Goal: Information Seeking & Learning: Learn about a topic

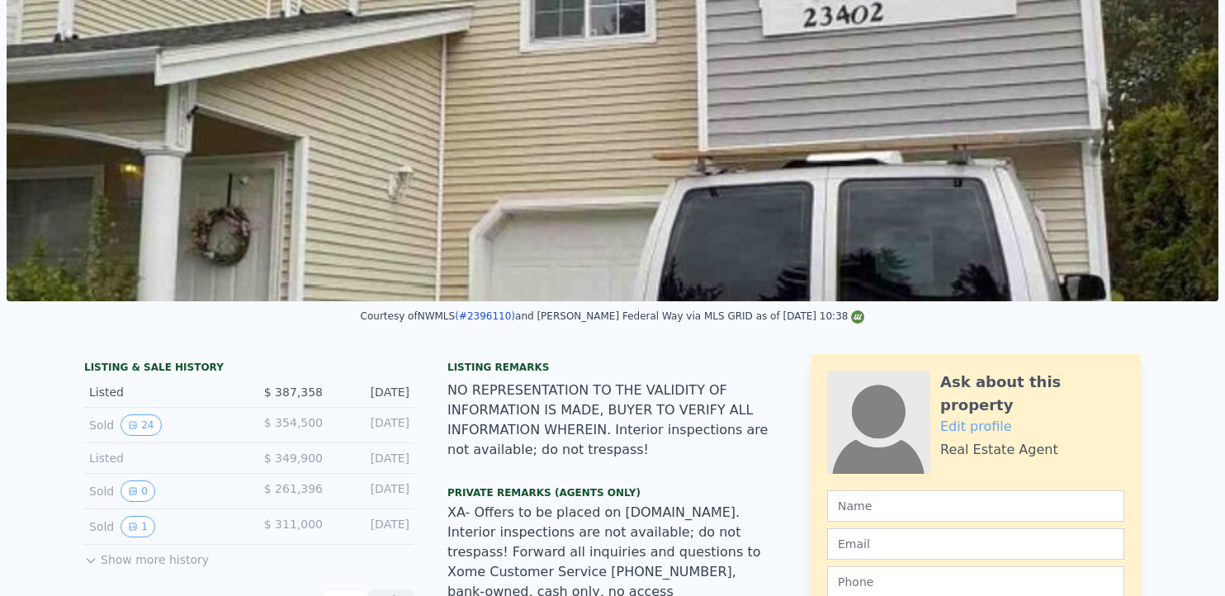
scroll to position [6, 0]
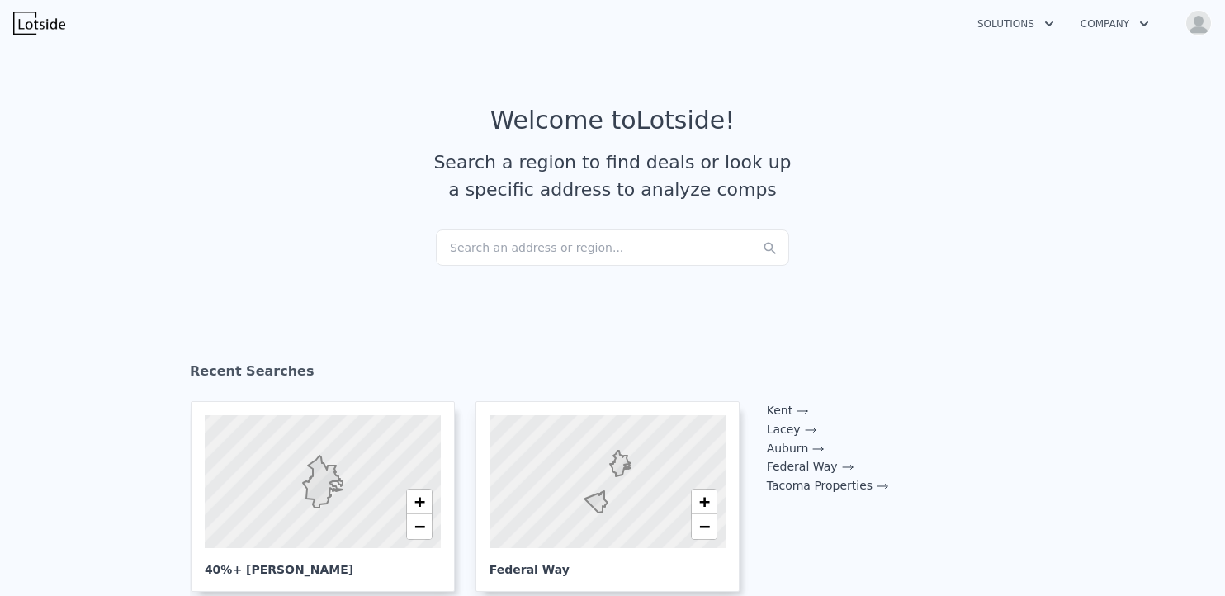
scroll to position [631, 0]
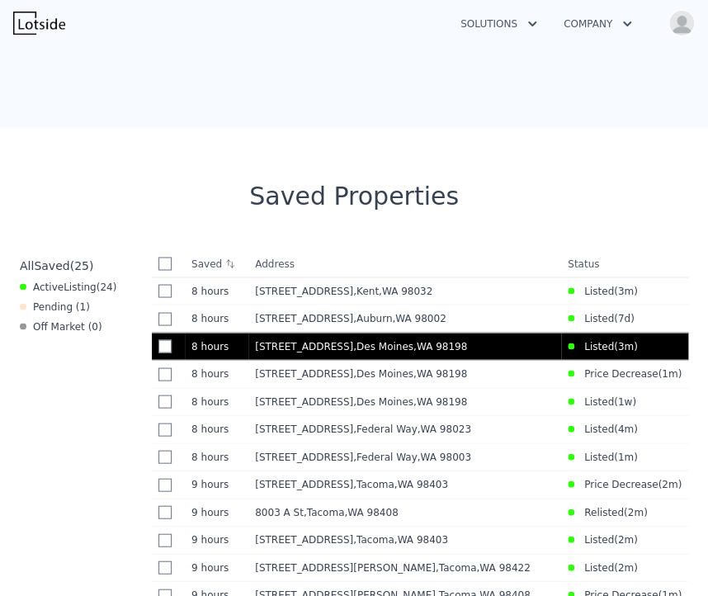
scroll to position [741, 0]
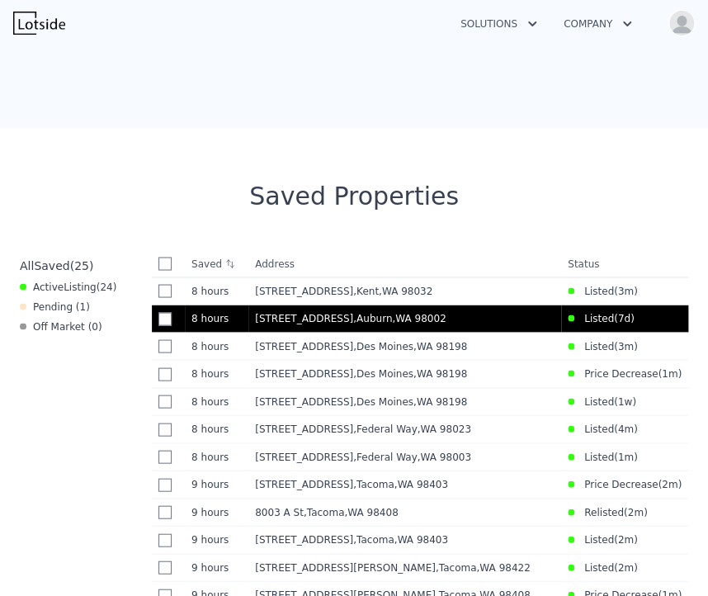
click at [392, 318] on span ", WA 98002" at bounding box center [419, 318] width 54 height 12
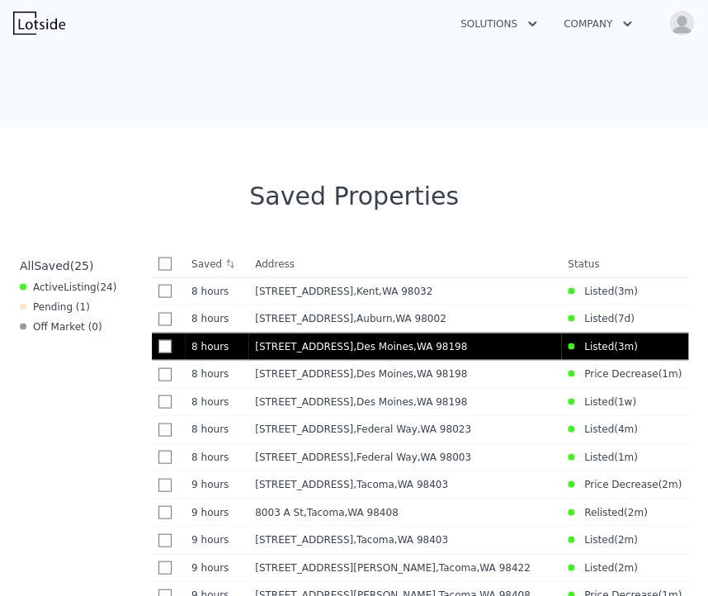
click at [407, 344] on span ", Des Moines , WA 98198" at bounding box center [413, 346] width 121 height 12
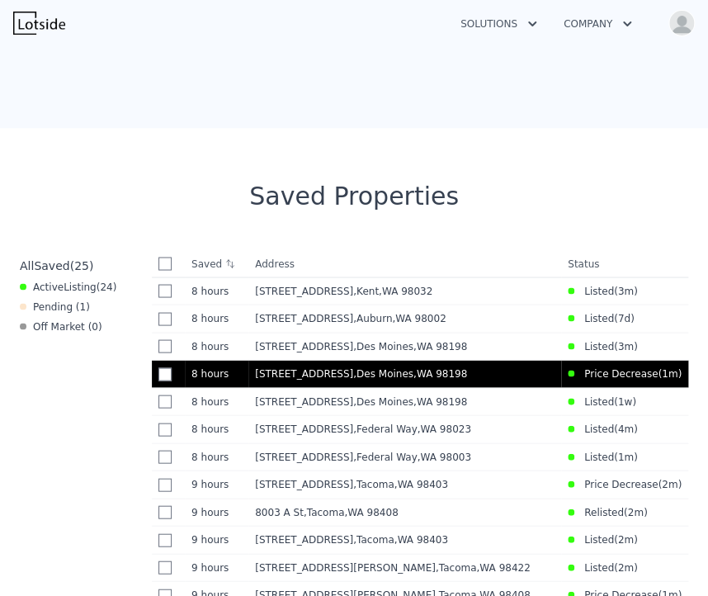
click at [437, 373] on span ", WA 98198" at bounding box center [441, 373] width 54 height 12
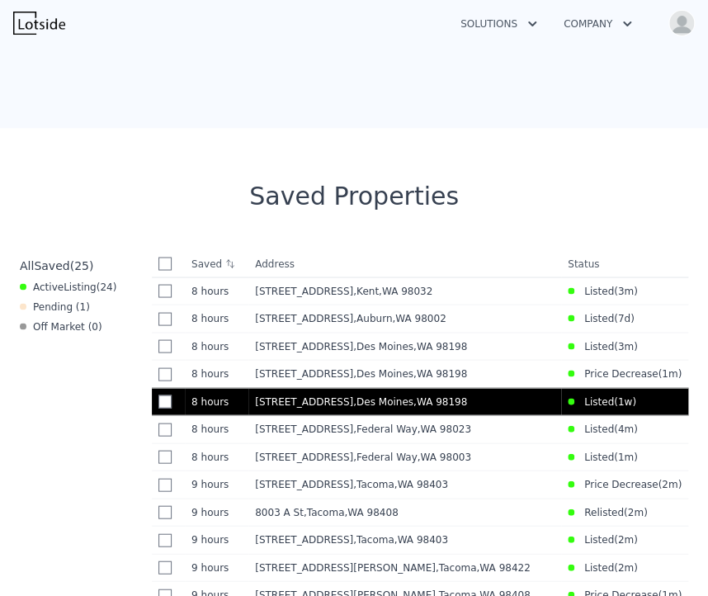
click at [312, 400] on span "21325 6th Ave S" at bounding box center [304, 401] width 98 height 12
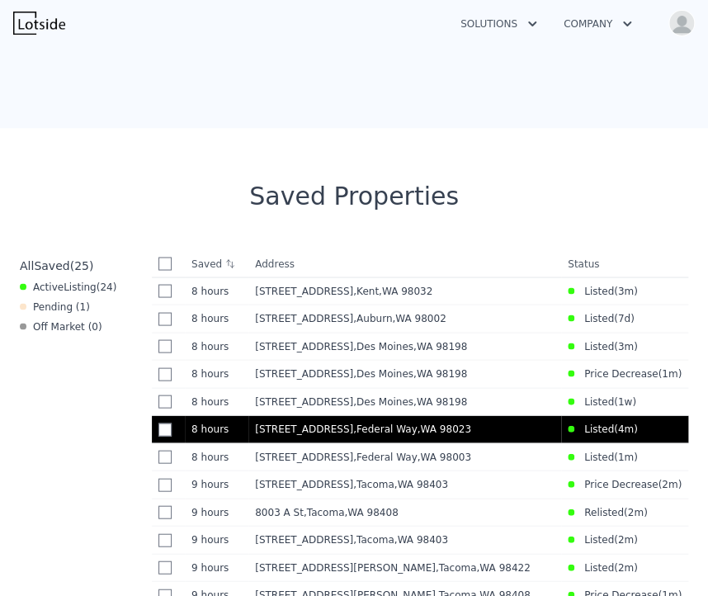
click at [371, 428] on span ", Federal Way , WA 98023" at bounding box center [415, 429] width 125 height 12
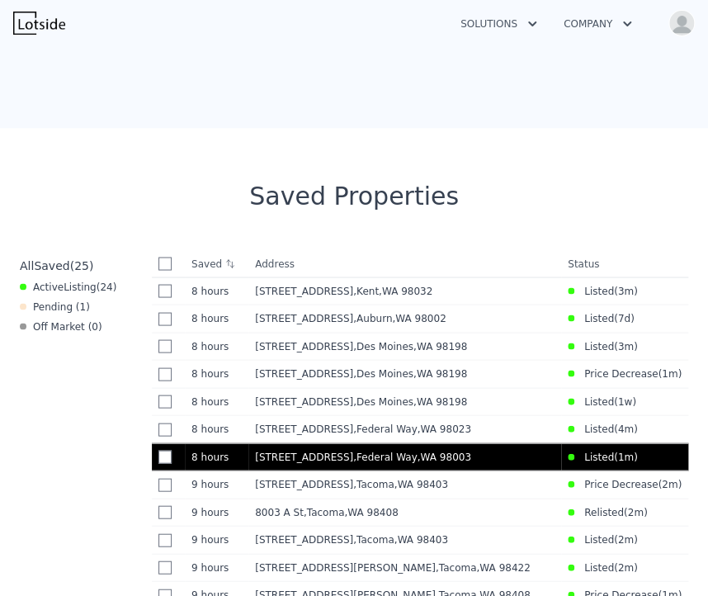
click at [418, 454] on span ", WA 98003" at bounding box center [445, 457] width 54 height 12
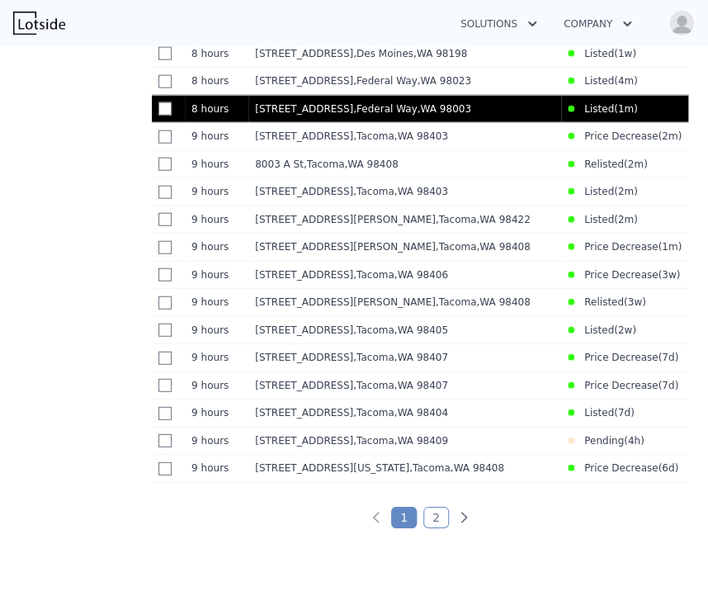
scroll to position [1088, 0]
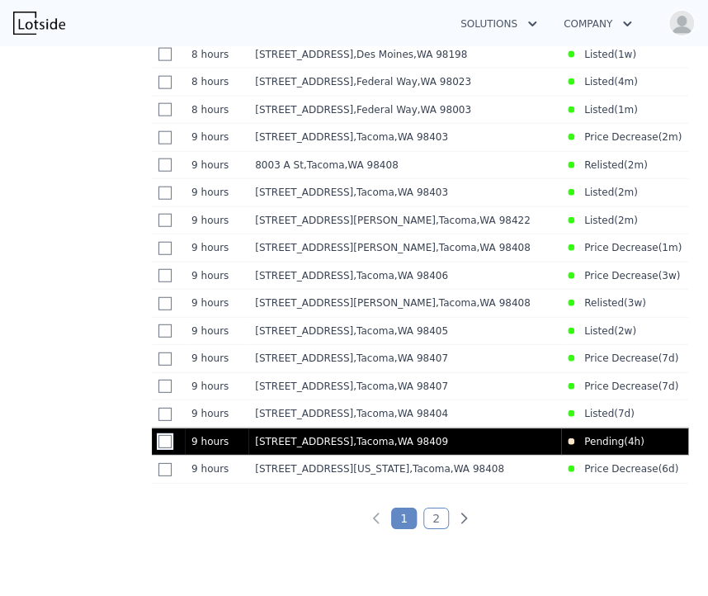
click at [165, 448] on input "checkbox" at bounding box center [164, 441] width 13 height 13
checkbox input "true"
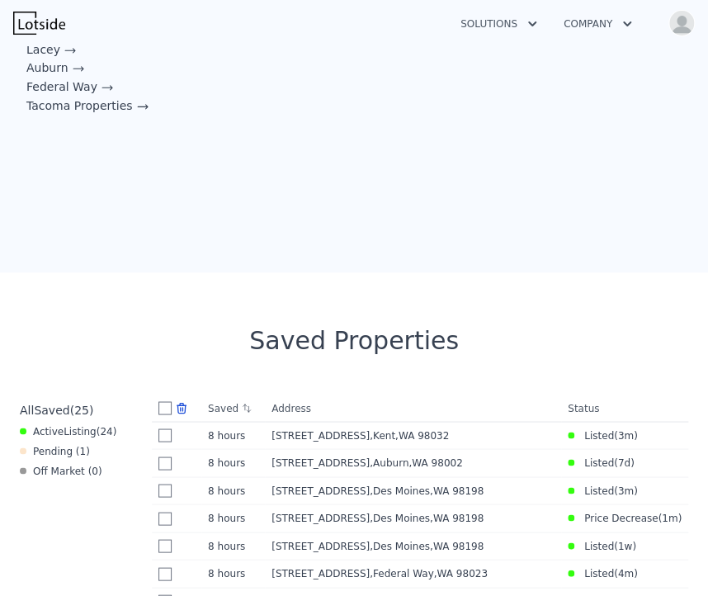
scroll to position [596, 0]
click at [182, 410] on icon at bounding box center [181, 408] width 13 height 13
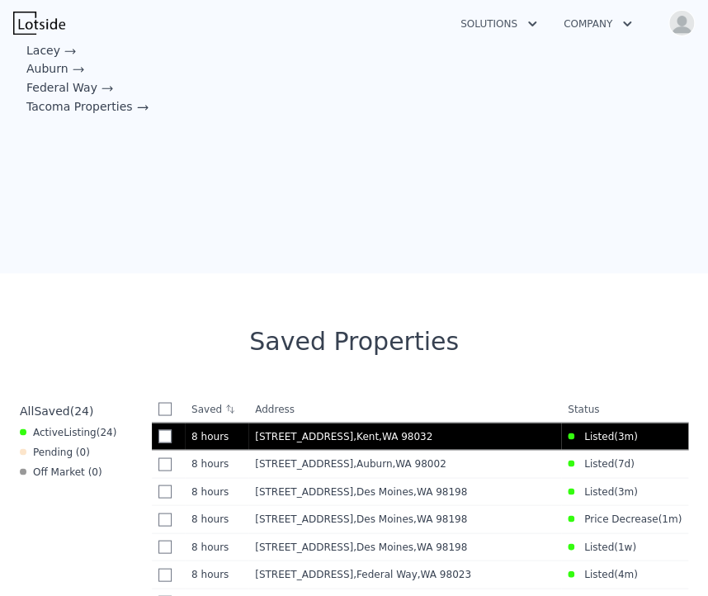
click at [390, 433] on span ", Kent , WA 98032" at bounding box center [396, 436] width 86 height 12
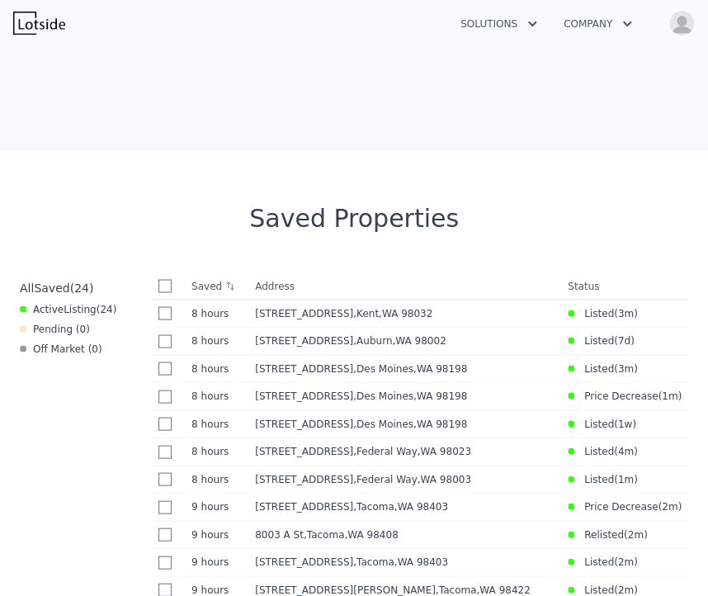
scroll to position [718, 0]
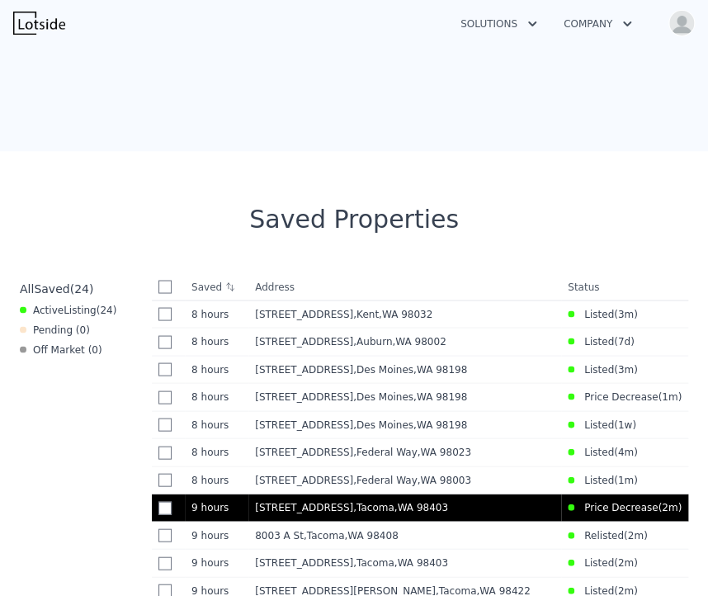
click at [353, 511] on span ", Tacoma , WA 98403" at bounding box center [404, 507] width 102 height 12
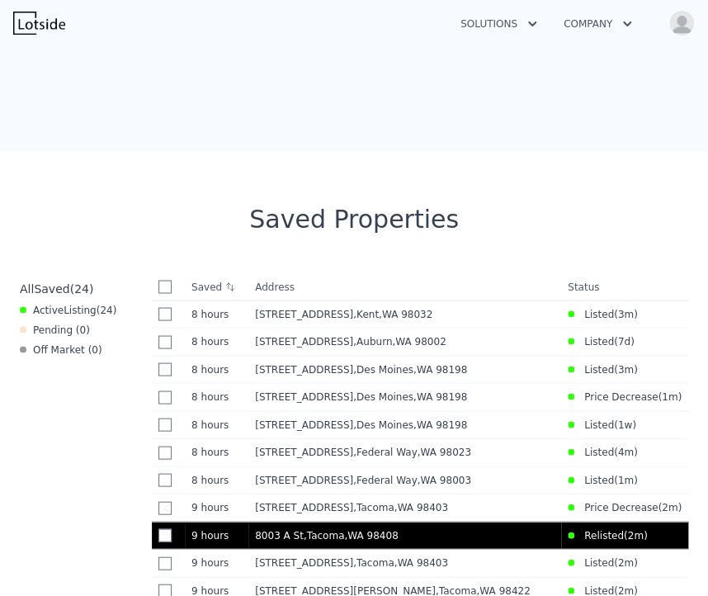
click at [344, 541] on span ", WA 98408" at bounding box center [371, 535] width 54 height 12
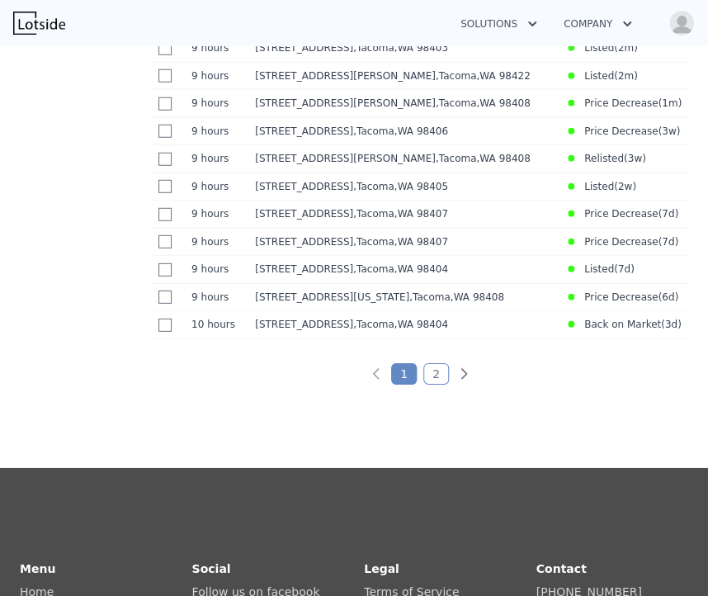
scroll to position [1231, 0]
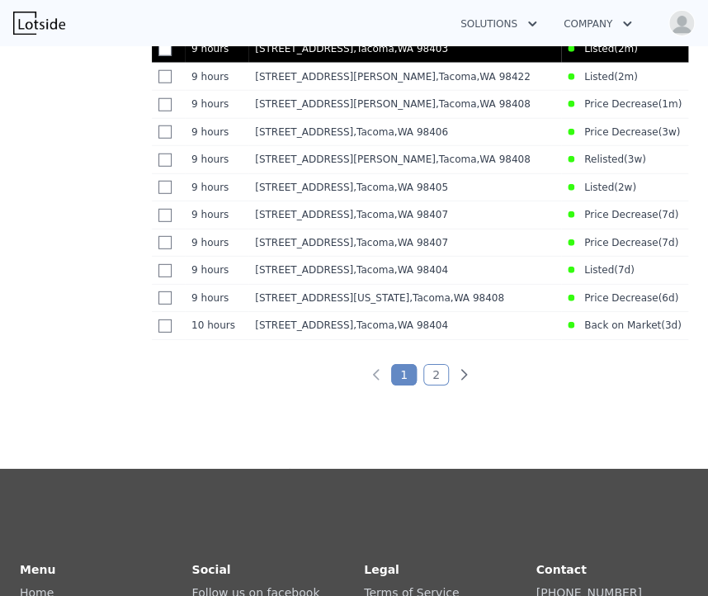
click at [314, 54] on span "25 N Broadway Unit 207" at bounding box center [304, 49] width 98 height 12
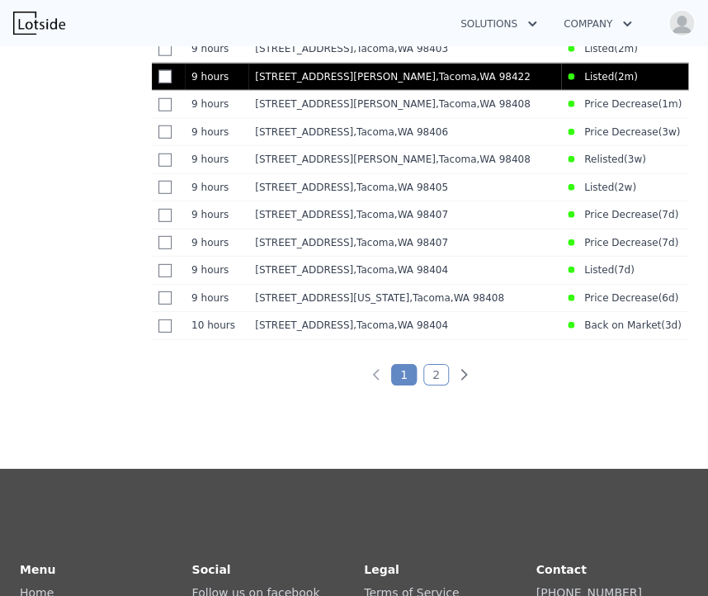
click at [476, 83] on span ", WA 98422" at bounding box center [503, 77] width 54 height 12
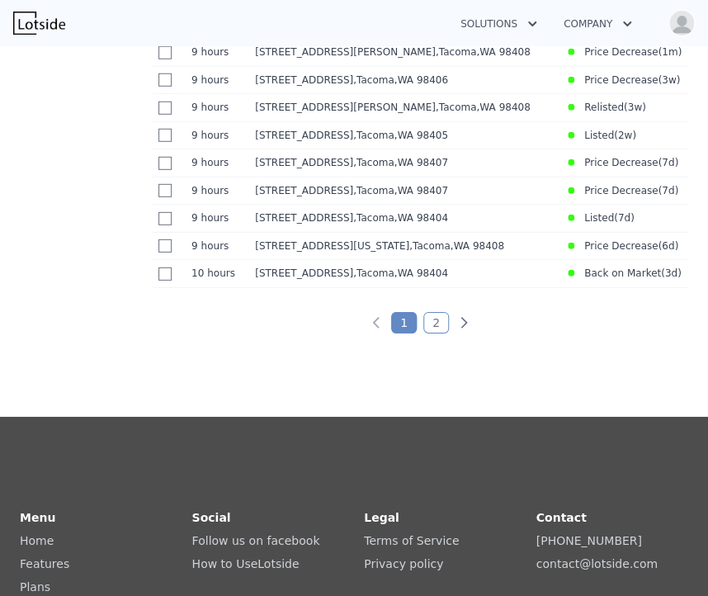
scroll to position [1284, 0]
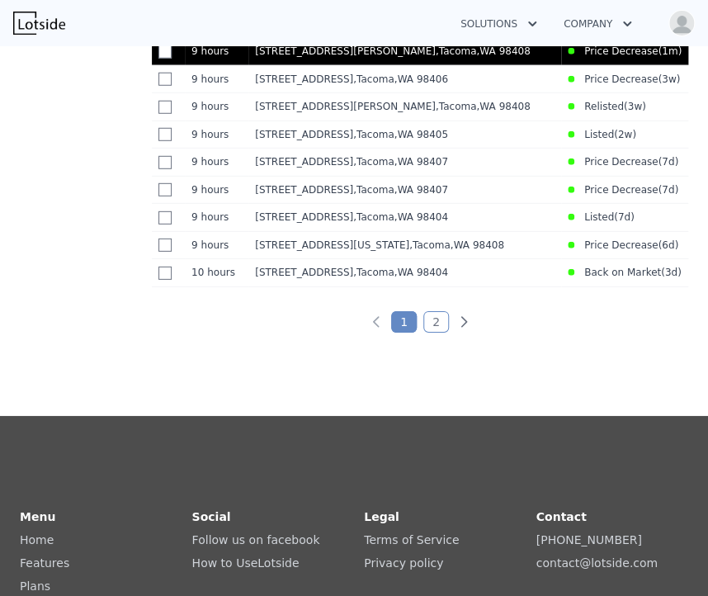
click at [476, 55] on span ", WA 98408" at bounding box center [503, 51] width 54 height 12
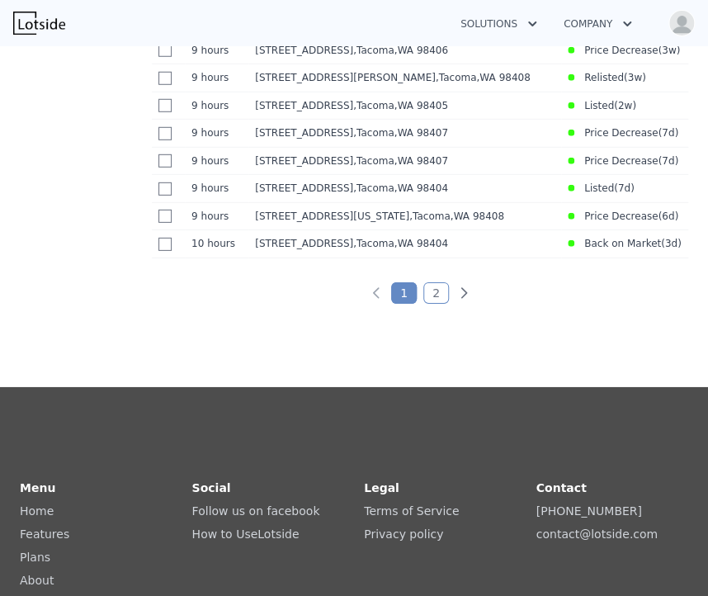
scroll to position [1315, 0]
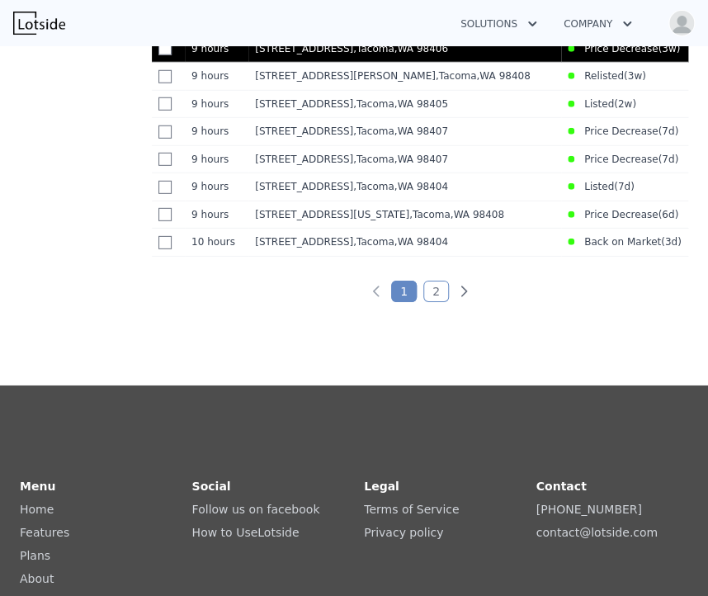
click at [399, 54] on span ", WA 98406" at bounding box center [422, 49] width 54 height 12
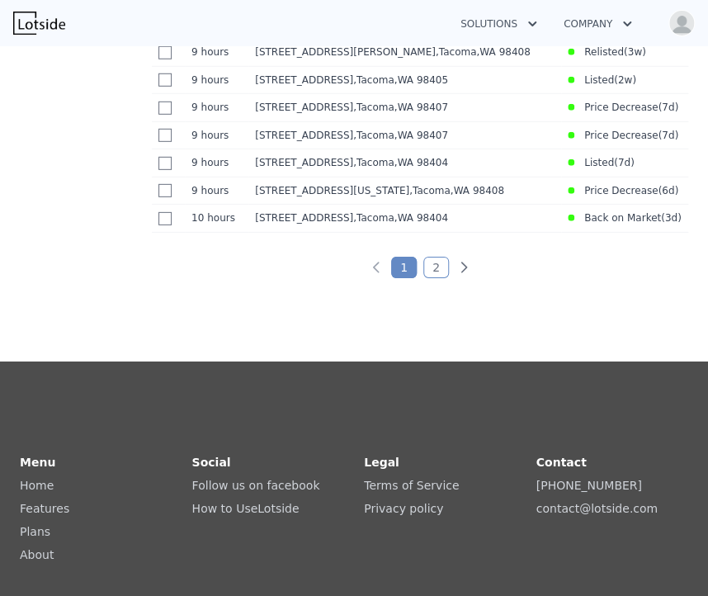
scroll to position [1338, 0]
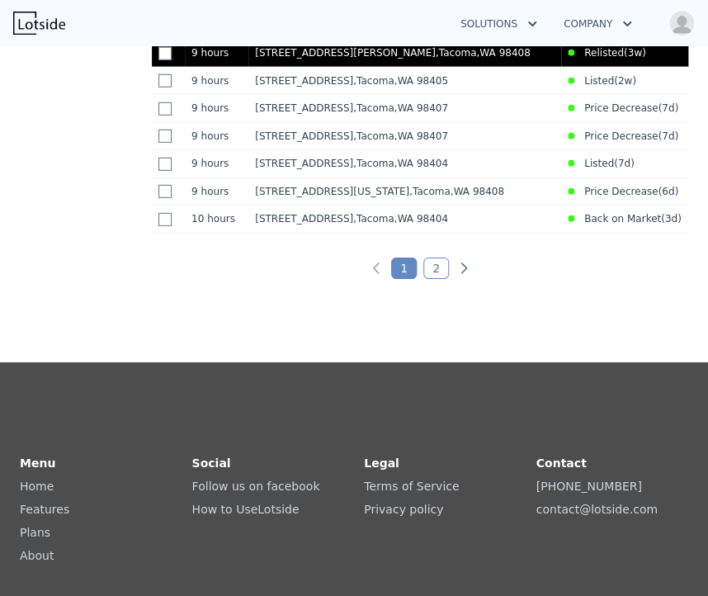
click at [274, 59] on span "4840 S J St" at bounding box center [345, 53] width 181 height 12
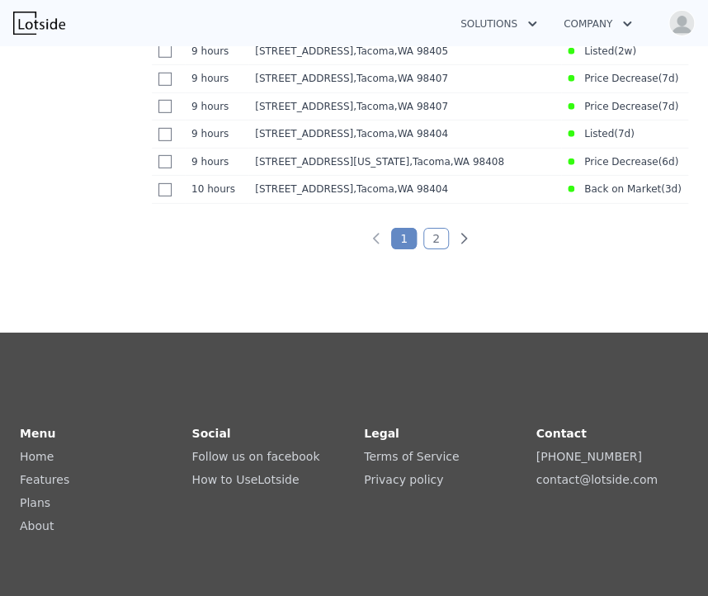
scroll to position [1368, 0]
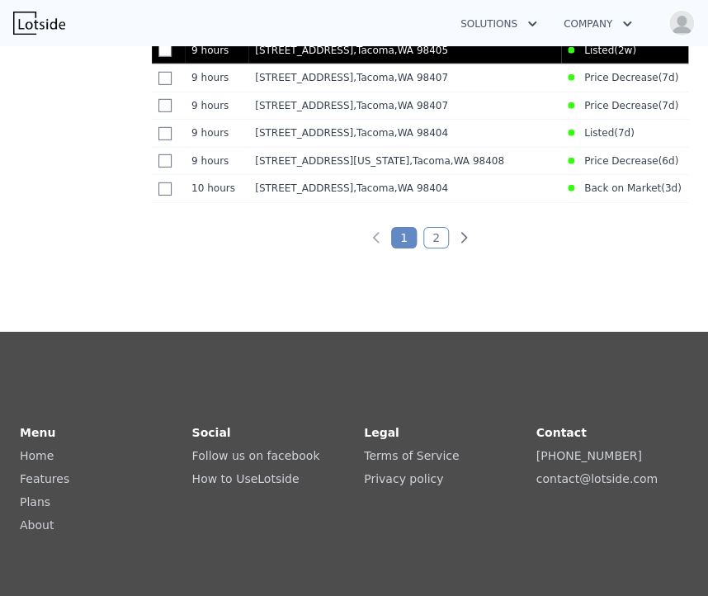
click at [395, 56] on span ", WA 98405" at bounding box center [422, 51] width 54 height 12
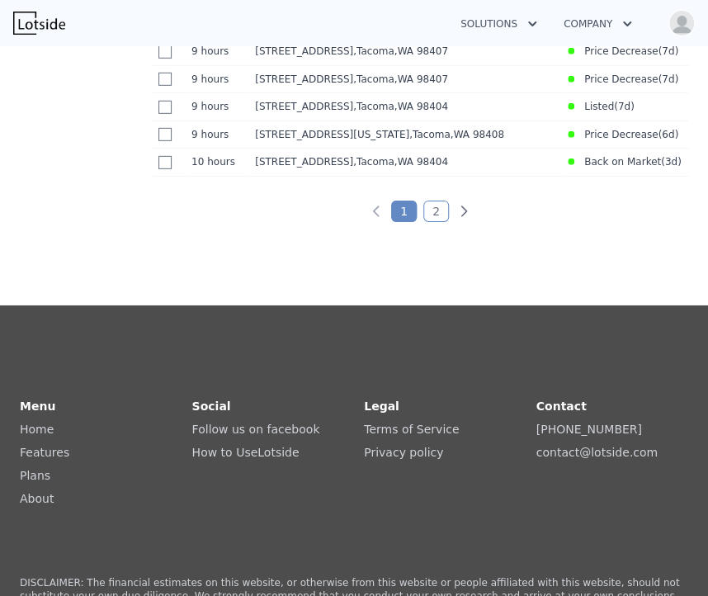
scroll to position [1396, 0]
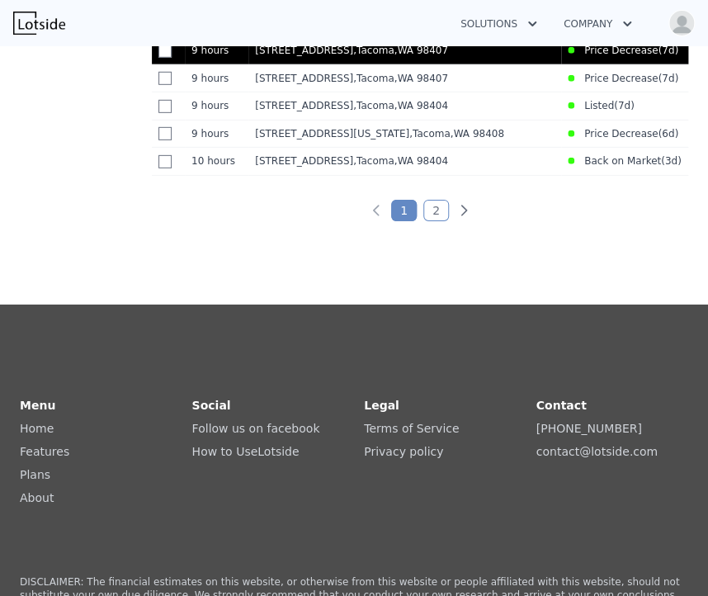
click at [287, 56] on span "4138 N 31st St" at bounding box center [304, 51] width 98 height 12
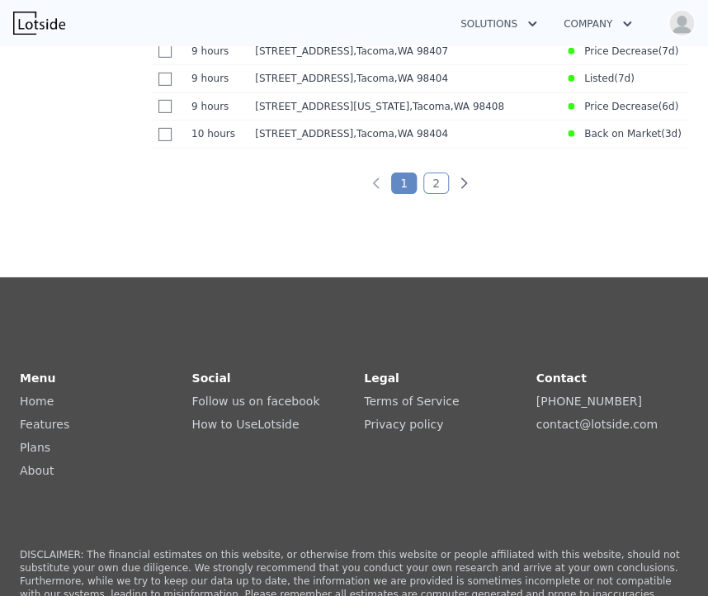
scroll to position [1429, 0]
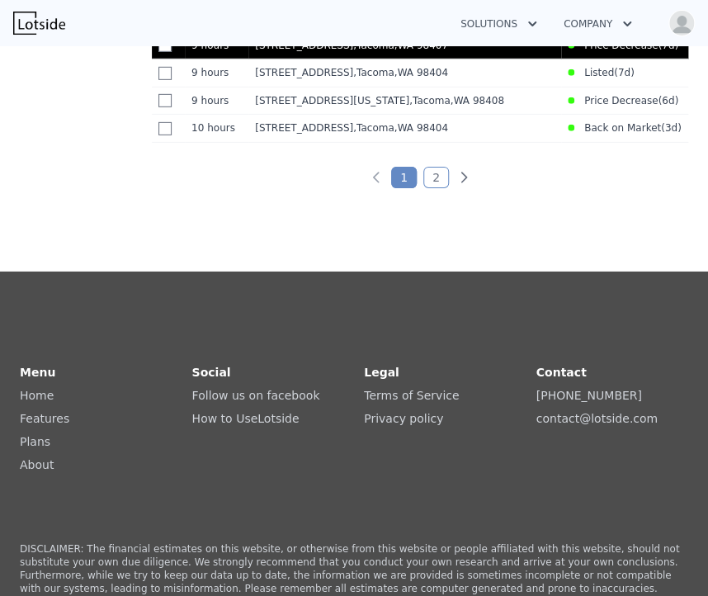
click at [329, 51] on span "4610 N Defiance St" at bounding box center [304, 46] width 98 height 12
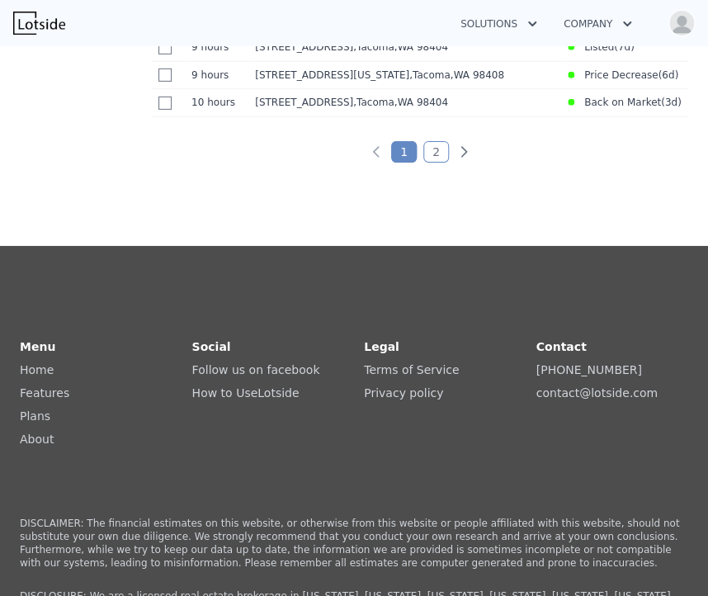
scroll to position [1456, 0]
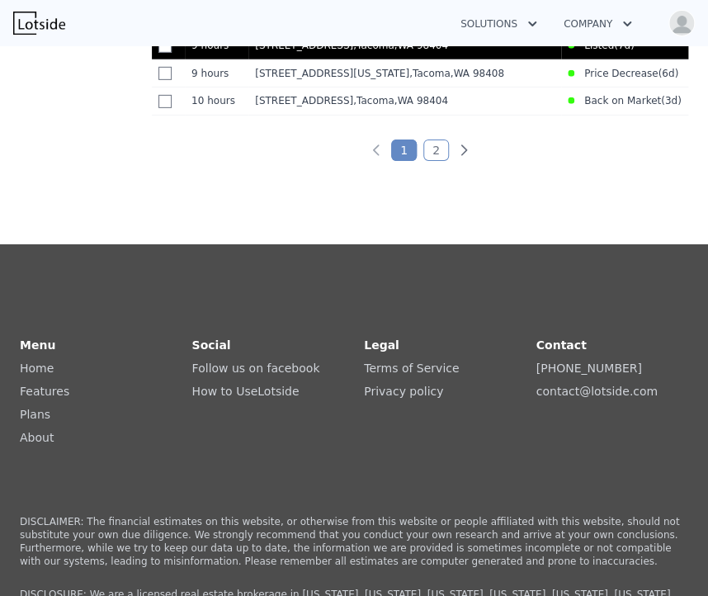
click at [361, 51] on span ", Tacoma , WA 98404" at bounding box center [404, 46] width 102 height 12
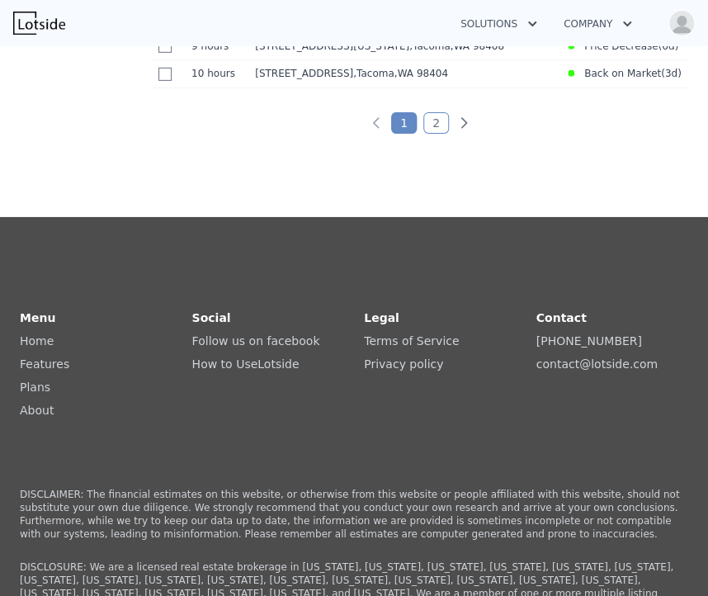
scroll to position [1486, 0]
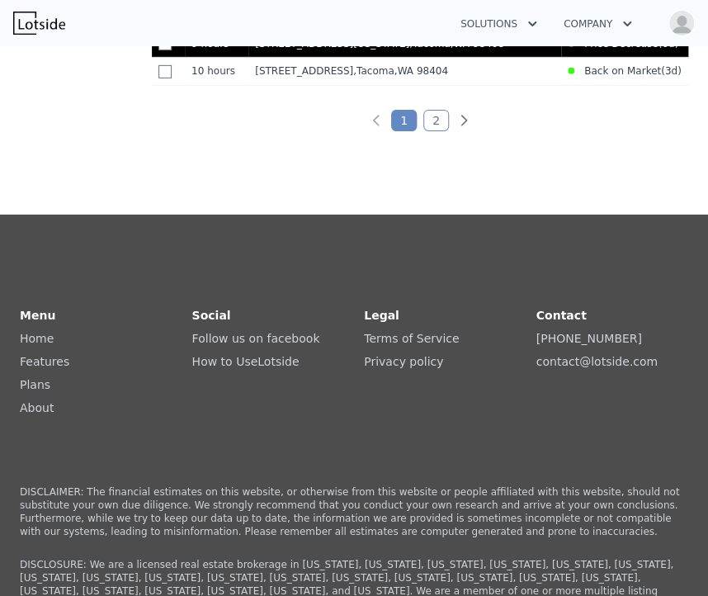
click at [305, 50] on span "4717 S Alaska St" at bounding box center [332, 44] width 154 height 12
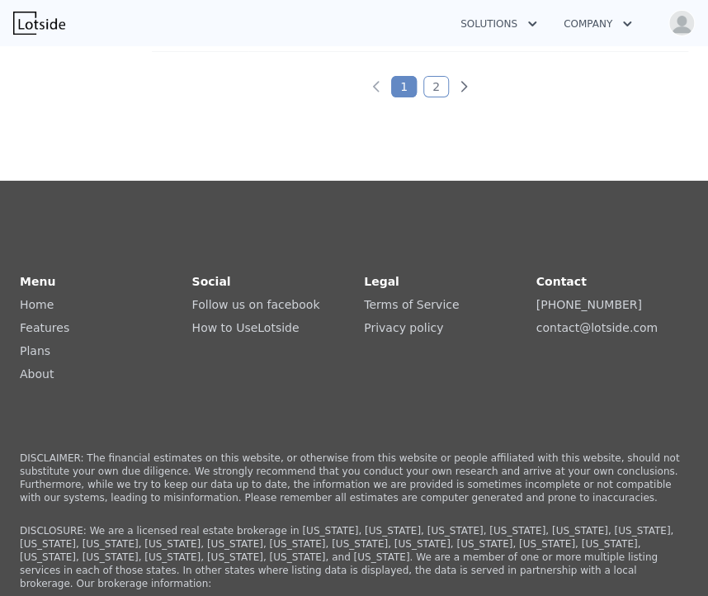
scroll to position [1519, 0]
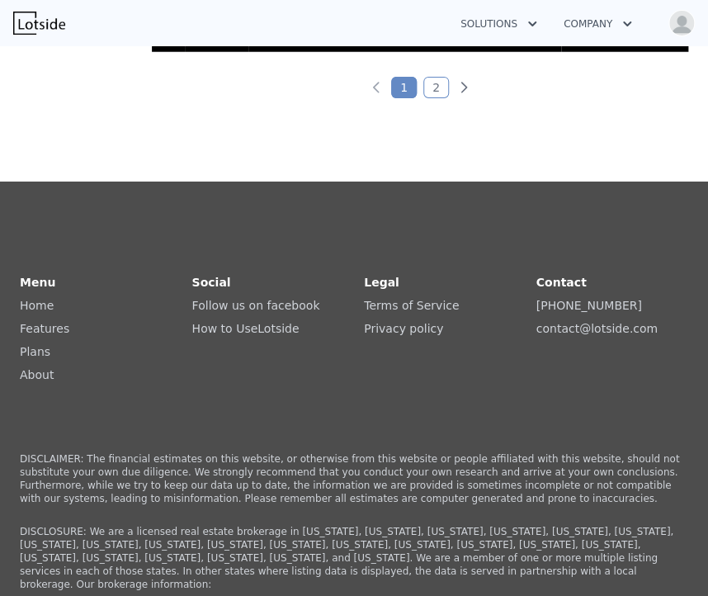
click at [291, 44] on span "1416 E 38th St" at bounding box center [304, 38] width 98 height 12
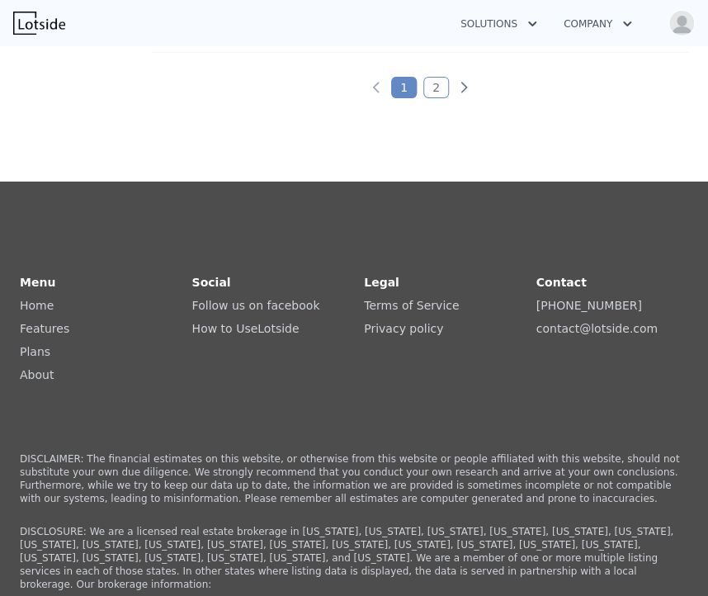
click at [429, 98] on link "2" at bounding box center [436, 87] width 26 height 21
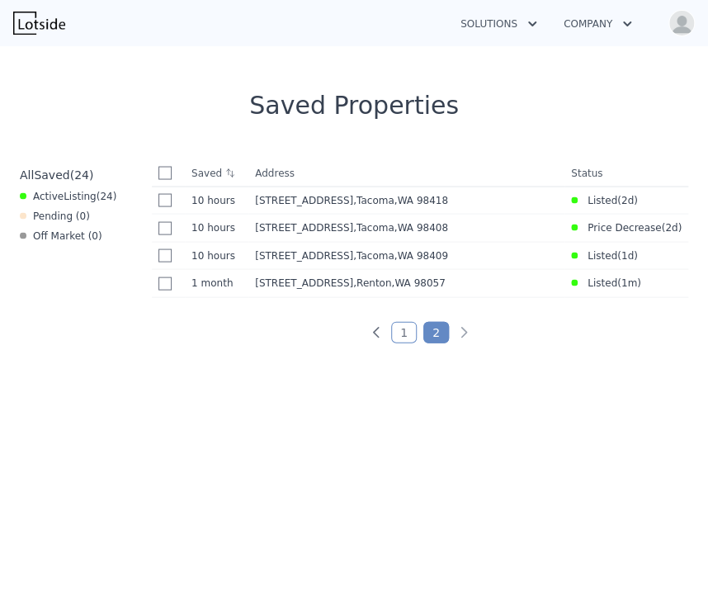
scroll to position [829, 0]
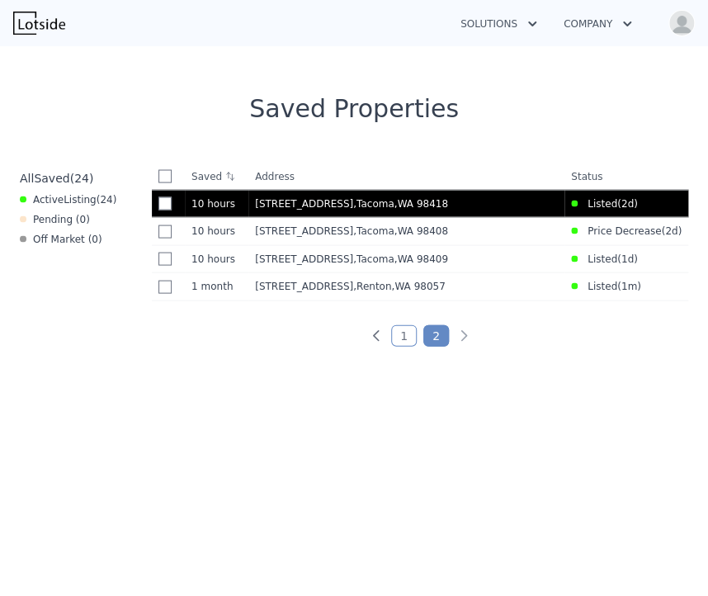
click at [395, 197] on span ", WA 98418" at bounding box center [422, 203] width 54 height 12
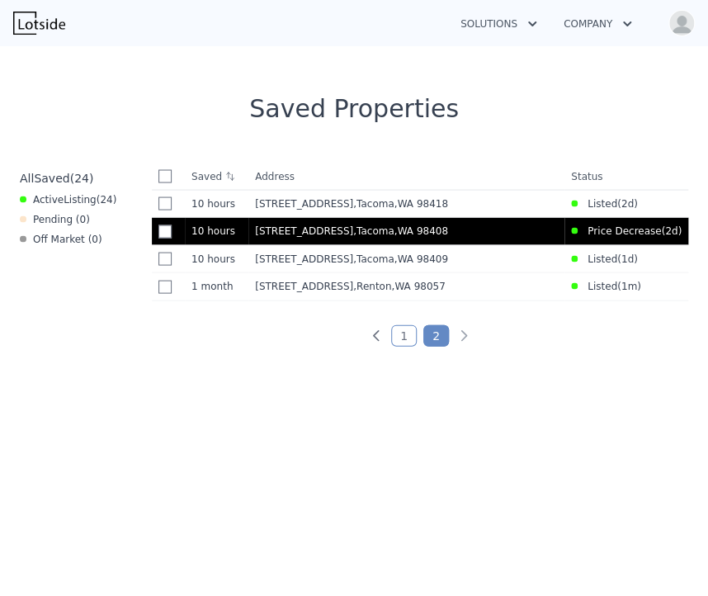
click at [380, 222] on td "4631 Pacific Ave , Tacoma , WA 98408" at bounding box center [406, 231] width 316 height 28
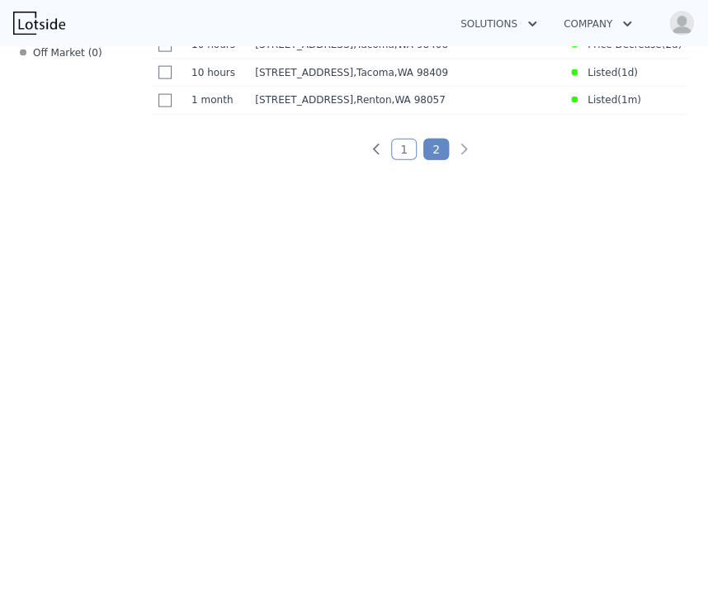
scroll to position [1016, 0]
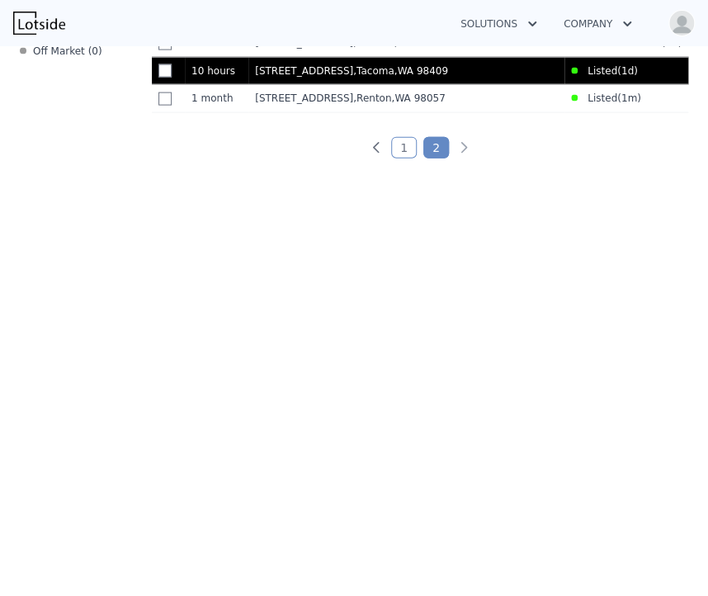
click at [277, 72] on span "3405 S 48th St" at bounding box center [304, 71] width 98 height 12
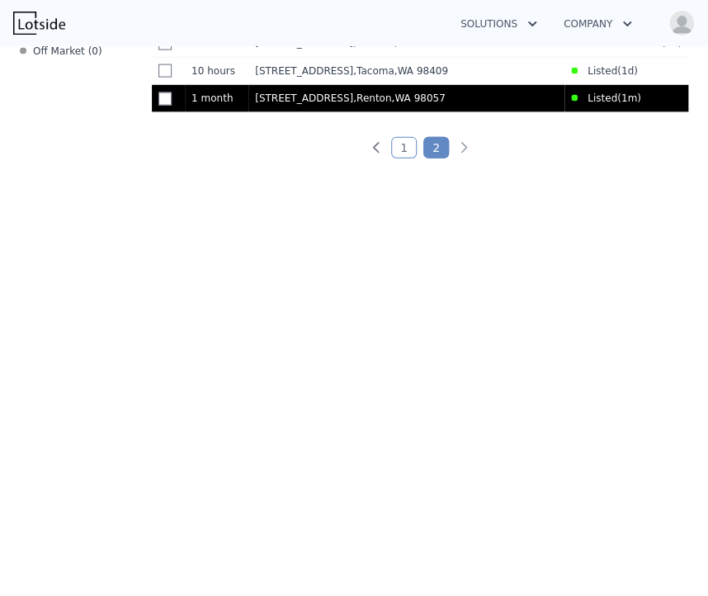
click at [309, 102] on span "833 SW Sunset Boulevard Unit 42" at bounding box center [304, 98] width 98 height 12
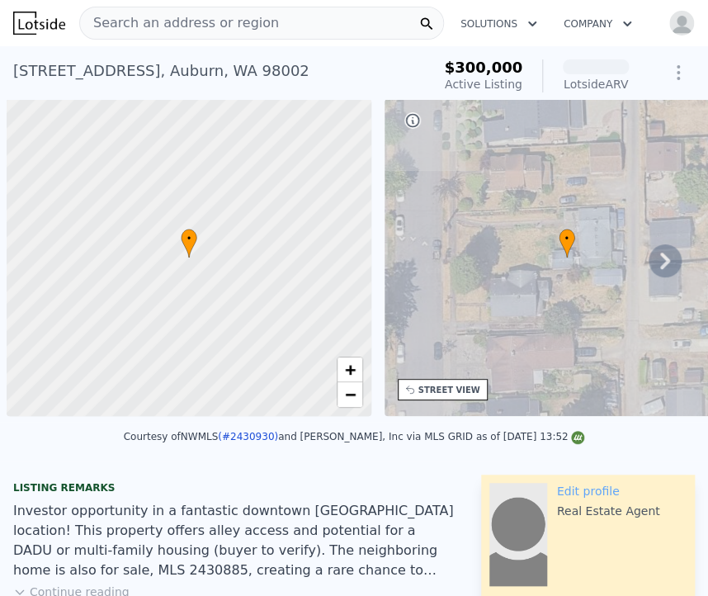
scroll to position [0, 7]
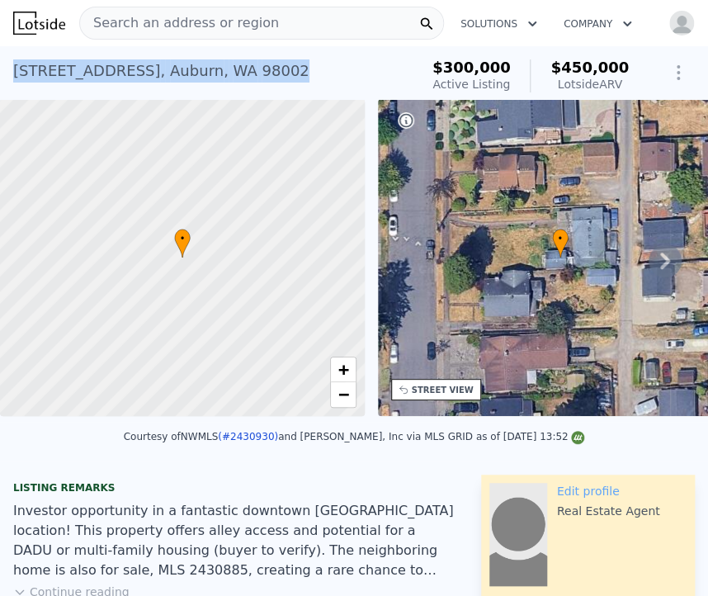
drag, startPoint x: 222, startPoint y: 73, endPoint x: 5, endPoint y: 63, distance: 217.3
click at [5, 63] on div "216 K St SE , Auburn , WA 98002 Active at $300k (~ARV $450k ) $300,000 Active L…" at bounding box center [354, 72] width 708 height 53
copy div "216 K St SE , Auburn , WA 98002"
click at [333, 62] on div "216 K St SE , Auburn , WA 98002 Active at $300k (~ARV $450k )" at bounding box center [212, 76] width 399 height 46
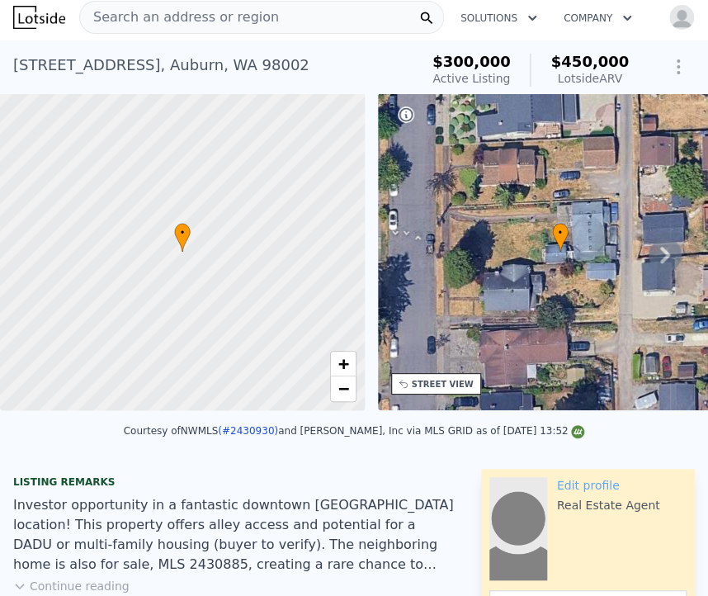
scroll to position [0, 0]
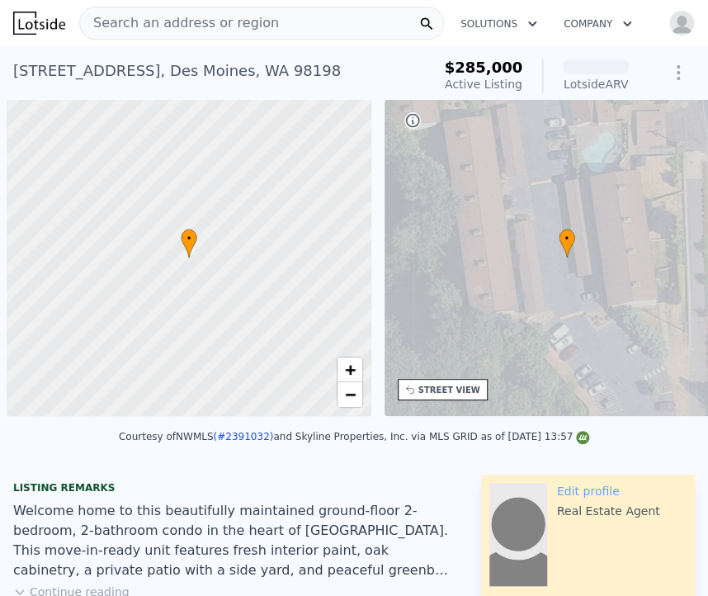
scroll to position [0, 7]
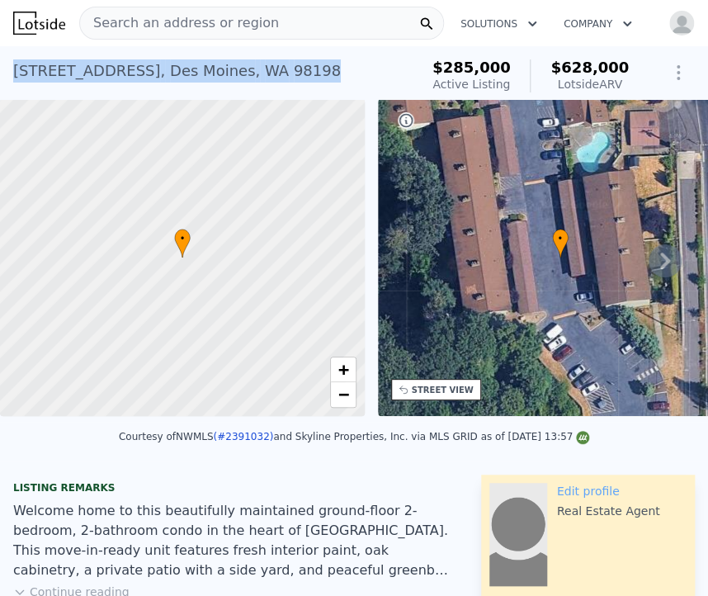
drag, startPoint x: 357, startPoint y: 76, endPoint x: 2, endPoint y: 78, distance: 354.1
click at [2, 78] on div "23405 16th Ave S Apt C303 , Des Moines , WA 98198 Active at $285k (~ARV $628k )…" at bounding box center [354, 72] width 708 height 53
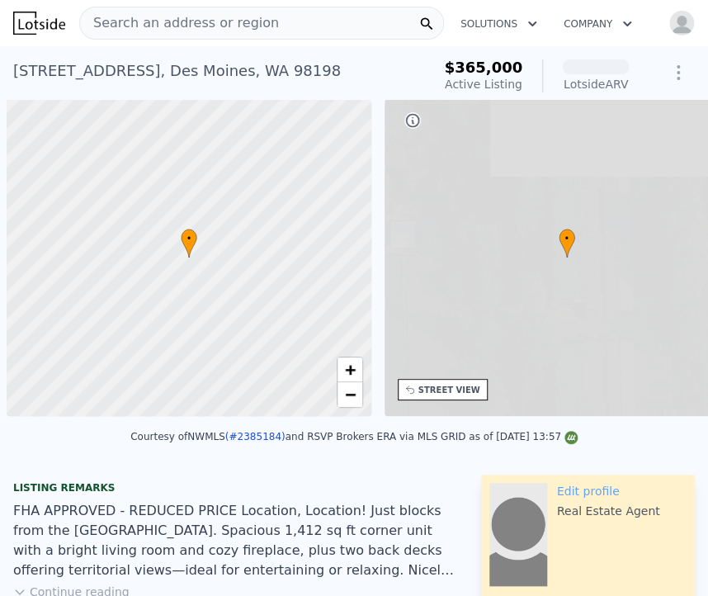
scroll to position [0, 7]
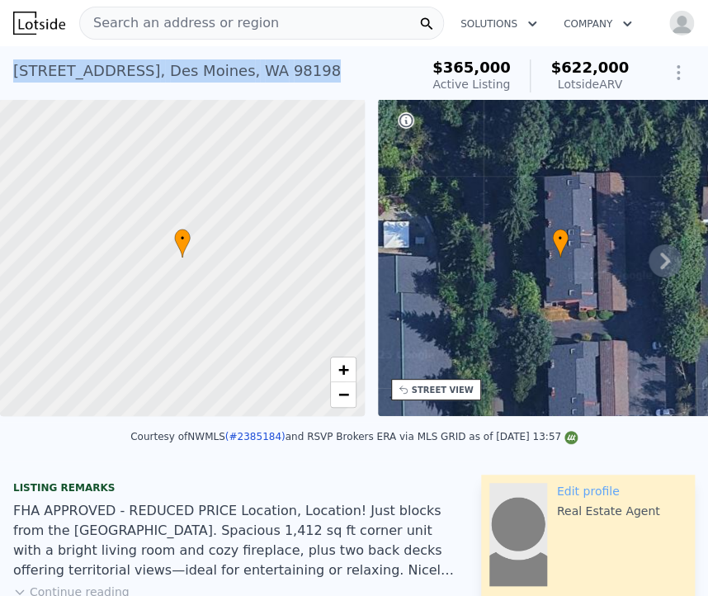
drag, startPoint x: 341, startPoint y: 73, endPoint x: 16, endPoint y: 75, distance: 325.2
click at [16, 75] on div "1208 S 216th St Apt 201d , Des Moines , WA 98198 Active at $365k (~ARV $622k )" at bounding box center [212, 76] width 399 height 46
copy div "1208 S 216th St Apt 201d , Des Moines , WA 98198"
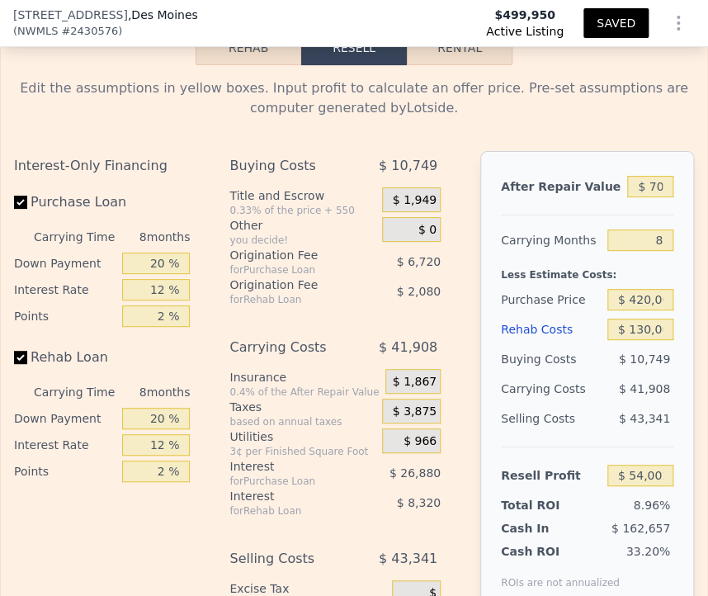
scroll to position [3503, 0]
click at [624, 301] on input "$ 420,000" at bounding box center [640, 299] width 66 height 21
type input "$ 499,000"
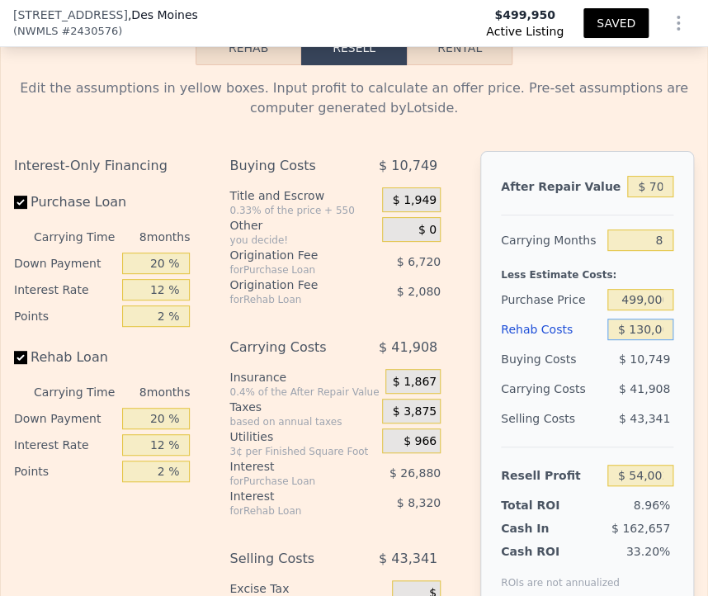
click at [627, 333] on input "$ 130,000" at bounding box center [640, 329] width 66 height 21
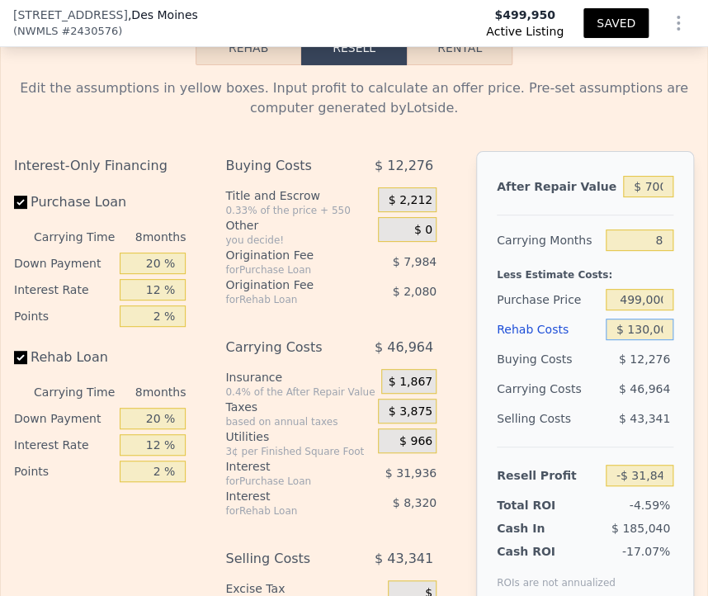
type input "-$ 31,581"
click at [627, 333] on input "$ 130,000" at bounding box center [640, 329] width 68 height 21
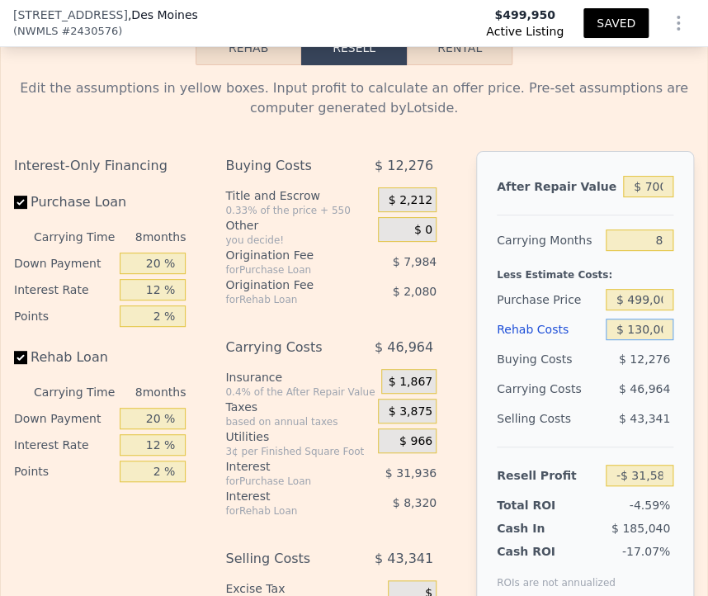
type input "$ 5"
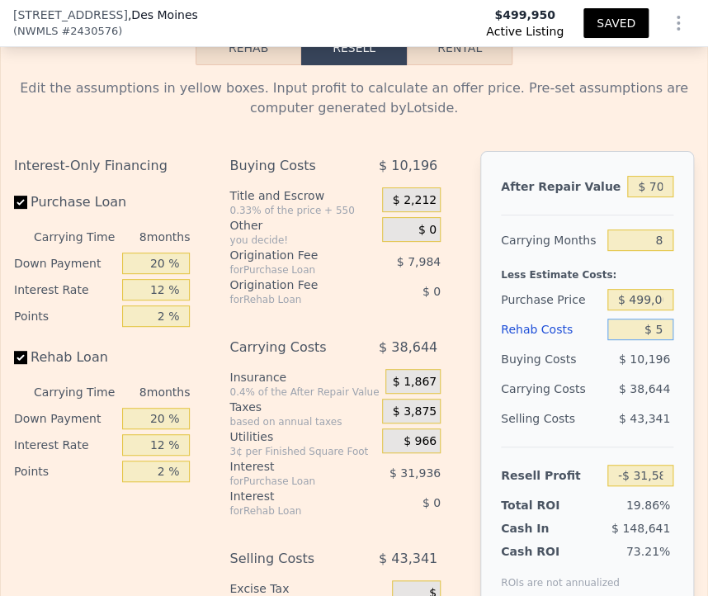
type input "$ 108,814"
type input "$ 5,000"
type input "$ 103,419"
type input "$ 5"
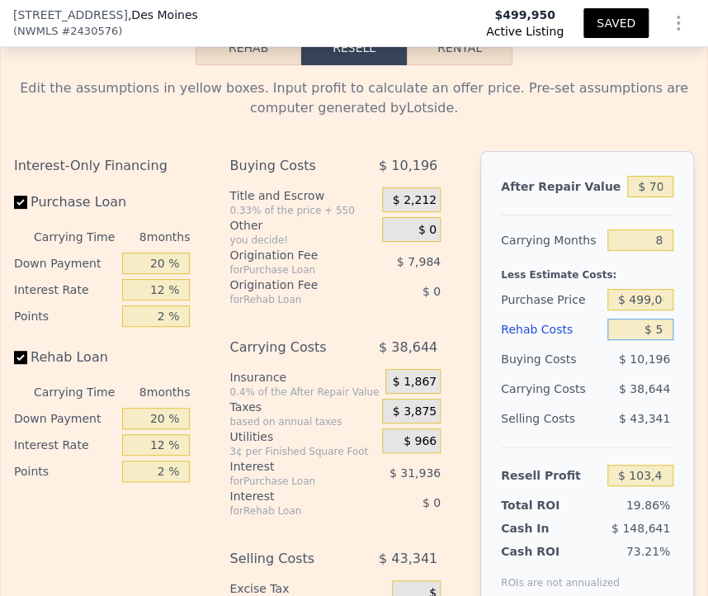
type input "$ 108,814"
click at [613, 264] on div "Less Estimate Costs:" at bounding box center [587, 270] width 172 height 30
type input "$ 5"
click at [649, 334] on input "$ 5" at bounding box center [640, 329] width 66 height 21
type input "$ 0"
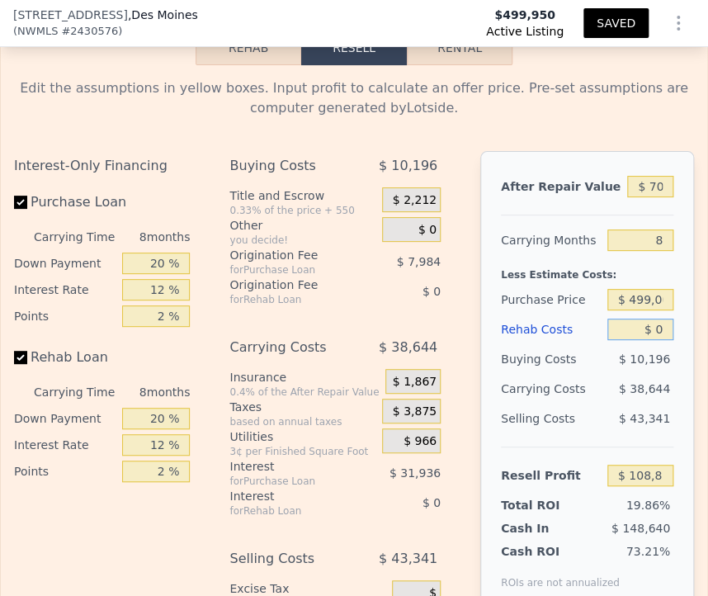
type input "$ 108,819"
click at [487, 432] on div "After Repair Value $ 700,000 Carrying Months 8 Less Estimate Costs: Purchase Pr…" at bounding box center [587, 380] width 214 height 459
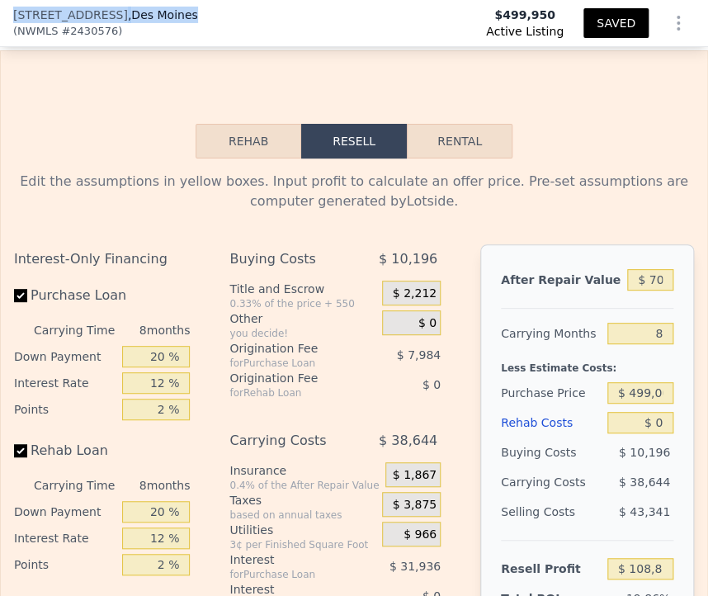
drag, startPoint x: 163, startPoint y: 15, endPoint x: 15, endPoint y: 11, distance: 147.8
click at [15, 11] on div "21325 6th Ave S , Des Moines , WA 98198" at bounding box center [105, 15] width 185 height 17
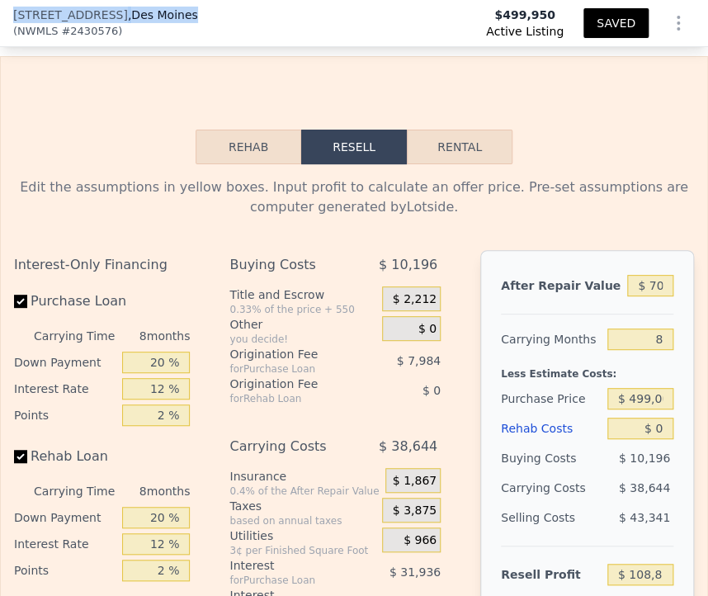
type input "$ 130,000"
type input "$ 54,002"
copy div "21325 6th Ave S , Des Moines"
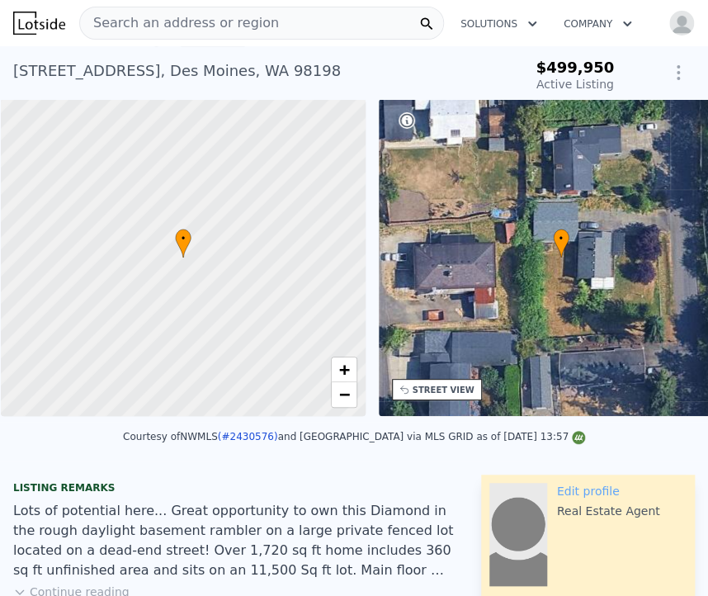
scroll to position [0, 7]
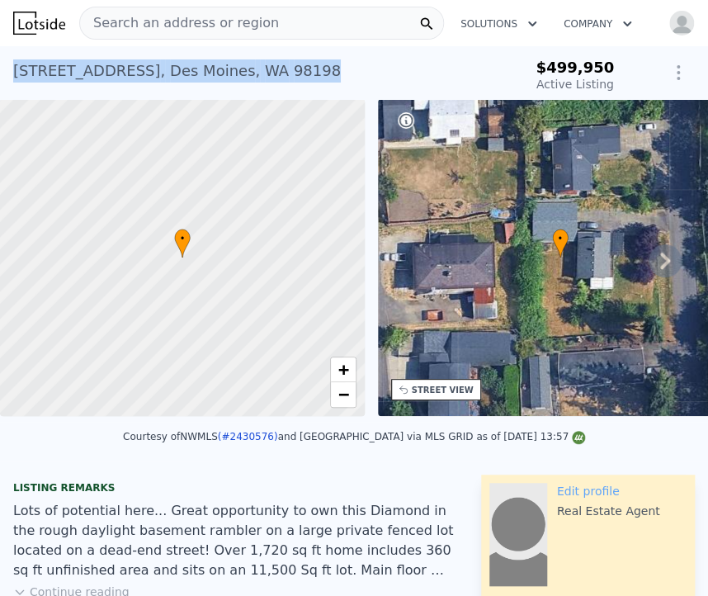
drag, startPoint x: 13, startPoint y: 69, endPoint x: 286, endPoint y: 80, distance: 272.6
click at [286, 80] on div "21325 6th Ave S , Des Moines , WA 98198 Active at $499,950" at bounding box center [262, 76] width 499 height 46
copy div "21325 6th Ave S , Des Moines , WA 98198"
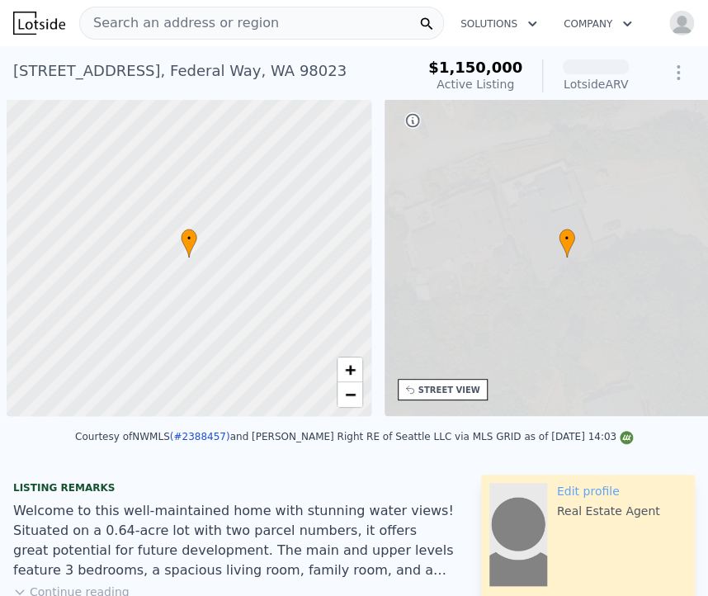
scroll to position [0, 7]
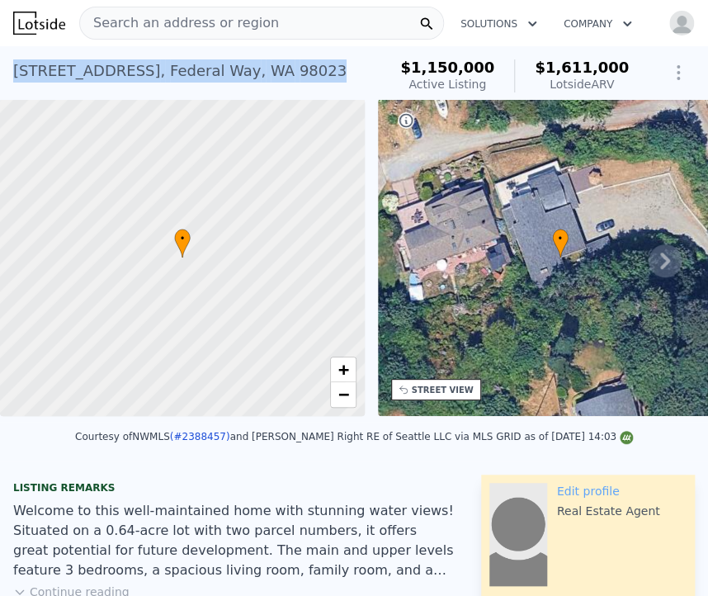
drag, startPoint x: 314, startPoint y: 73, endPoint x: 14, endPoint y: 77, distance: 299.6
click at [14, 77] on div "31111 53 Avenue SW , Federal Way , WA 98023 Active at $1.150m (~ARV $1.611m )" at bounding box center [196, 76] width 367 height 46
copy div "31111 53 Avenue SW , Federal Way , WA 98023"
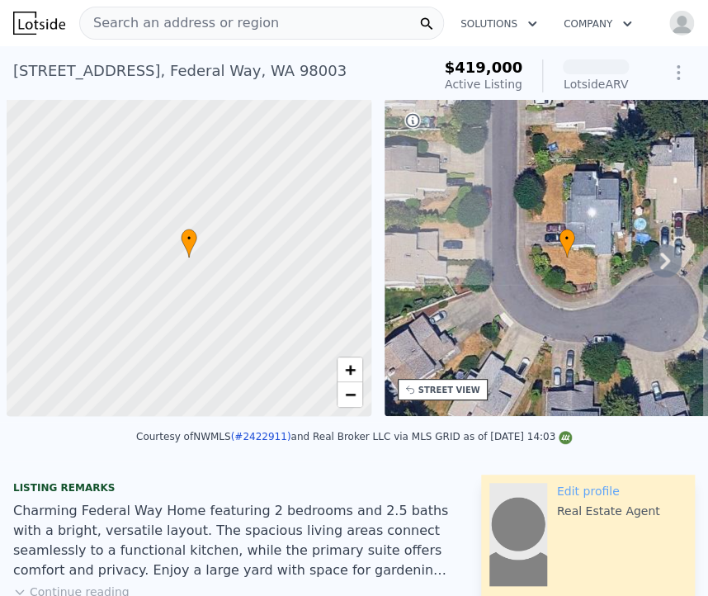
scroll to position [0, 7]
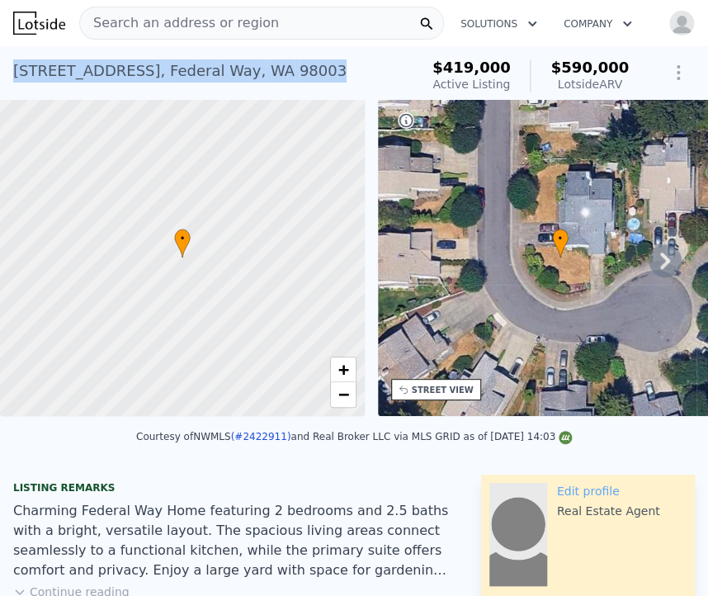
drag, startPoint x: 318, startPoint y: 70, endPoint x: 14, endPoint y: 68, distance: 303.7
click at [14, 68] on div "[STREET_ADDRESS] Active at $419k (~ARV $590k )" at bounding box center [212, 76] width 399 height 46
copy div "[STREET_ADDRESS]"
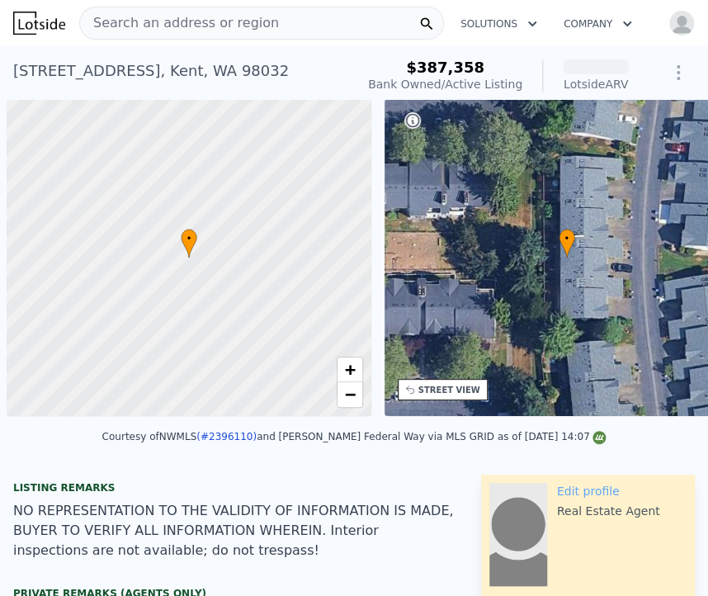
scroll to position [0, 7]
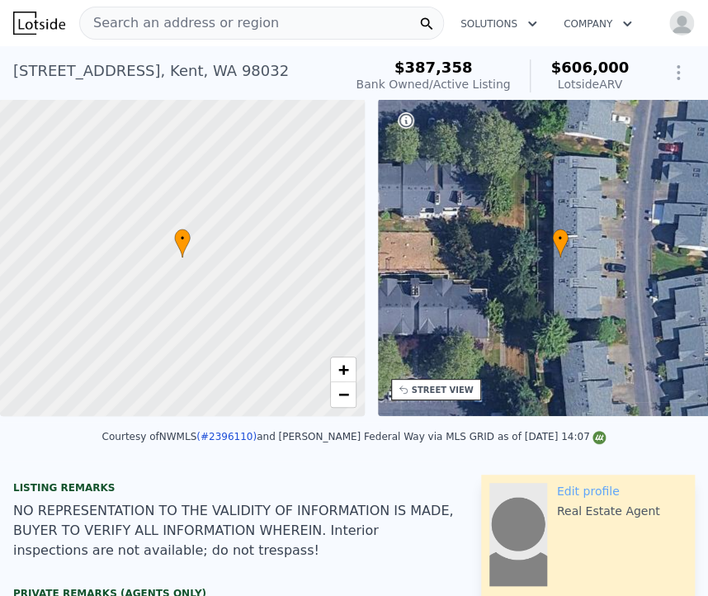
click at [286, 77] on div "23402 62nd Ave S Unit H104 , Kent , WA 98032" at bounding box center [151, 70] width 276 height 23
click at [27, 73] on div "23402 62nd Ave S Unit H104 , Kent , WA 98032" at bounding box center [151, 70] width 276 height 23
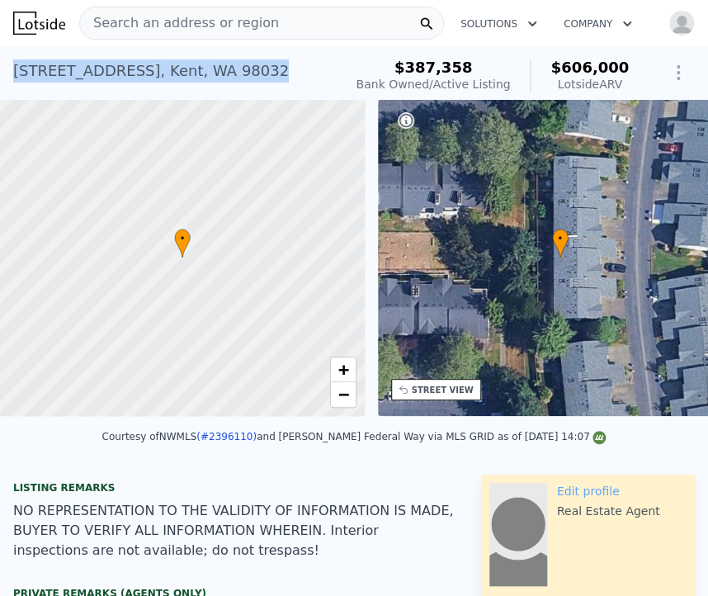
click at [27, 73] on div "23402 62nd Ave S Unit H104 , Kent , WA 98032" at bounding box center [151, 70] width 276 height 23
copy div "23402 62nd Ave S Unit H104 , Kent , WA 98032 Bank Owned / Active at $387,358 (~…"
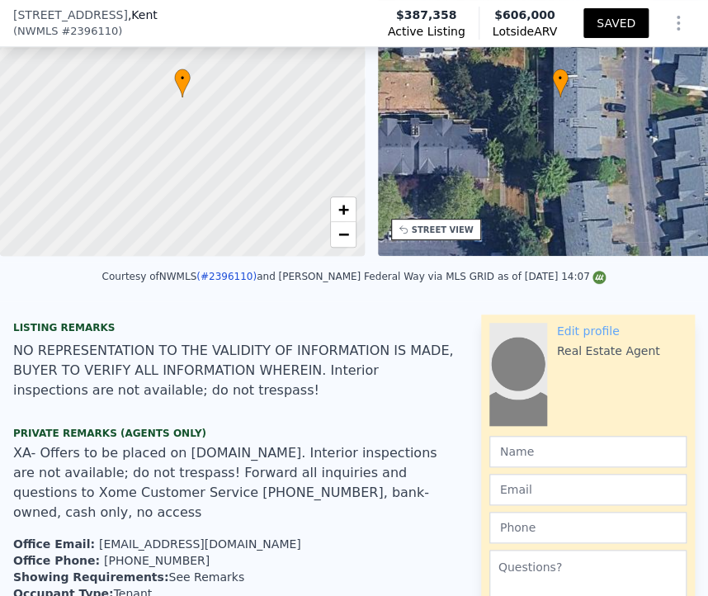
scroll to position [151, 0]
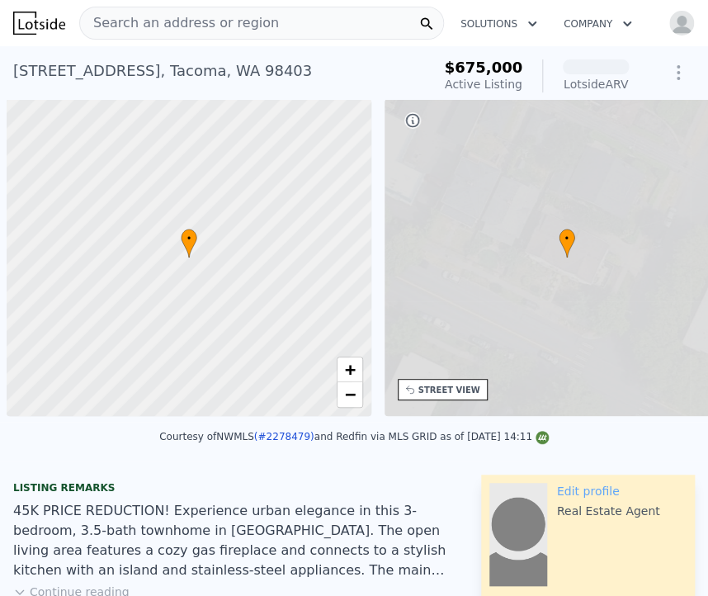
scroll to position [0, 7]
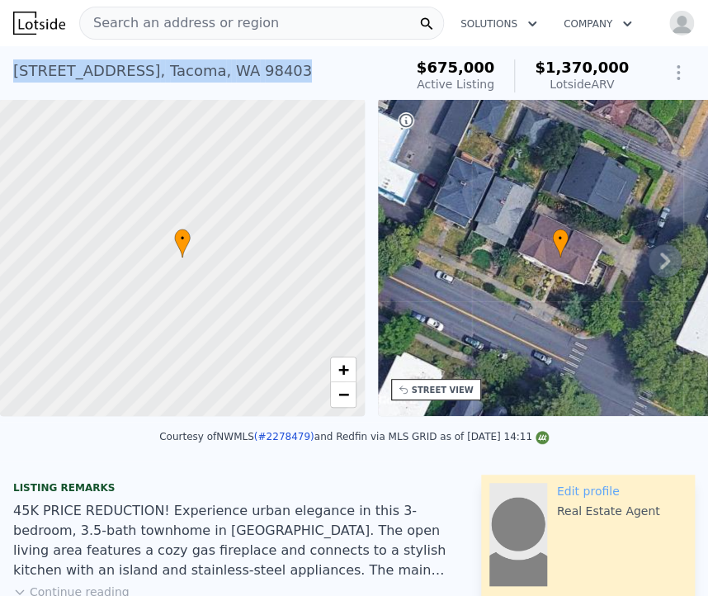
drag, startPoint x: 226, startPoint y: 68, endPoint x: 10, endPoint y: 78, distance: 216.5
click at [10, 78] on div "[STREET_ADDRESS] Active at $675k (~ARV $1.370m ) $675,000 Active Listing $1,370…" at bounding box center [354, 72] width 708 height 53
copy div "[STREET_ADDRESS]"
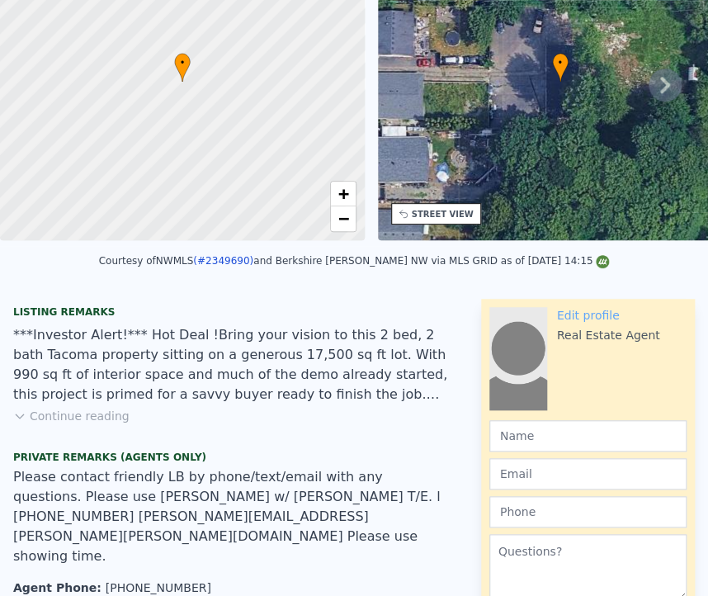
scroll to position [6, 0]
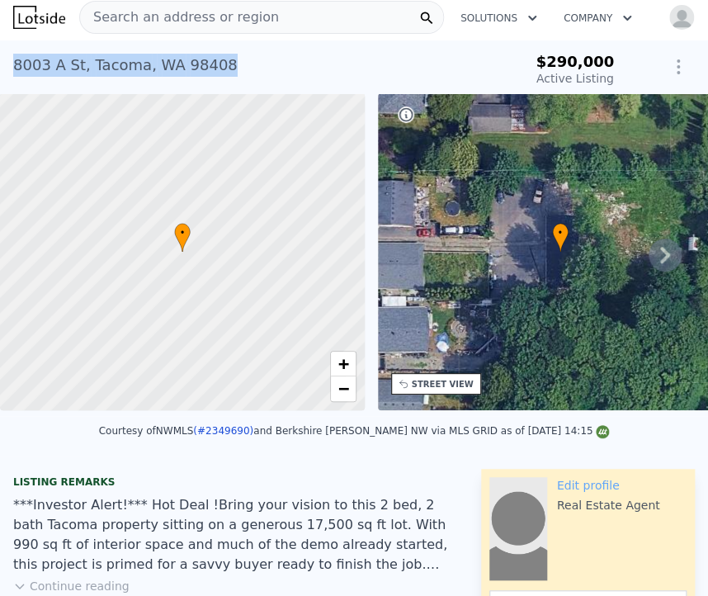
drag, startPoint x: 215, startPoint y: 66, endPoint x: 13, endPoint y: 79, distance: 201.8
click at [13, 79] on div "8003 A St , Tacoma , WA 98408 Active at $290k" at bounding box center [262, 70] width 499 height 46
copy div "8003 A St , Tacoma , WA 98408"
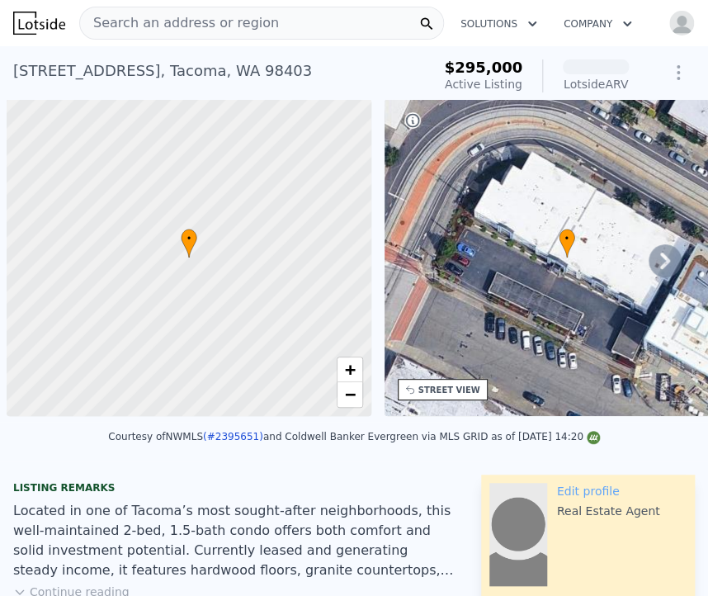
scroll to position [0, 7]
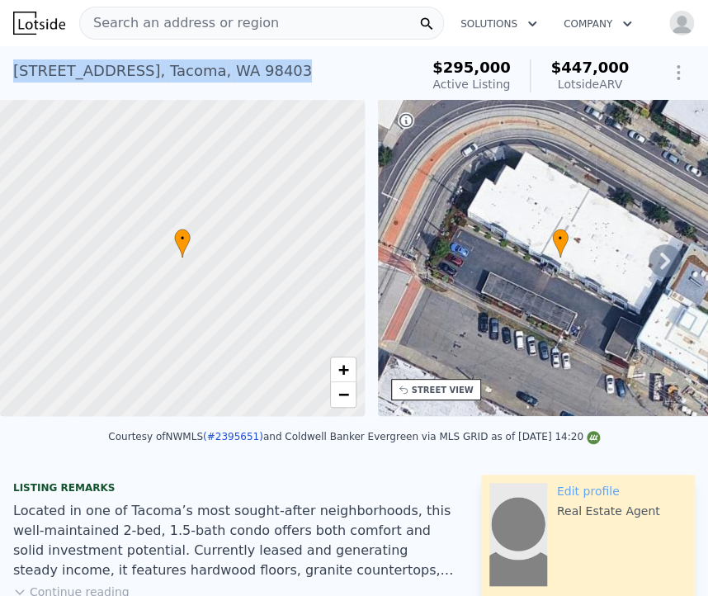
drag, startPoint x: 314, startPoint y: 77, endPoint x: 15, endPoint y: 73, distance: 298.8
click at [15, 73] on div "25 N Broadway Unit 207 , Tacoma , WA 98403 Active at $295k (~ARV $447k )" at bounding box center [212, 76] width 399 height 46
copy div "25 N Broadway Unit 207 , Tacoma , WA 98403"
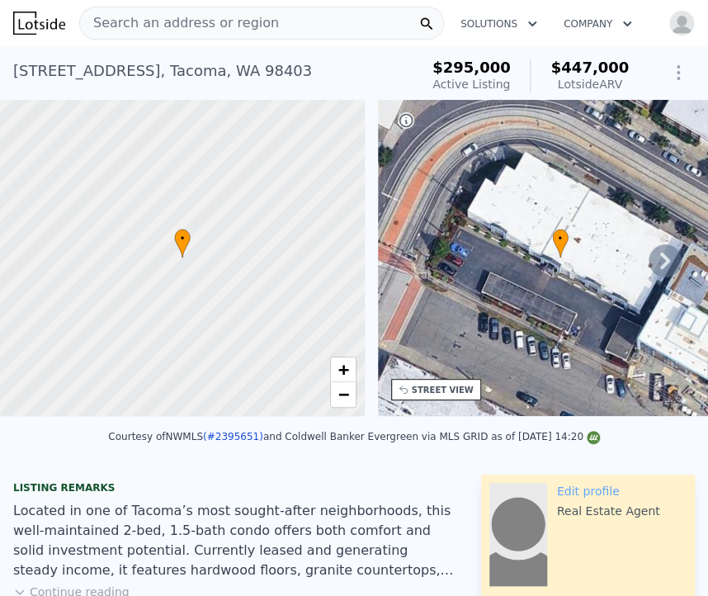
click at [654, 272] on icon at bounding box center [665, 260] width 33 height 33
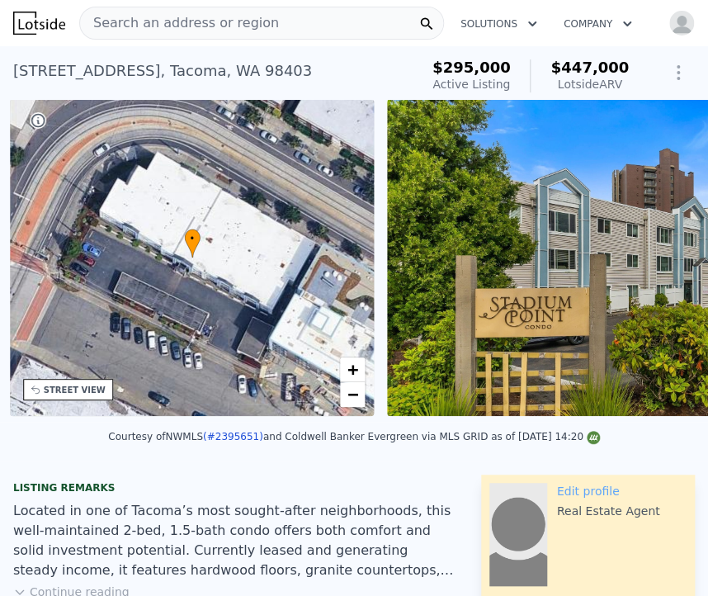
scroll to position [0, 384]
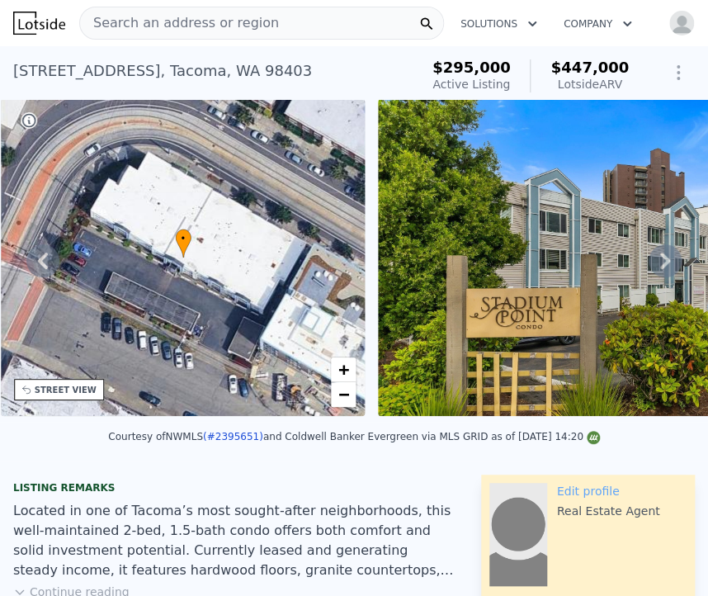
click at [654, 272] on icon at bounding box center [665, 260] width 33 height 33
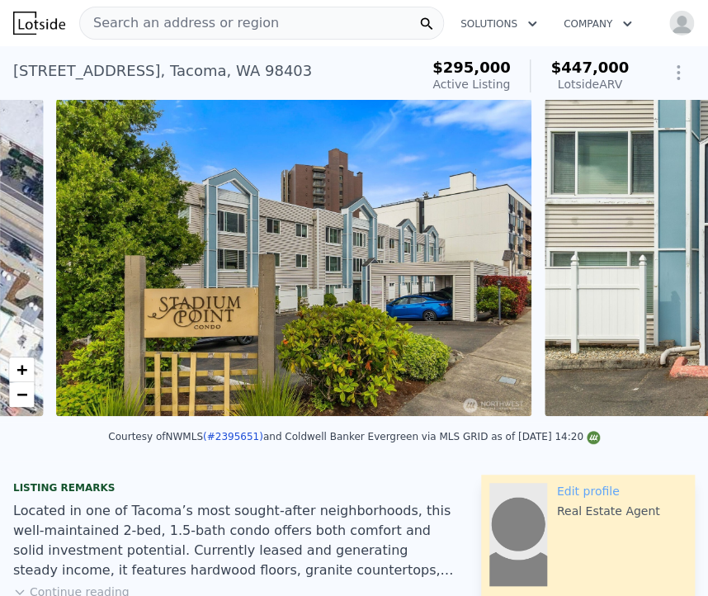
scroll to position [0, 755]
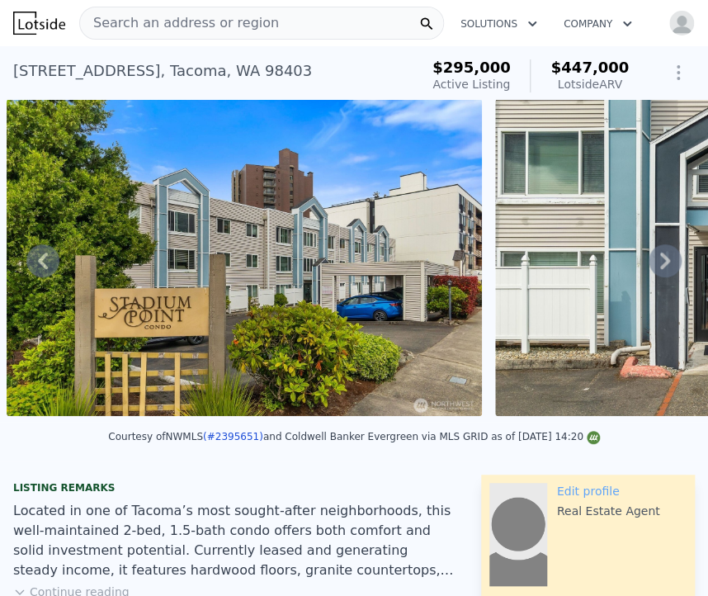
click at [654, 272] on div "• + − • + − STREET VIEW Loading... SATELLITE VIEW" at bounding box center [354, 260] width 708 height 323
click at [654, 272] on icon at bounding box center [665, 260] width 33 height 33
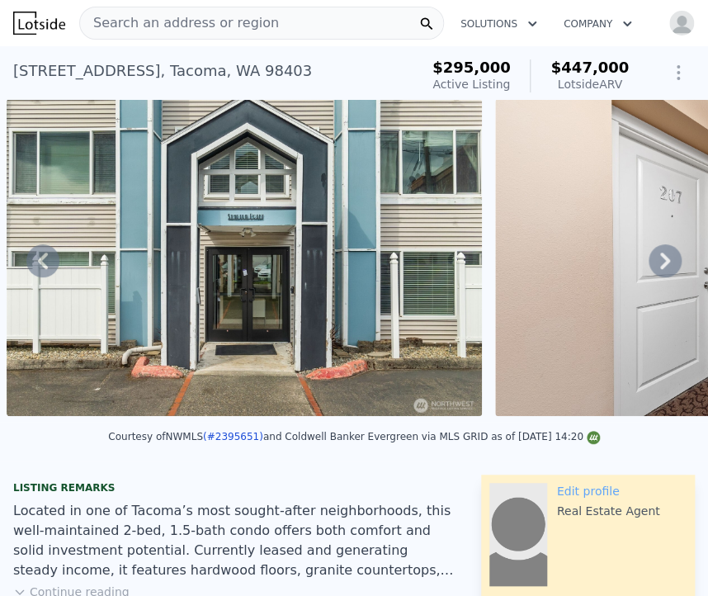
click at [654, 272] on icon at bounding box center [665, 260] width 33 height 33
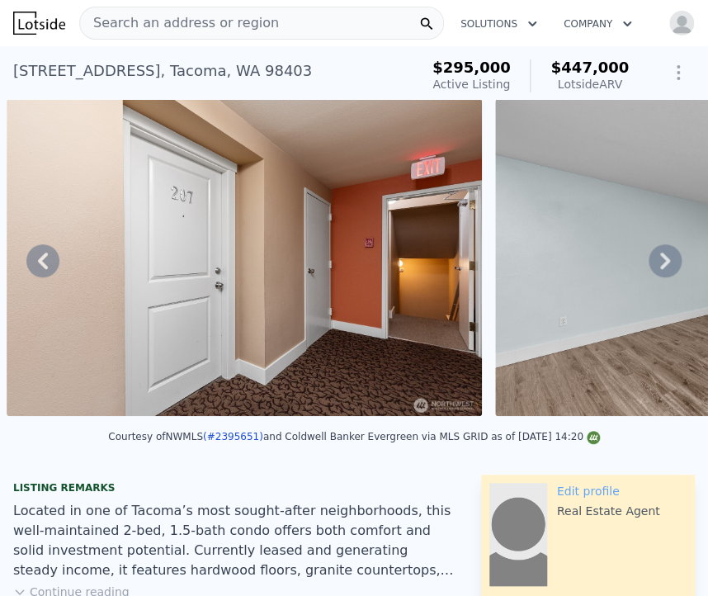
click at [654, 272] on icon at bounding box center [665, 260] width 33 height 33
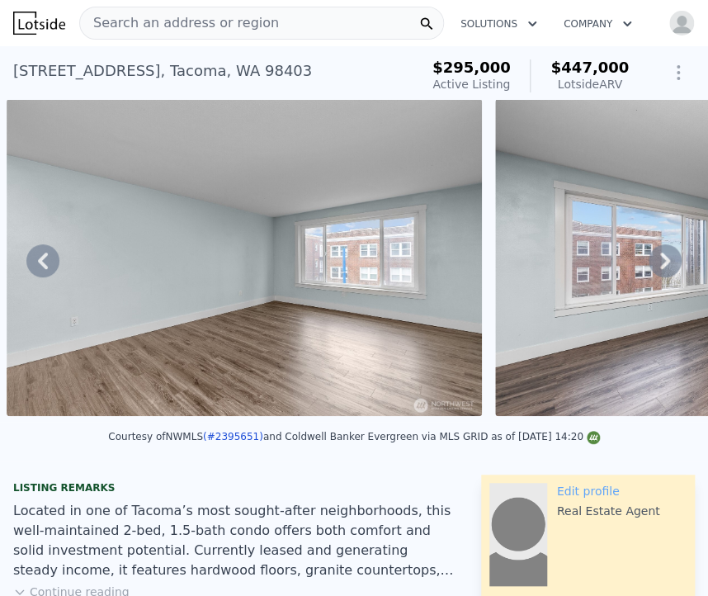
click at [654, 272] on icon at bounding box center [665, 260] width 33 height 33
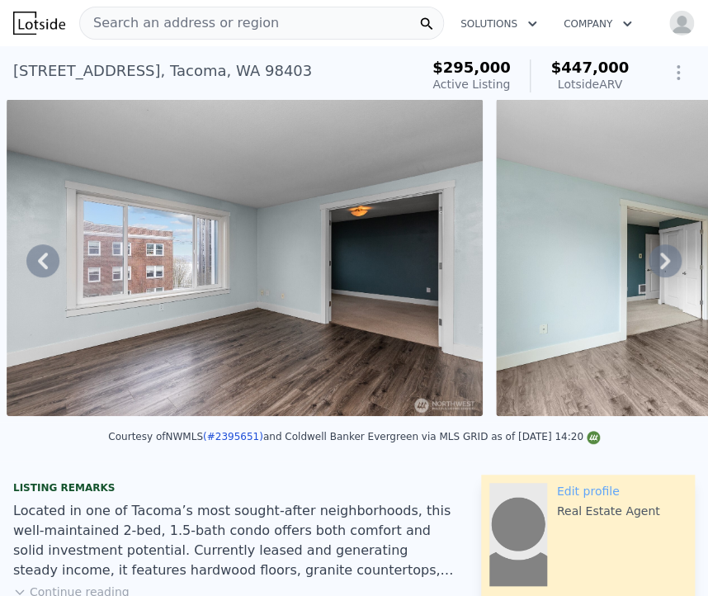
click at [654, 272] on icon at bounding box center [665, 260] width 33 height 33
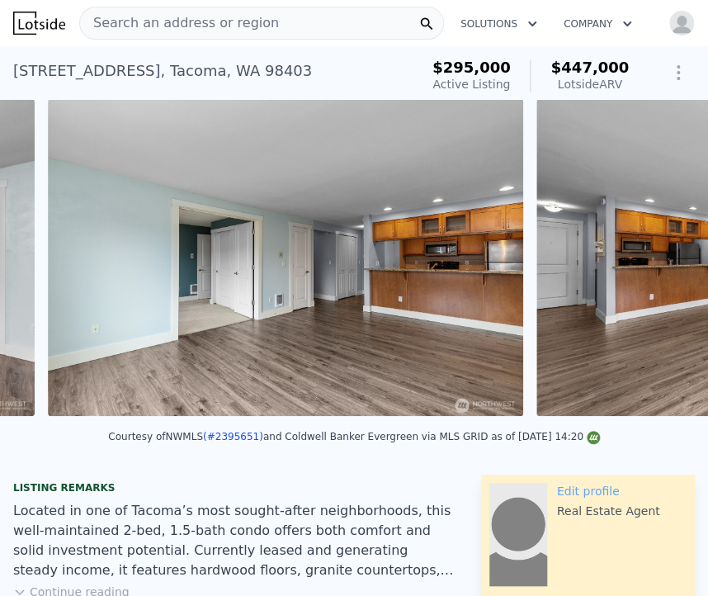
scroll to position [0, 3199]
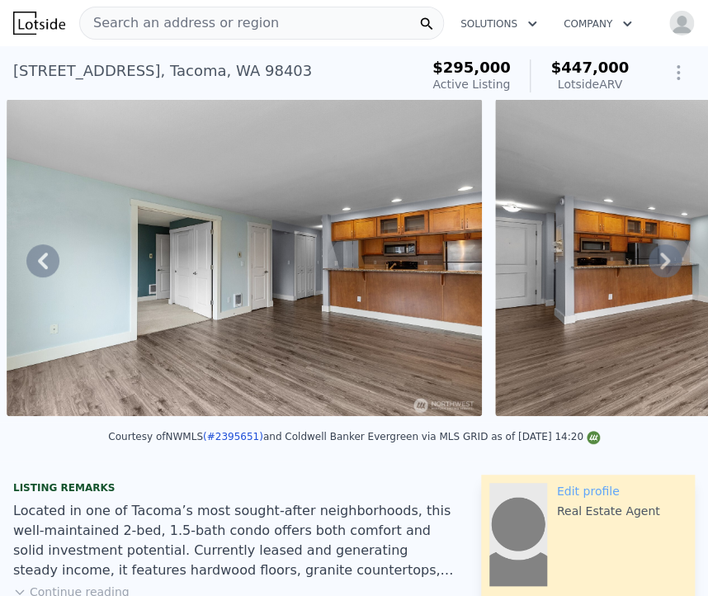
click at [654, 272] on icon at bounding box center [665, 260] width 33 height 33
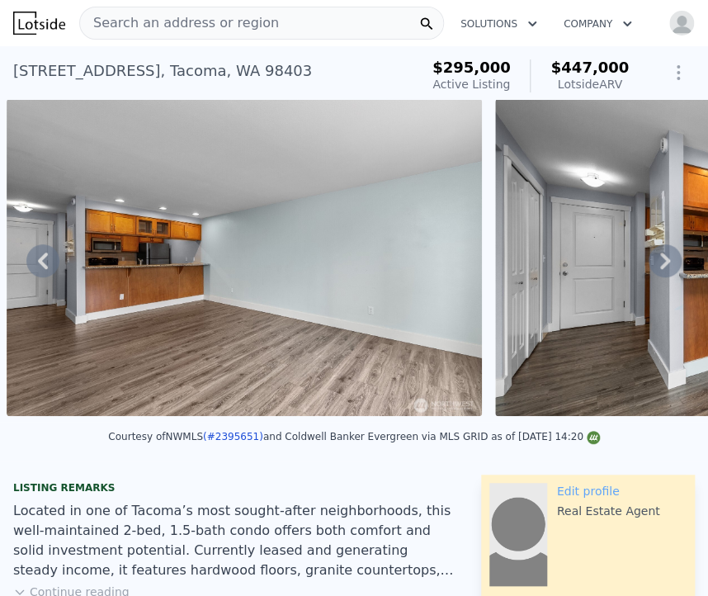
click at [654, 272] on icon at bounding box center [665, 260] width 33 height 33
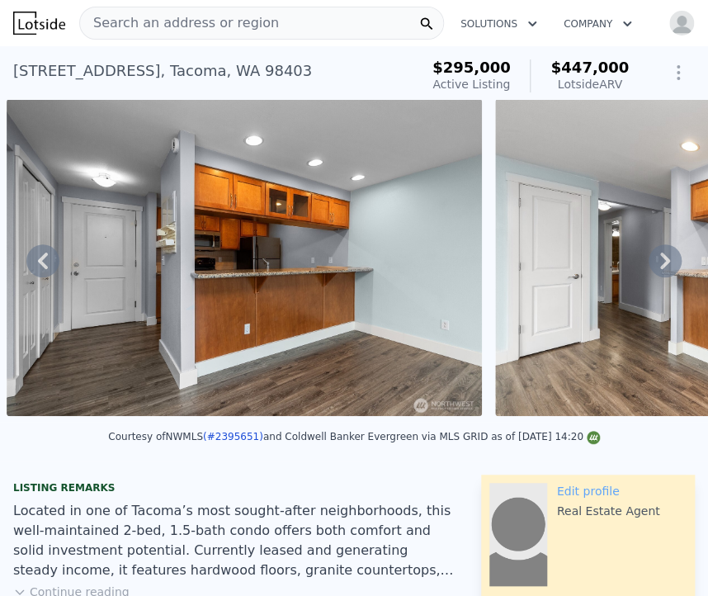
click at [654, 272] on icon at bounding box center [665, 260] width 33 height 33
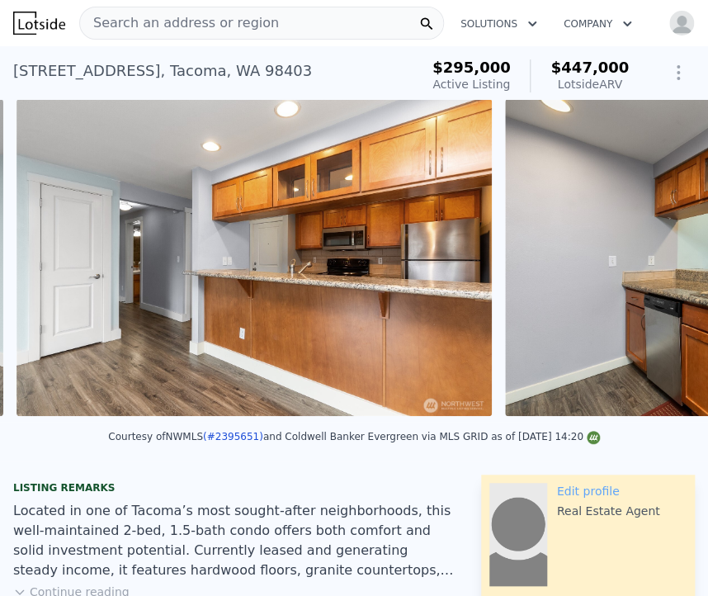
scroll to position [0, 4665]
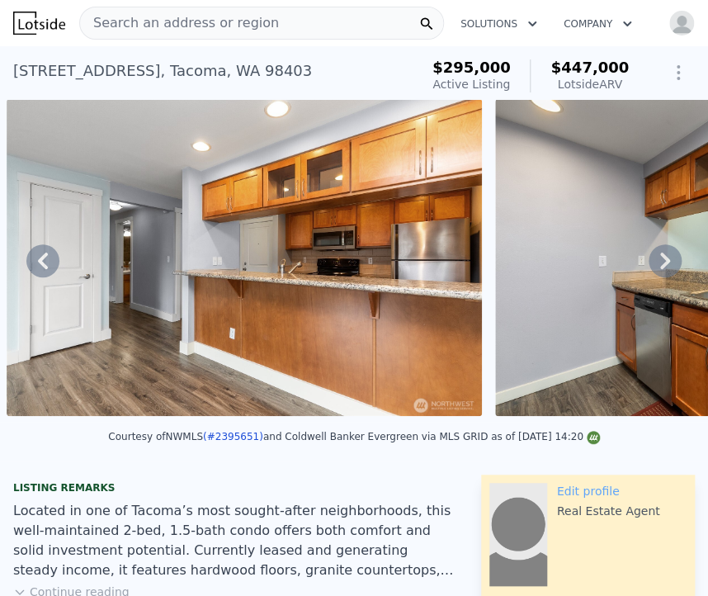
click at [654, 272] on icon at bounding box center [665, 260] width 33 height 33
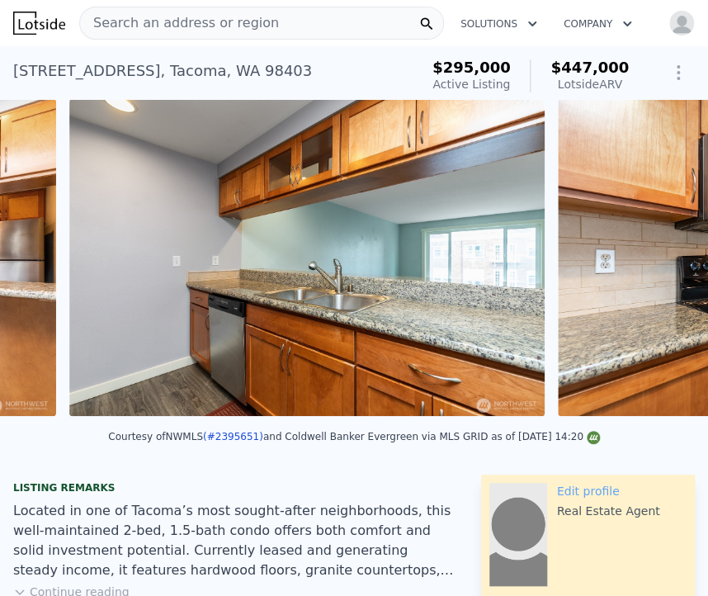
scroll to position [0, 5154]
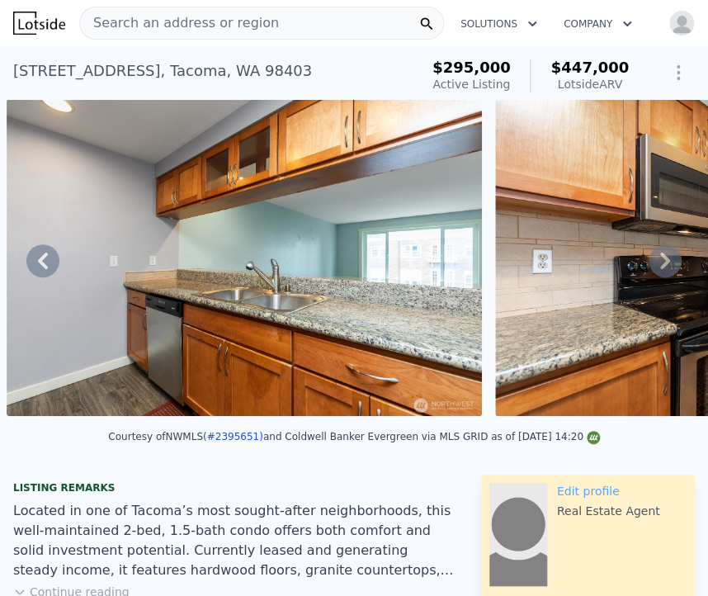
click at [654, 272] on icon at bounding box center [665, 260] width 33 height 33
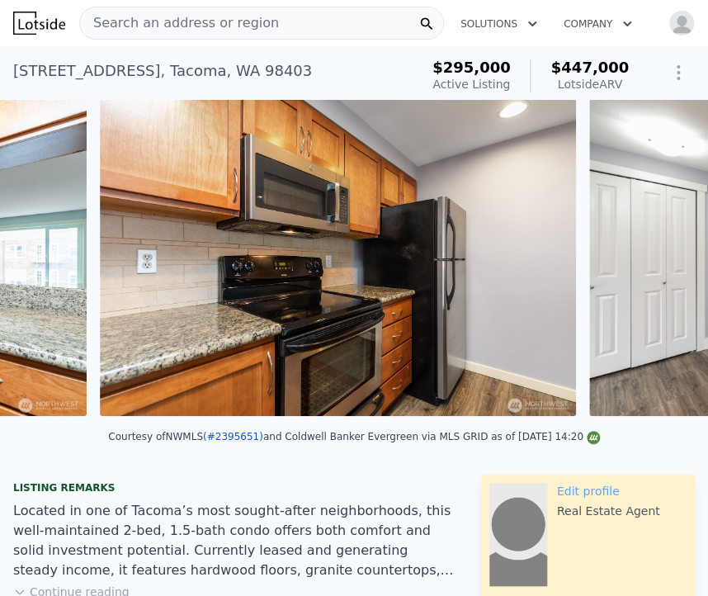
scroll to position [0, 5642]
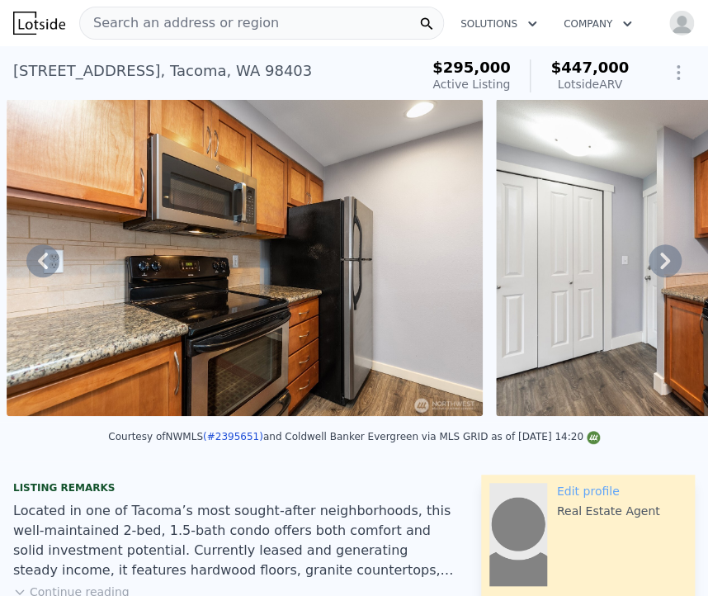
click at [652, 256] on icon at bounding box center [665, 260] width 33 height 33
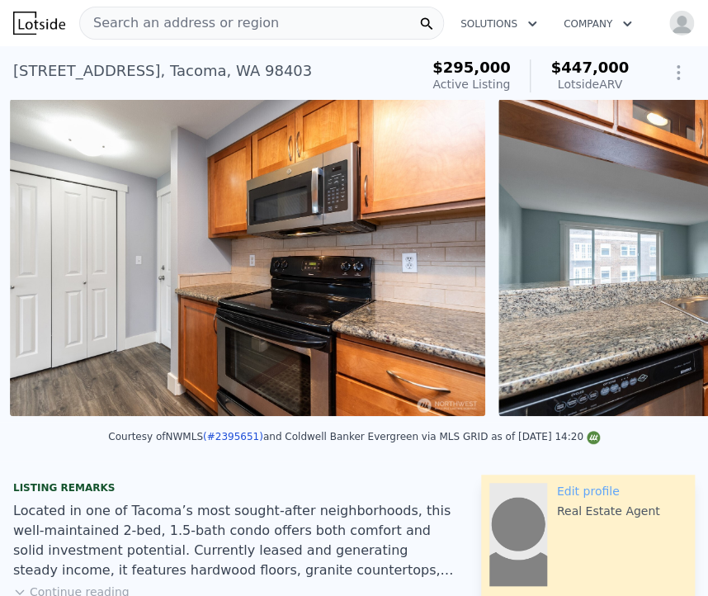
scroll to position [0, 6131]
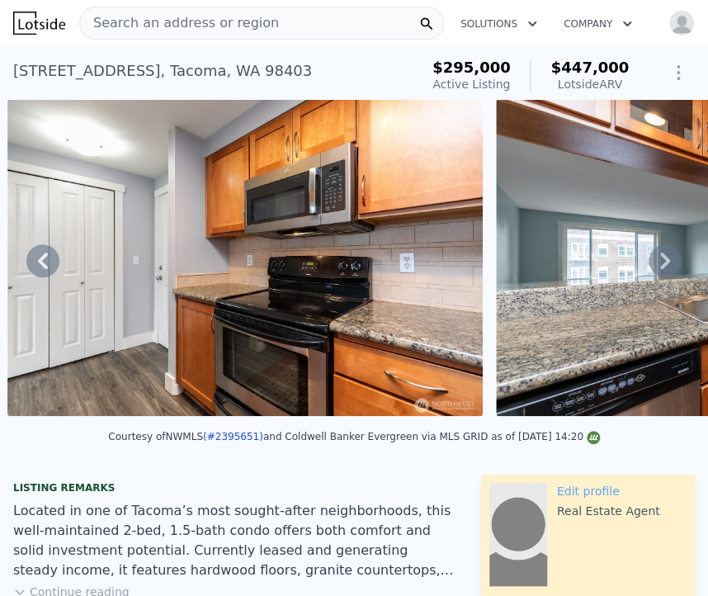
click at [652, 256] on icon at bounding box center [665, 260] width 33 height 33
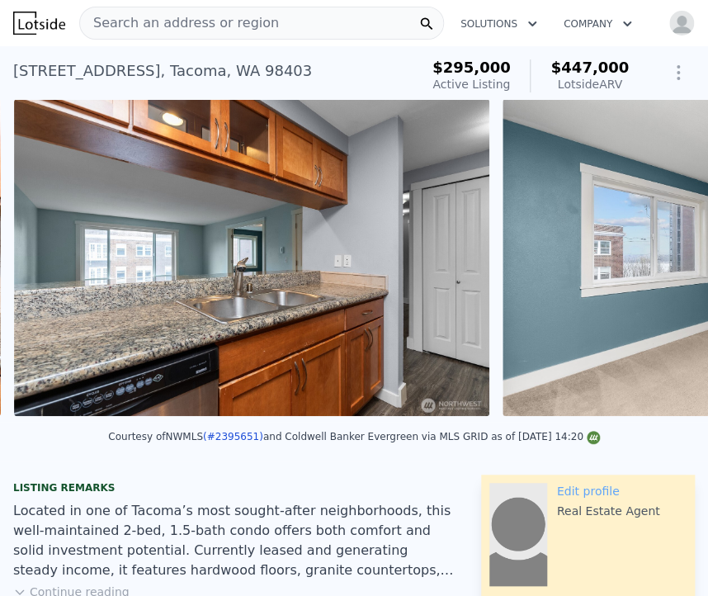
scroll to position [0, 6619]
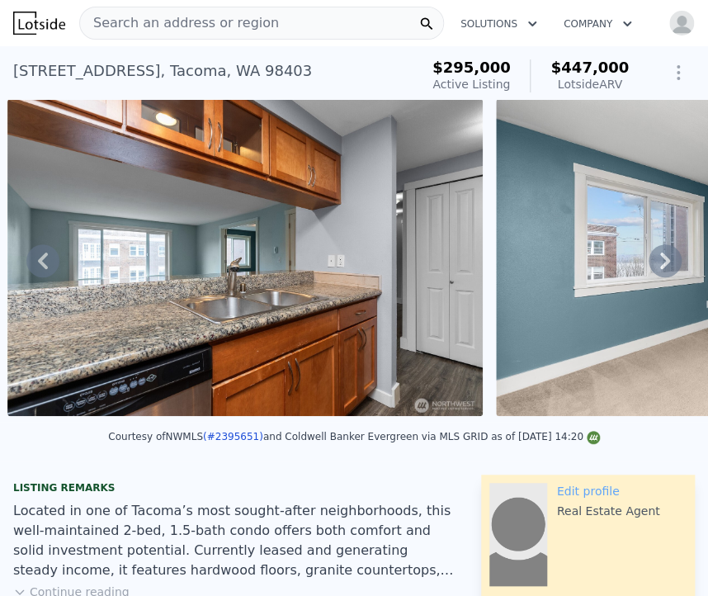
click at [652, 256] on icon at bounding box center [665, 260] width 33 height 33
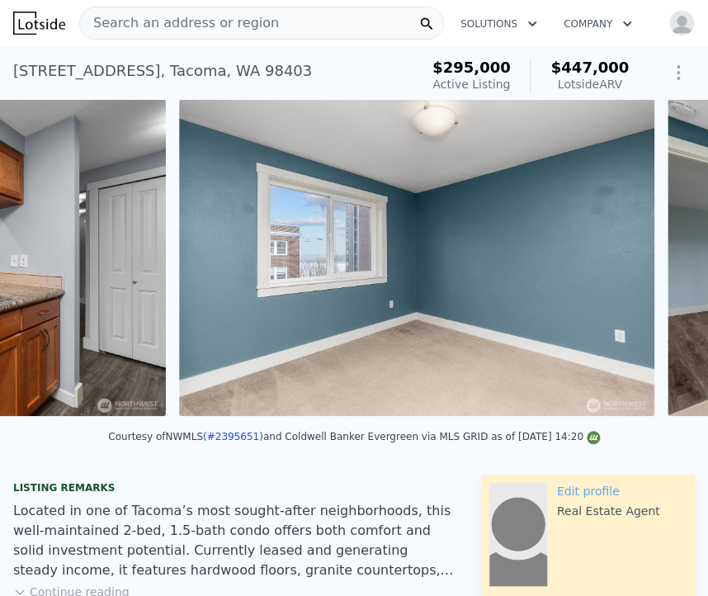
scroll to position [0, 7108]
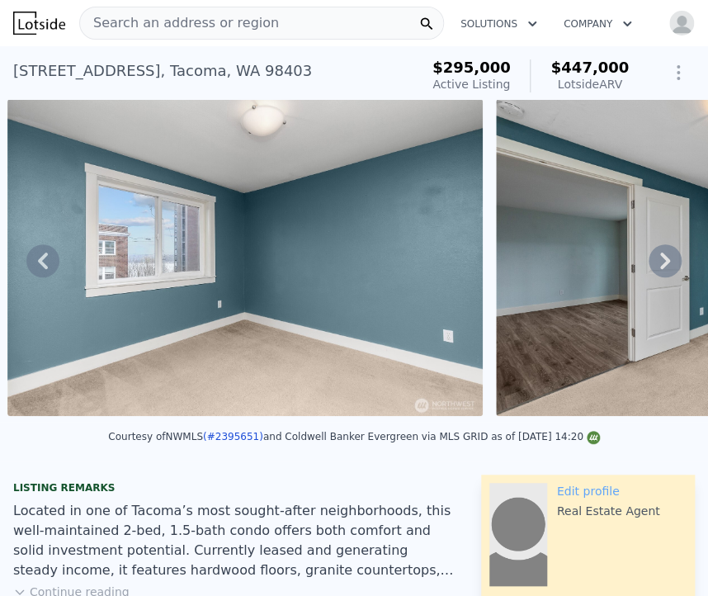
click at [652, 256] on div "• + − • + − STREET VIEW Loading... SATELLITE VIEW" at bounding box center [354, 260] width 708 height 323
click at [652, 256] on icon at bounding box center [665, 260] width 33 height 33
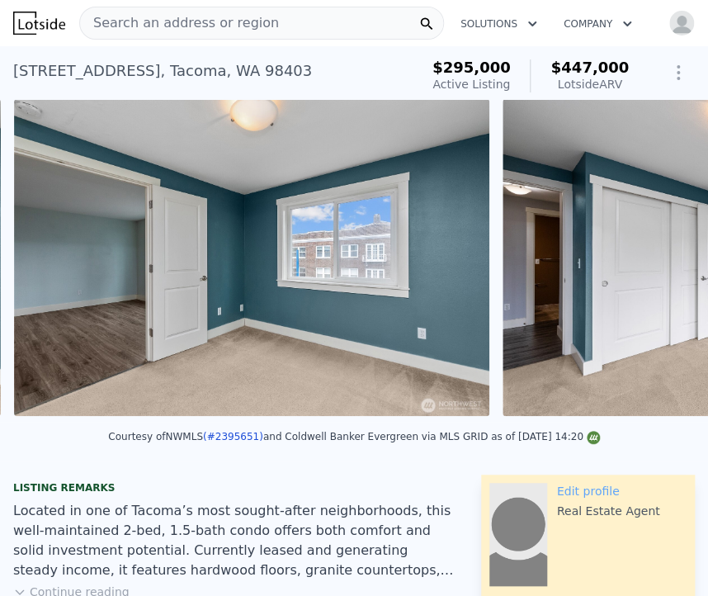
scroll to position [0, 7597]
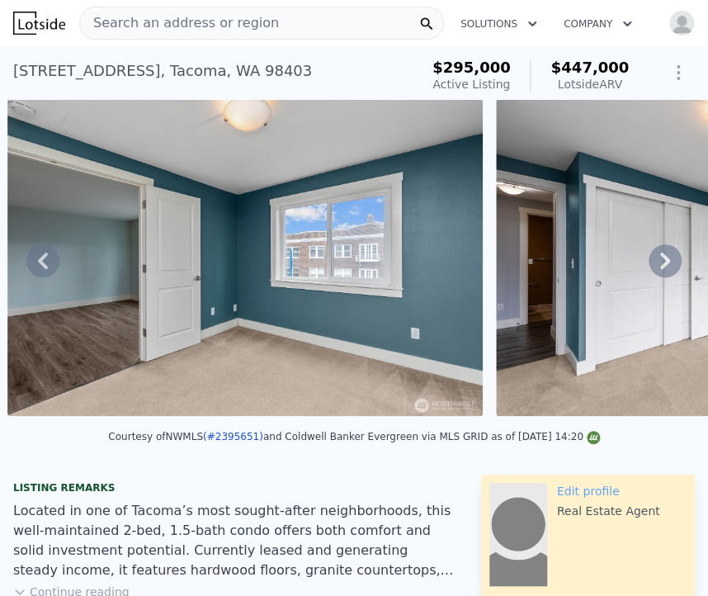
click at [652, 256] on icon at bounding box center [665, 260] width 33 height 33
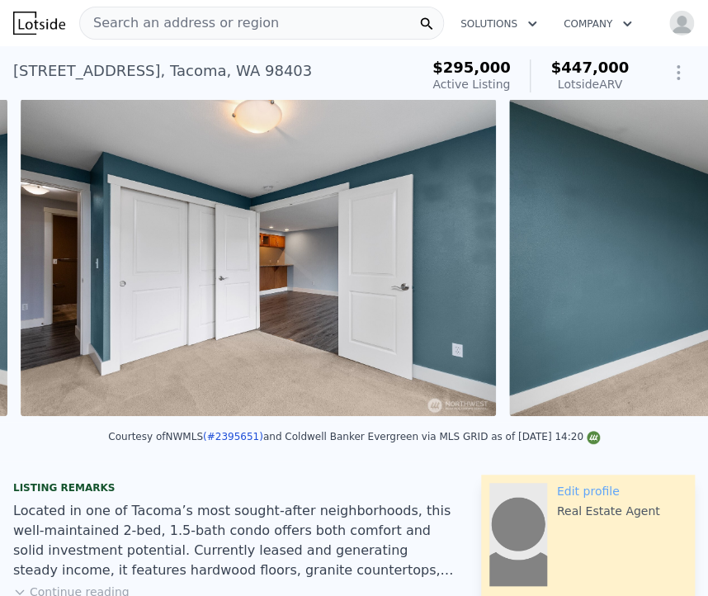
scroll to position [0, 8086]
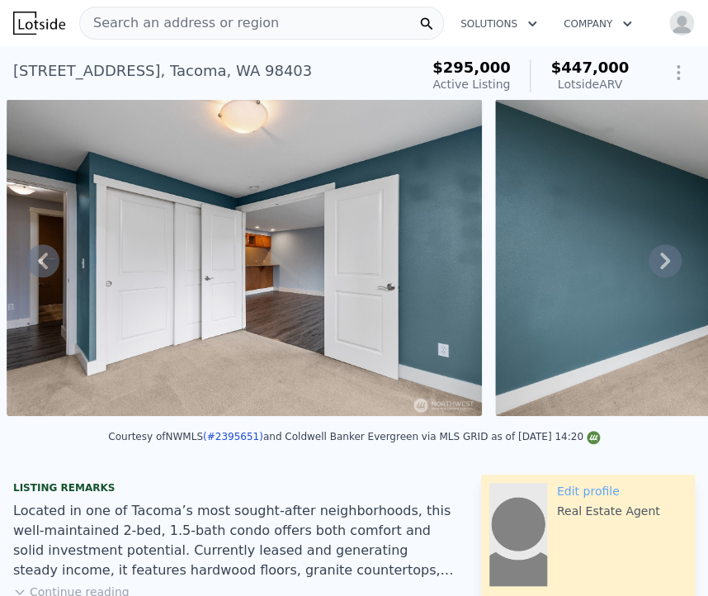
click at [652, 256] on icon at bounding box center [665, 260] width 33 height 33
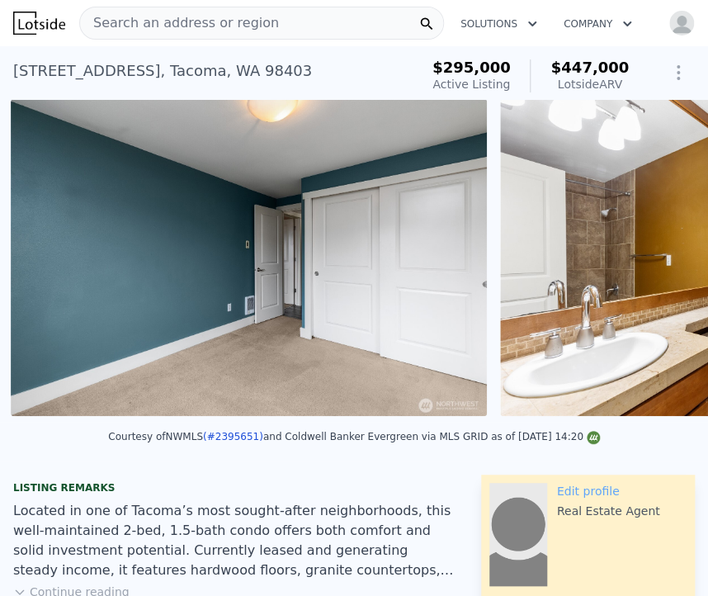
scroll to position [0, 8575]
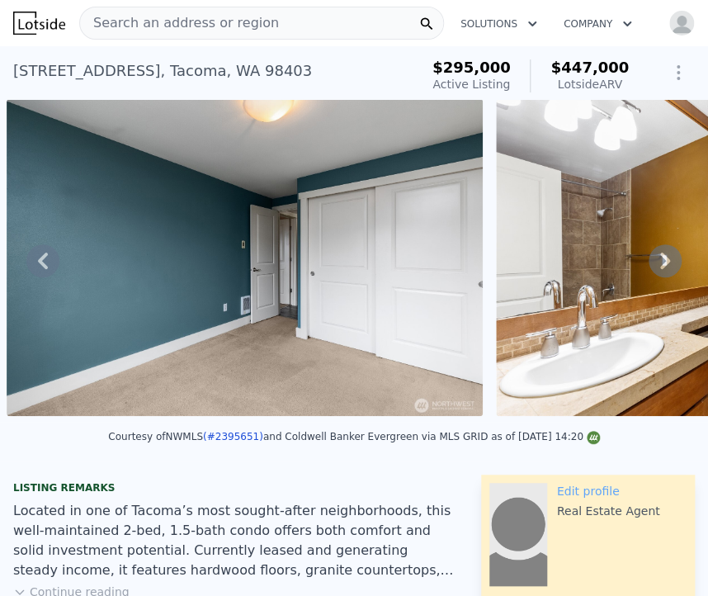
click at [660, 262] on icon at bounding box center [665, 261] width 10 height 17
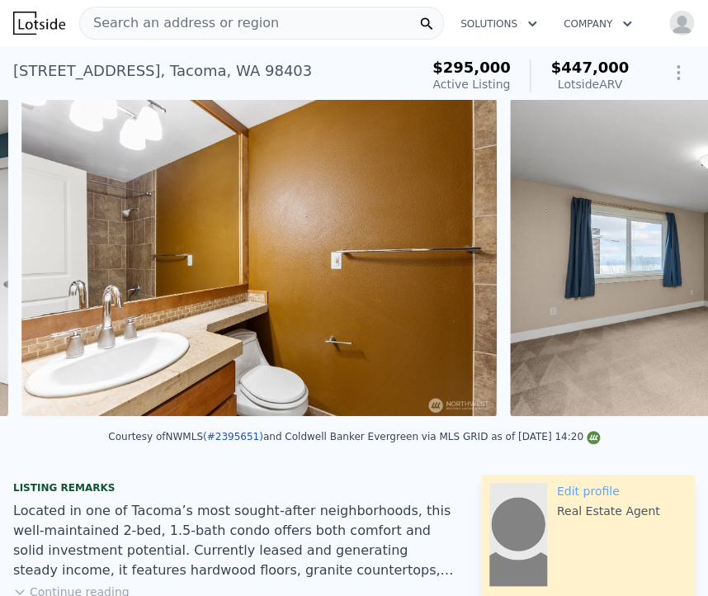
scroll to position [0, 9063]
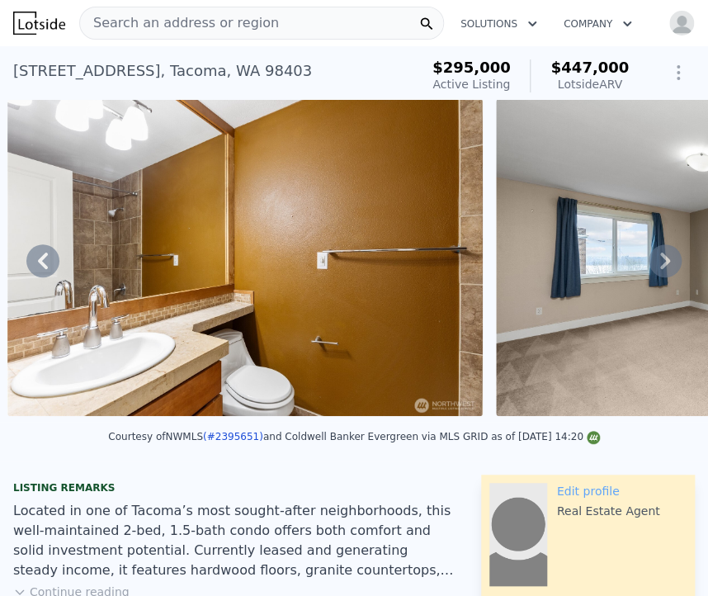
click at [660, 262] on icon at bounding box center [665, 261] width 10 height 17
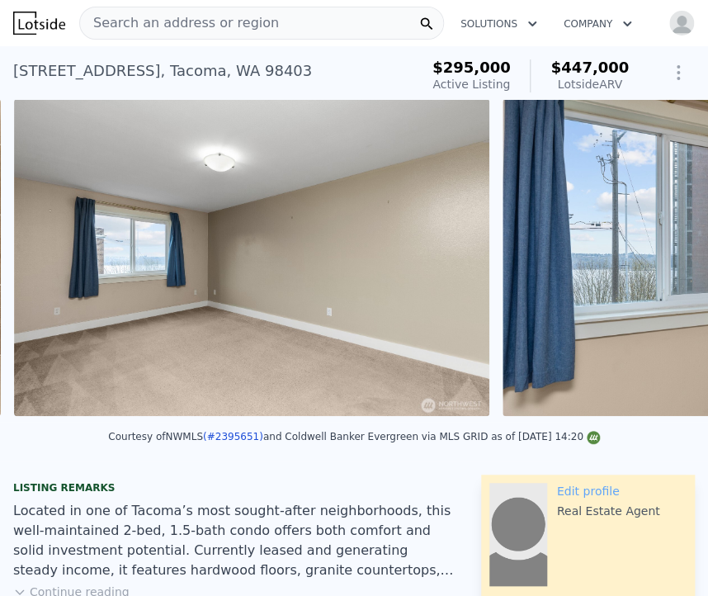
scroll to position [0, 9552]
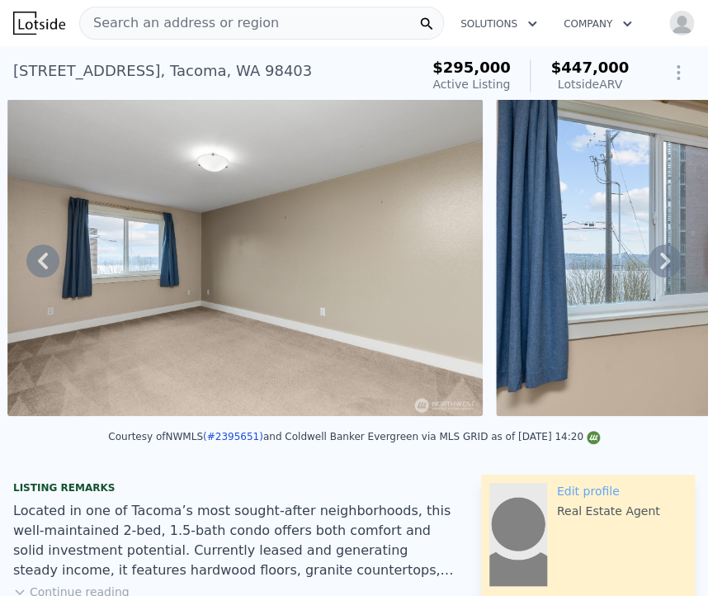
click at [660, 262] on icon at bounding box center [665, 261] width 10 height 17
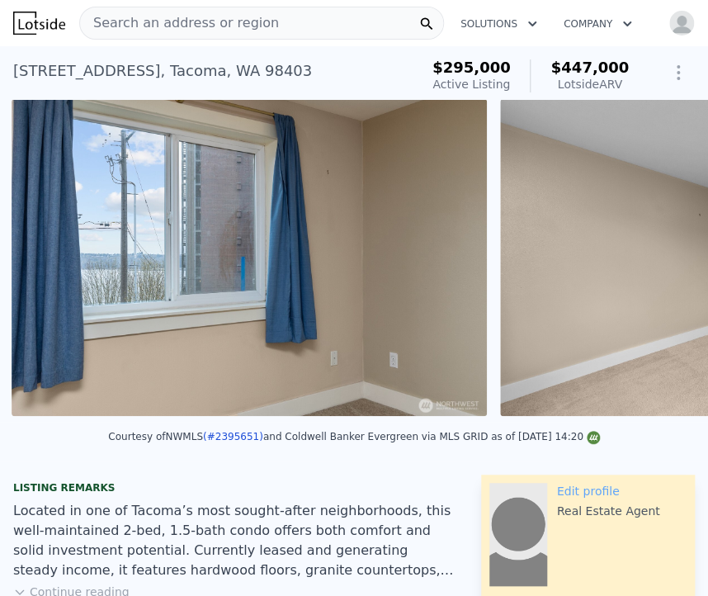
scroll to position [0, 10040]
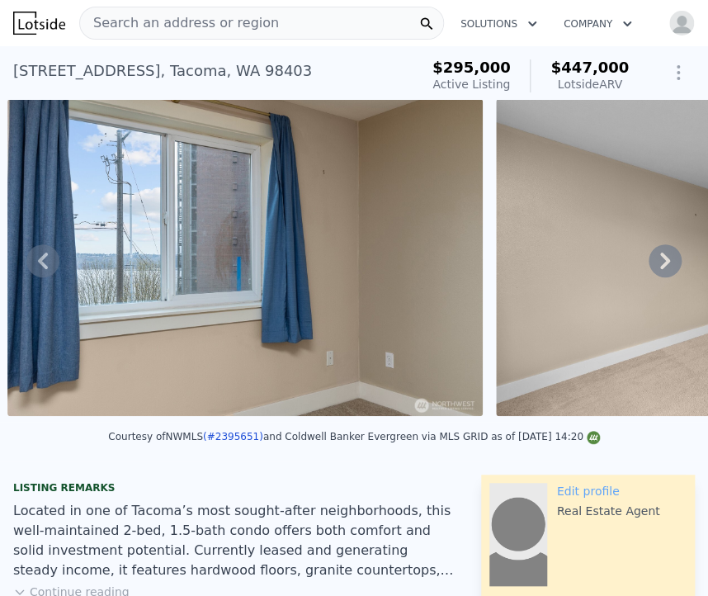
click at [649, 255] on icon at bounding box center [665, 260] width 33 height 33
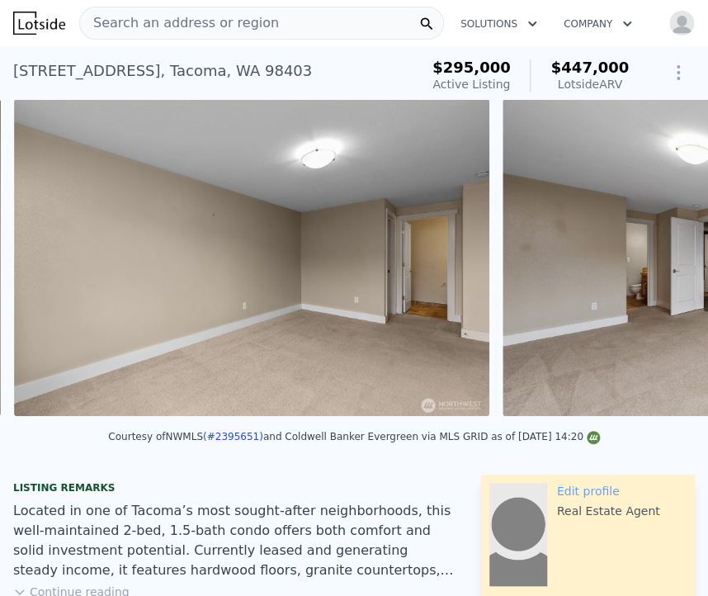
scroll to position [0, 10530]
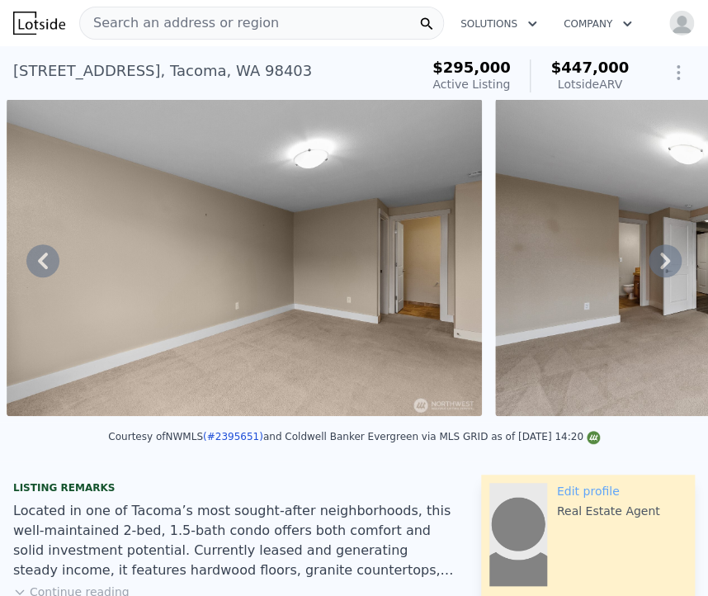
click at [650, 265] on icon at bounding box center [665, 260] width 33 height 33
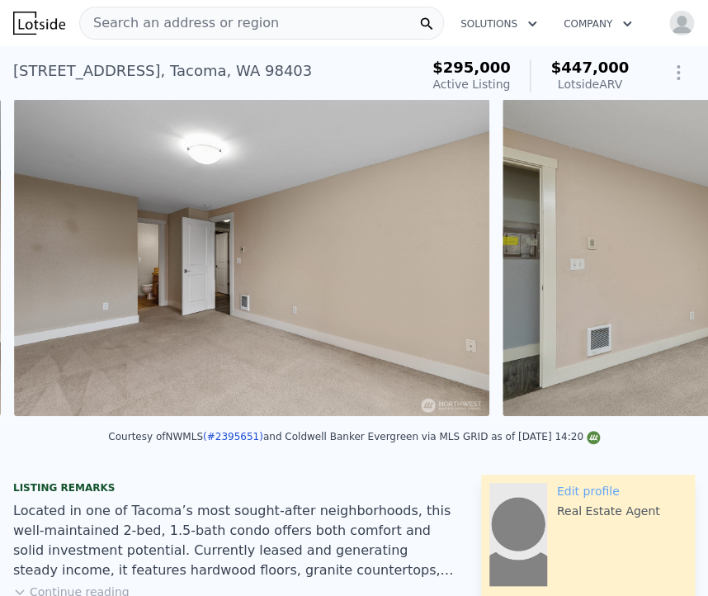
scroll to position [0, 11019]
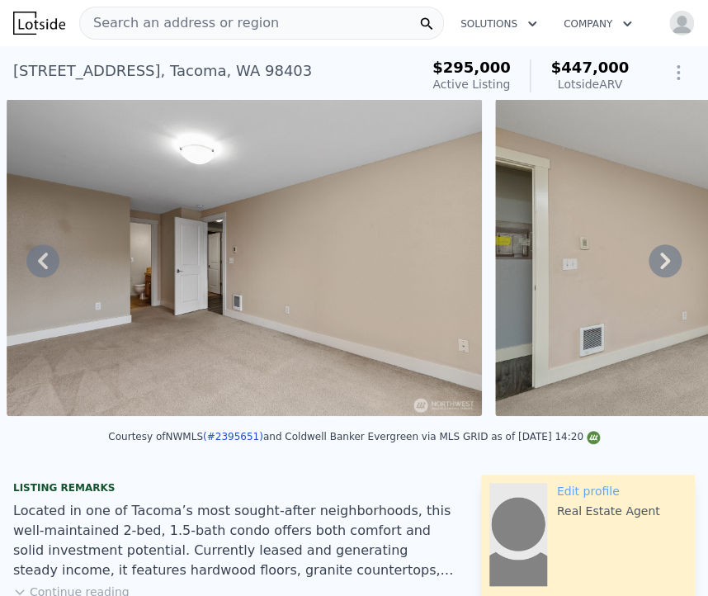
click at [650, 265] on icon at bounding box center [665, 260] width 33 height 33
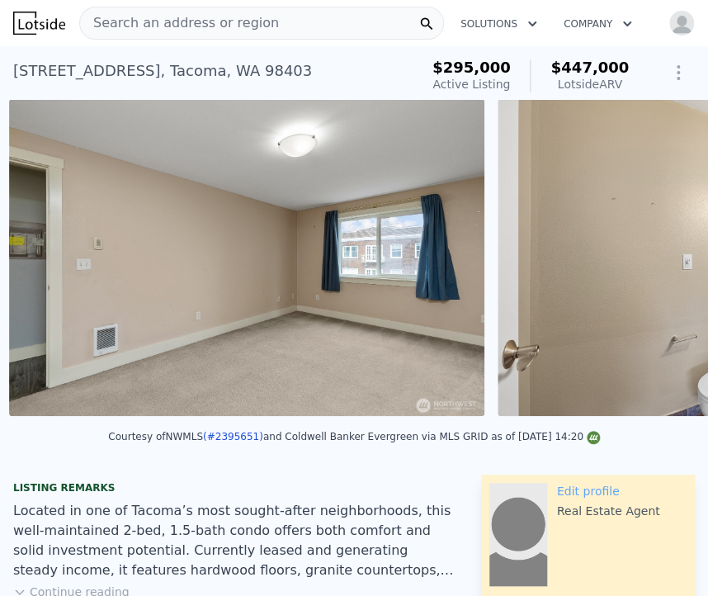
scroll to position [0, 11507]
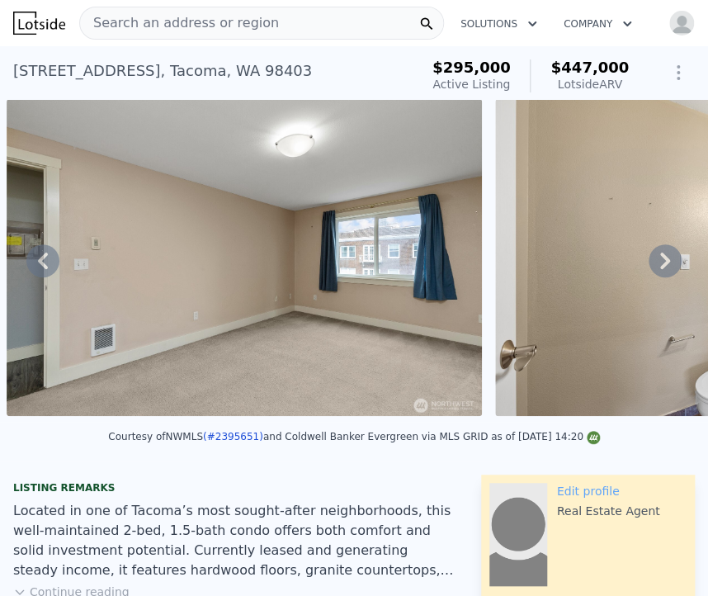
click at [650, 265] on icon at bounding box center [665, 260] width 33 height 33
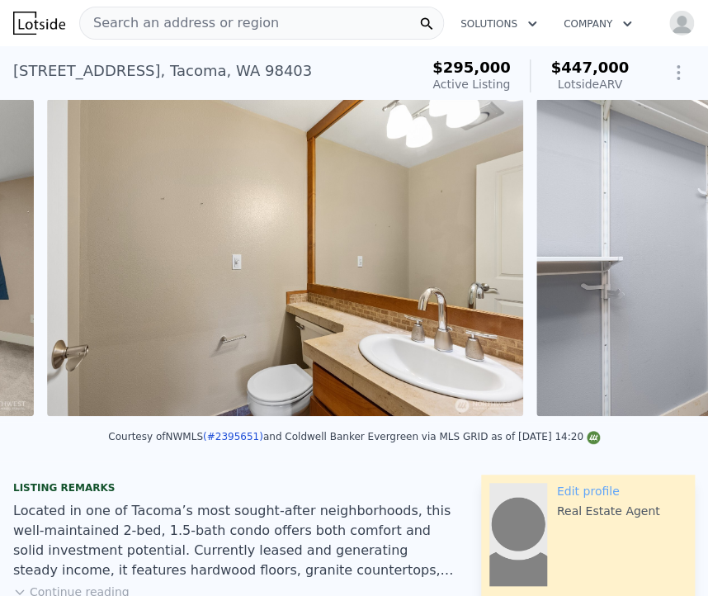
scroll to position [0, 11996]
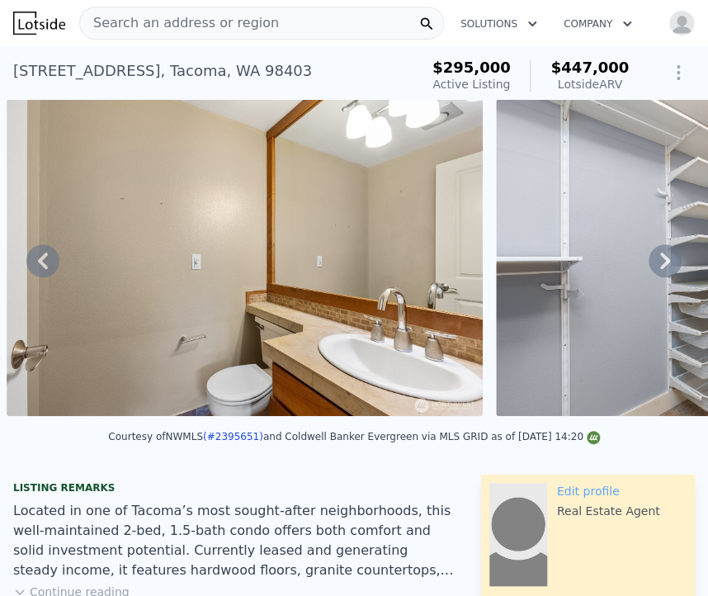
click at [650, 265] on icon at bounding box center [665, 260] width 33 height 33
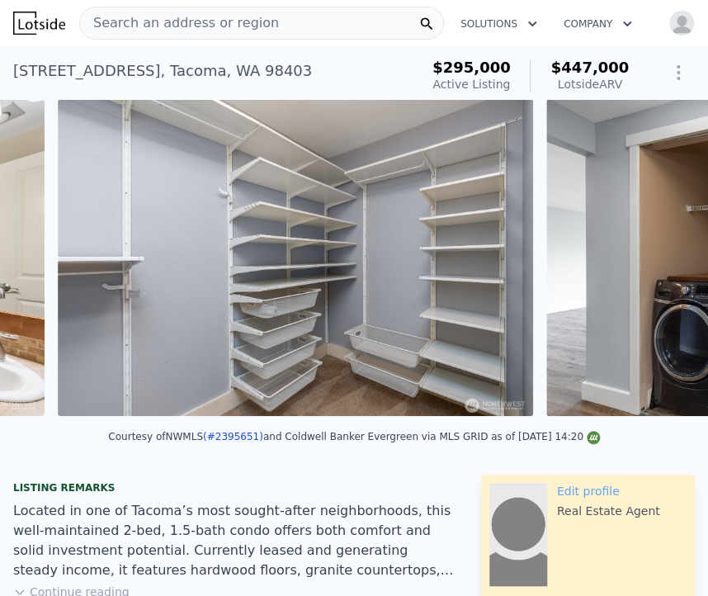
scroll to position [0, 12484]
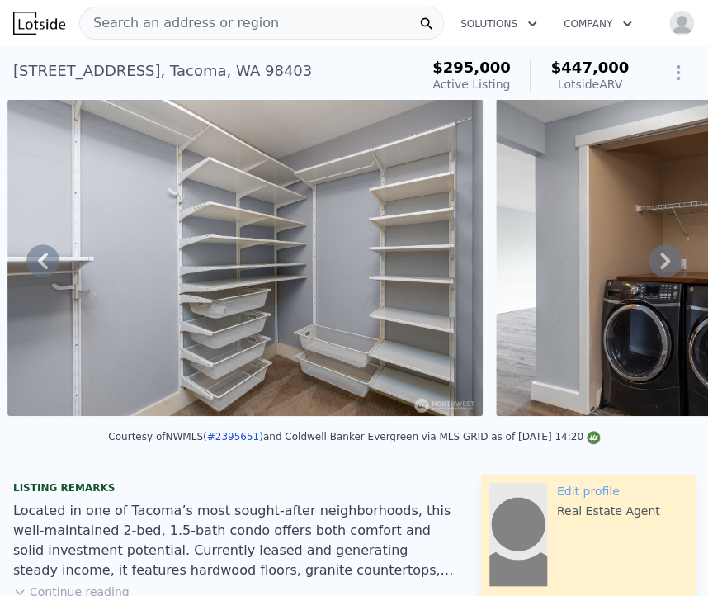
click at [650, 265] on icon at bounding box center [665, 260] width 33 height 33
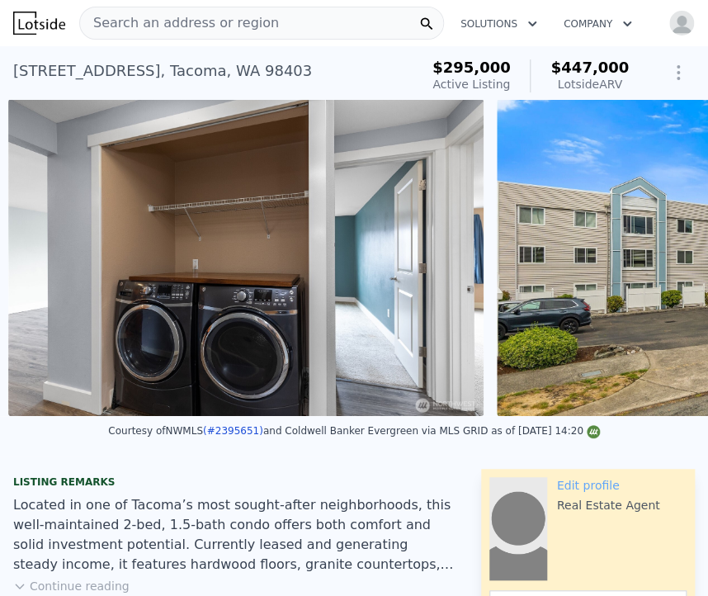
scroll to position [0, 12974]
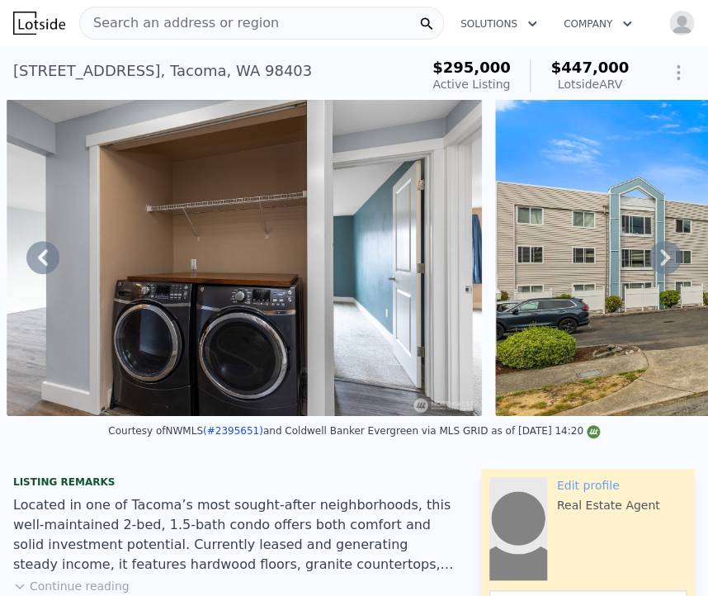
click at [650, 265] on icon at bounding box center [665, 257] width 33 height 33
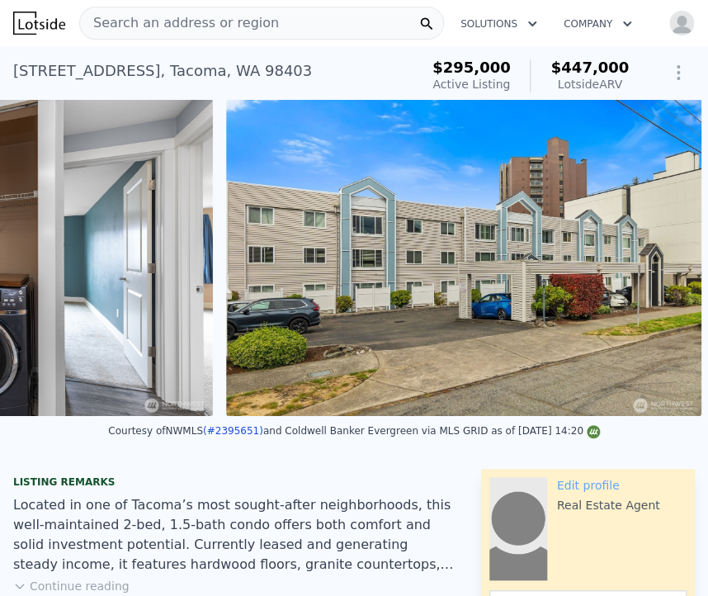
scroll to position [0, 13255]
click at [650, 265] on img at bounding box center [463, 257] width 475 height 317
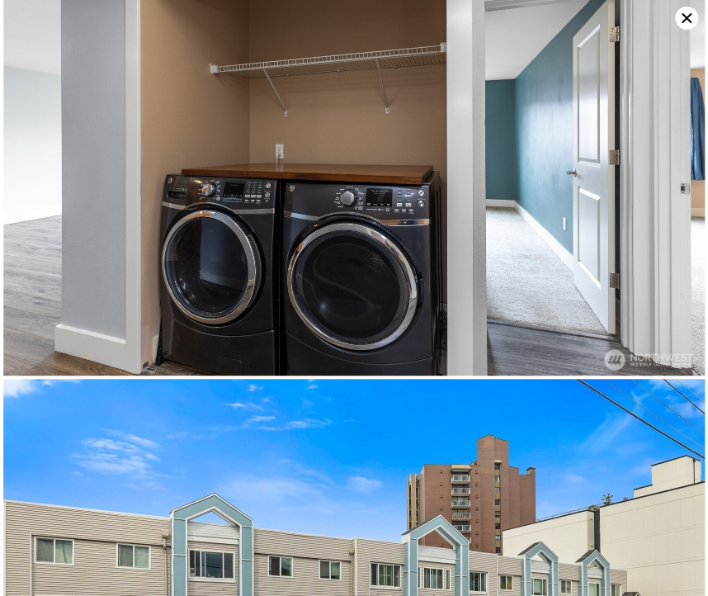
scroll to position [11882, 0]
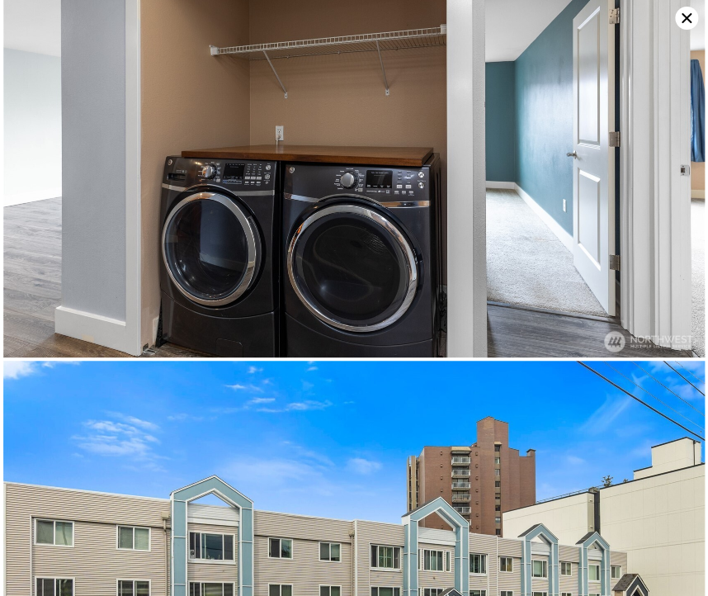
click at [685, 16] on icon at bounding box center [687, 18] width 10 height 10
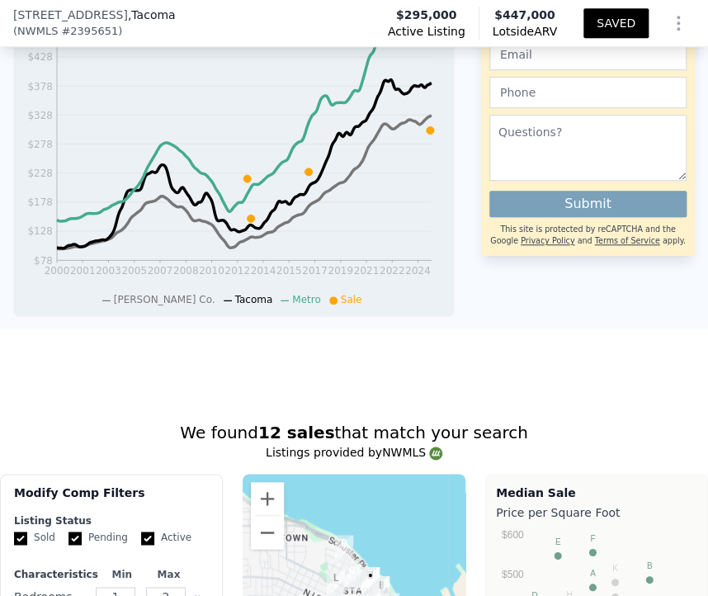
scroll to position [2706, 0]
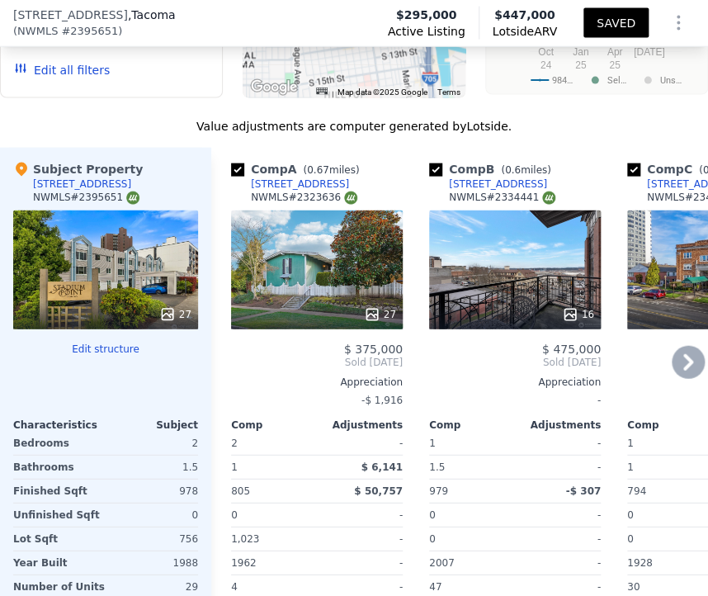
click at [494, 256] on div "16" at bounding box center [515, 269] width 172 height 119
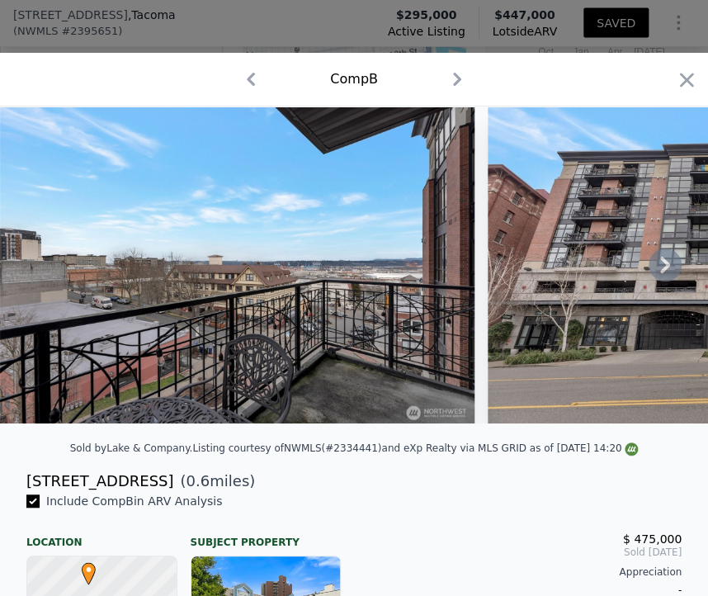
click at [660, 273] on icon at bounding box center [665, 265] width 10 height 17
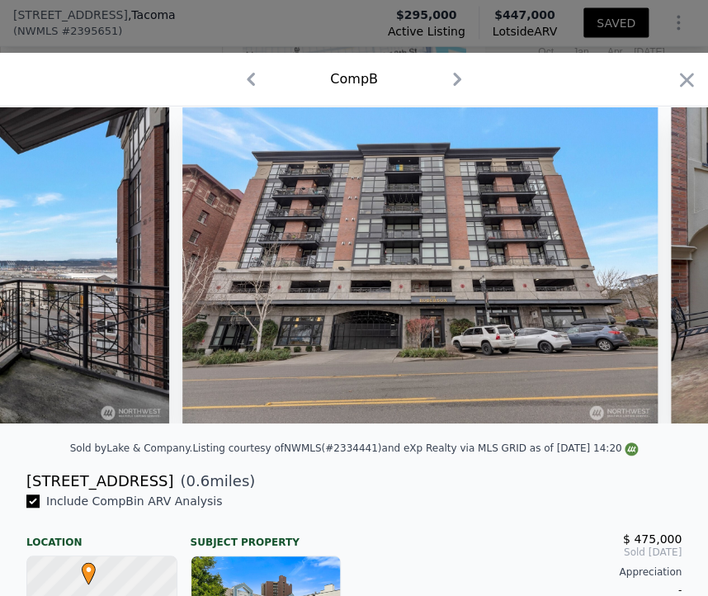
scroll to position [0, 396]
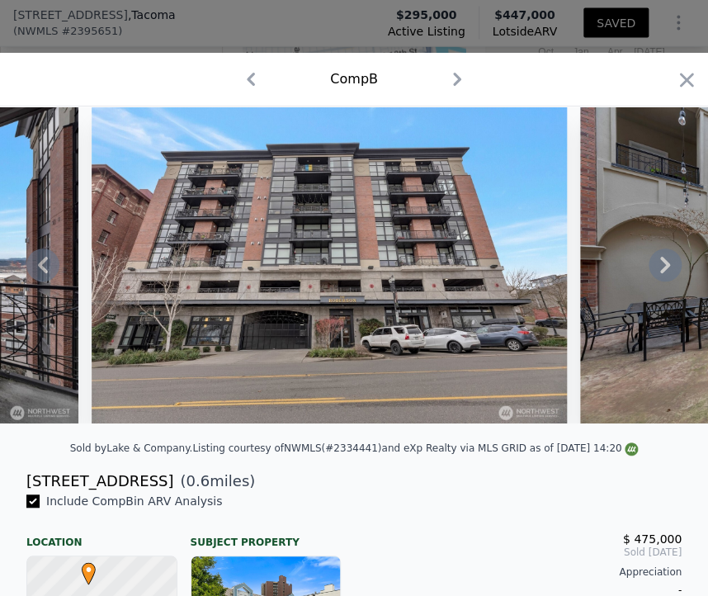
click at [650, 276] on div at bounding box center [354, 264] width 708 height 317
click at [660, 273] on icon at bounding box center [665, 265] width 10 height 17
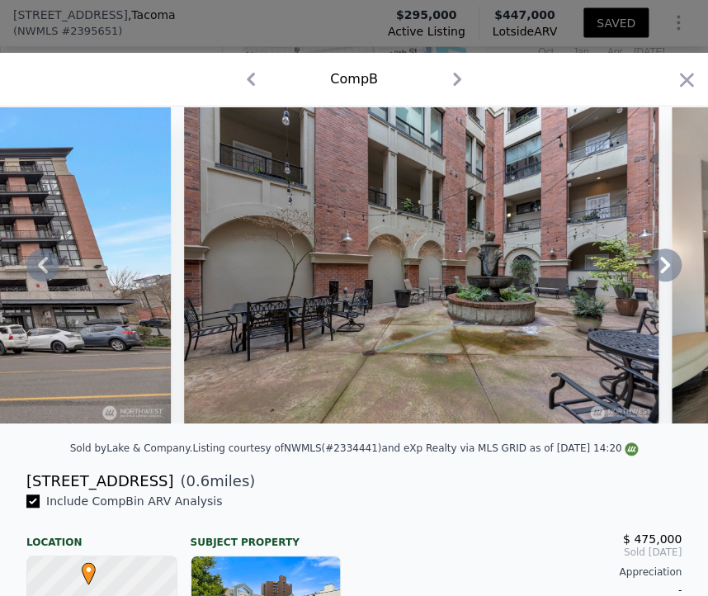
click at [660, 273] on icon at bounding box center [665, 265] width 10 height 17
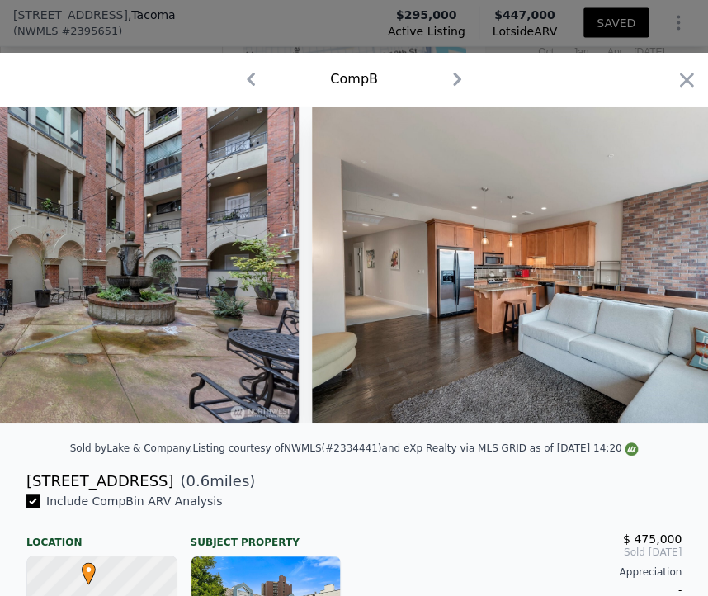
scroll to position [0, 1189]
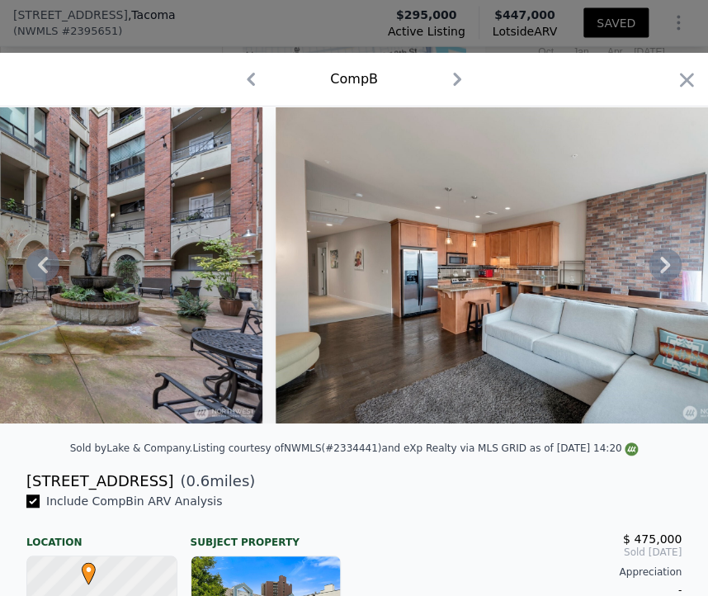
click at [660, 273] on icon at bounding box center [665, 265] width 10 height 17
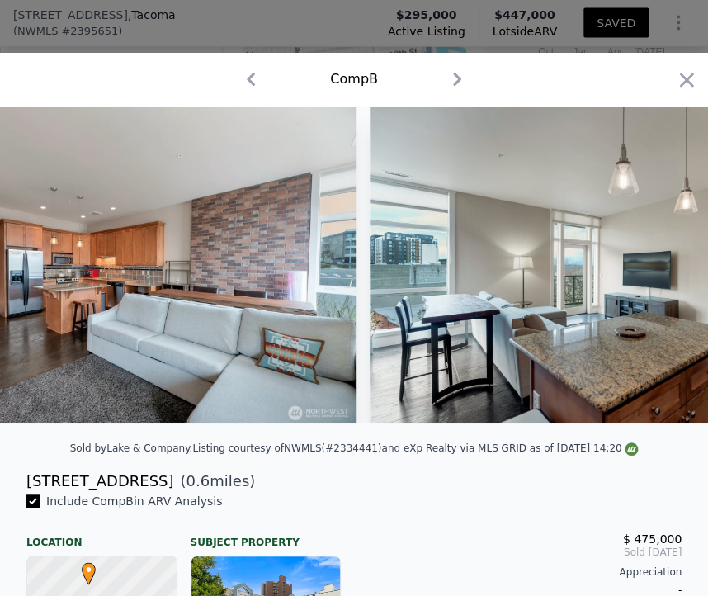
scroll to position [0, 1585]
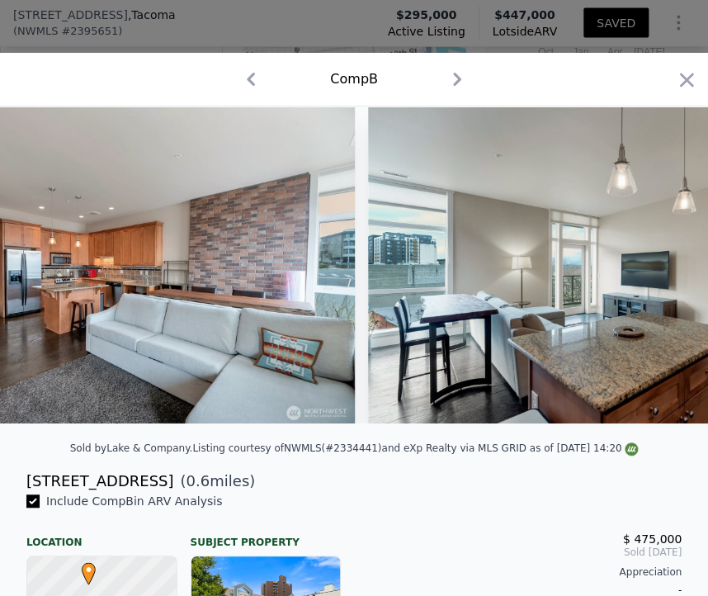
click at [650, 276] on div at bounding box center [354, 264] width 708 height 317
click at [660, 273] on icon at bounding box center [665, 265] width 10 height 17
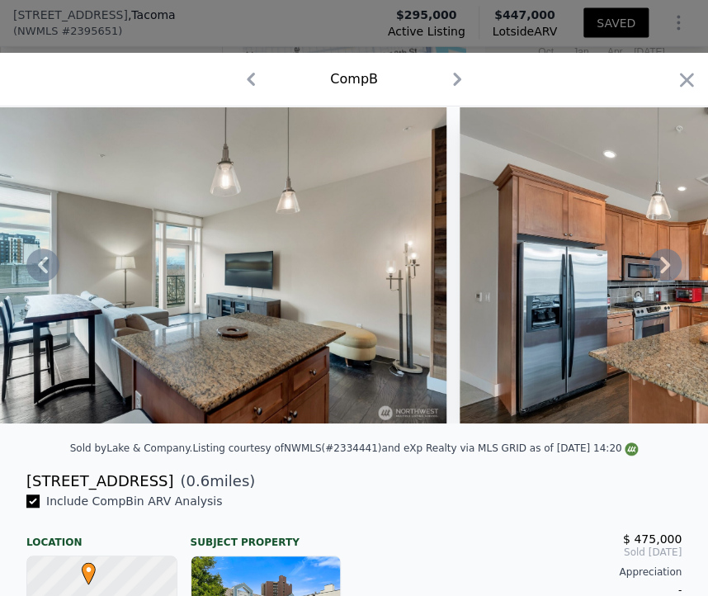
click at [660, 273] on icon at bounding box center [665, 265] width 10 height 17
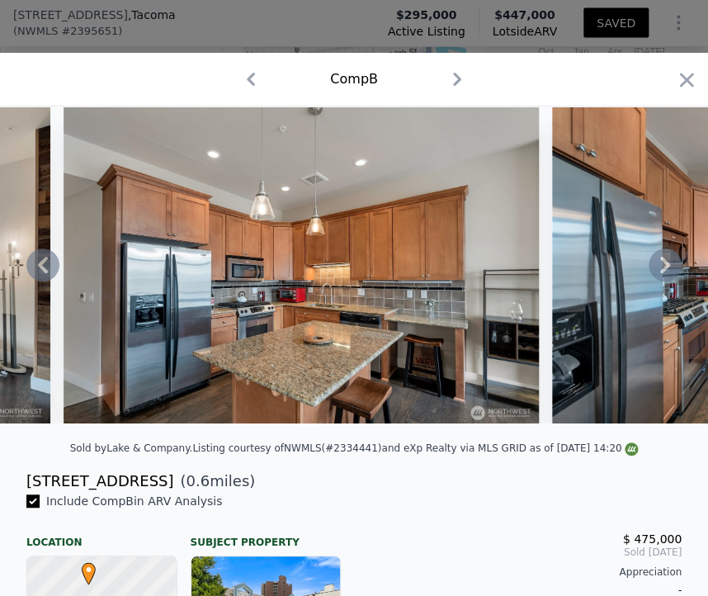
click at [660, 273] on icon at bounding box center [665, 265] width 10 height 17
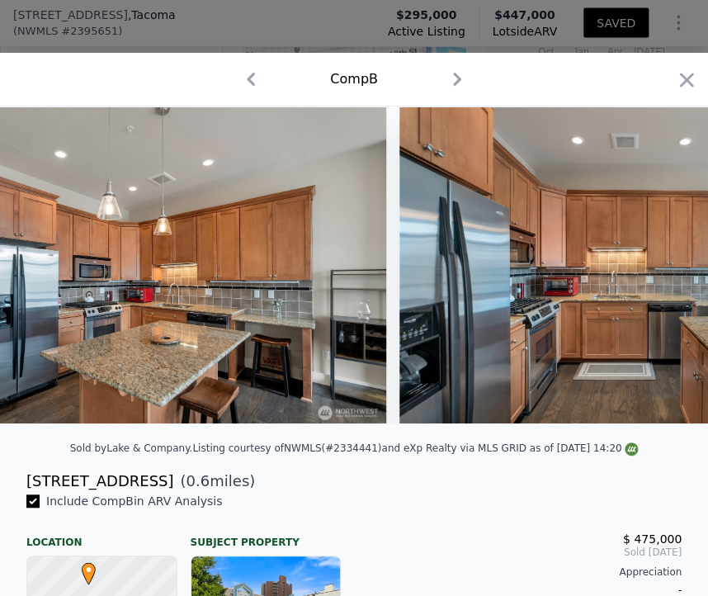
scroll to position [0, 2773]
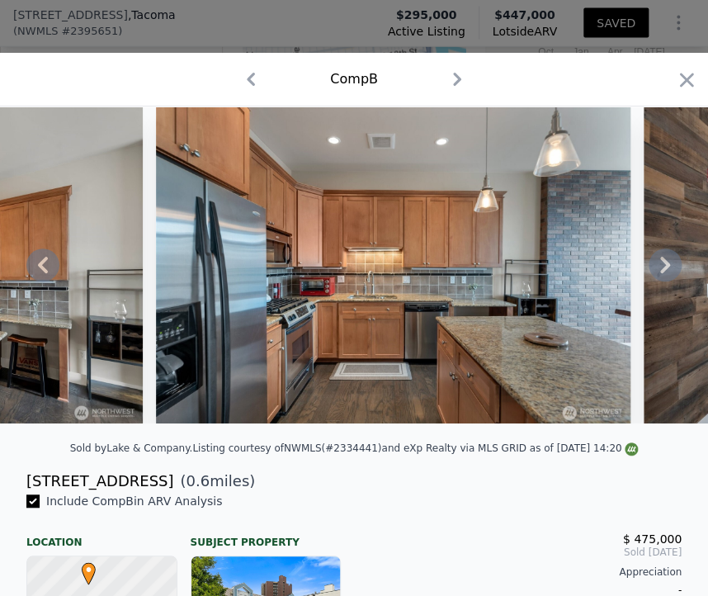
drag, startPoint x: 650, startPoint y: 276, endPoint x: 640, endPoint y: 272, distance: 10.7
click at [649, 272] on icon at bounding box center [665, 264] width 33 height 33
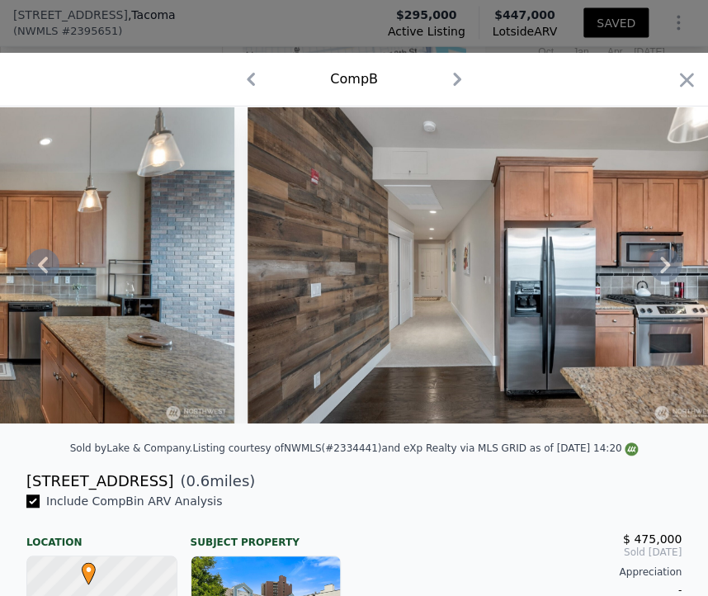
click at [649, 272] on icon at bounding box center [665, 264] width 33 height 33
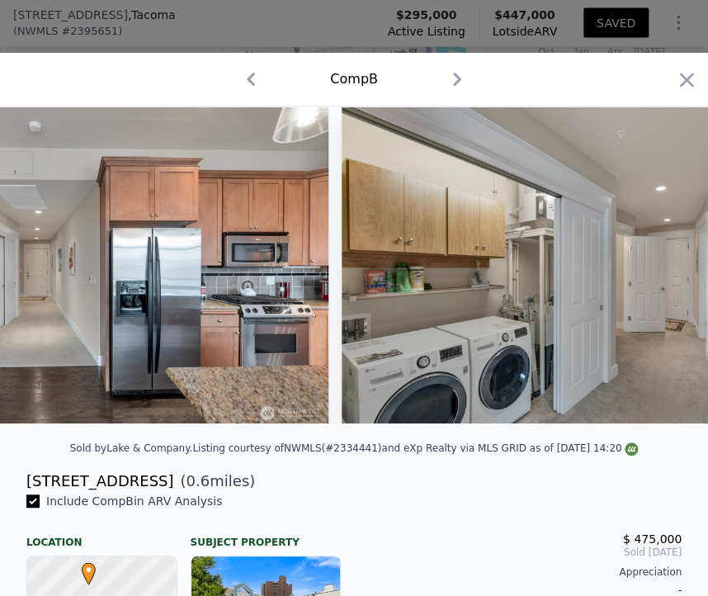
scroll to position [0, 3566]
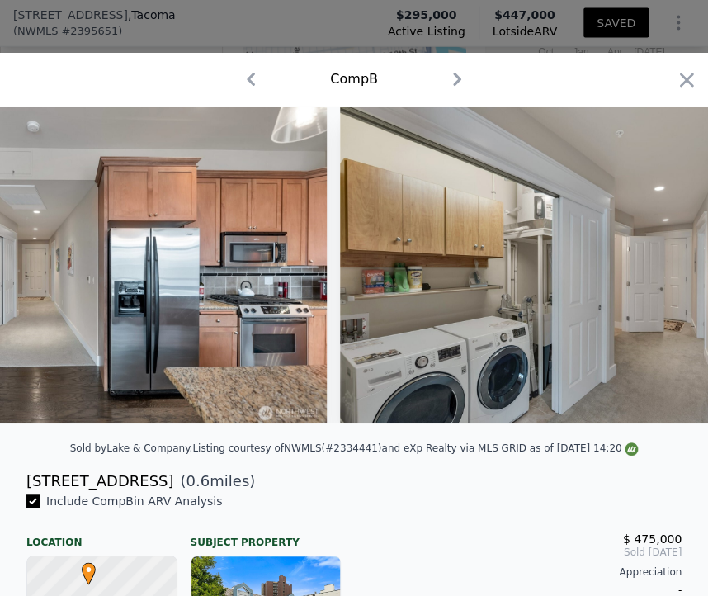
click at [640, 272] on div at bounding box center [354, 264] width 708 height 317
click at [649, 272] on icon at bounding box center [665, 264] width 33 height 33
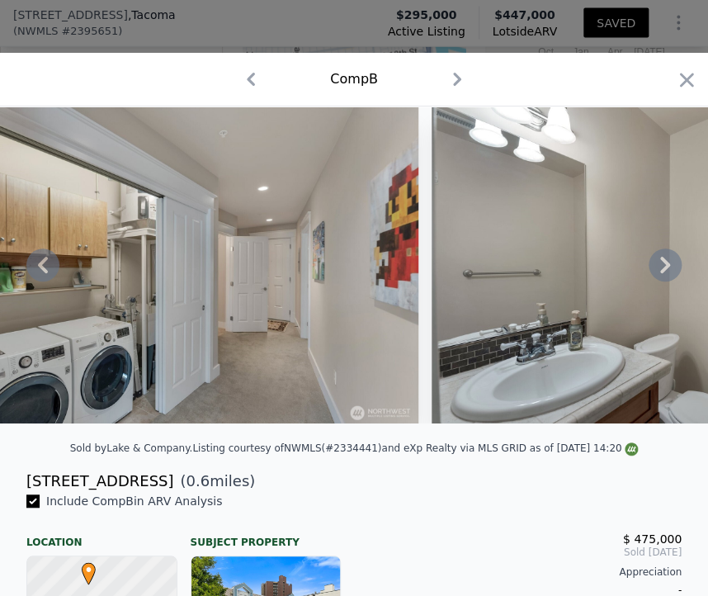
click at [649, 272] on icon at bounding box center [665, 264] width 33 height 33
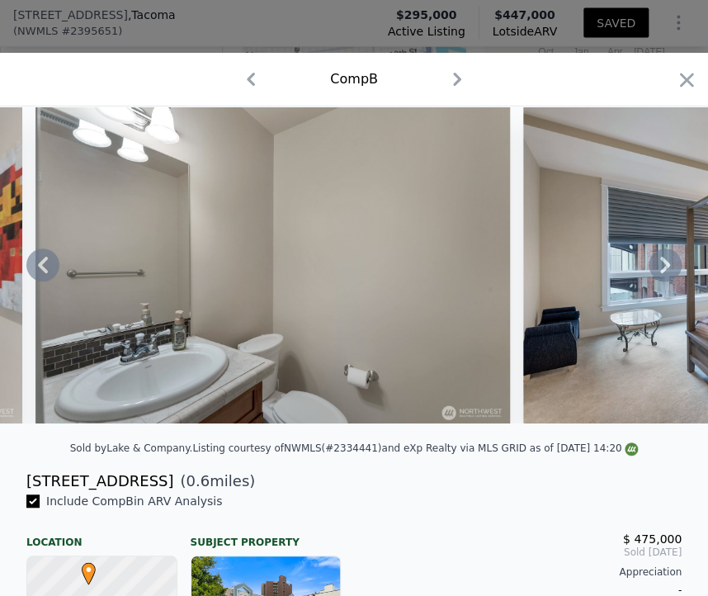
click at [649, 272] on icon at bounding box center [665, 264] width 33 height 33
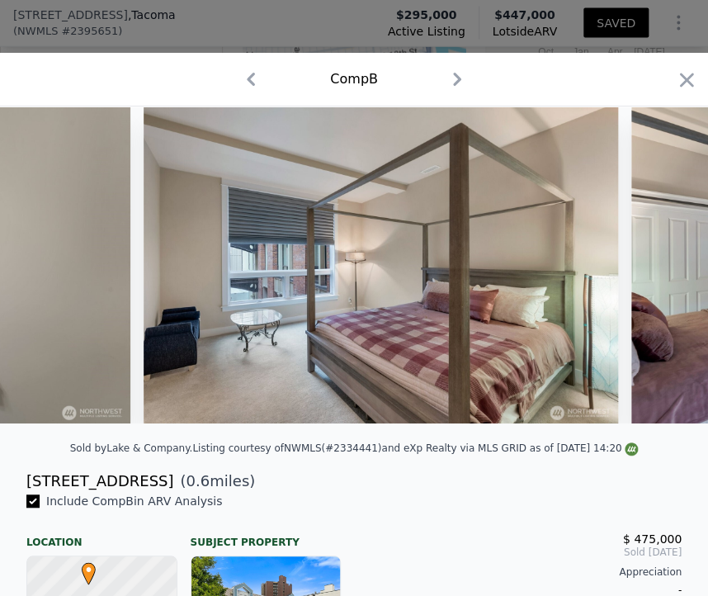
scroll to position [0, 4754]
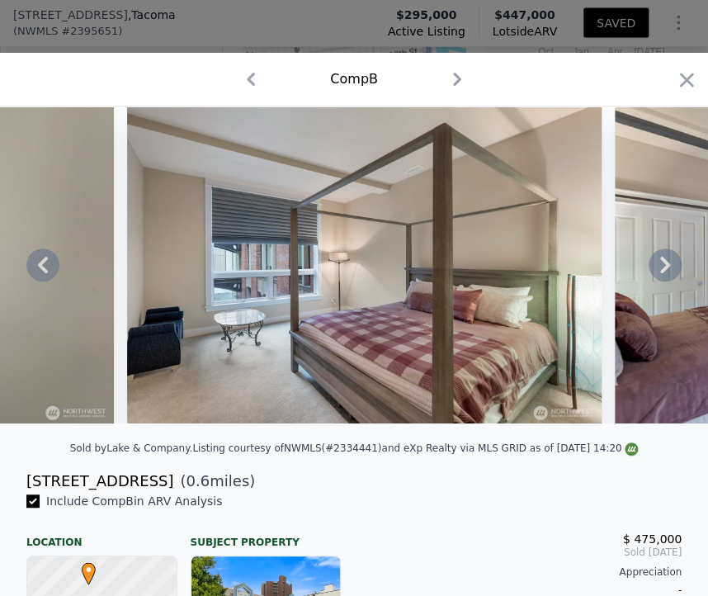
click at [649, 269] on icon at bounding box center [665, 264] width 33 height 33
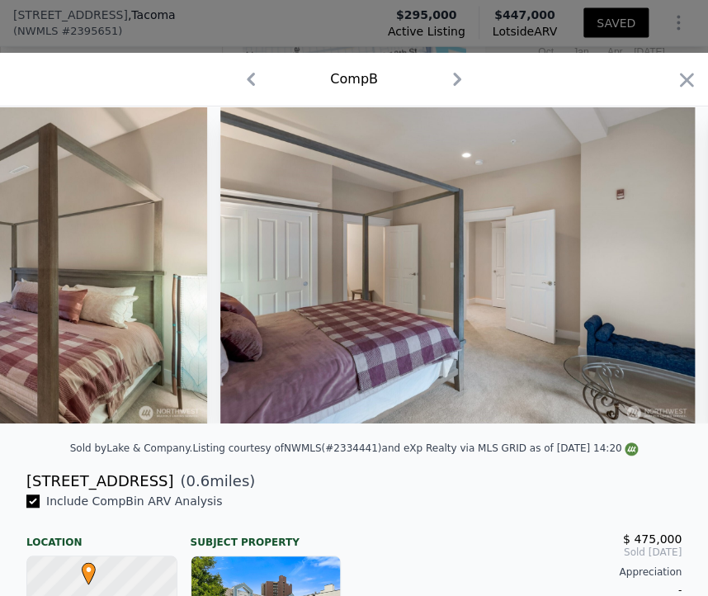
scroll to position [0, 5150]
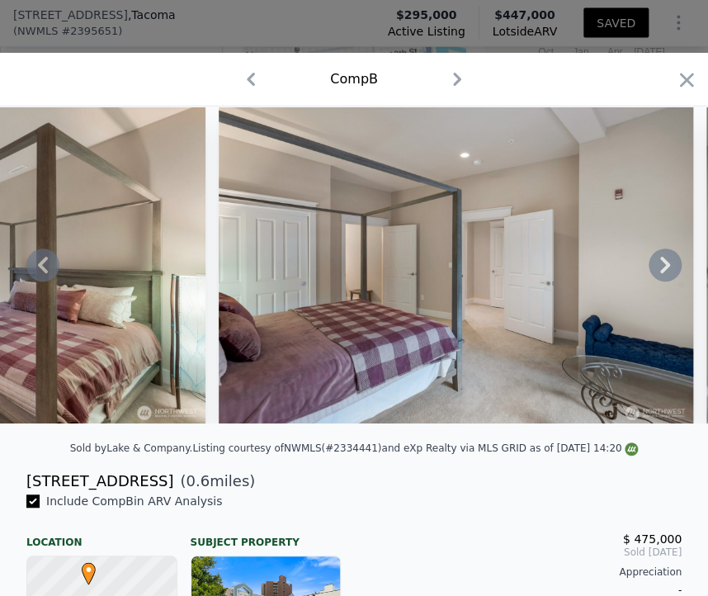
click at [640, 269] on div at bounding box center [354, 264] width 708 height 317
click at [649, 269] on icon at bounding box center [665, 264] width 33 height 33
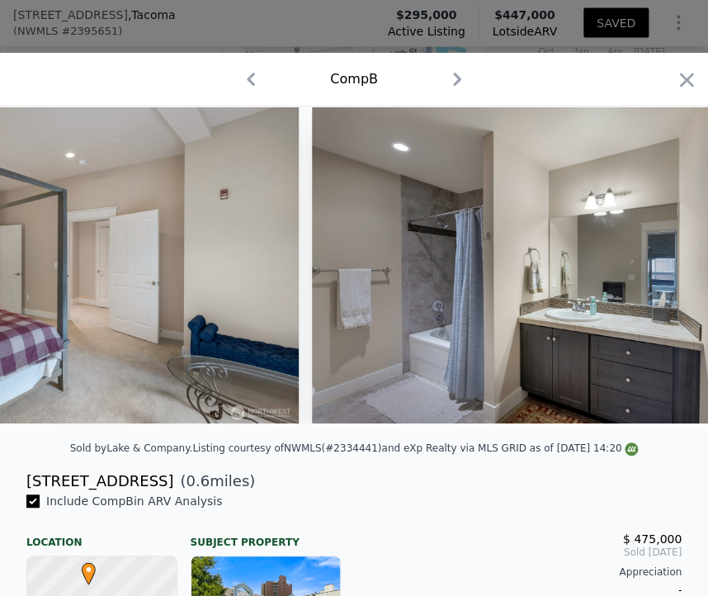
scroll to position [0, 5546]
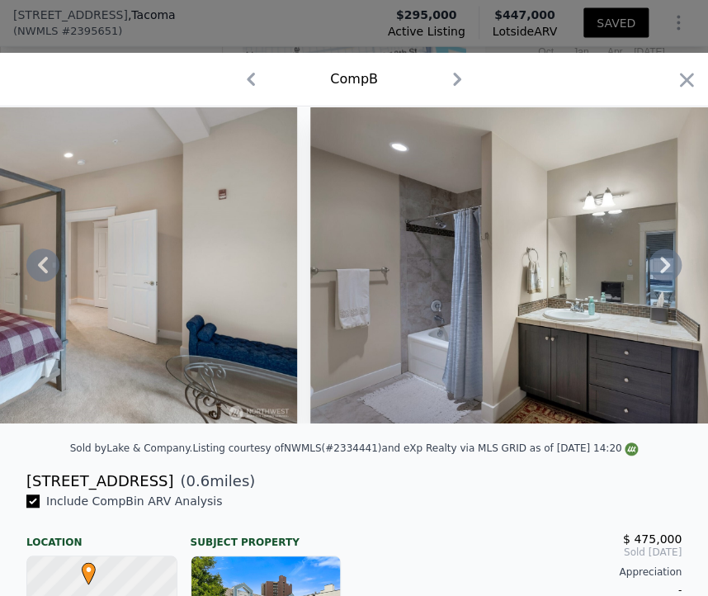
click at [649, 269] on icon at bounding box center [665, 264] width 33 height 33
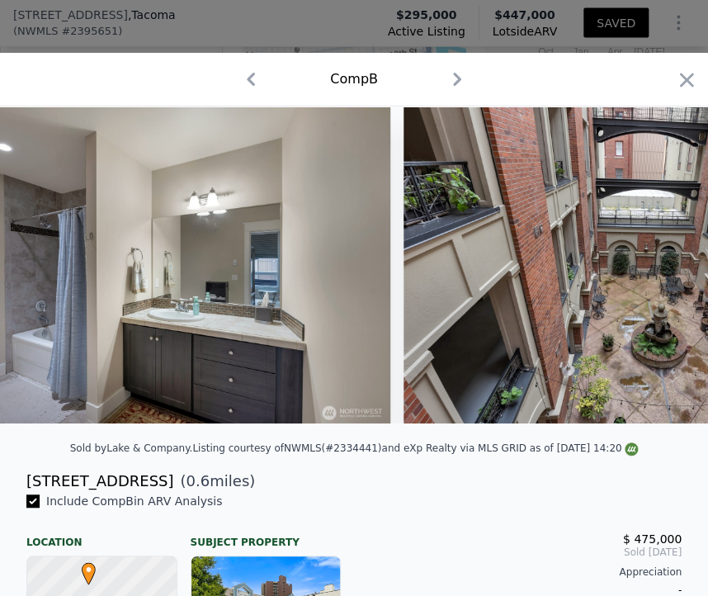
scroll to position [0, 5943]
click at [680, 82] on icon "button" at bounding box center [687, 80] width 14 height 14
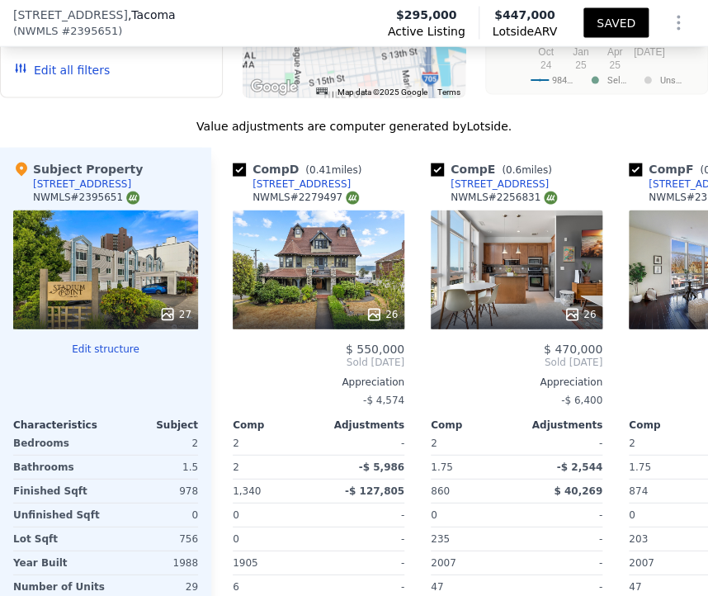
scroll to position [0, 742]
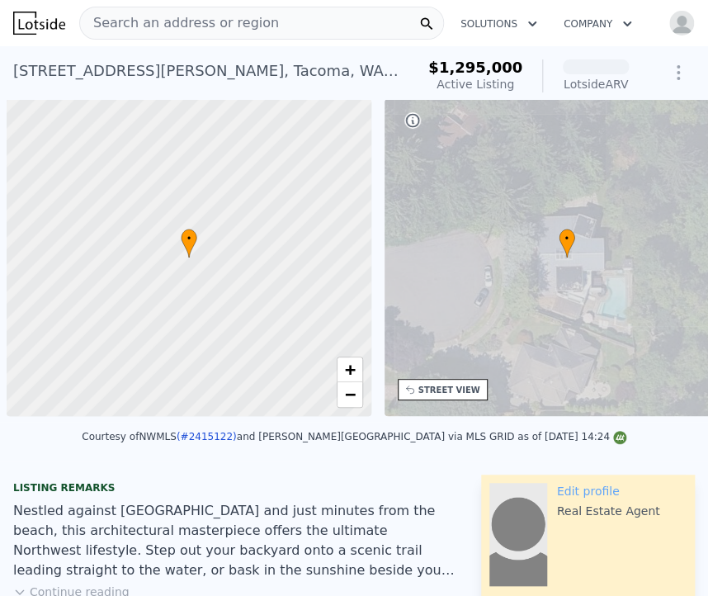
scroll to position [0, 7]
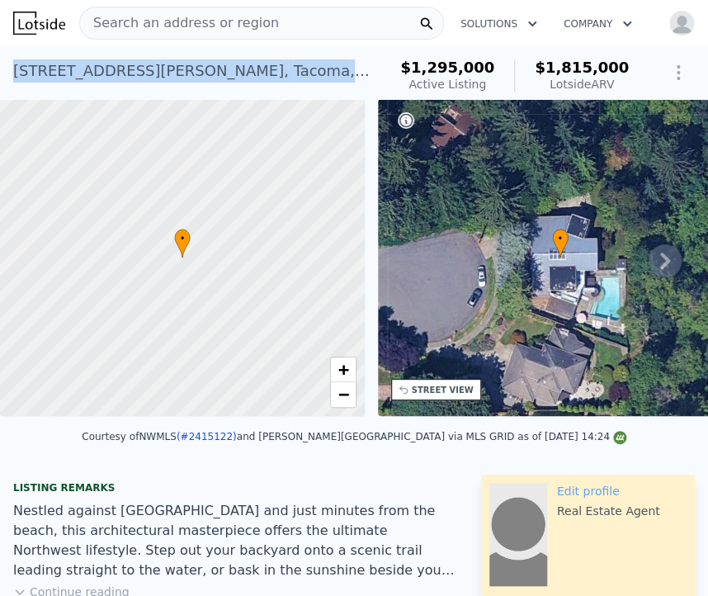
drag, startPoint x: 286, startPoint y: 78, endPoint x: 8, endPoint y: 47, distance: 279.9
click at [8, 47] on div "[STREET_ADDRESS][PERSON_NAME] Active at $1.295m (~ARV $1.815m ) $1,295,000 Acti…" at bounding box center [354, 72] width 708 height 53
copy div "[STREET_ADDRESS][PERSON_NAME]"
click at [346, 83] on div "[STREET_ADDRESS][PERSON_NAME] Active at $1.295m (~ARV $1.815m )" at bounding box center [196, 76] width 367 height 46
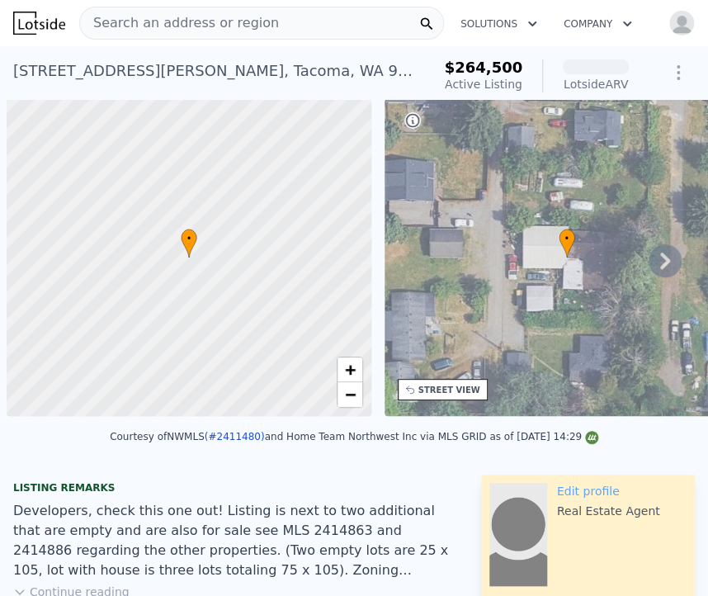
scroll to position [0, 7]
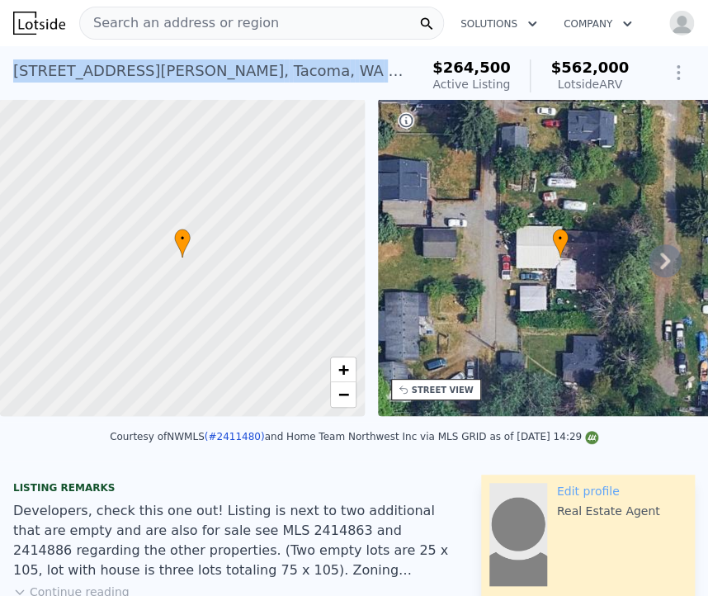
drag, startPoint x: 279, startPoint y: 71, endPoint x: 13, endPoint y: 78, distance: 265.8
click at [13, 78] on div "[STREET_ADDRESS][PERSON_NAME] Active at $264,500 (~ARV $562k )" at bounding box center [212, 76] width 399 height 46
copy div "[STREET_ADDRESS][PERSON_NAME]"
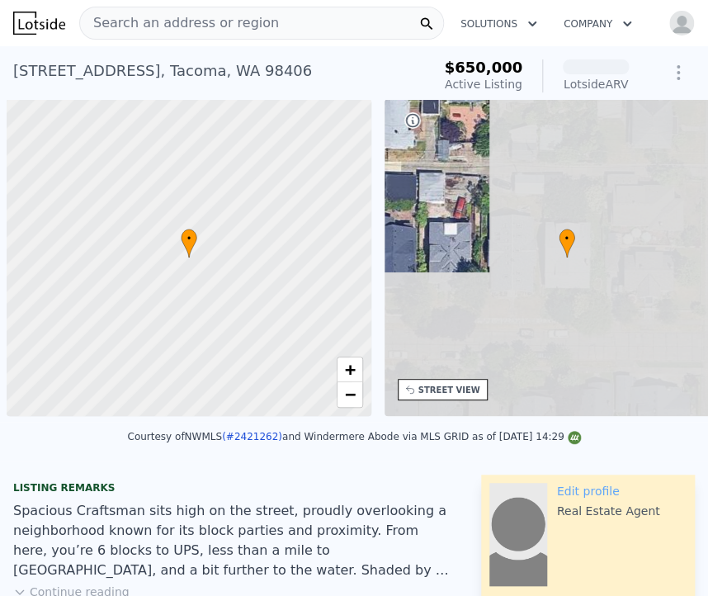
scroll to position [0, 7]
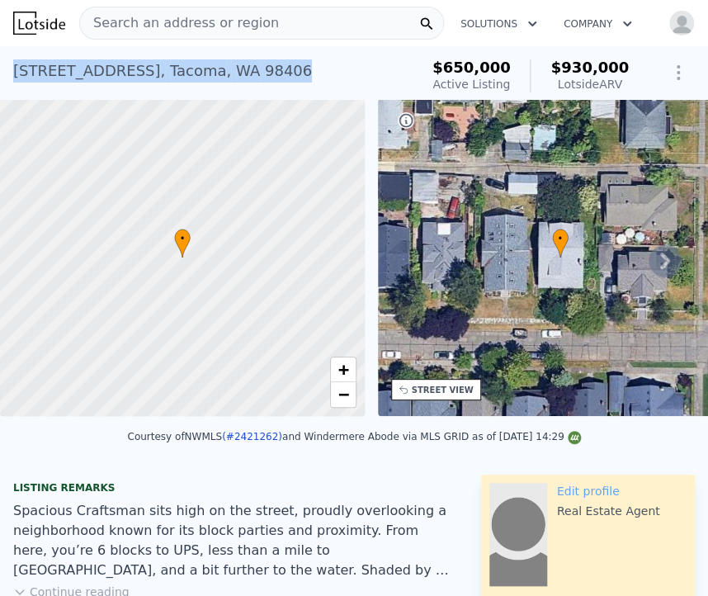
drag, startPoint x: 287, startPoint y: 77, endPoint x: 17, endPoint y: 85, distance: 270.8
click at [17, 85] on div "[STREET_ADDRESS] Active at $650k (~ARV $930k )" at bounding box center [212, 76] width 399 height 46
copy div "[STREET_ADDRESS]"
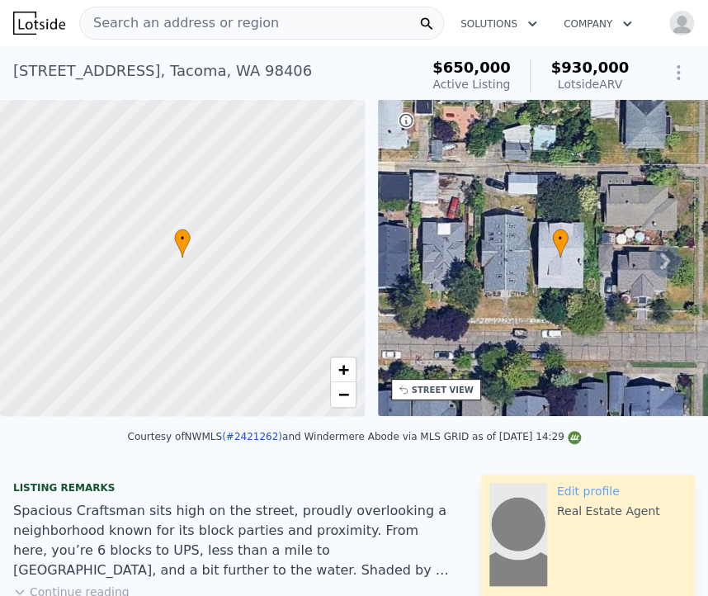
click at [660, 267] on icon at bounding box center [665, 261] width 10 height 17
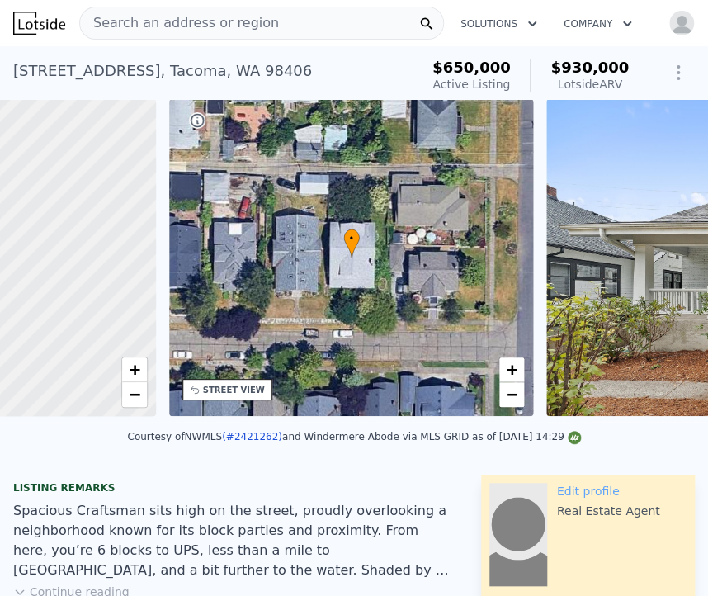
scroll to position [0, 384]
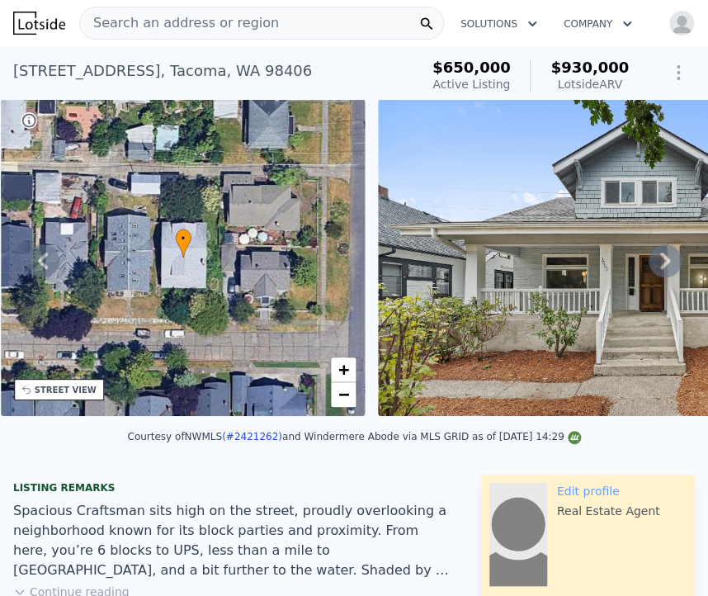
click at [660, 267] on icon at bounding box center [665, 261] width 10 height 17
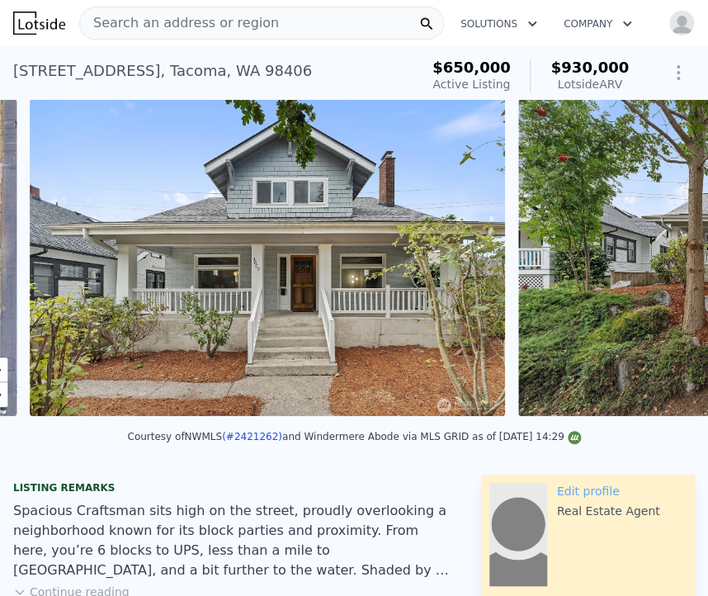
scroll to position [0, 755]
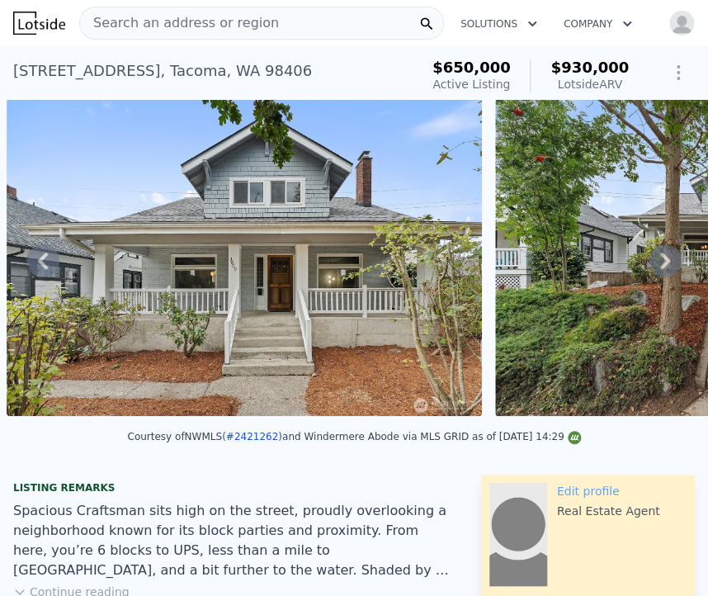
click at [660, 267] on icon at bounding box center [665, 261] width 10 height 17
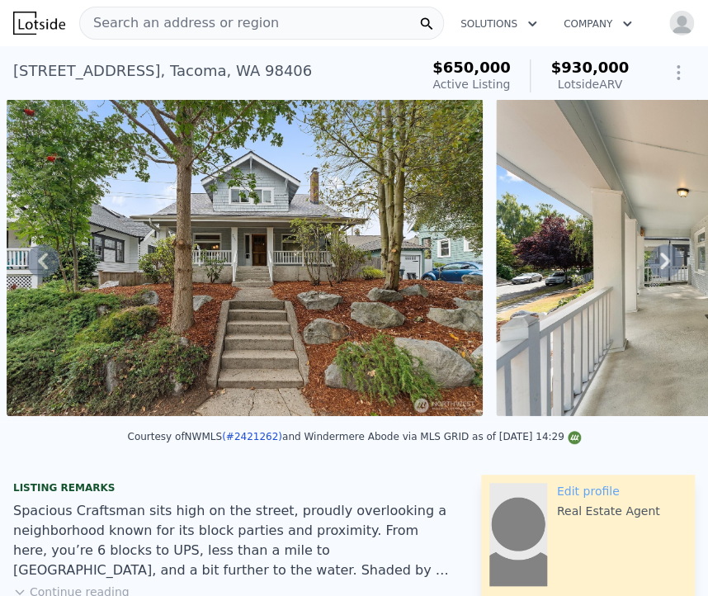
click at [660, 267] on icon at bounding box center [665, 261] width 10 height 17
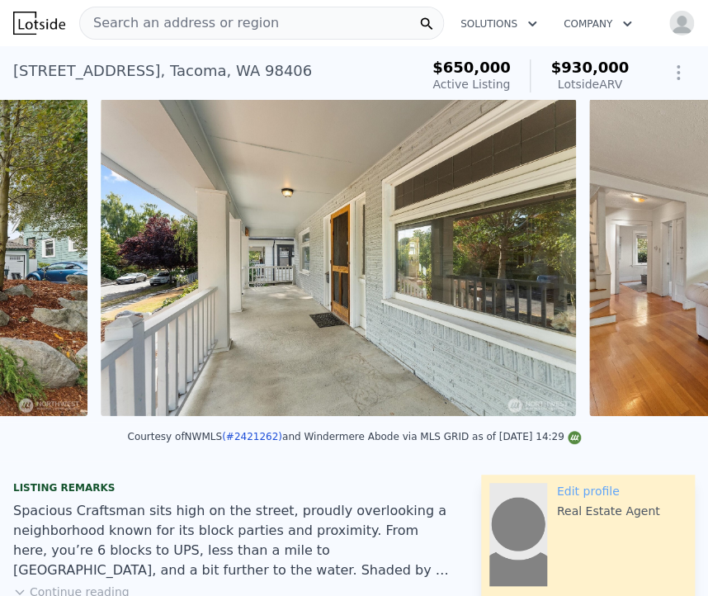
scroll to position [0, 1732]
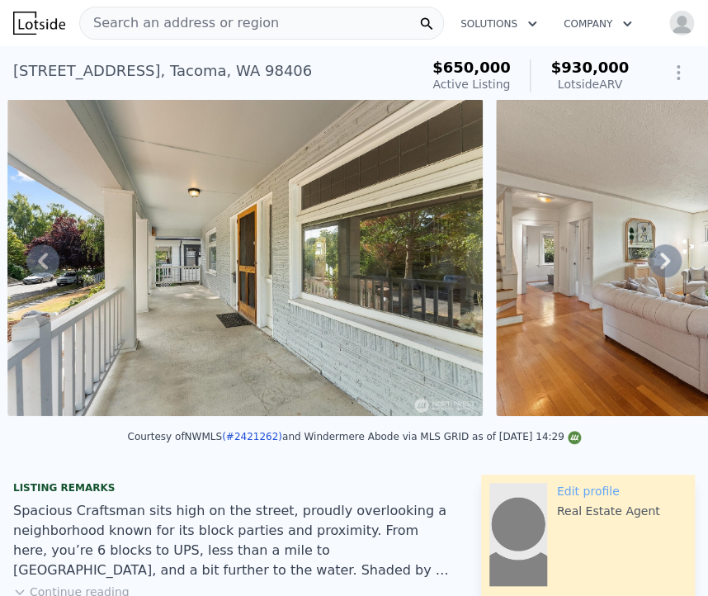
click at [660, 267] on icon at bounding box center [665, 261] width 10 height 17
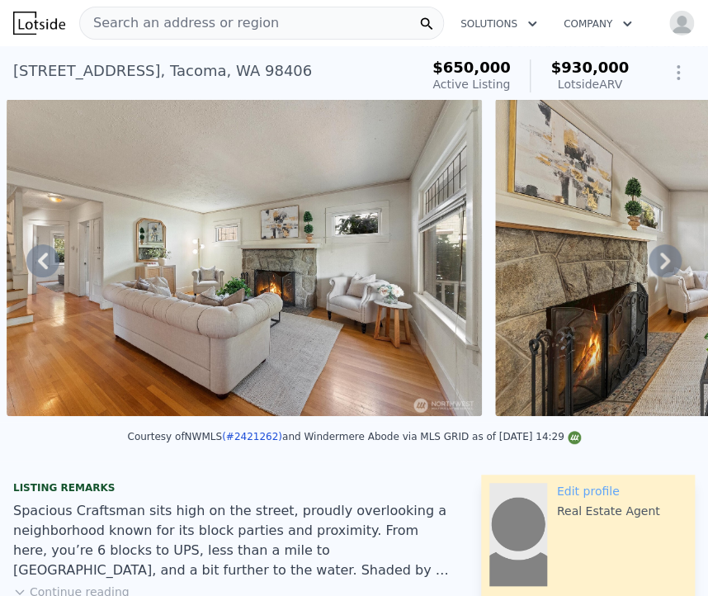
click at [660, 267] on icon at bounding box center [665, 261] width 10 height 17
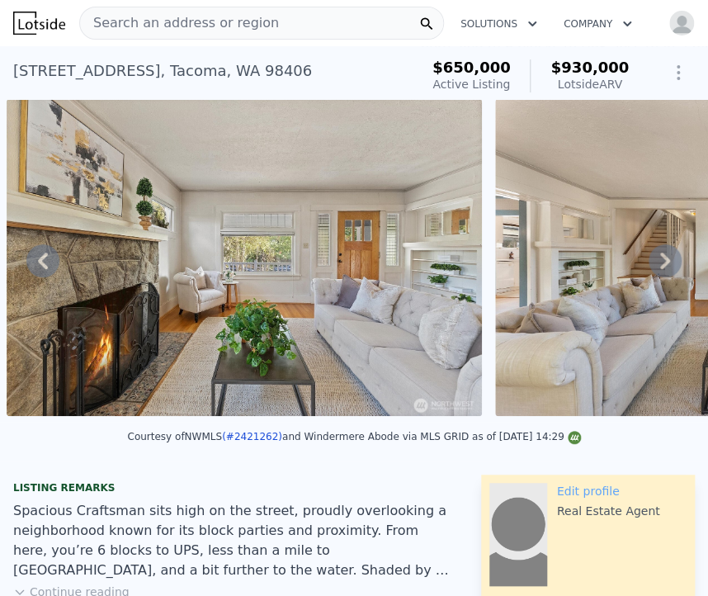
click at [660, 267] on icon at bounding box center [665, 261] width 10 height 17
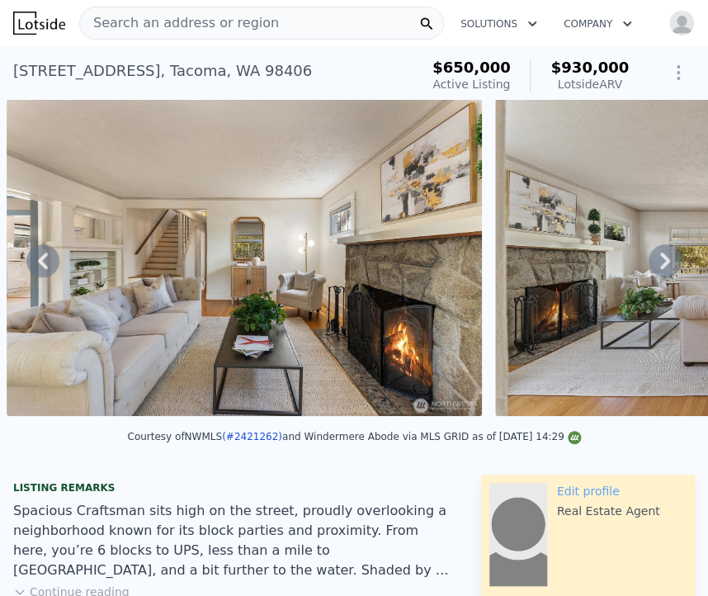
click at [660, 267] on icon at bounding box center [665, 261] width 10 height 17
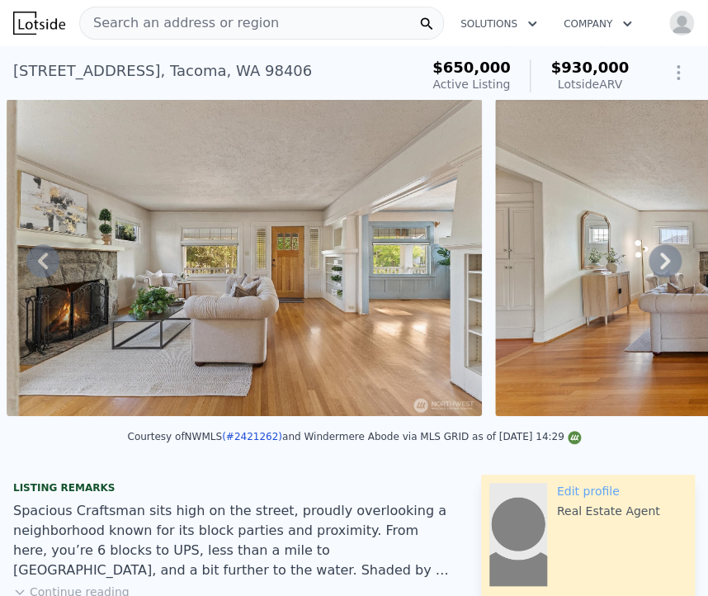
click at [660, 267] on icon at bounding box center [665, 261] width 10 height 17
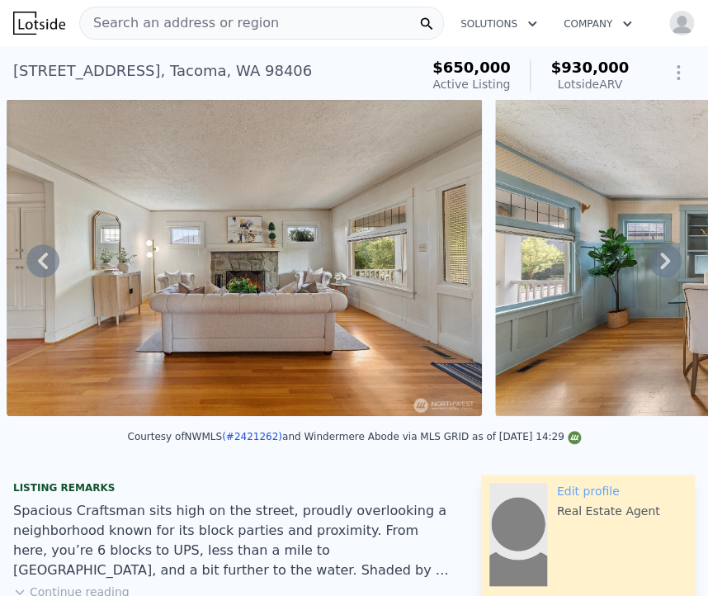
click at [660, 267] on icon at bounding box center [665, 261] width 10 height 17
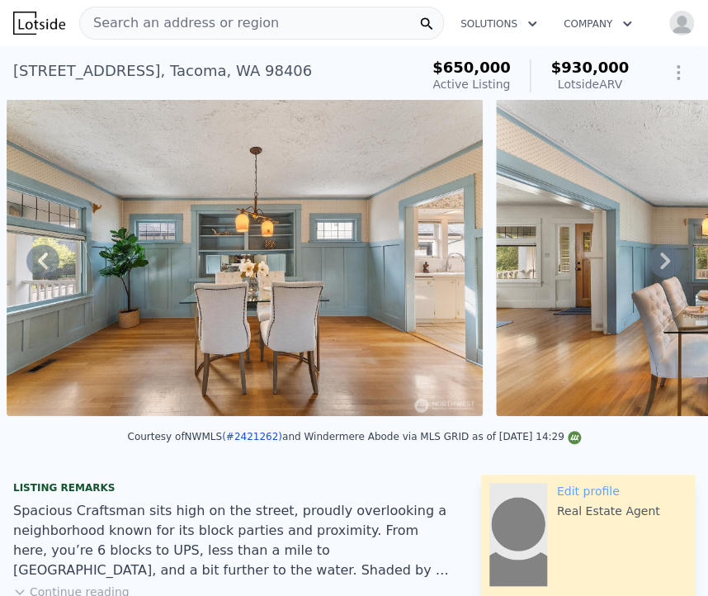
click at [660, 267] on icon at bounding box center [665, 261] width 10 height 17
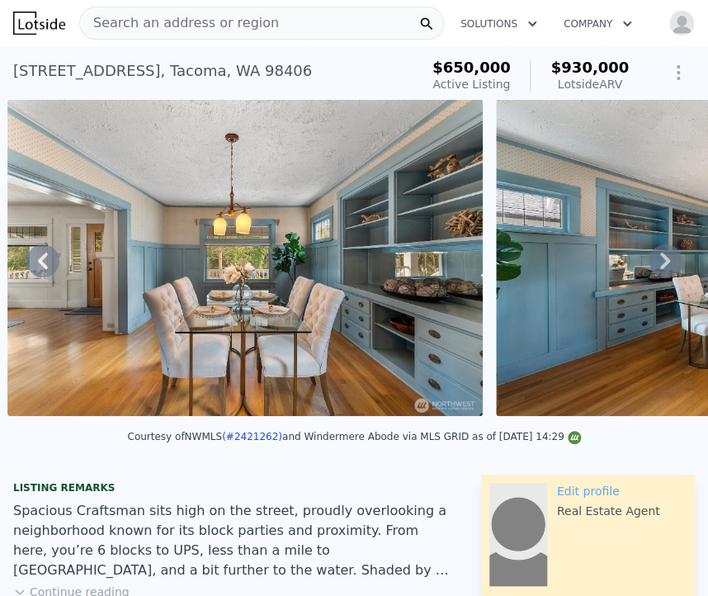
click at [660, 267] on icon at bounding box center [665, 261] width 10 height 17
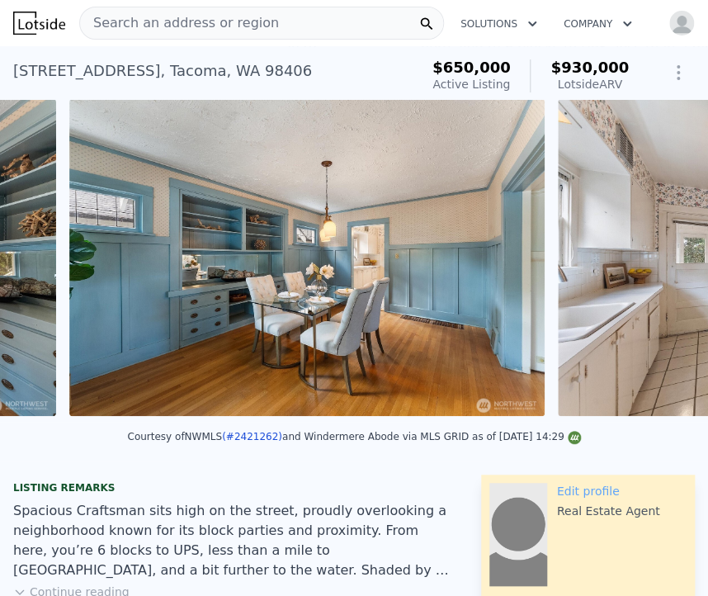
scroll to position [0, 5642]
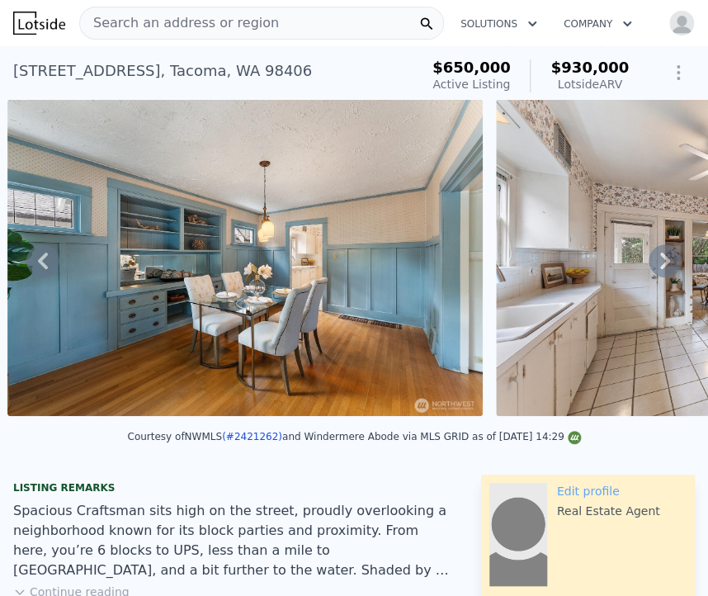
click at [652, 267] on div "• + − • + − STREET VIEW Loading... SATELLITE VIEW" at bounding box center [354, 260] width 708 height 323
click at [660, 267] on icon at bounding box center [665, 261] width 10 height 17
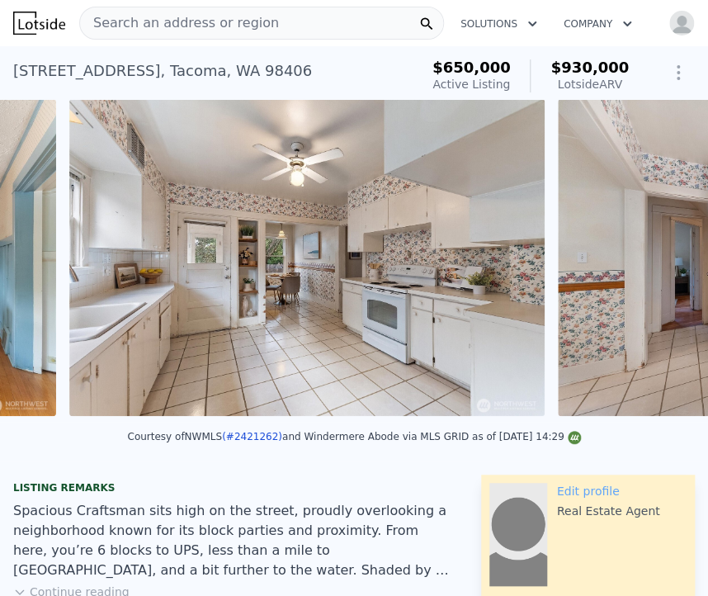
scroll to position [0, 6131]
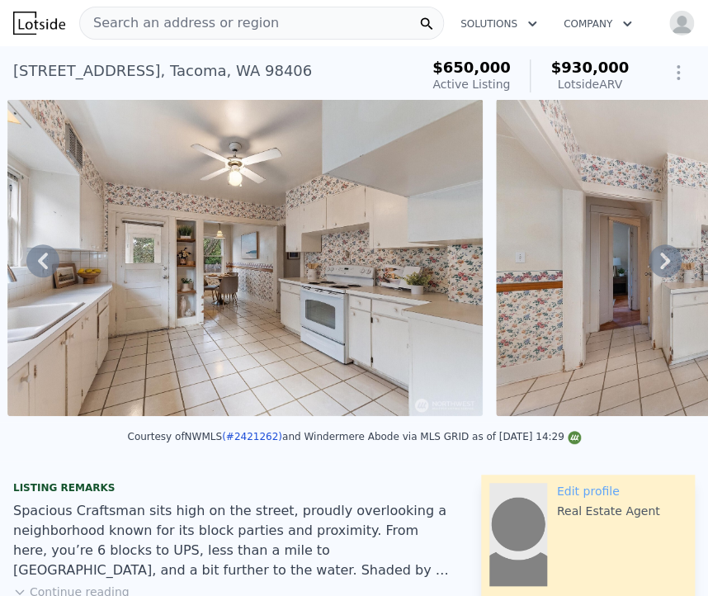
click at [660, 267] on icon at bounding box center [665, 261] width 10 height 17
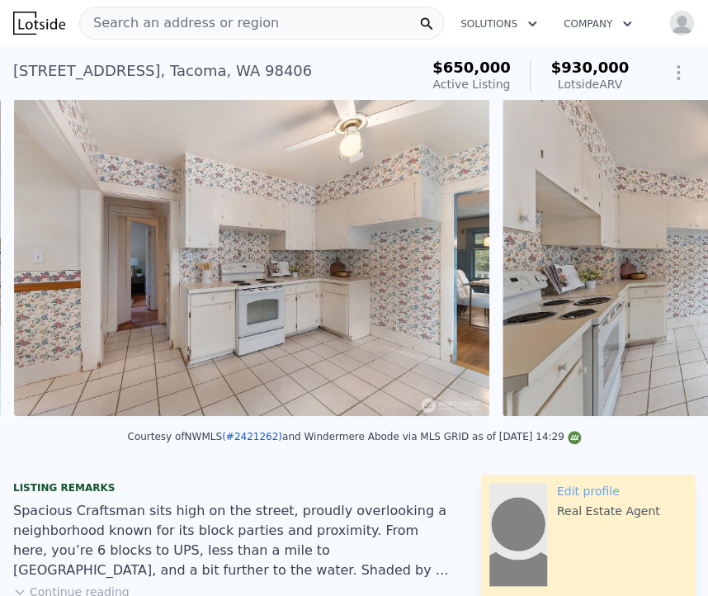
scroll to position [0, 6619]
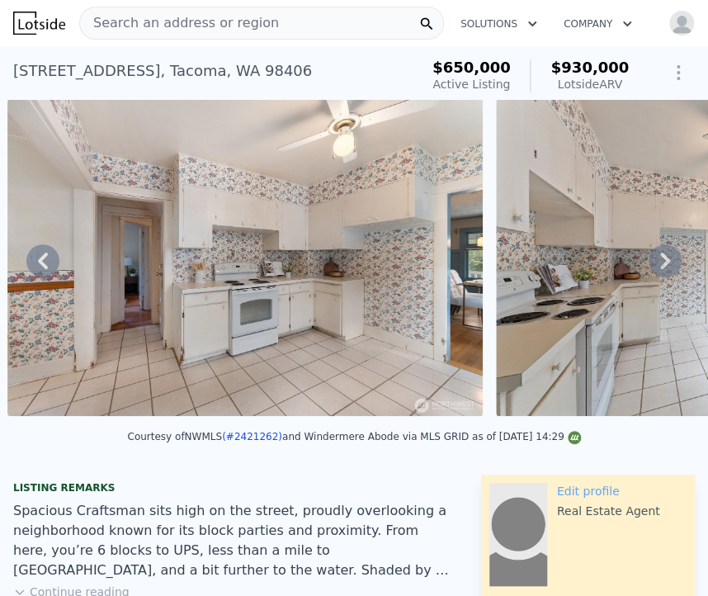
click at [660, 267] on icon at bounding box center [665, 261] width 10 height 17
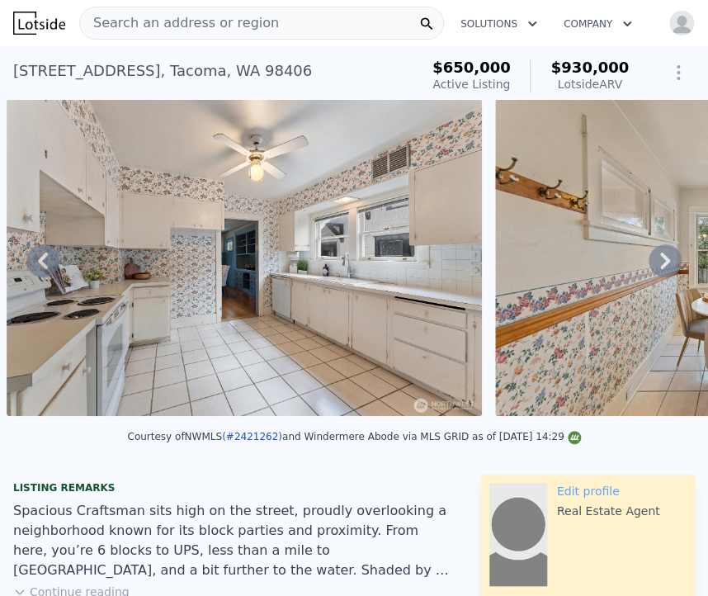
click at [660, 267] on icon at bounding box center [665, 261] width 10 height 17
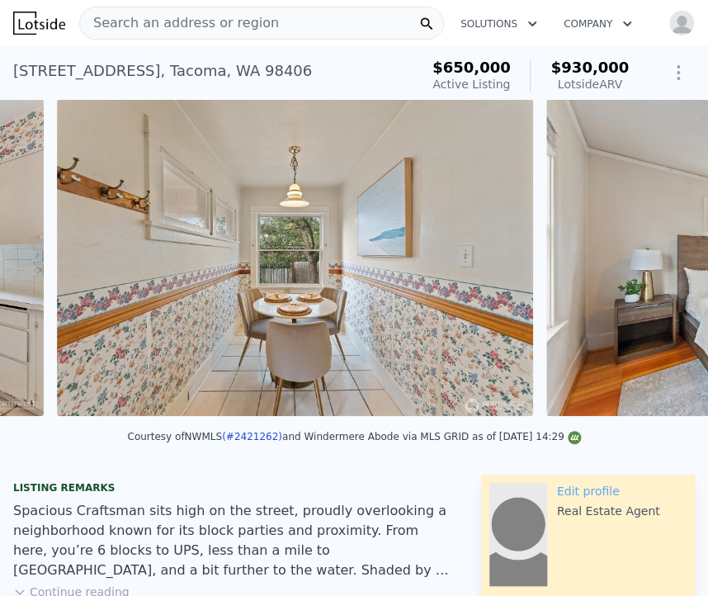
scroll to position [0, 7597]
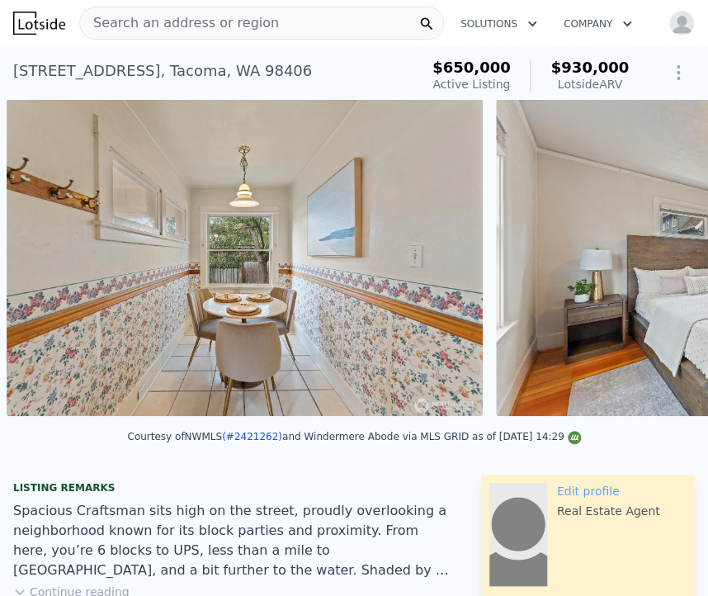
click at [652, 267] on div "• + − • + − STREET VIEW Loading... SATELLITE VIEW" at bounding box center [354, 260] width 708 height 323
click at [660, 267] on icon at bounding box center [665, 261] width 10 height 17
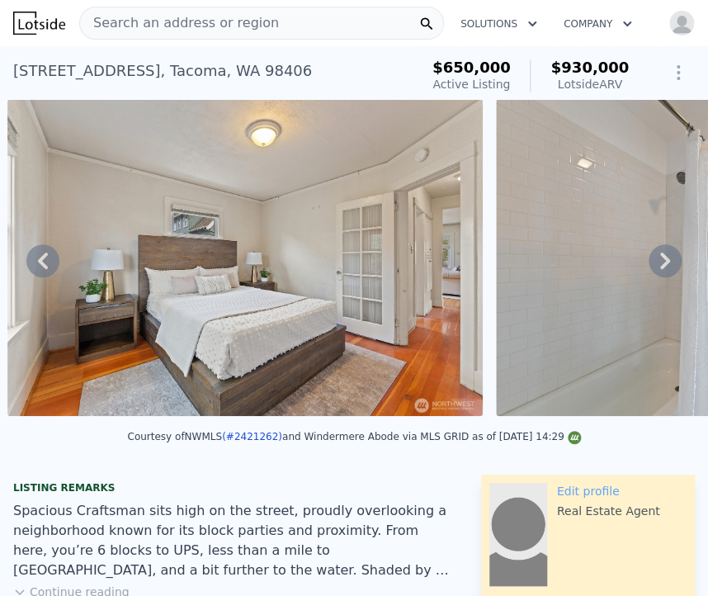
click at [660, 267] on icon at bounding box center [665, 261] width 10 height 17
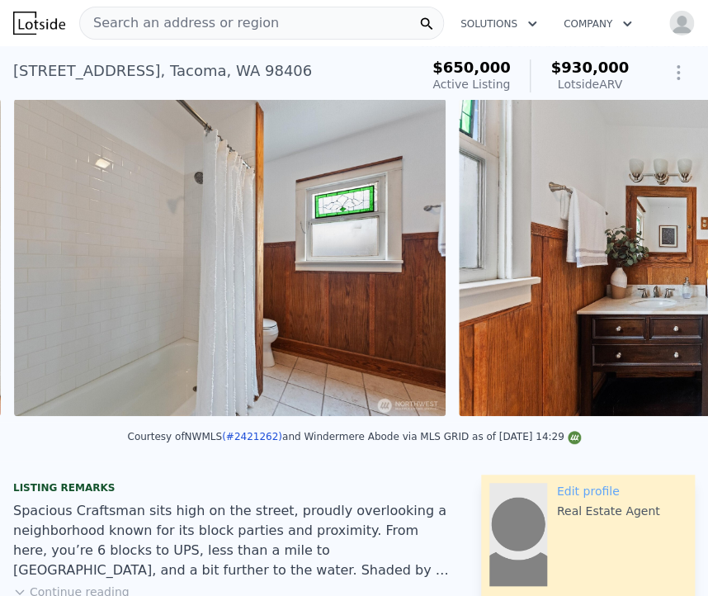
scroll to position [0, 8575]
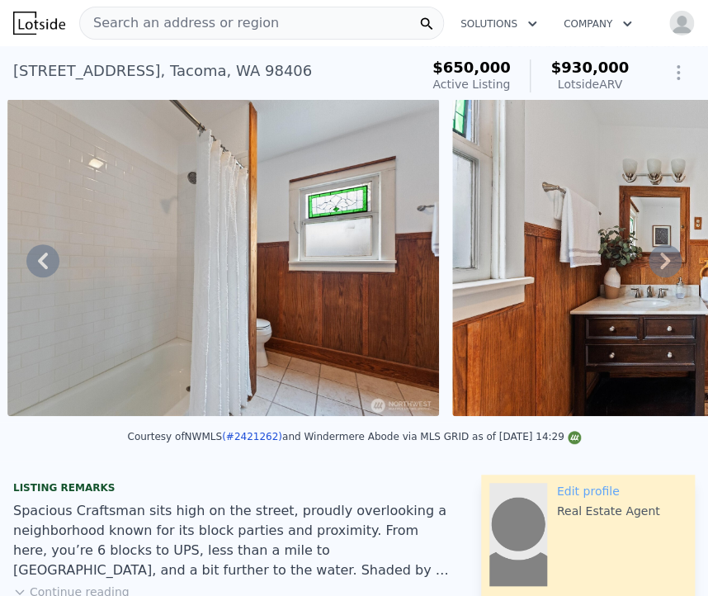
click at [660, 267] on icon at bounding box center [665, 261] width 10 height 17
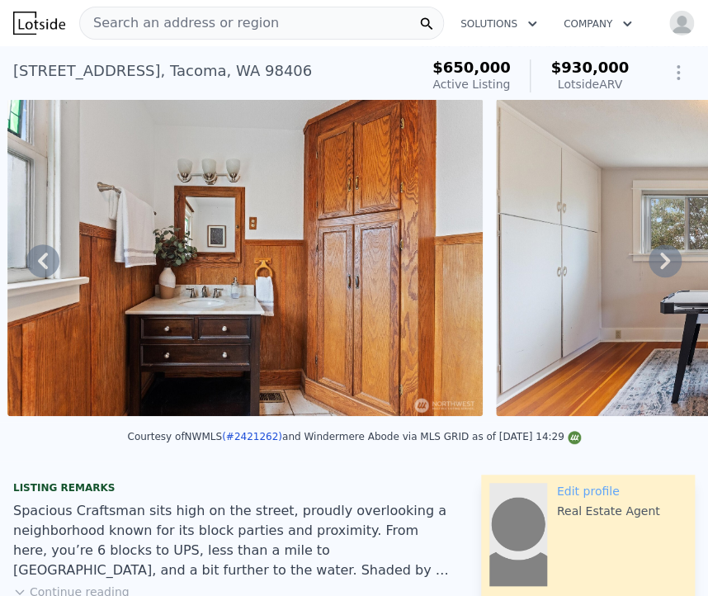
click at [660, 267] on icon at bounding box center [665, 261] width 10 height 17
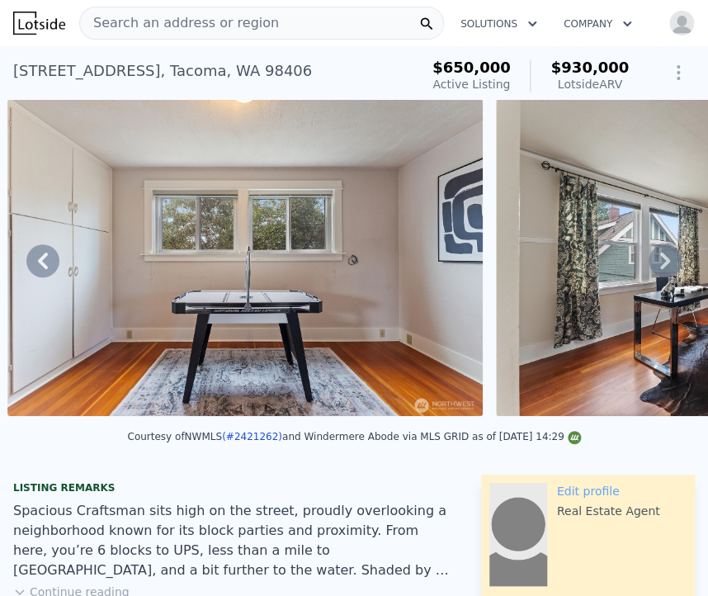
click at [660, 267] on icon at bounding box center [665, 261] width 10 height 17
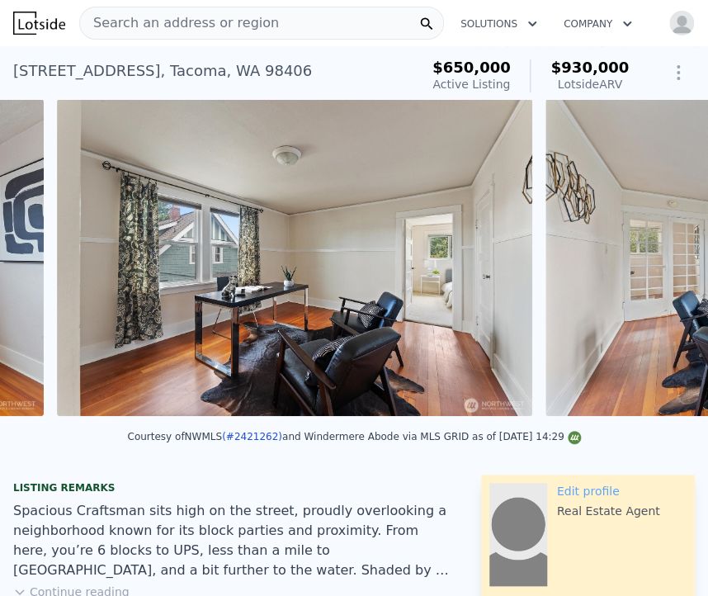
scroll to position [0, 9998]
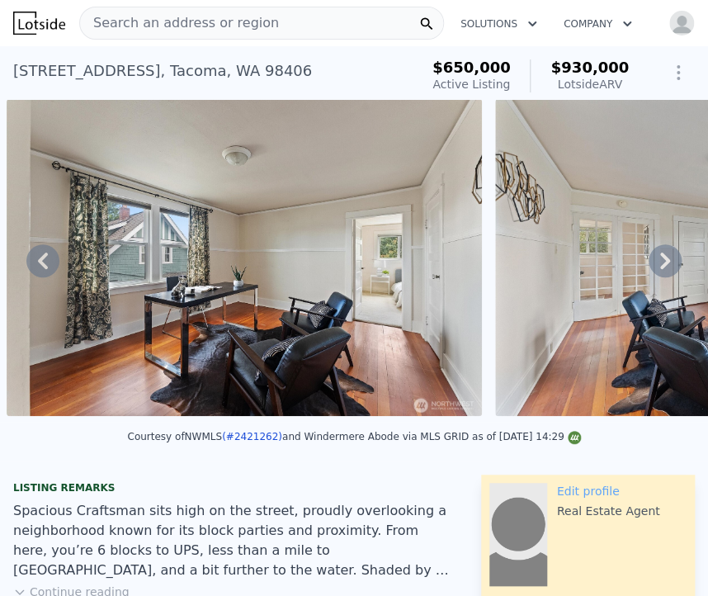
click at [660, 267] on icon at bounding box center [665, 261] width 10 height 17
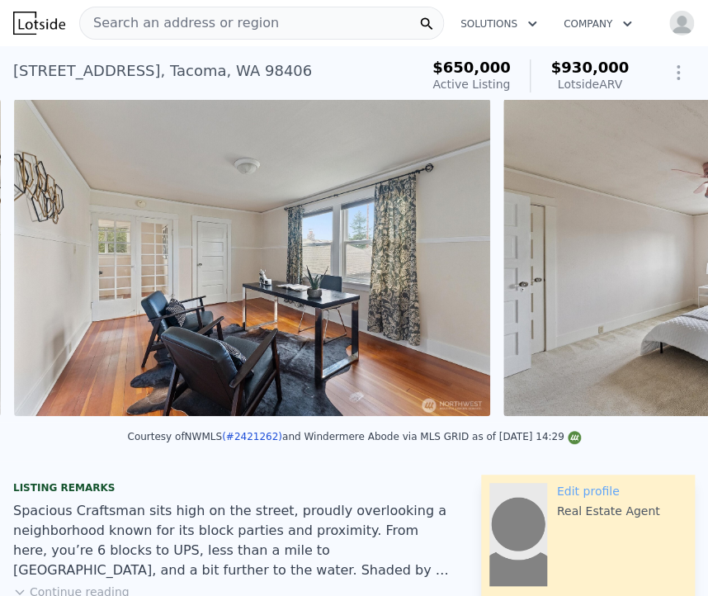
scroll to position [0, 10486]
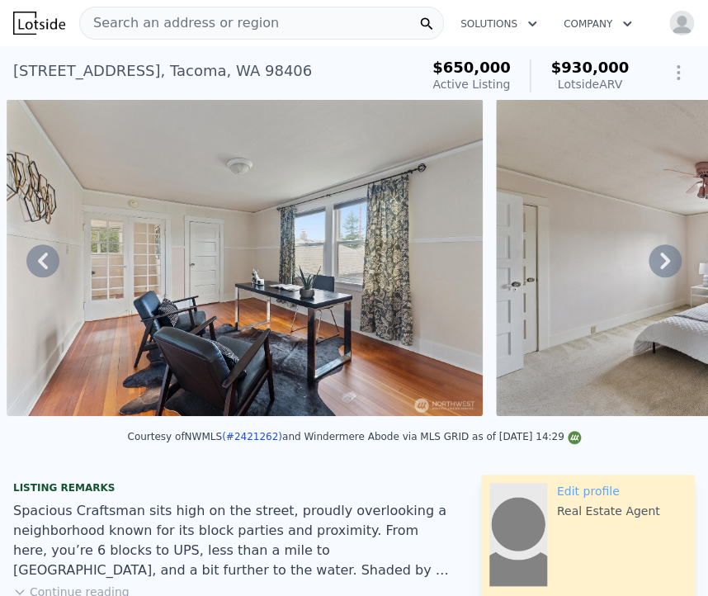
click at [660, 267] on icon at bounding box center [665, 261] width 10 height 17
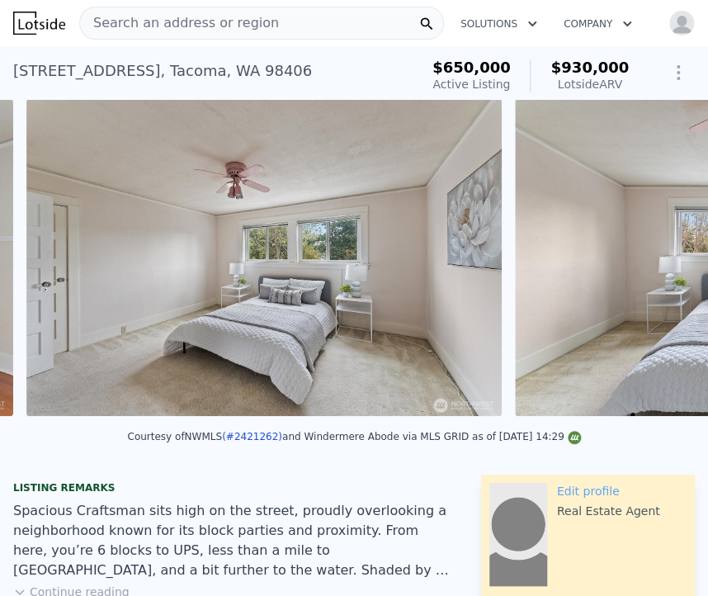
scroll to position [0, 10975]
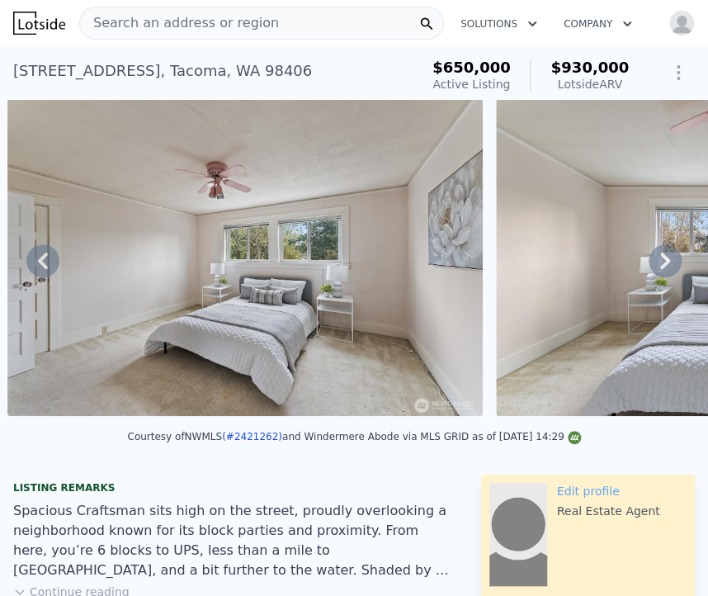
click at [660, 267] on icon at bounding box center [665, 261] width 10 height 17
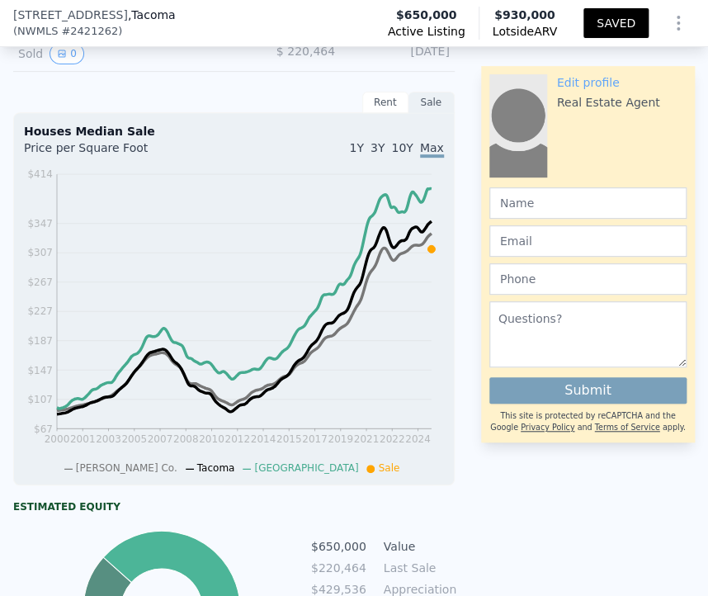
scroll to position [2125, 0]
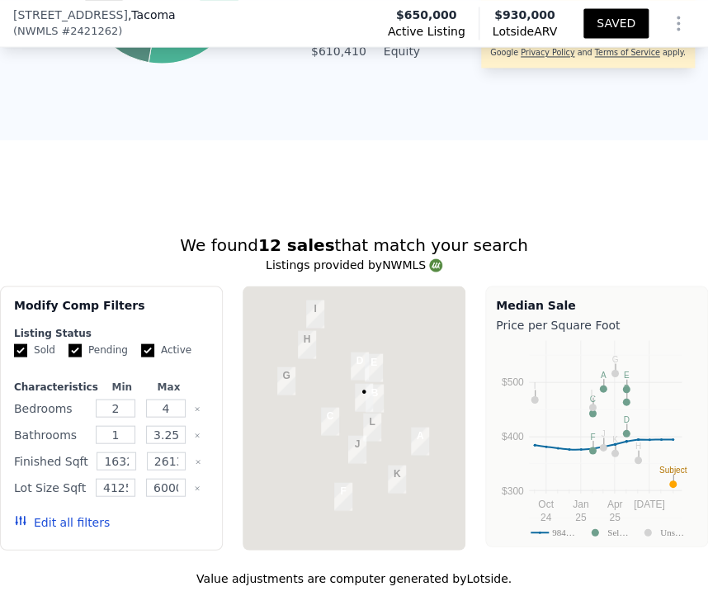
click at [494, 43] on div "3009 N 22nd St , Tacoma , WA 98406 ( NWMLS # 2421262 ) Active Listing $650,000 …" at bounding box center [354, 23] width 708 height 46
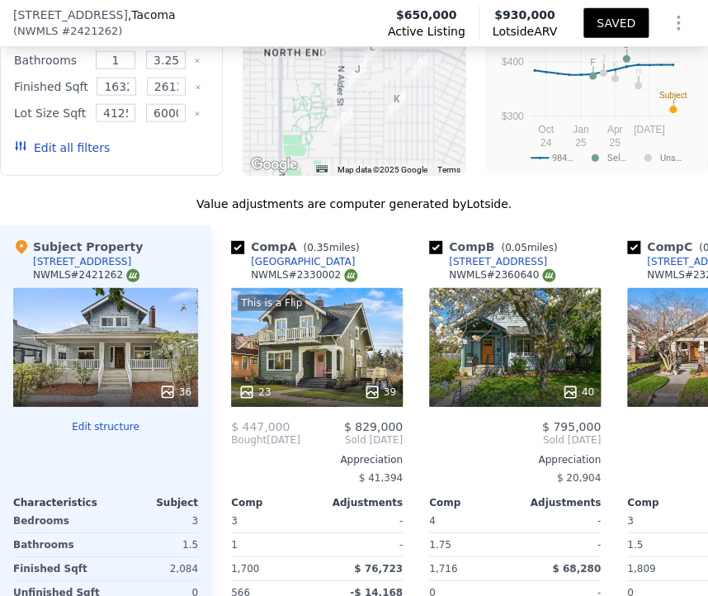
scroll to position [2942, 0]
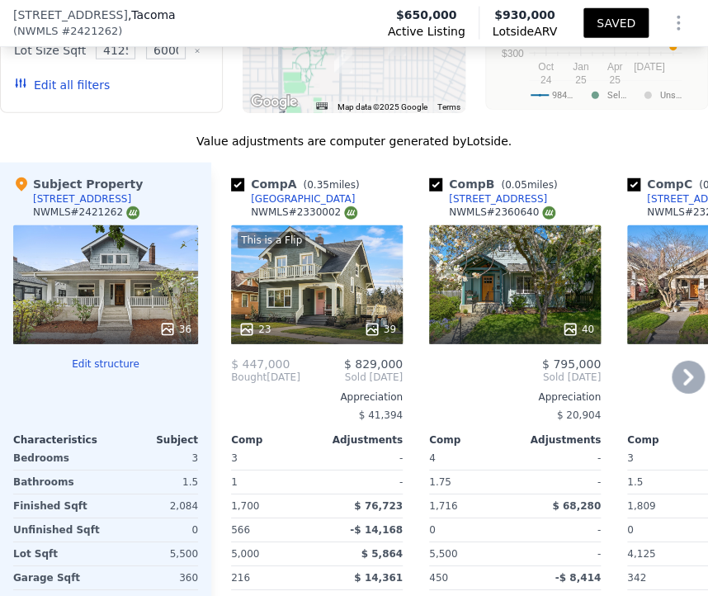
click at [286, 248] on div "This is a Flip 23 39" at bounding box center [317, 284] width 172 height 119
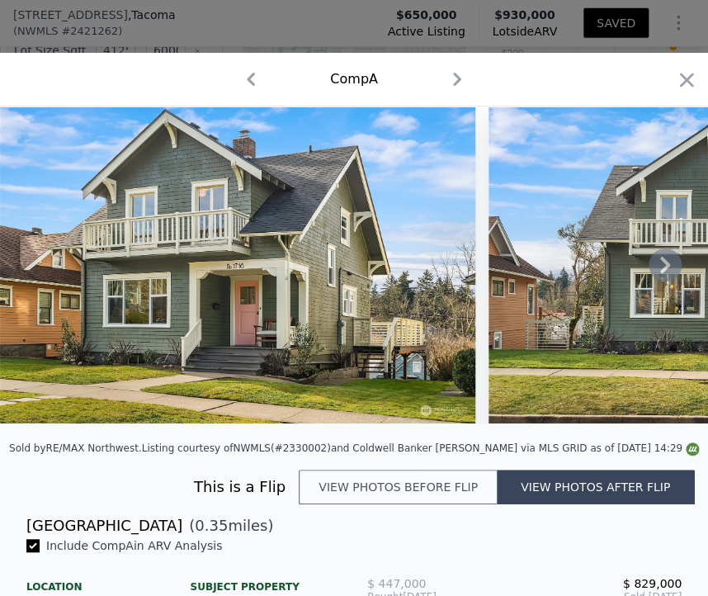
click at [650, 268] on icon at bounding box center [665, 264] width 33 height 33
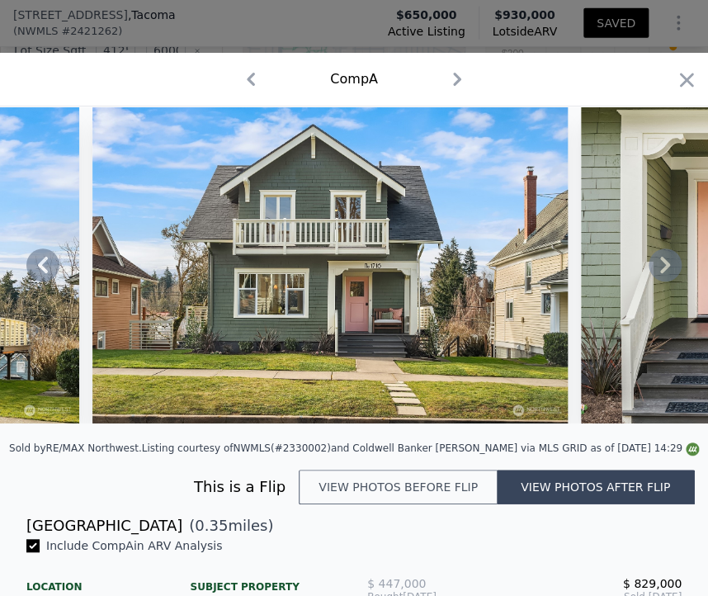
click at [650, 268] on icon at bounding box center [665, 264] width 33 height 33
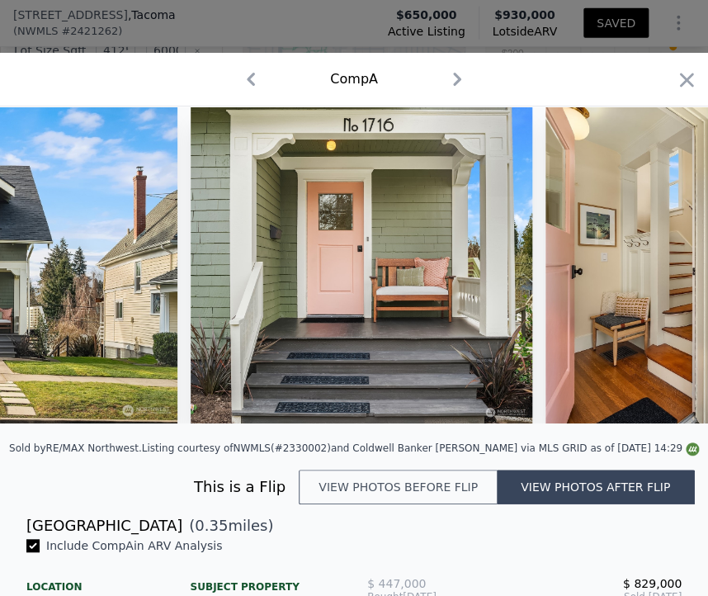
scroll to position [0, 792]
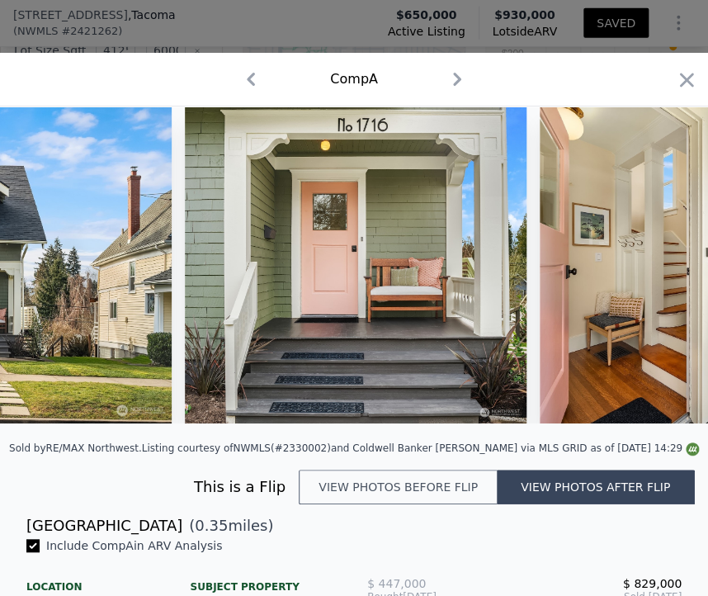
click at [650, 268] on div at bounding box center [354, 264] width 708 height 317
click at [650, 268] on icon at bounding box center [665, 264] width 33 height 33
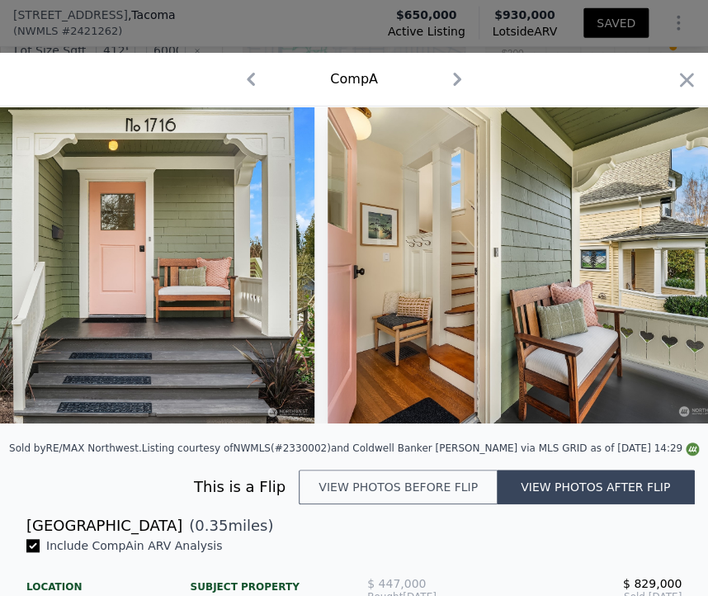
scroll to position [0, 1189]
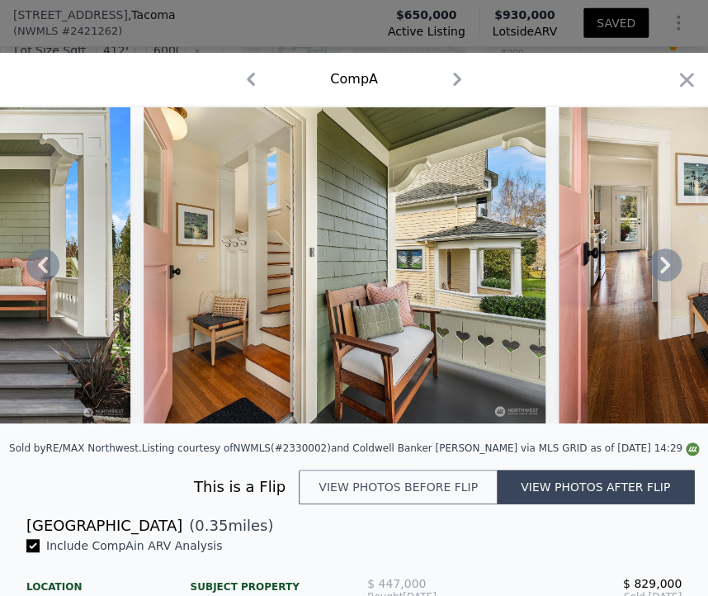
click at [650, 268] on icon at bounding box center [665, 264] width 33 height 33
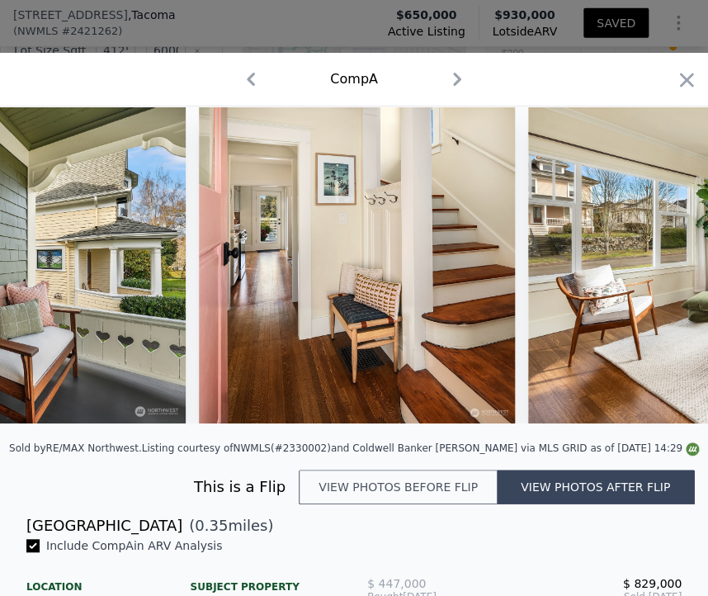
scroll to position [0, 1585]
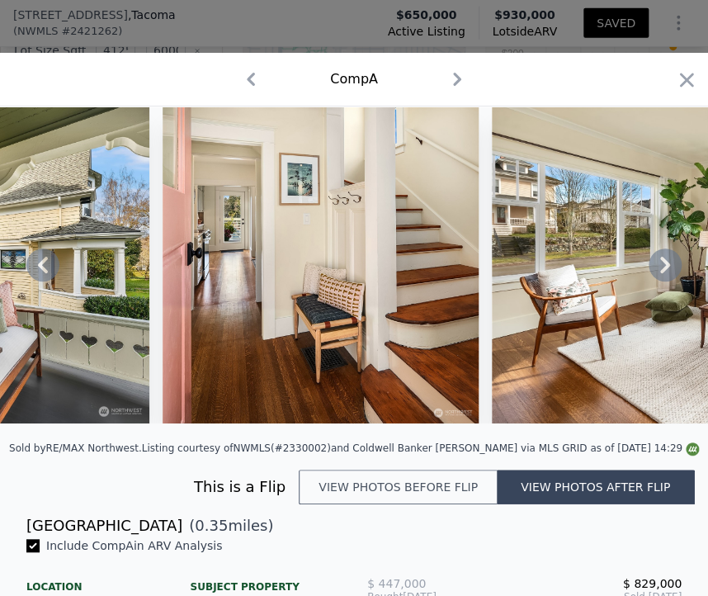
click at [650, 268] on icon at bounding box center [665, 264] width 33 height 33
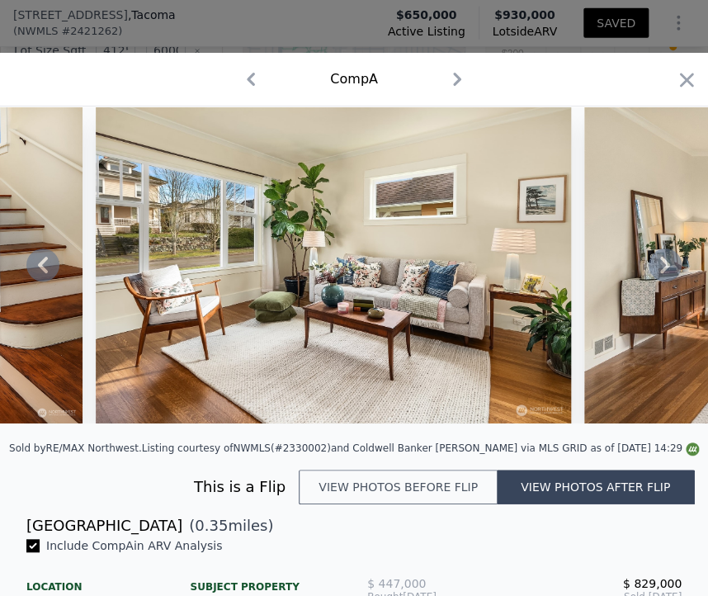
click at [650, 268] on icon at bounding box center [665, 264] width 33 height 33
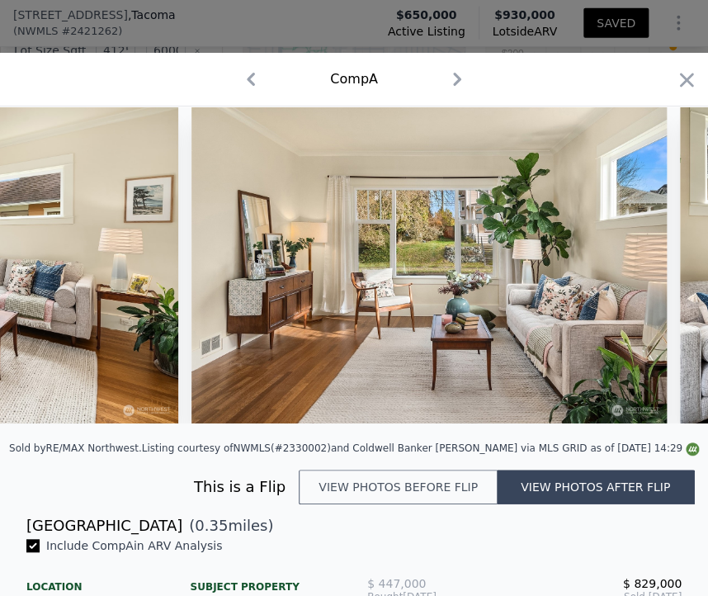
scroll to position [0, 2377]
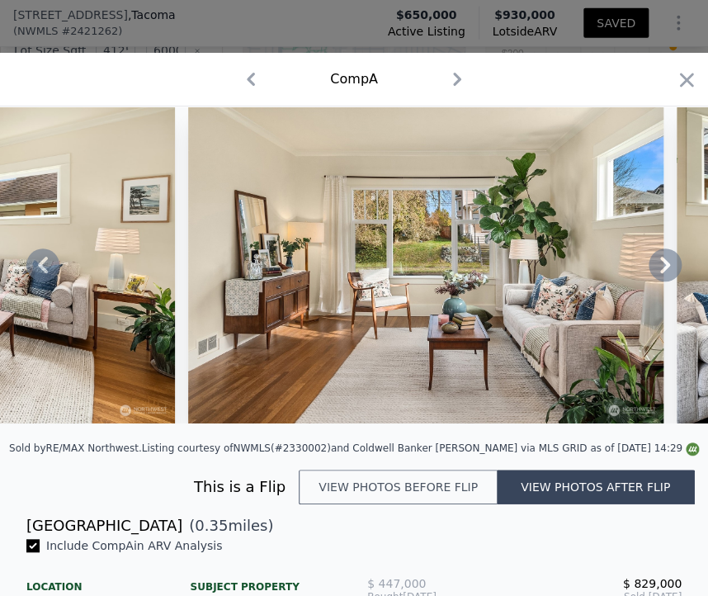
click at [650, 268] on icon at bounding box center [665, 264] width 33 height 33
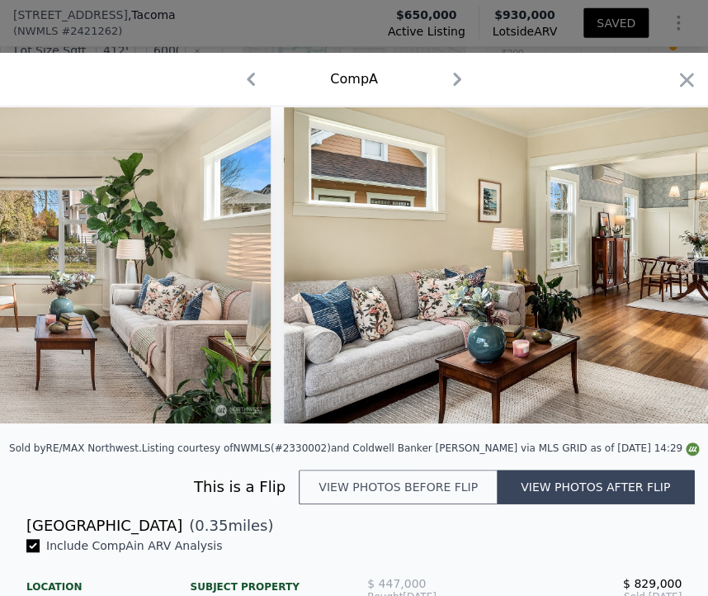
scroll to position [0, 2773]
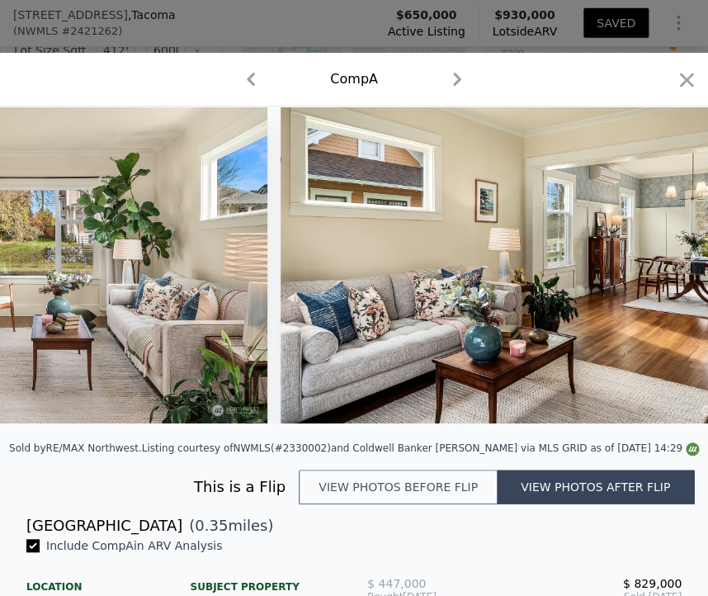
click at [650, 268] on div at bounding box center [354, 264] width 708 height 317
click at [650, 268] on icon at bounding box center [665, 264] width 33 height 33
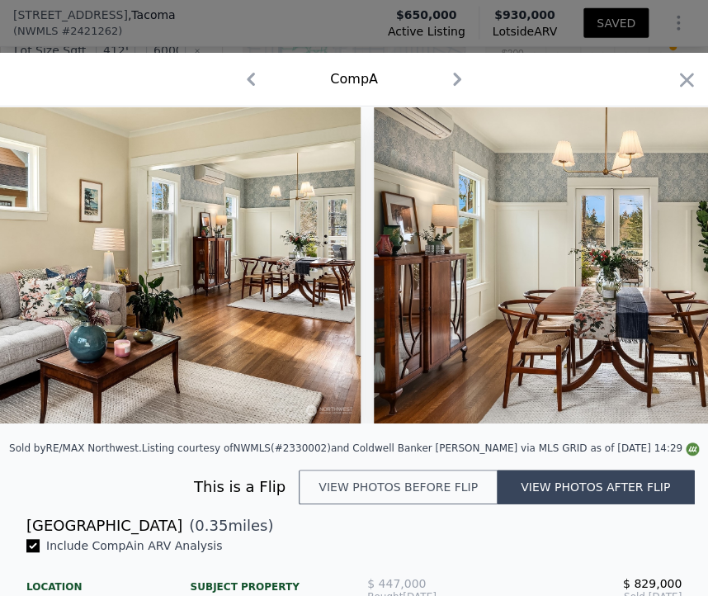
scroll to position [0, 3169]
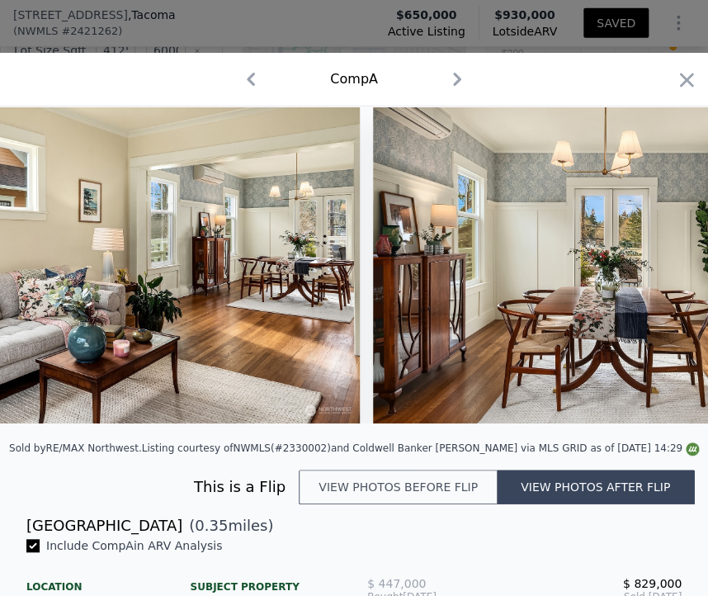
click at [650, 268] on div at bounding box center [354, 264] width 708 height 317
click at [650, 268] on icon at bounding box center [665, 264] width 33 height 33
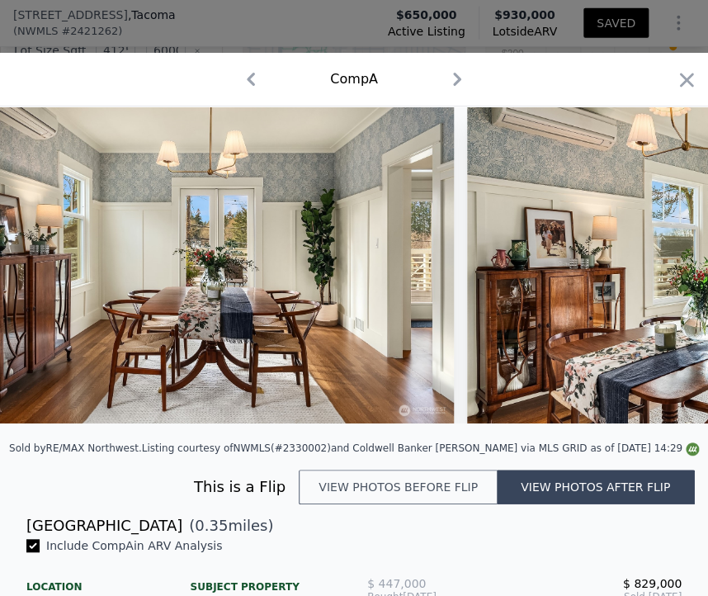
scroll to position [0, 3566]
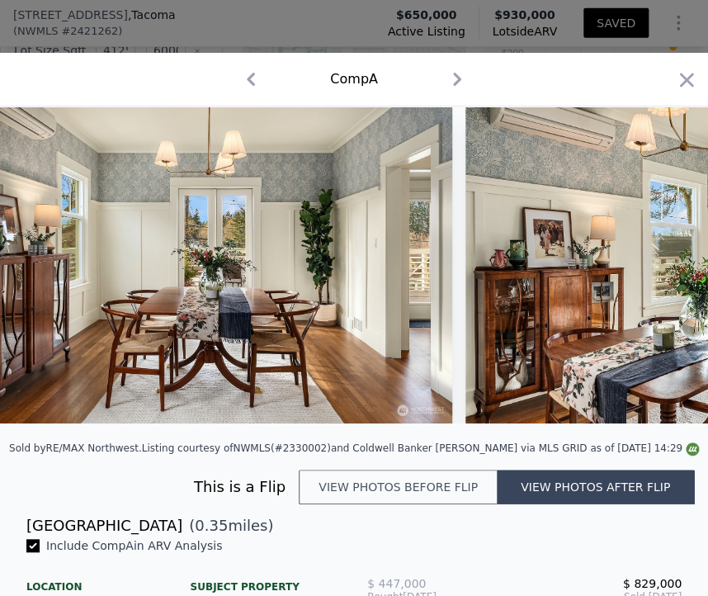
click at [650, 268] on div at bounding box center [354, 264] width 708 height 317
click at [650, 268] on icon at bounding box center [665, 264] width 33 height 33
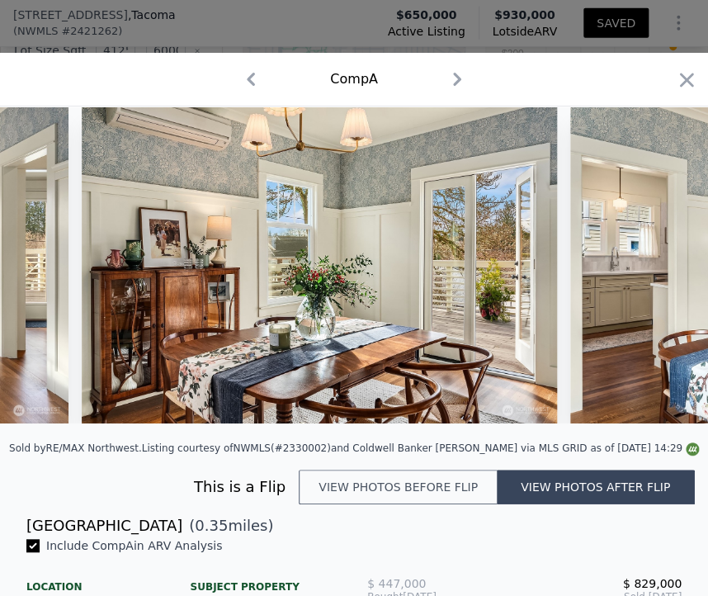
scroll to position [0, 3962]
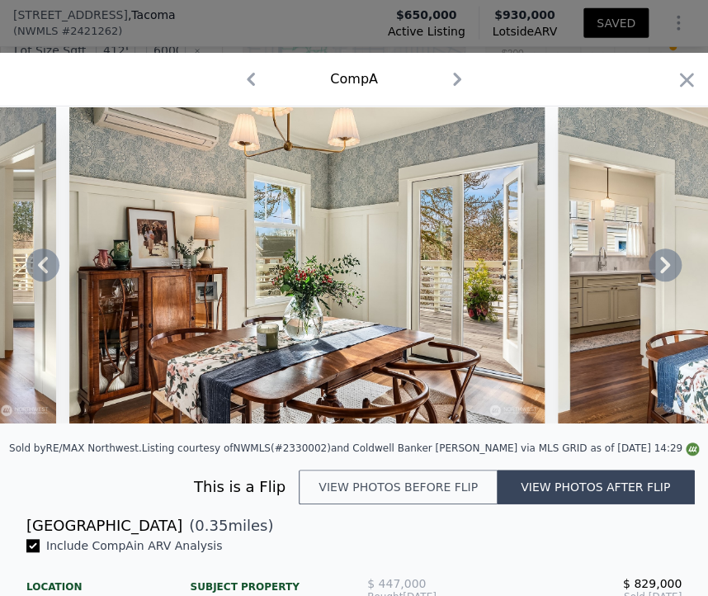
click at [650, 268] on icon at bounding box center [665, 264] width 33 height 33
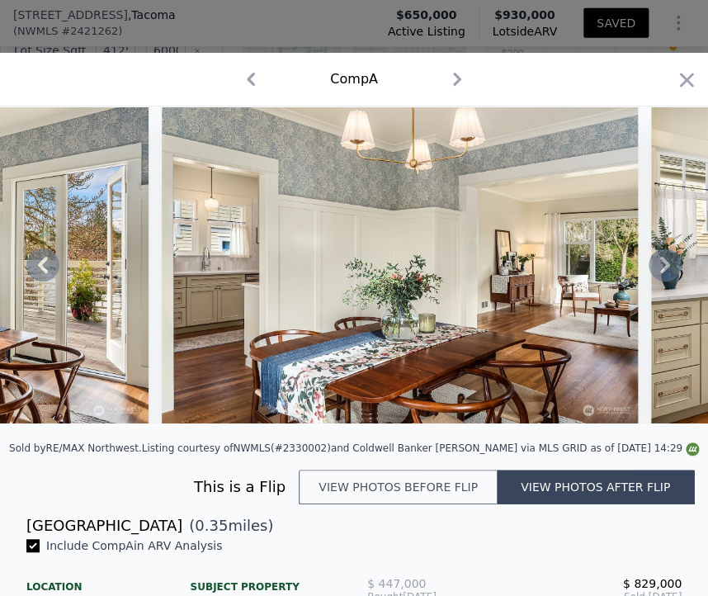
click at [650, 268] on icon at bounding box center [665, 264] width 33 height 33
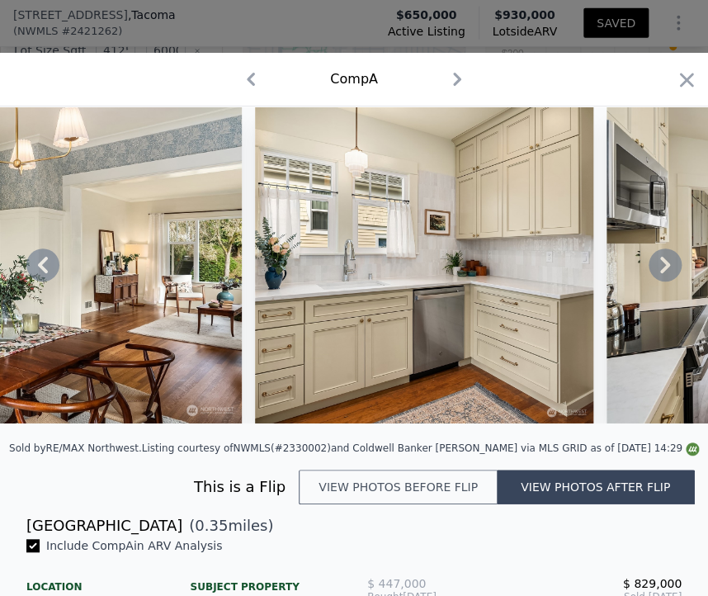
click at [650, 268] on icon at bounding box center [665, 264] width 33 height 33
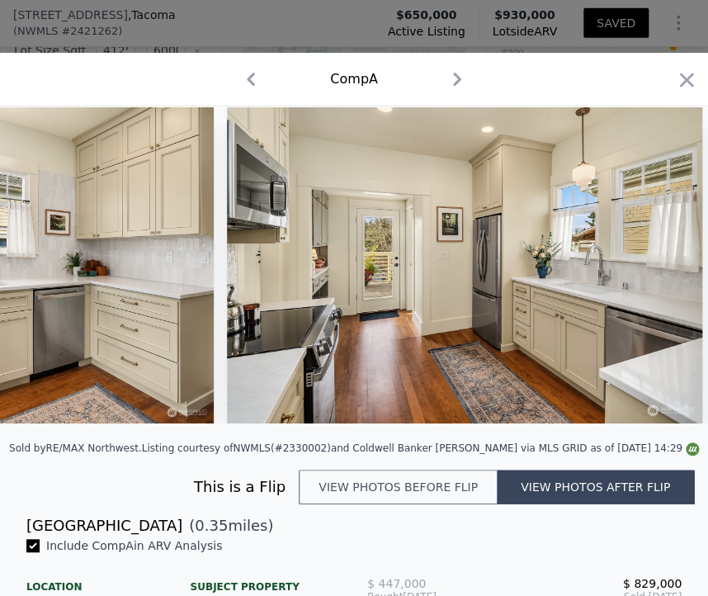
scroll to position [0, 5150]
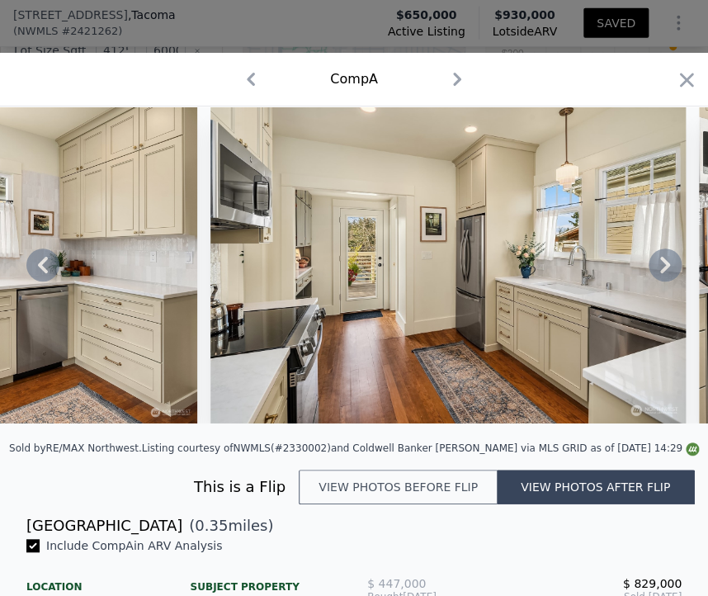
click at [650, 268] on icon at bounding box center [665, 264] width 33 height 33
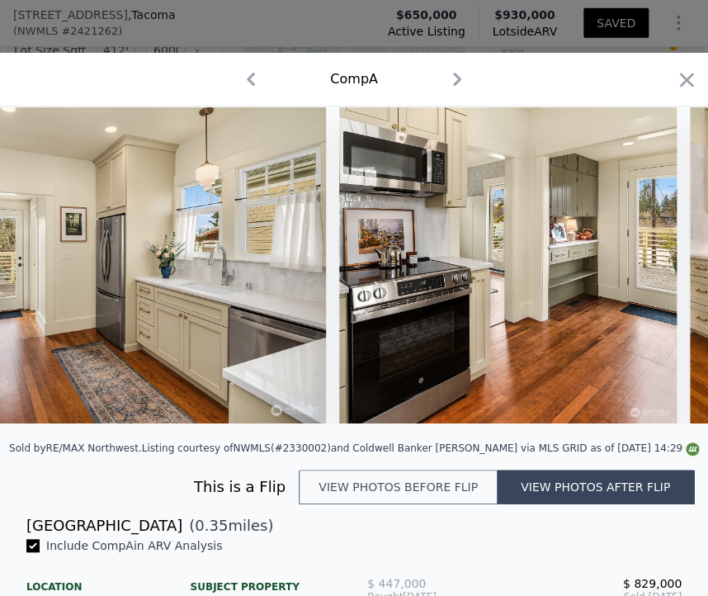
scroll to position [0, 5546]
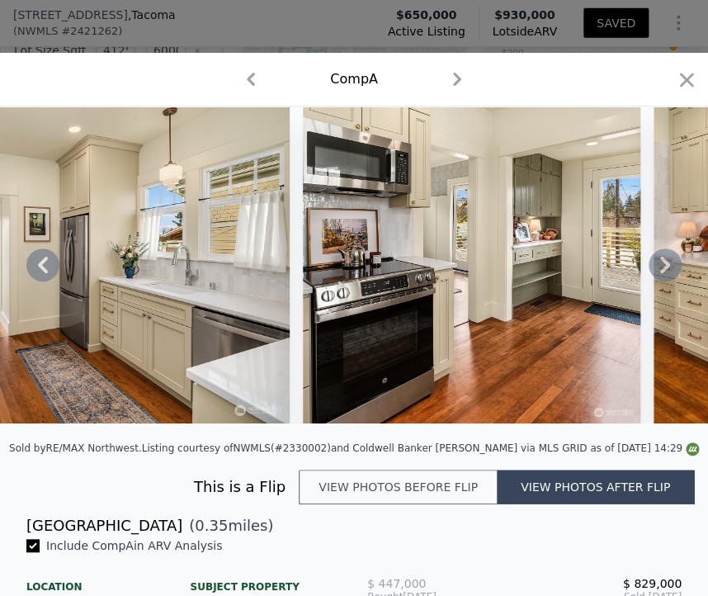
click at [650, 268] on icon at bounding box center [665, 264] width 33 height 33
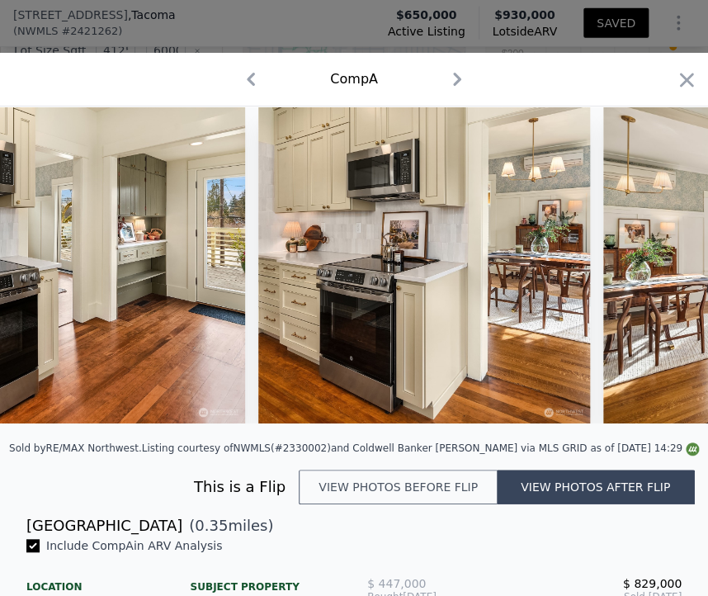
scroll to position [0, 5943]
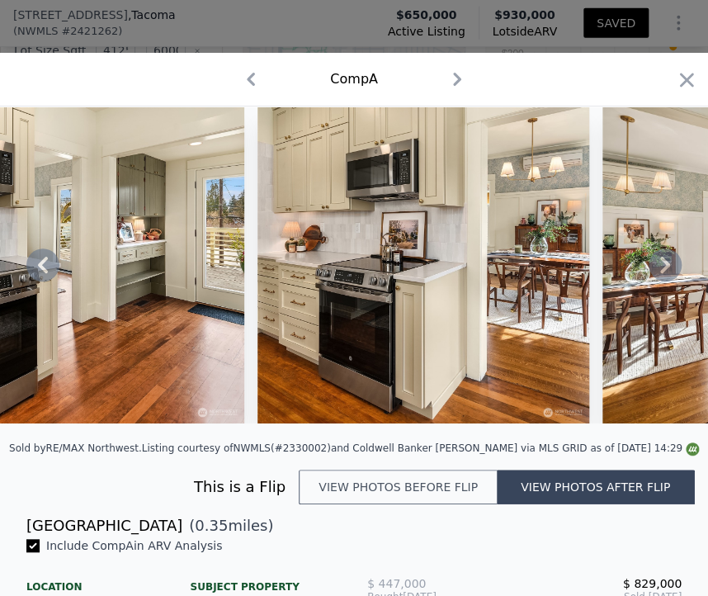
click at [650, 268] on icon at bounding box center [665, 264] width 33 height 33
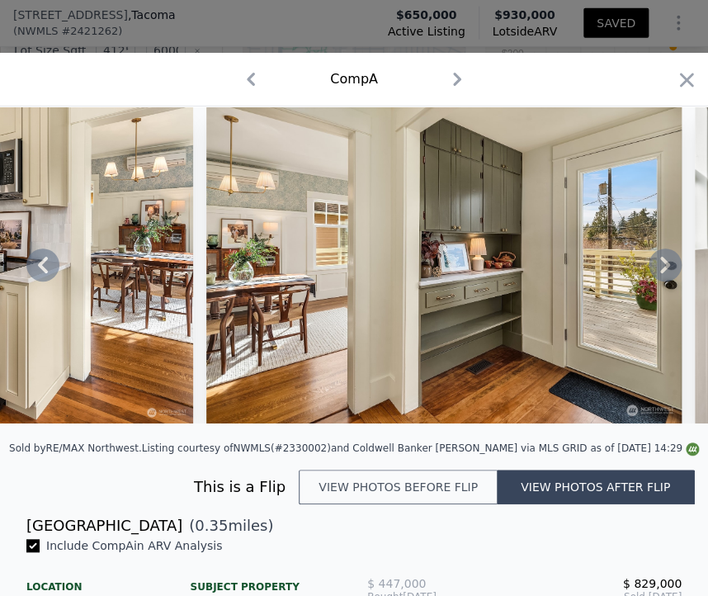
click at [650, 268] on icon at bounding box center [665, 264] width 33 height 33
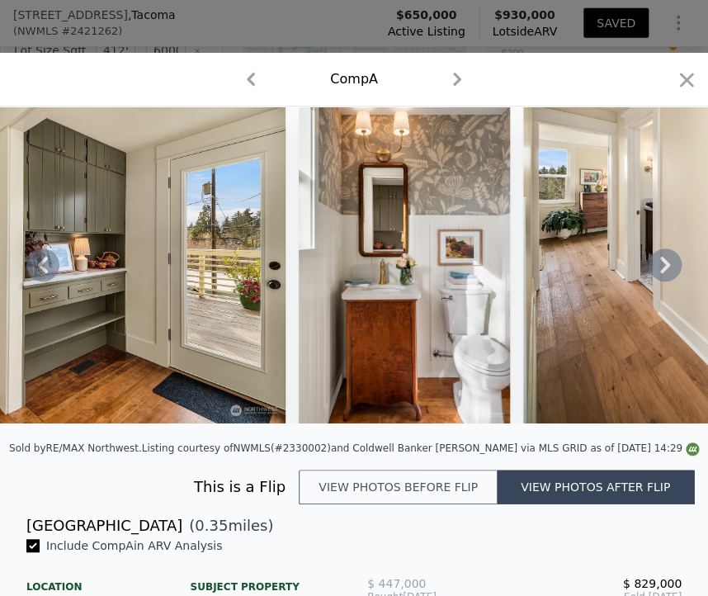
click at [650, 268] on icon at bounding box center [665, 264] width 33 height 33
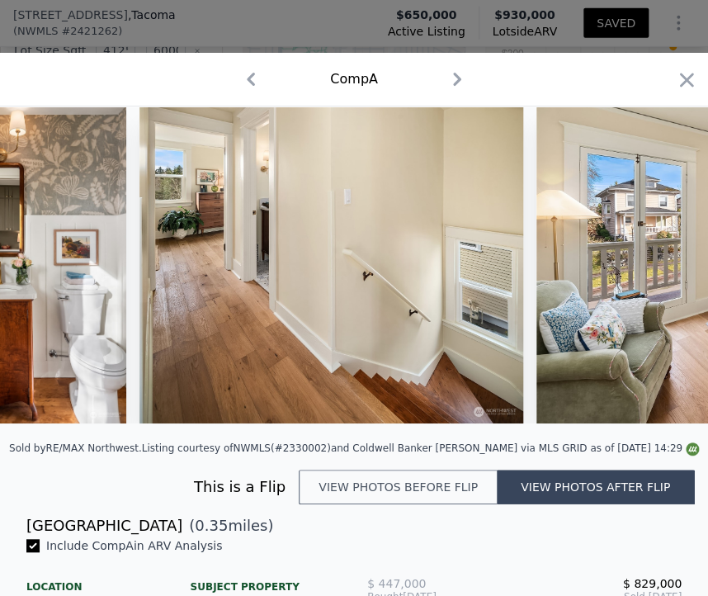
scroll to position [0, 7131]
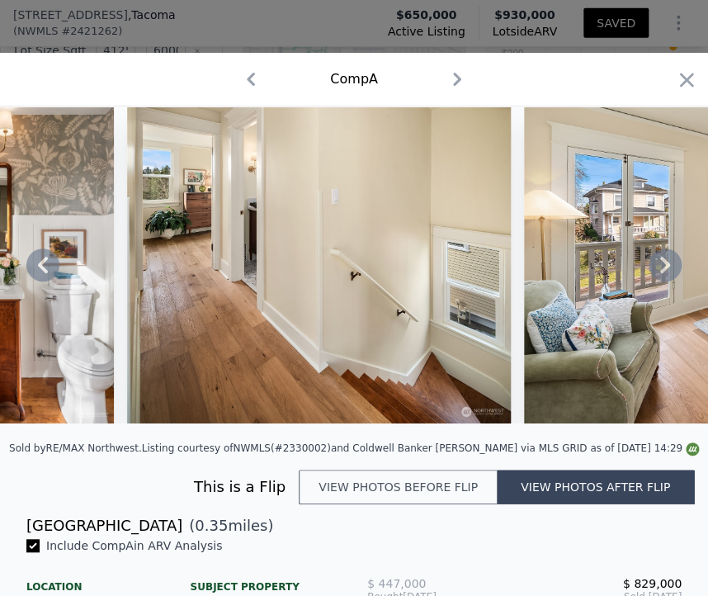
click at [650, 268] on icon at bounding box center [665, 264] width 33 height 33
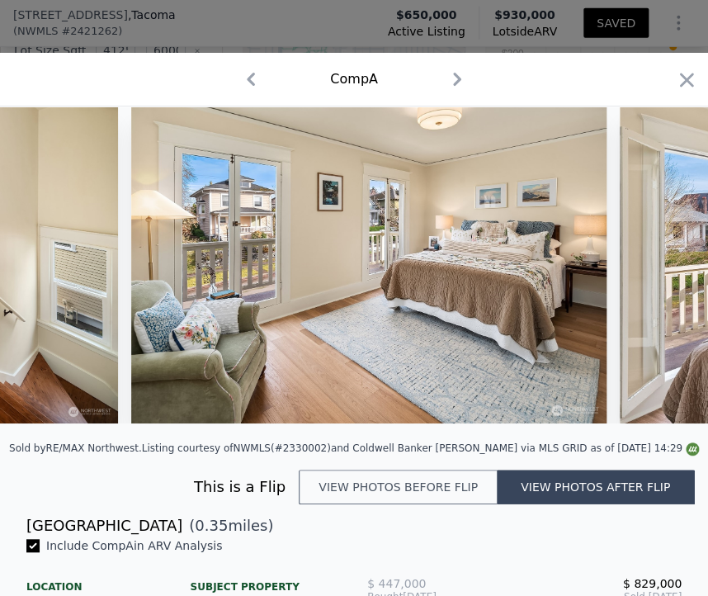
scroll to position [0, 7527]
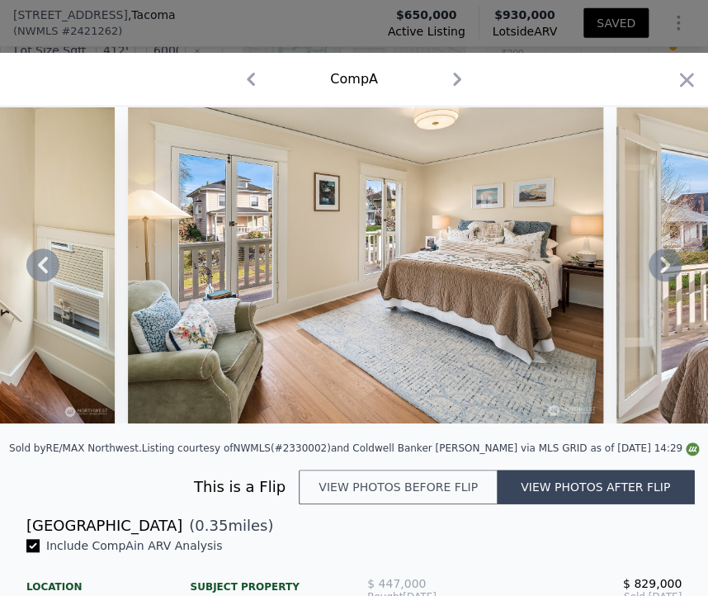
click at [650, 268] on icon at bounding box center [665, 264] width 33 height 33
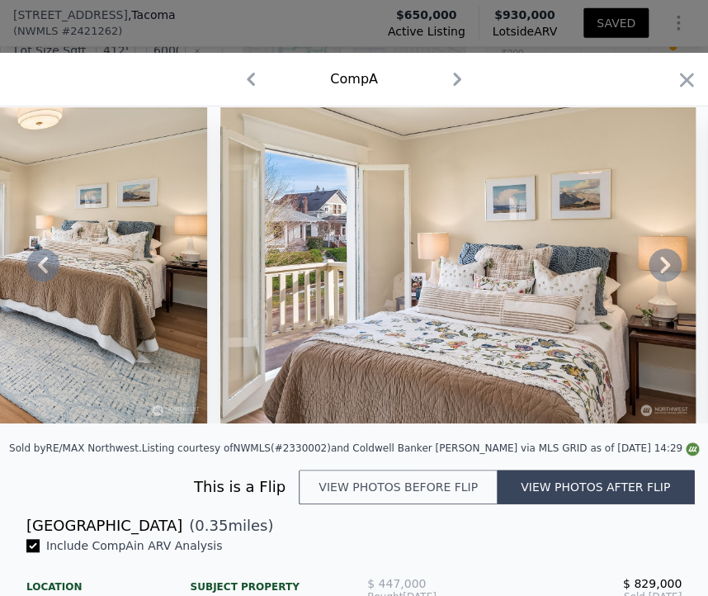
click at [650, 268] on icon at bounding box center [665, 264] width 33 height 33
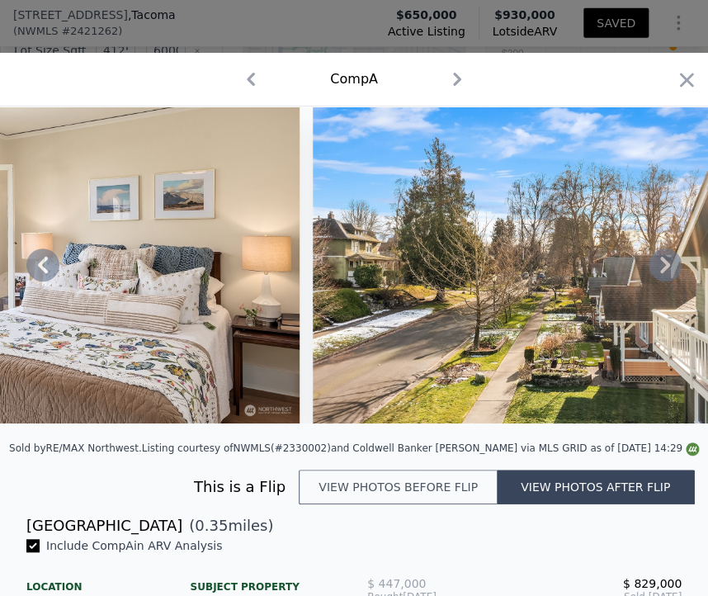
click at [650, 268] on icon at bounding box center [665, 264] width 33 height 33
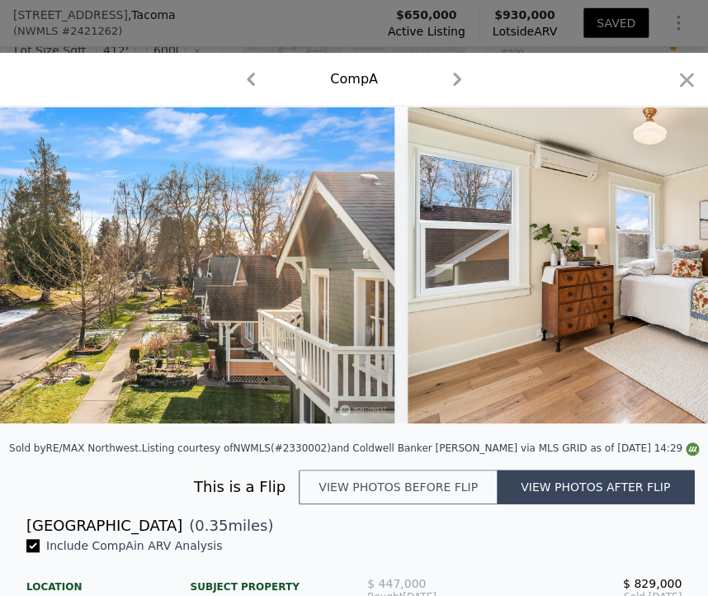
scroll to position [0, 8716]
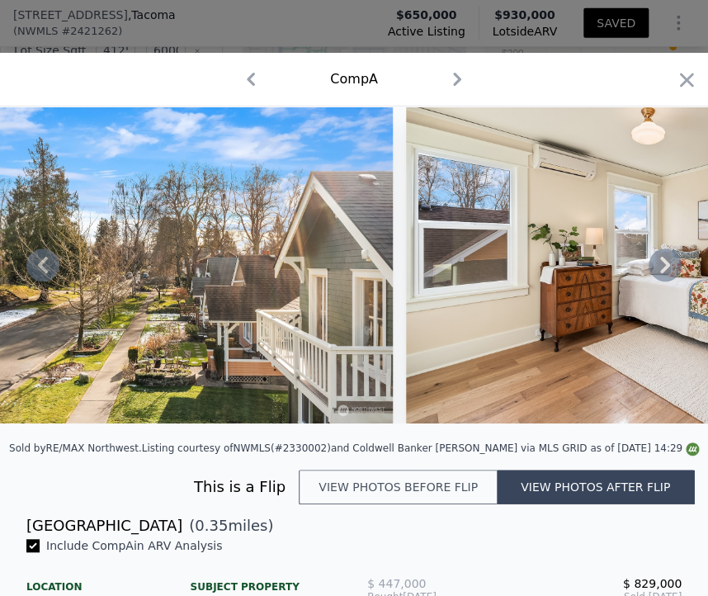
click at [650, 268] on icon at bounding box center [665, 264] width 33 height 33
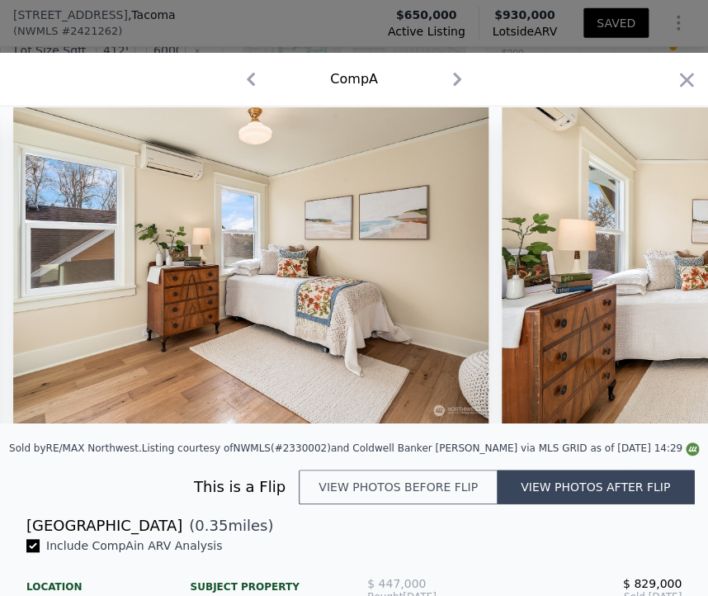
scroll to position [0, 9112]
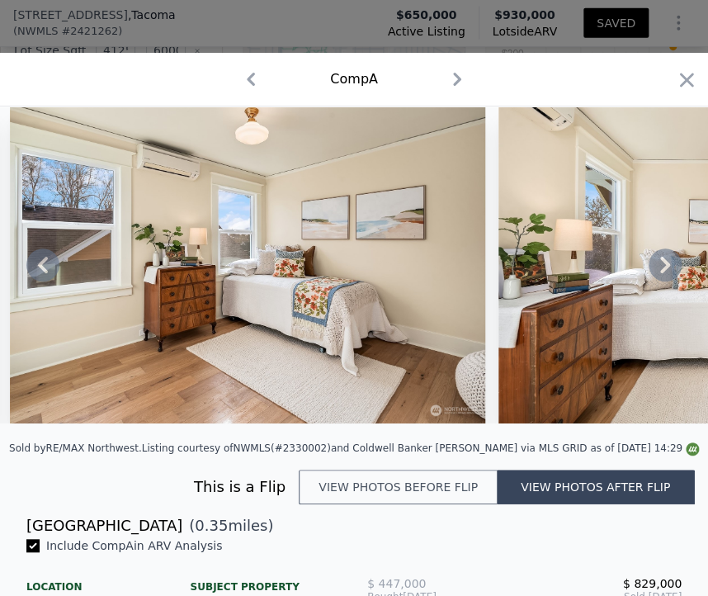
click at [650, 268] on icon at bounding box center [665, 264] width 33 height 33
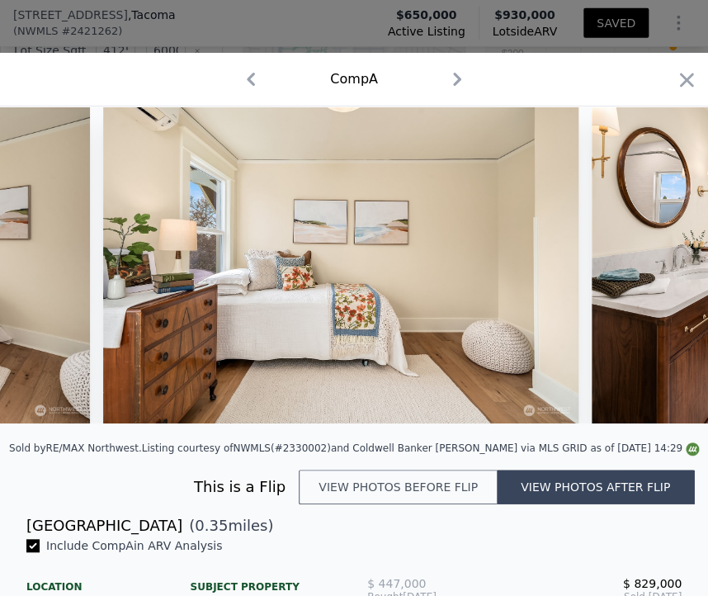
scroll to position [0, 9508]
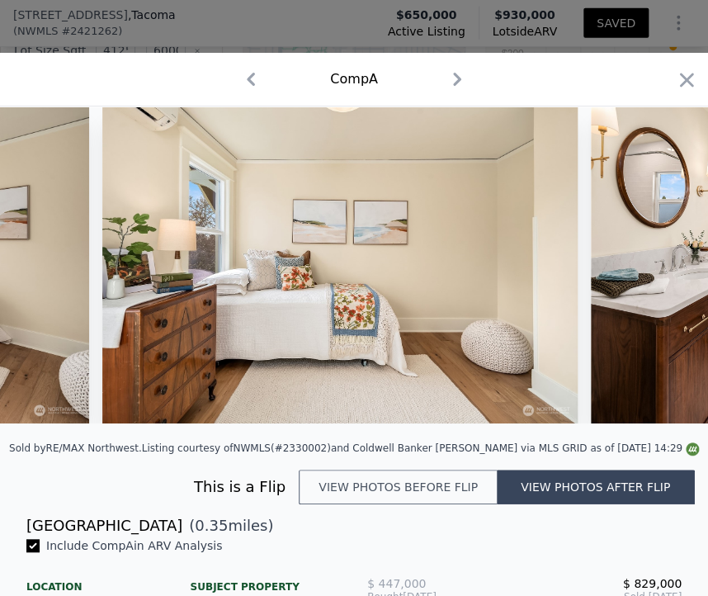
click at [650, 268] on div at bounding box center [354, 264] width 708 height 317
click at [650, 268] on icon at bounding box center [665, 264] width 33 height 33
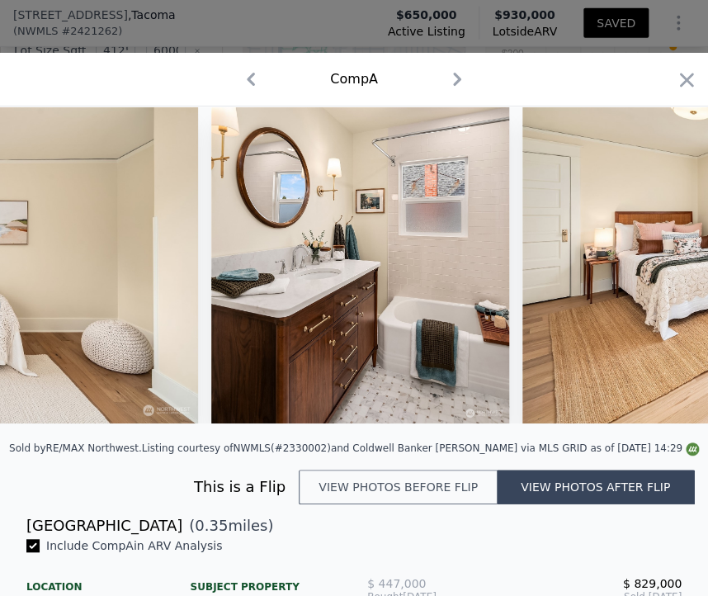
scroll to position [0, 9904]
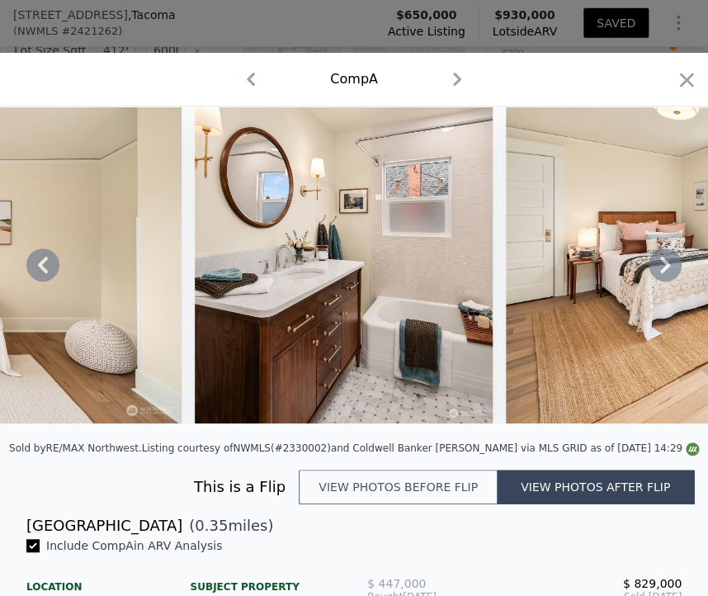
click at [650, 268] on icon at bounding box center [665, 264] width 33 height 33
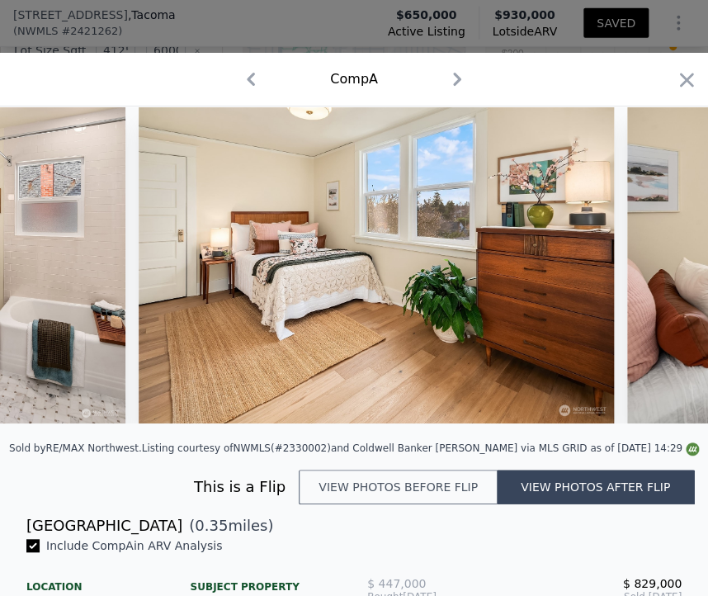
scroll to position [0, 10300]
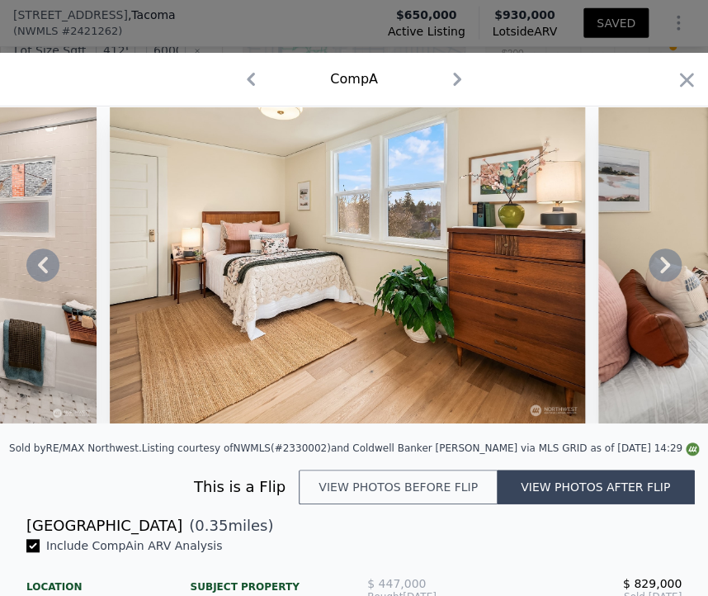
click at [386, 504] on button "View photos before flip" at bounding box center [398, 487] width 198 height 35
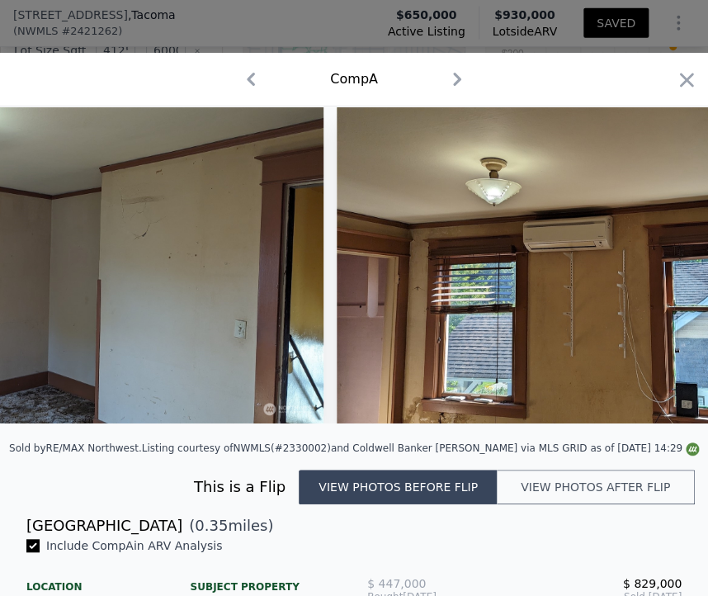
scroll to position [0, 0]
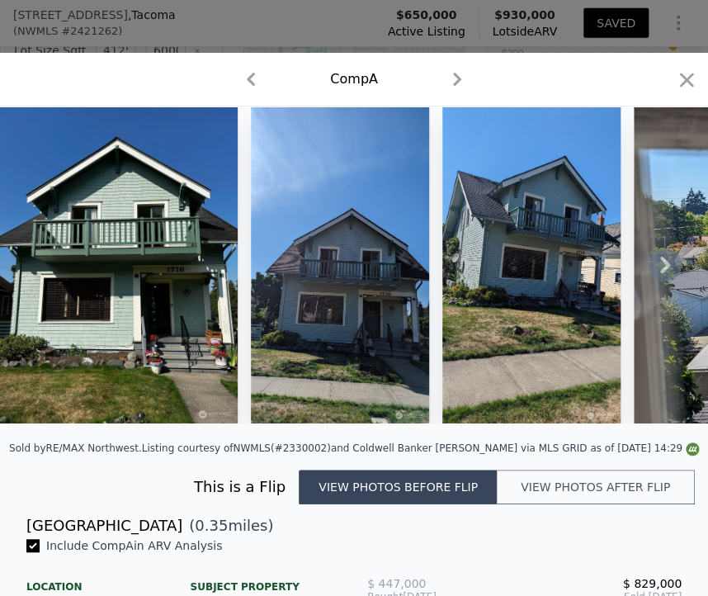
click at [660, 272] on icon at bounding box center [665, 265] width 10 height 17
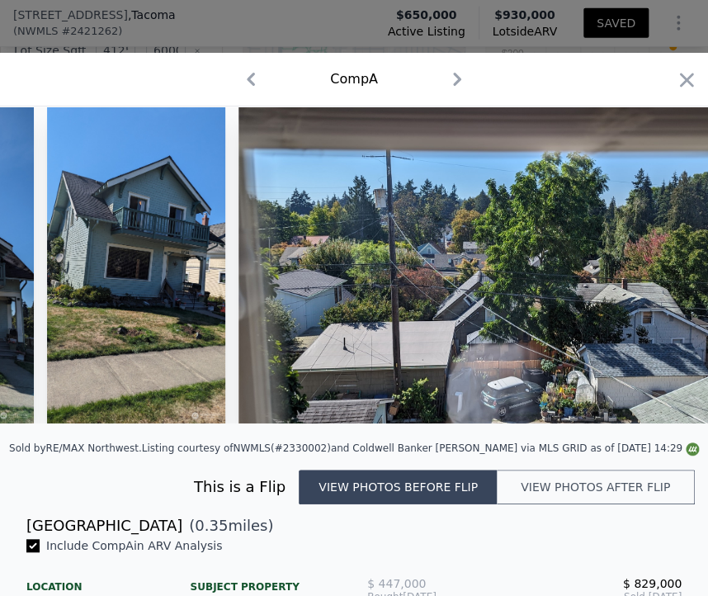
scroll to position [0, 396]
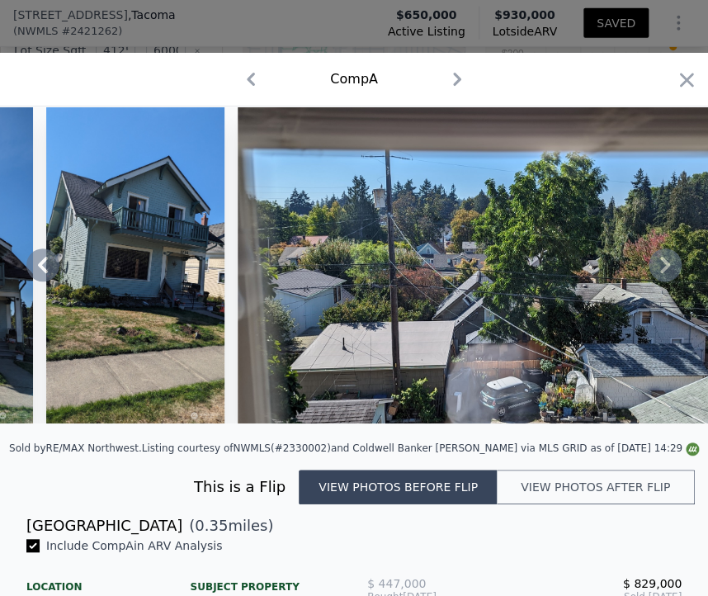
click at [655, 272] on div at bounding box center [354, 264] width 708 height 317
click at [660, 272] on icon at bounding box center [665, 265] width 10 height 17
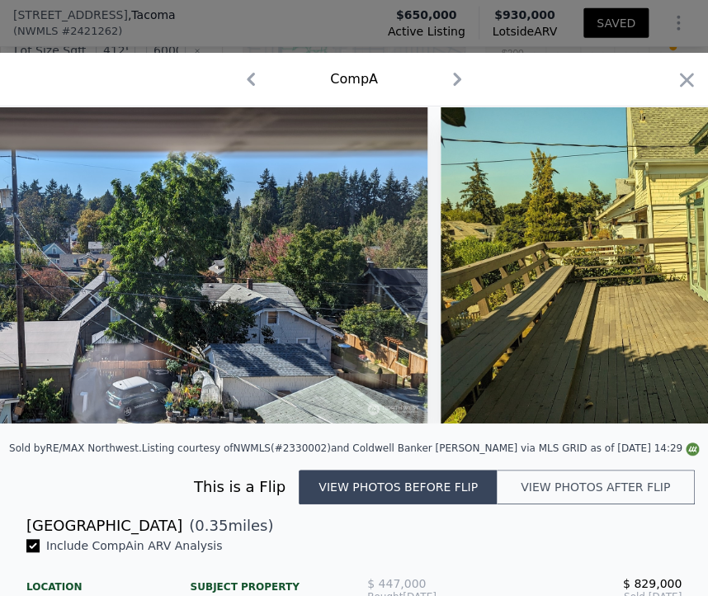
scroll to position [0, 792]
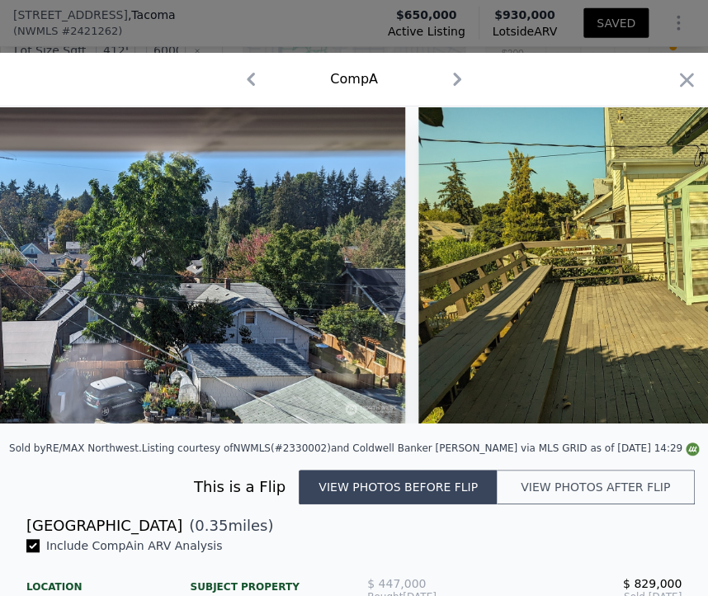
click at [655, 272] on div at bounding box center [354, 264] width 708 height 317
click at [660, 272] on icon at bounding box center [665, 265] width 10 height 17
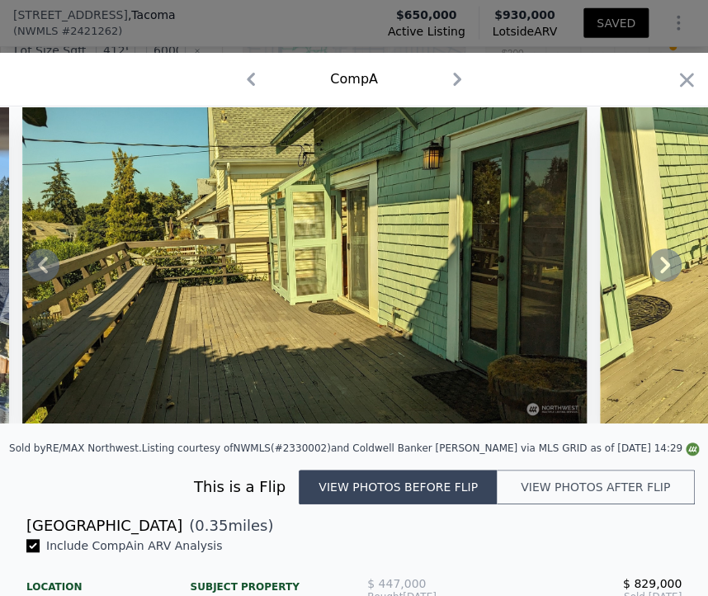
click at [660, 272] on icon at bounding box center [665, 265] width 10 height 17
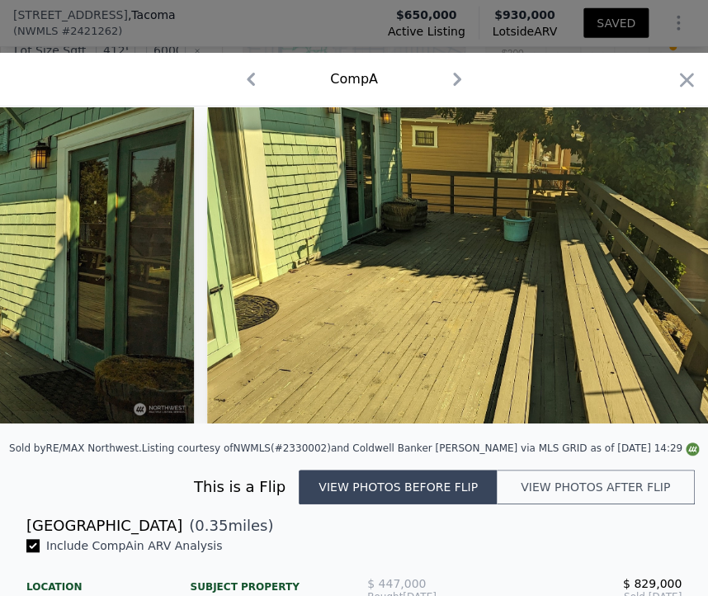
click at [655, 272] on img at bounding box center [489, 264] width 564 height 317
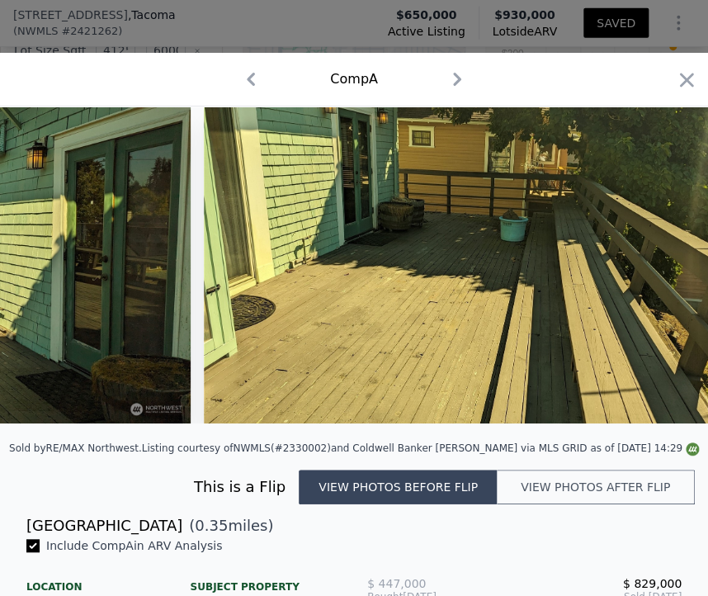
click at [655, 272] on img at bounding box center [486, 264] width 564 height 317
click at [660, 272] on icon at bounding box center [665, 265] width 10 height 17
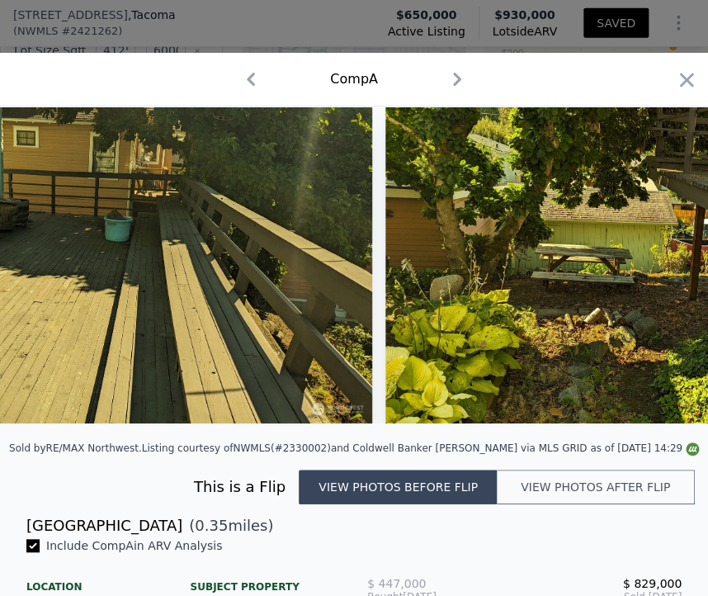
click at [655, 272] on img at bounding box center [667, 264] width 564 height 317
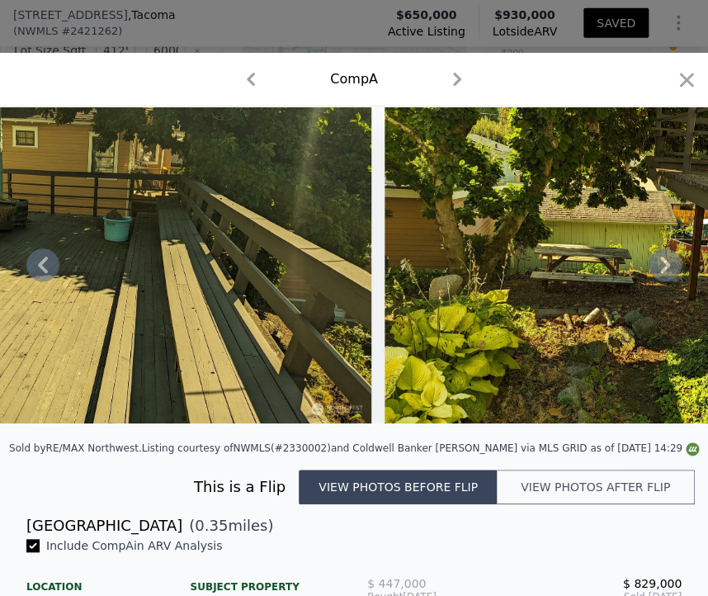
click at [660, 272] on icon at bounding box center [665, 265] width 10 height 17
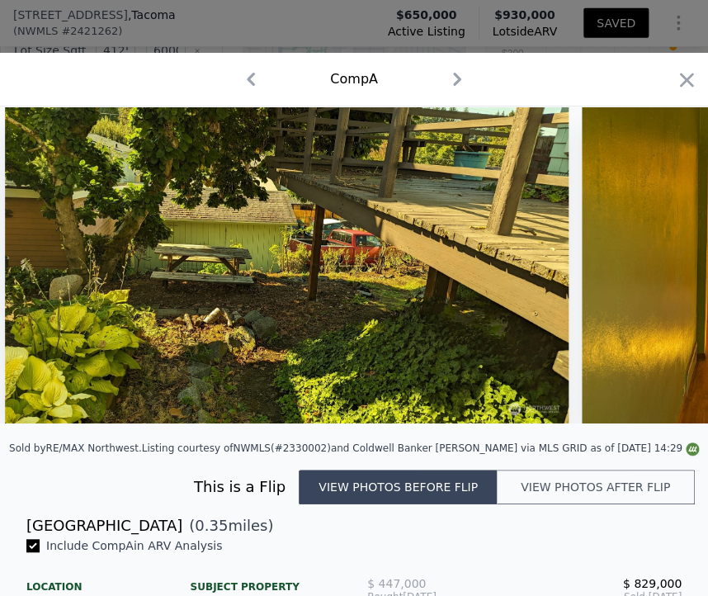
scroll to position [0, 2377]
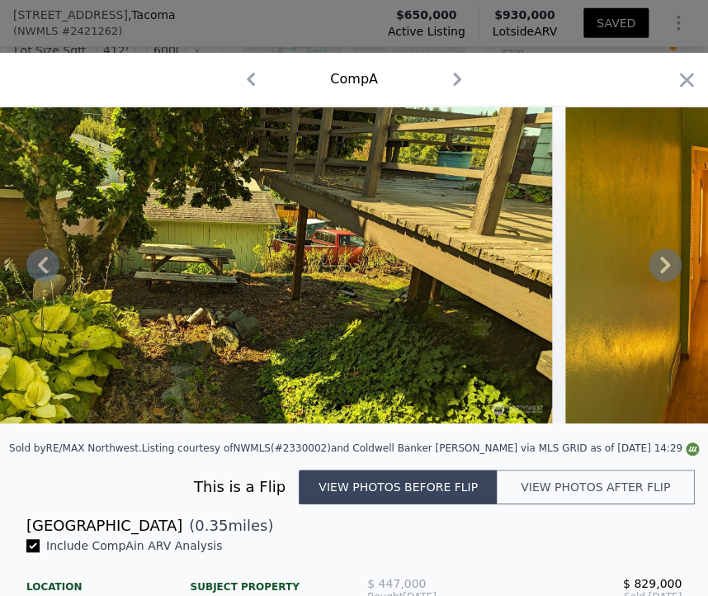
click at [649, 262] on icon at bounding box center [665, 264] width 33 height 33
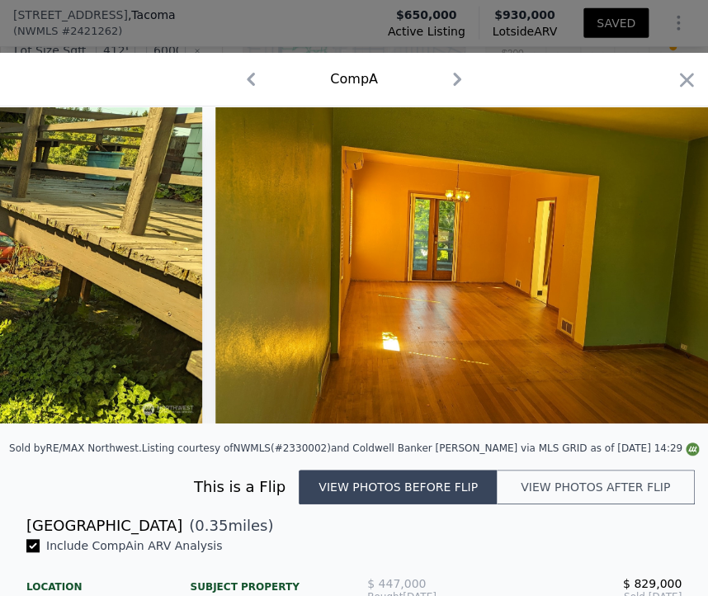
scroll to position [0, 2773]
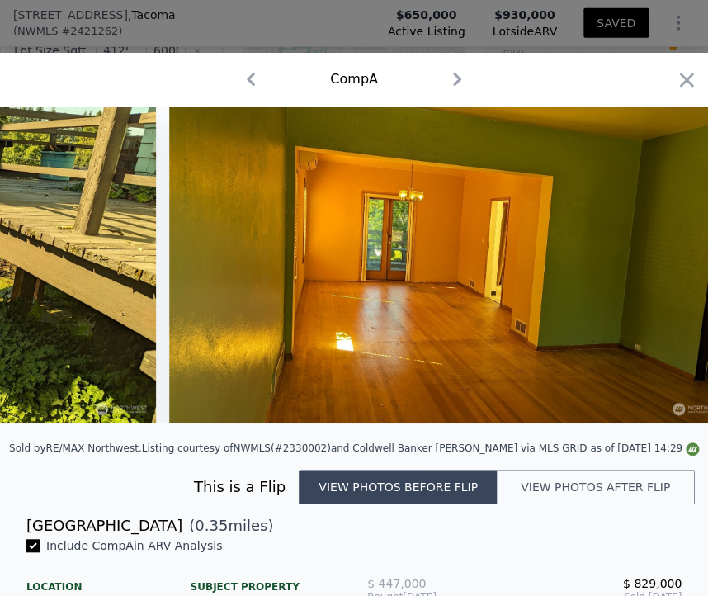
click at [645, 262] on div at bounding box center [354, 264] width 708 height 317
click at [649, 262] on icon at bounding box center [665, 264] width 33 height 33
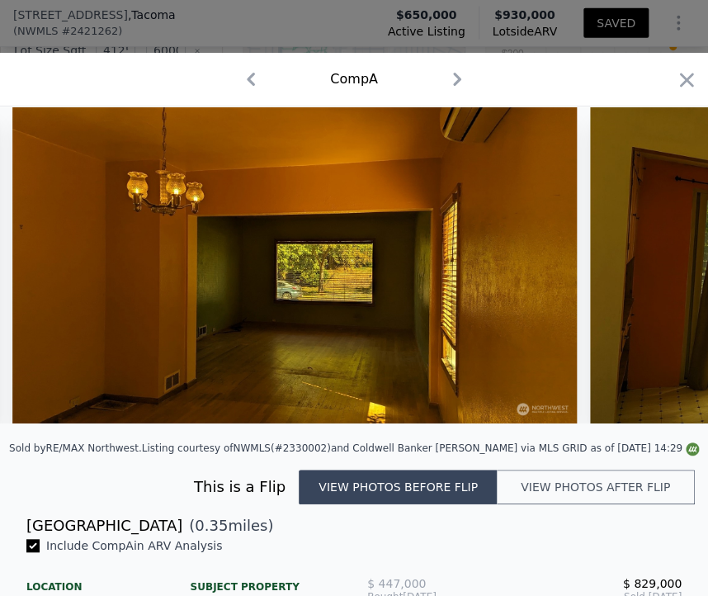
scroll to position [0, 3566]
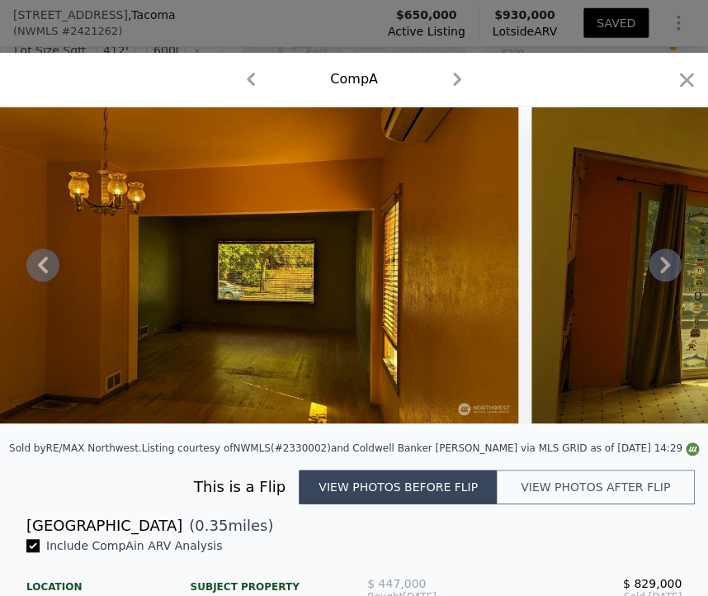
click at [645, 262] on div at bounding box center [354, 264] width 708 height 317
click at [649, 262] on icon at bounding box center [665, 264] width 33 height 33
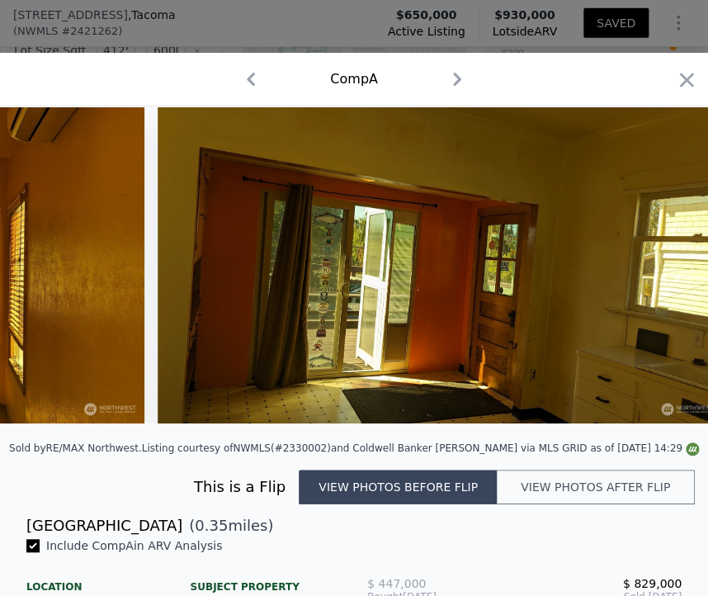
scroll to position [0, 3962]
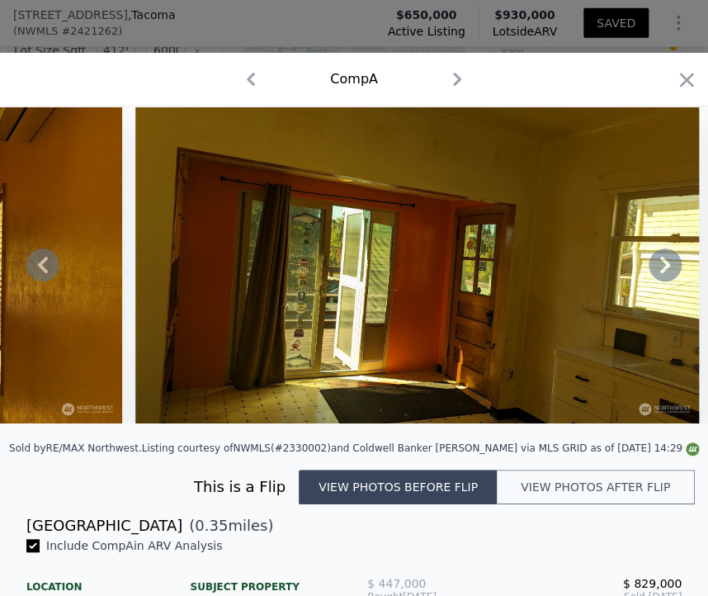
click at [645, 262] on div at bounding box center [354, 264] width 708 height 317
click at [649, 262] on icon at bounding box center [665, 264] width 33 height 33
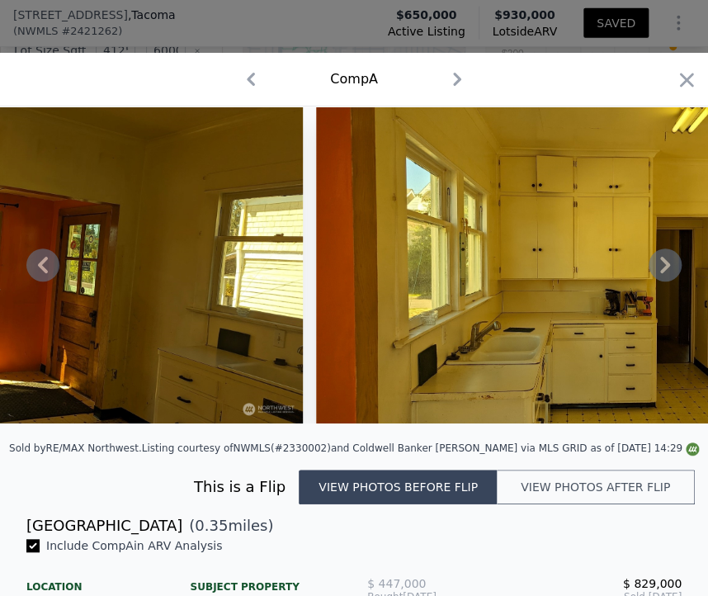
click at [649, 262] on icon at bounding box center [665, 264] width 33 height 33
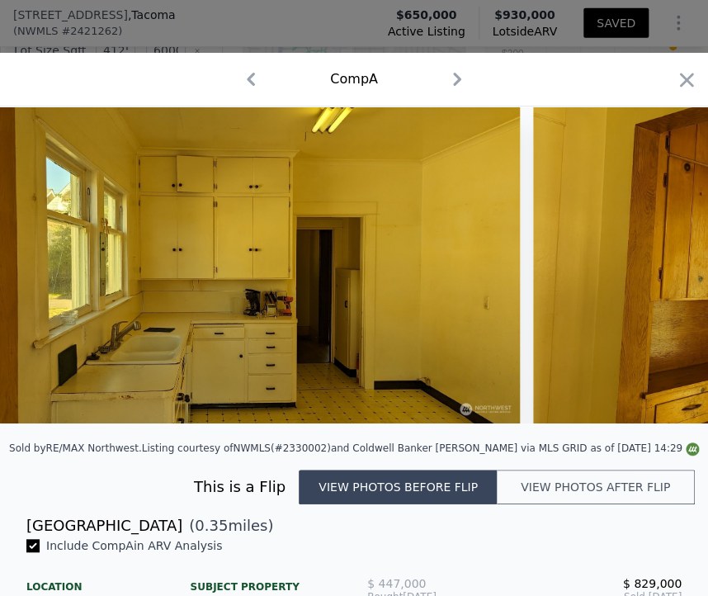
scroll to position [0, 4754]
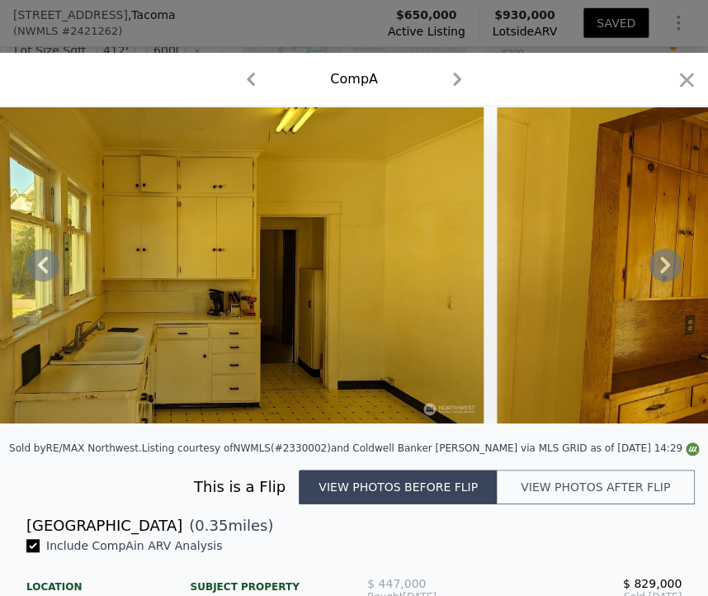
click at [649, 262] on icon at bounding box center [665, 264] width 33 height 33
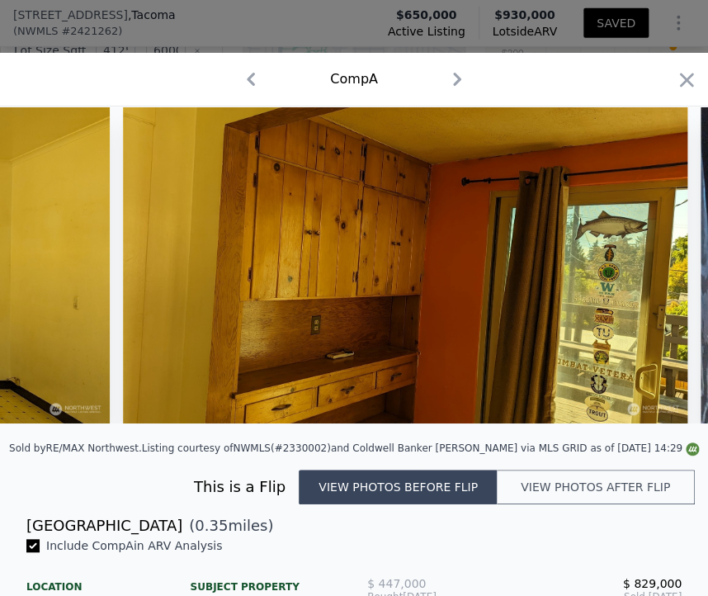
scroll to position [0, 5150]
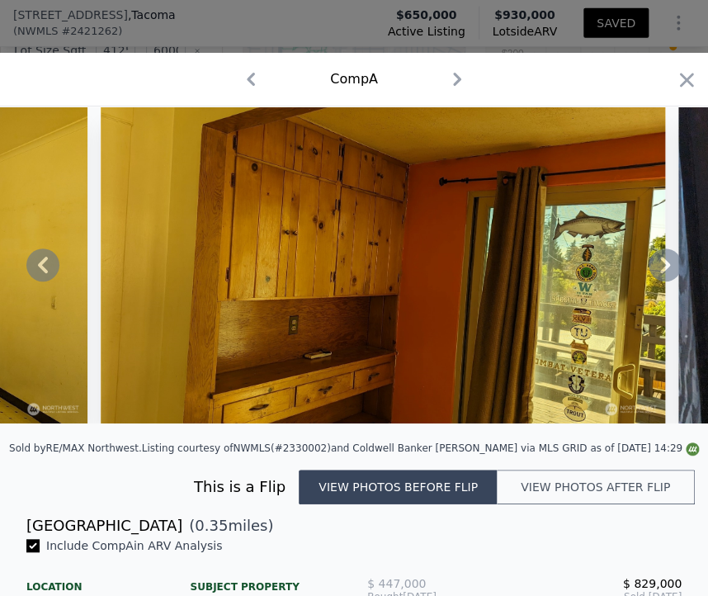
click at [649, 262] on icon at bounding box center [665, 264] width 33 height 33
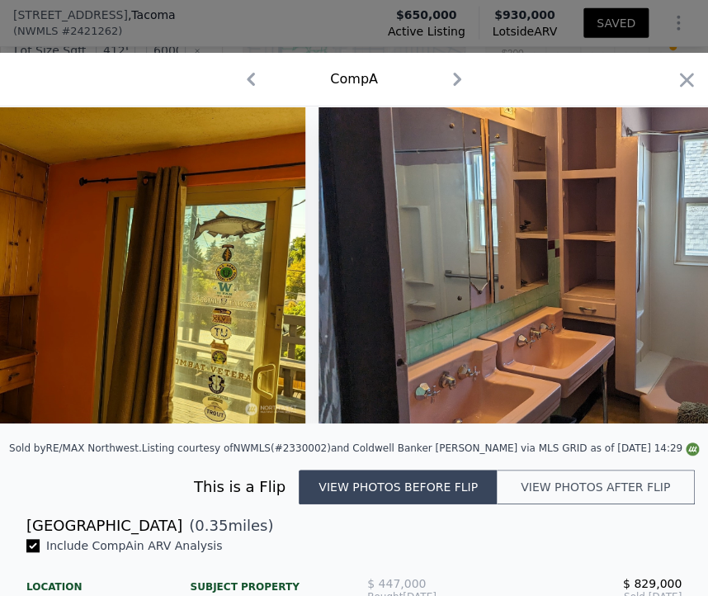
scroll to position [0, 5546]
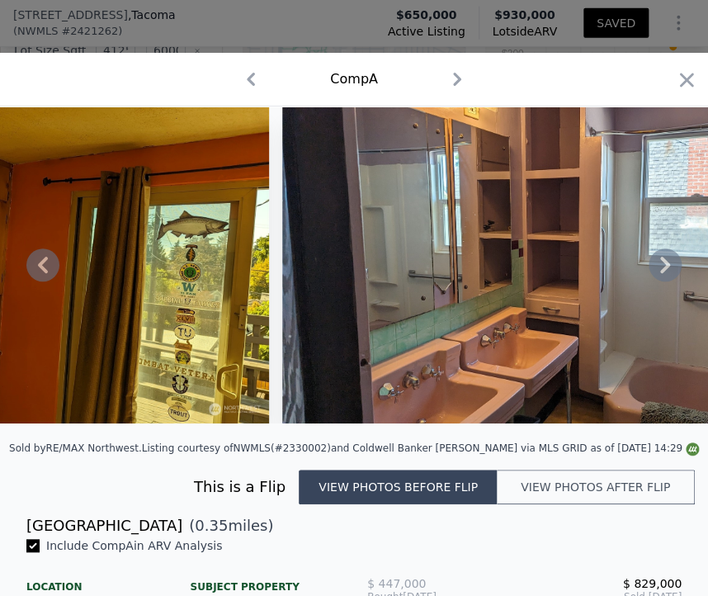
click at [649, 275] on icon at bounding box center [665, 264] width 33 height 33
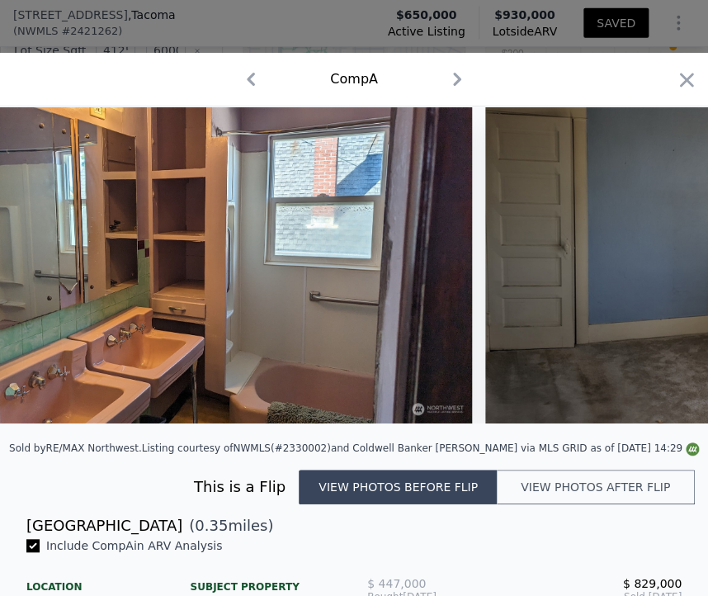
scroll to position [0, 5943]
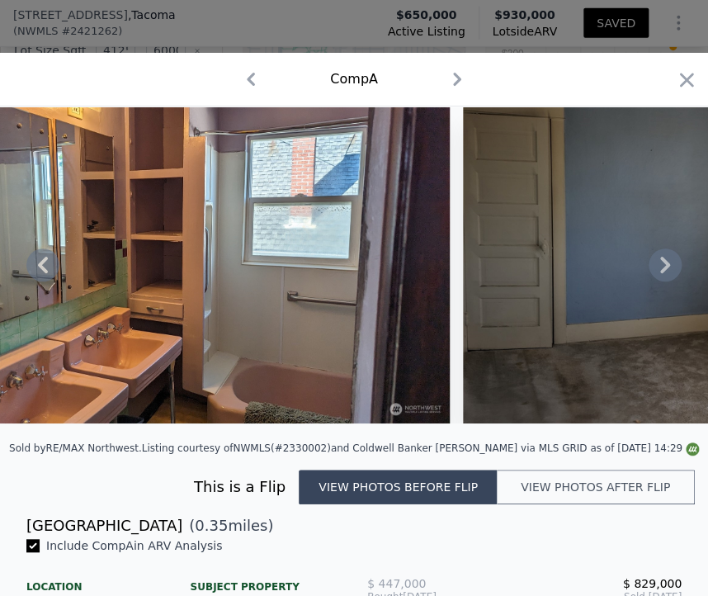
click at [649, 275] on icon at bounding box center [665, 264] width 33 height 33
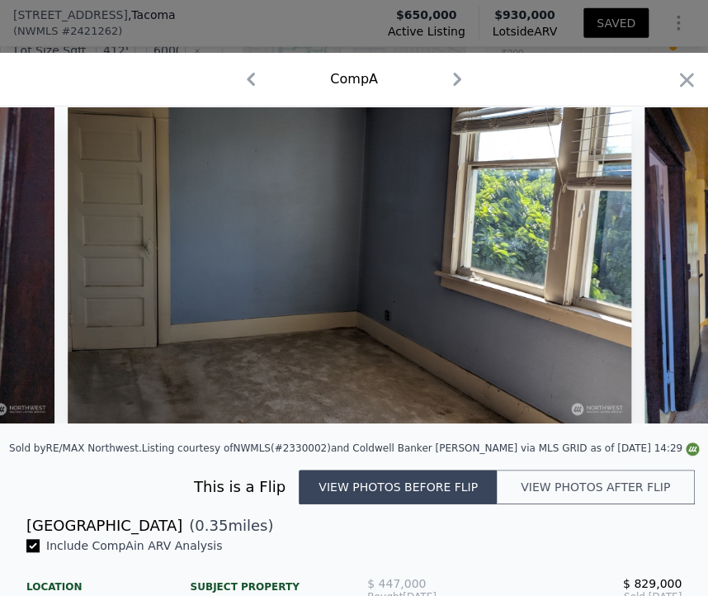
scroll to position [0, 6339]
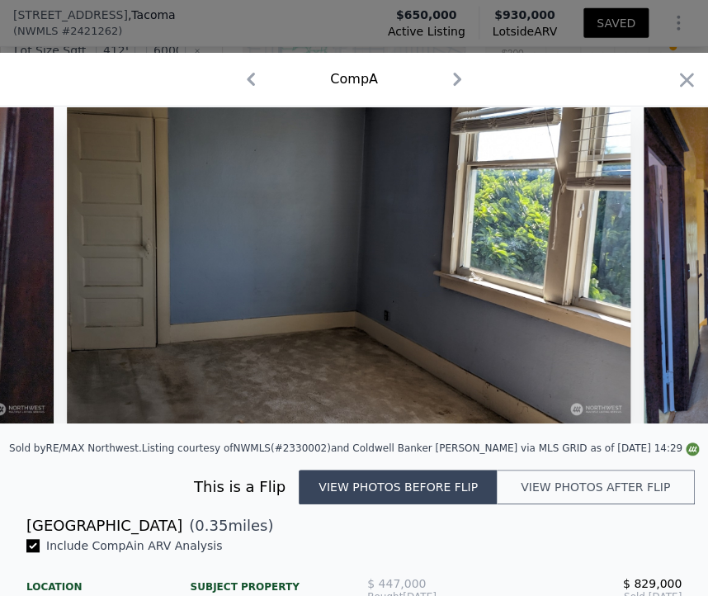
click at [648, 275] on div at bounding box center [354, 264] width 708 height 317
click at [649, 275] on icon at bounding box center [665, 264] width 33 height 33
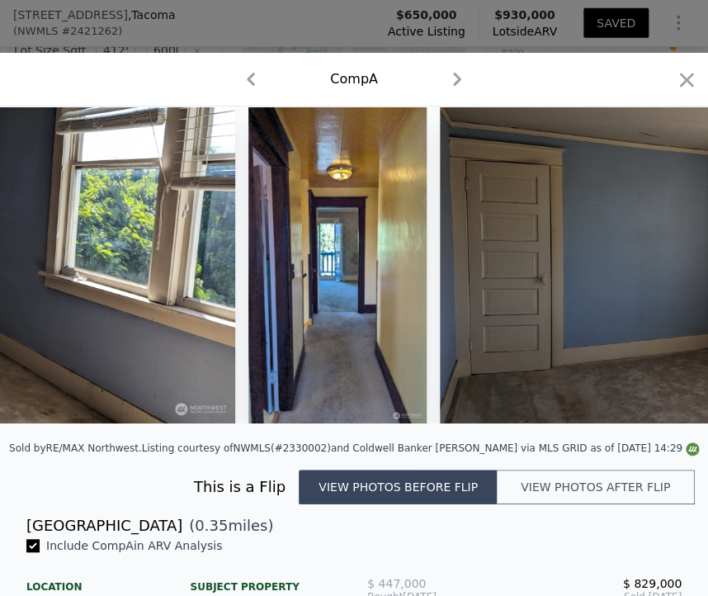
scroll to position [0, 6735]
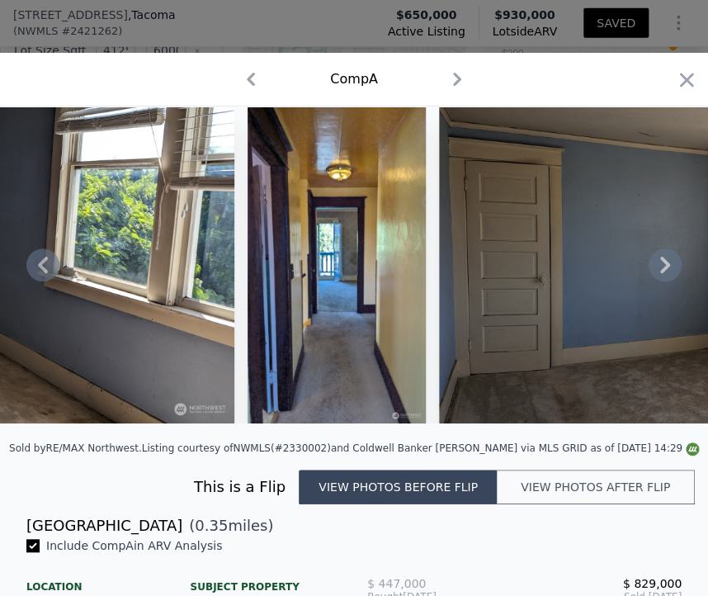
click at [648, 275] on div at bounding box center [354, 264] width 708 height 317
click at [649, 275] on icon at bounding box center [665, 264] width 33 height 33
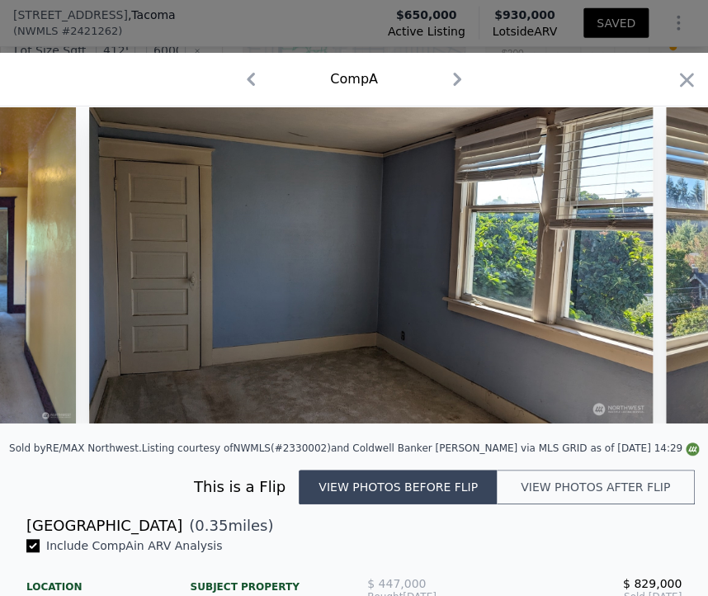
scroll to position [0, 7131]
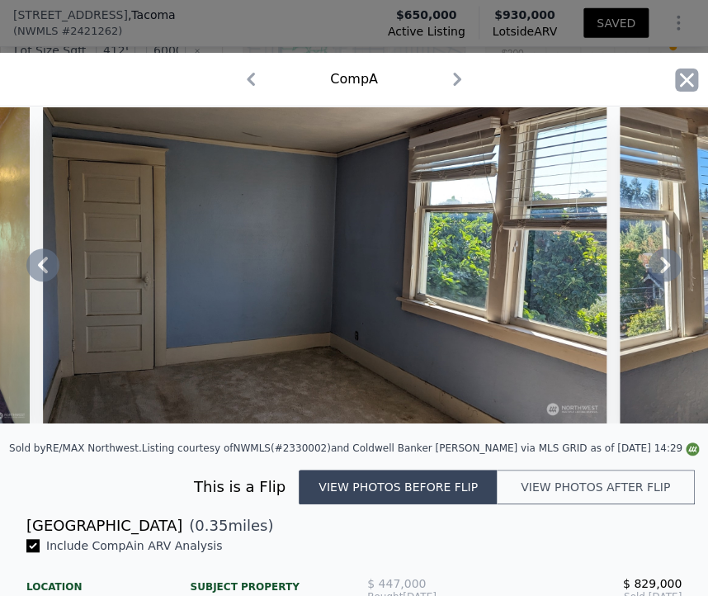
click at [680, 83] on icon "button" at bounding box center [687, 80] width 14 height 14
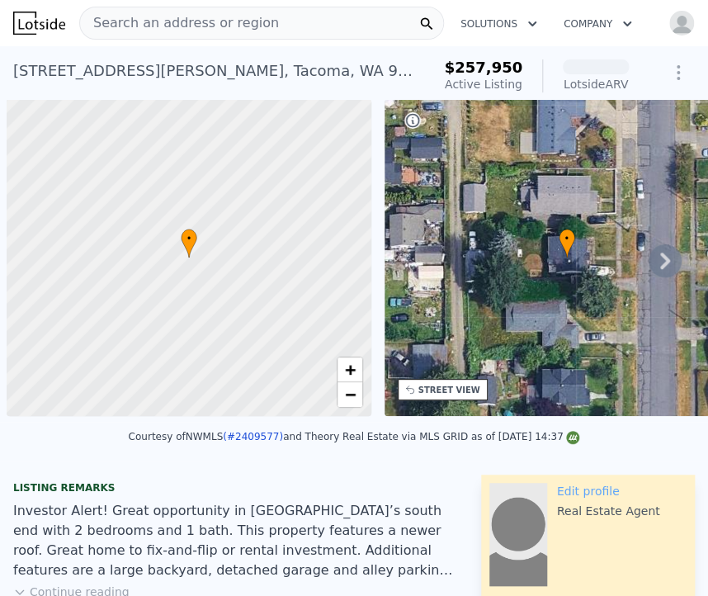
scroll to position [0, 7]
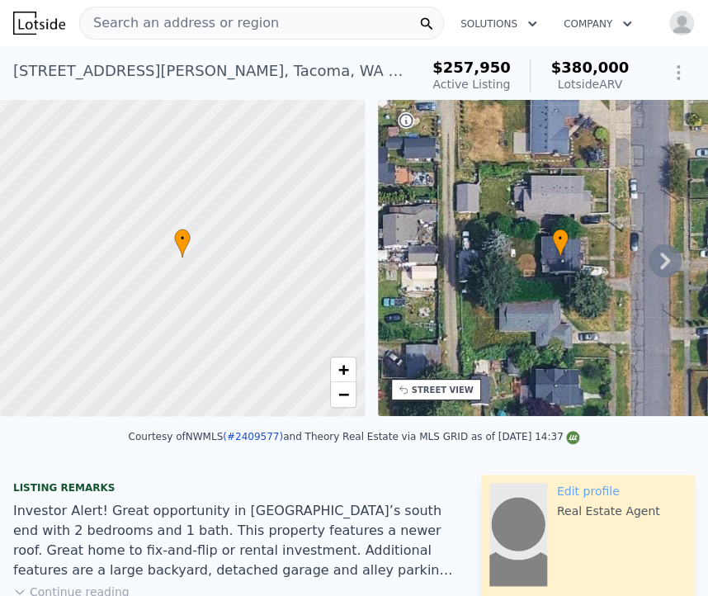
click at [657, 269] on icon at bounding box center [665, 260] width 33 height 33
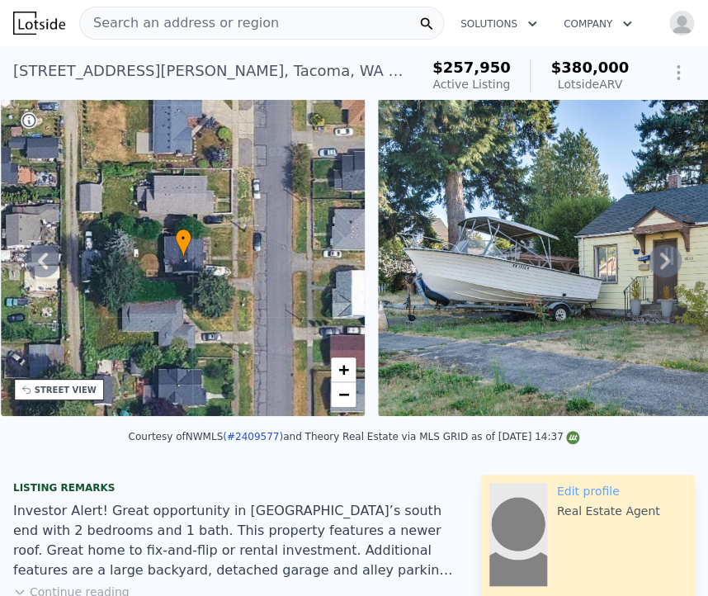
click at [657, 269] on icon at bounding box center [665, 260] width 33 height 33
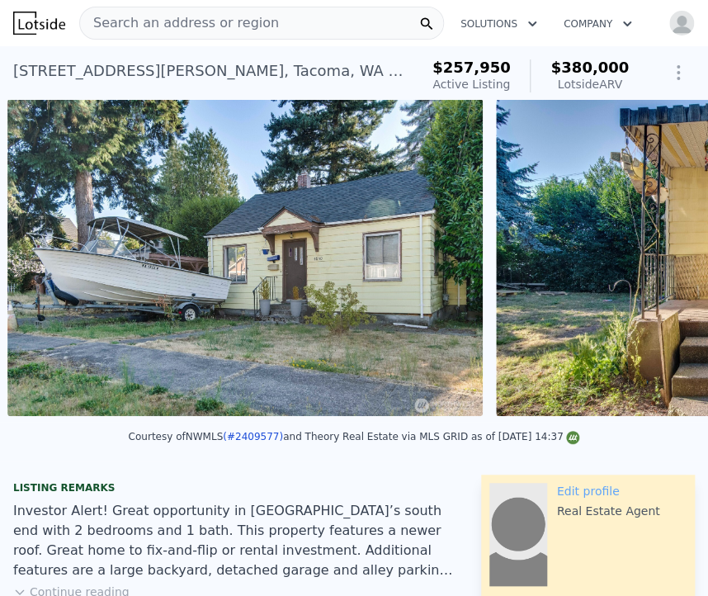
scroll to position [0, 755]
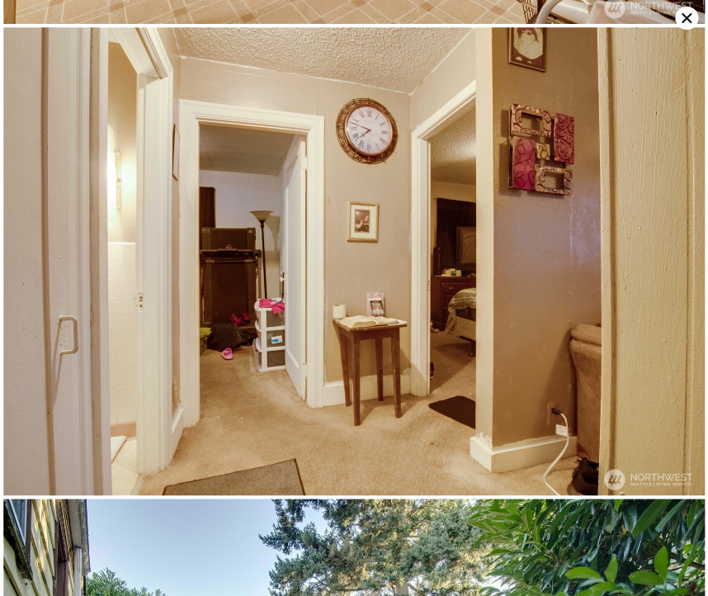
scroll to position [1387, 0]
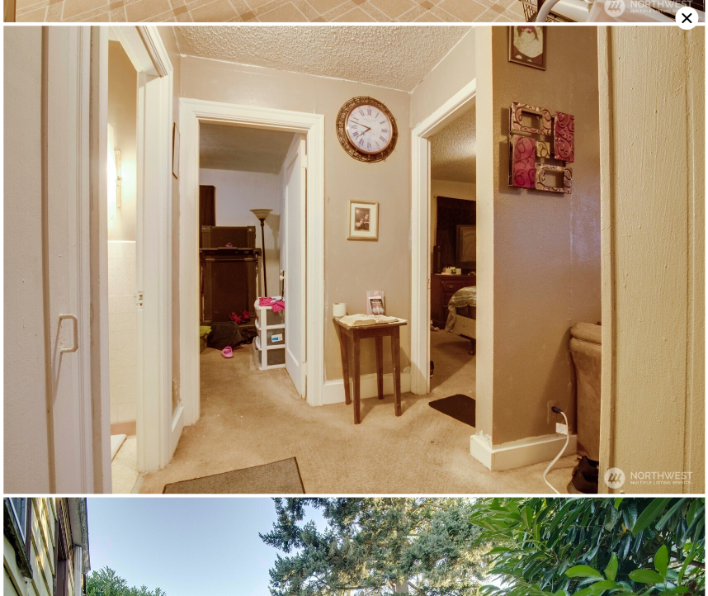
click at [682, 11] on icon at bounding box center [686, 18] width 23 height 23
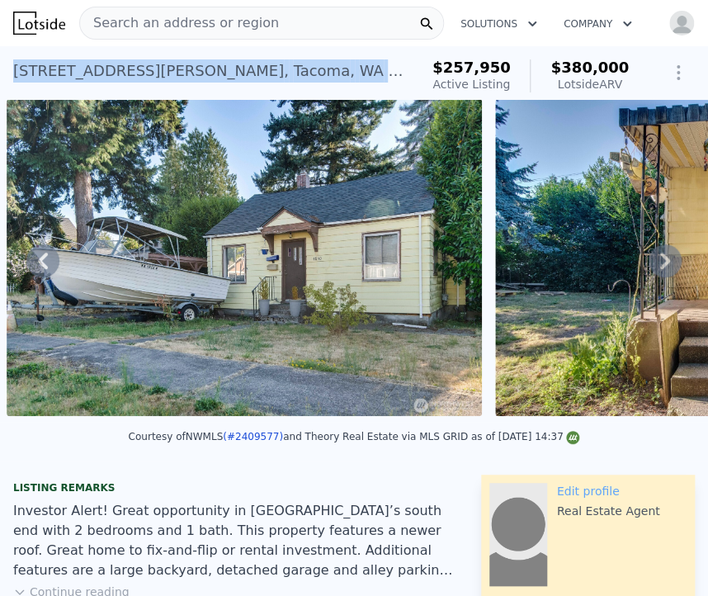
drag, startPoint x: 231, startPoint y: 71, endPoint x: 12, endPoint y: 73, distance: 219.6
click at [12, 73] on div "4840 S J St , Tacoma , WA 98408 Active at $257,950 (~ARV $380k ) $257,950 Activ…" at bounding box center [354, 72] width 708 height 53
copy div "4840 S J St , Tacoma , WA 98408"
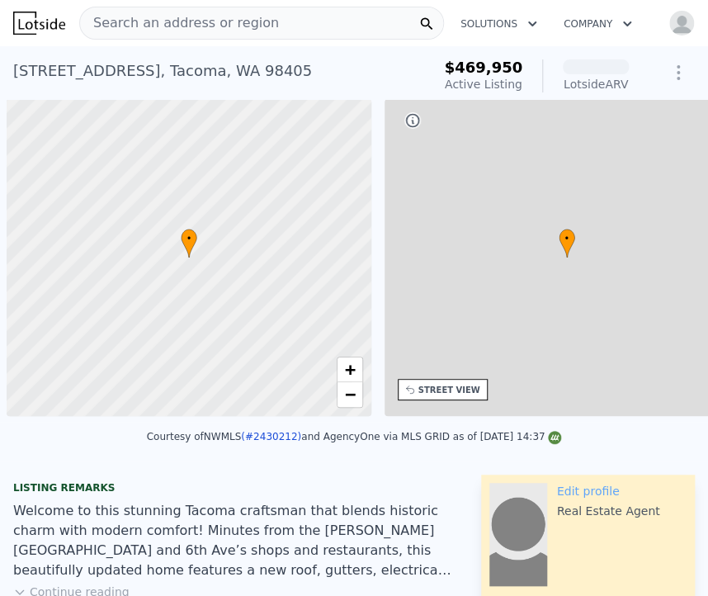
scroll to position [0, 7]
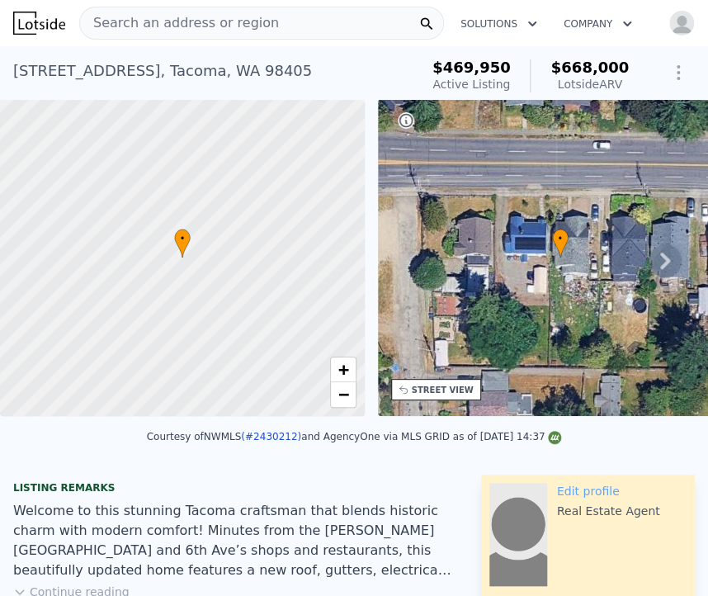
click at [653, 275] on icon at bounding box center [665, 260] width 33 height 33
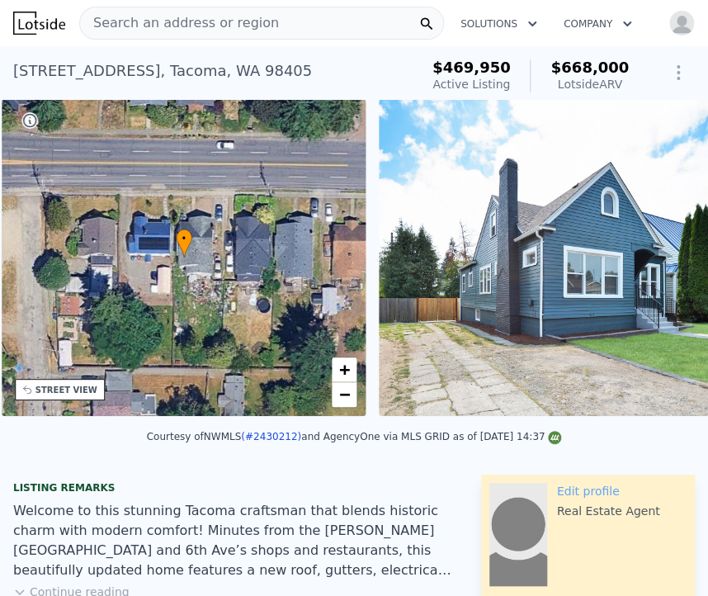
scroll to position [0, 384]
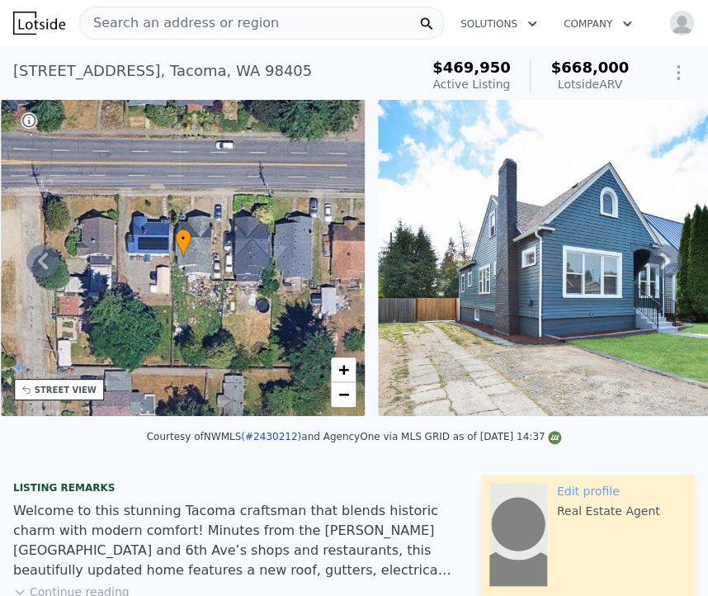
click at [651, 266] on icon at bounding box center [665, 260] width 33 height 33
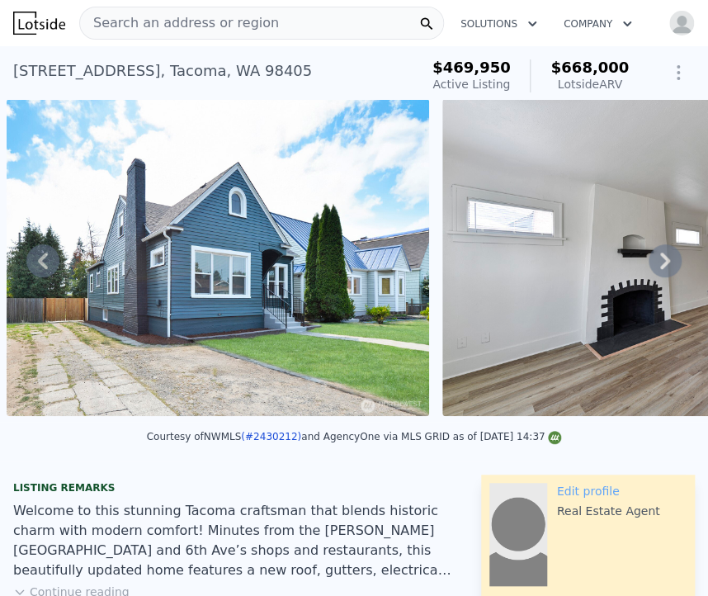
click at [651, 266] on icon at bounding box center [665, 260] width 33 height 33
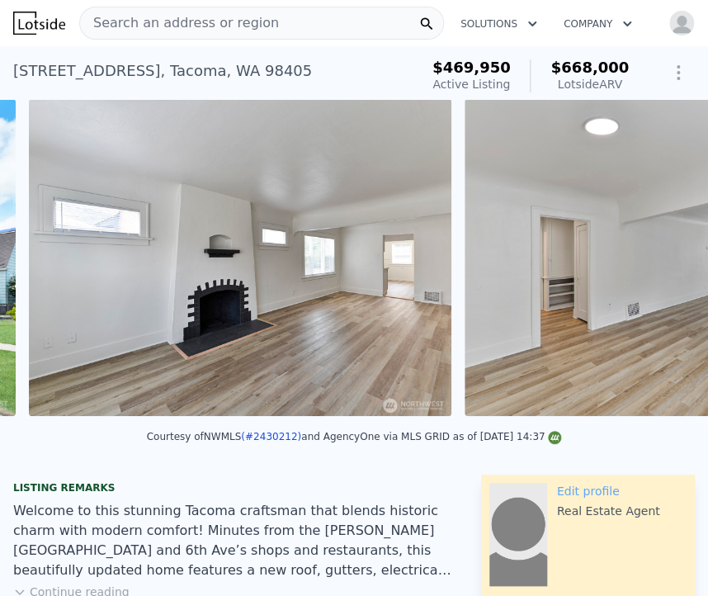
scroll to position [0, 1191]
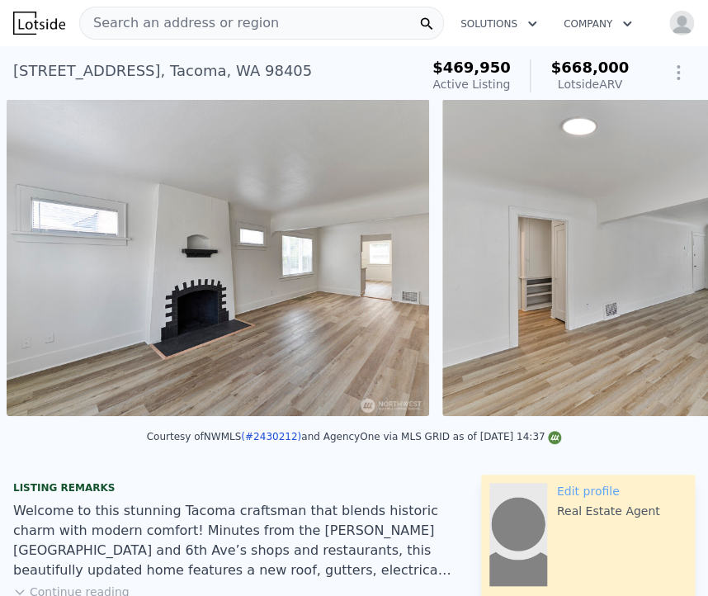
click at [651, 266] on img at bounding box center [653, 257] width 423 height 317
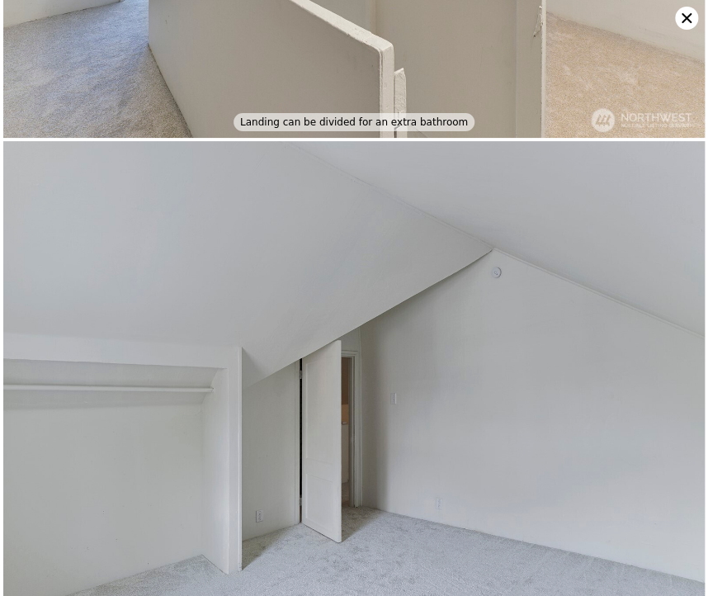
scroll to position [7277, 0]
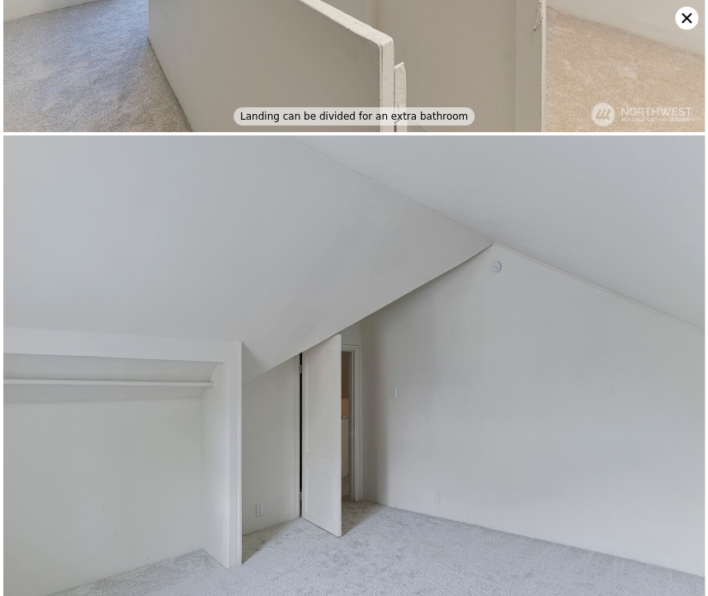
click at [683, 17] on icon at bounding box center [686, 18] width 23 height 23
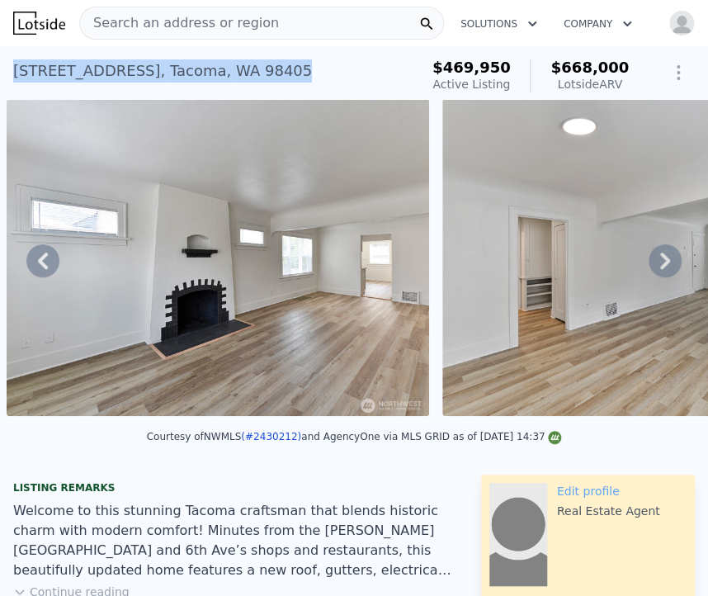
drag, startPoint x: 252, startPoint y: 70, endPoint x: 10, endPoint y: 80, distance: 242.0
click at [10, 80] on div "[STREET_ADDRESS] Active at $469,950 (~ARV $668k ) $469,950 Active Listing $668,…" at bounding box center [354, 72] width 708 height 53
copy div "[STREET_ADDRESS]"
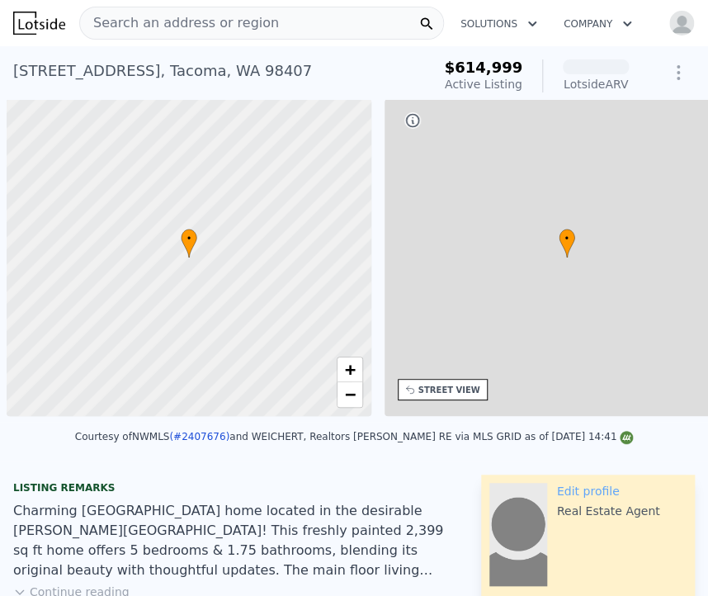
scroll to position [0, 7]
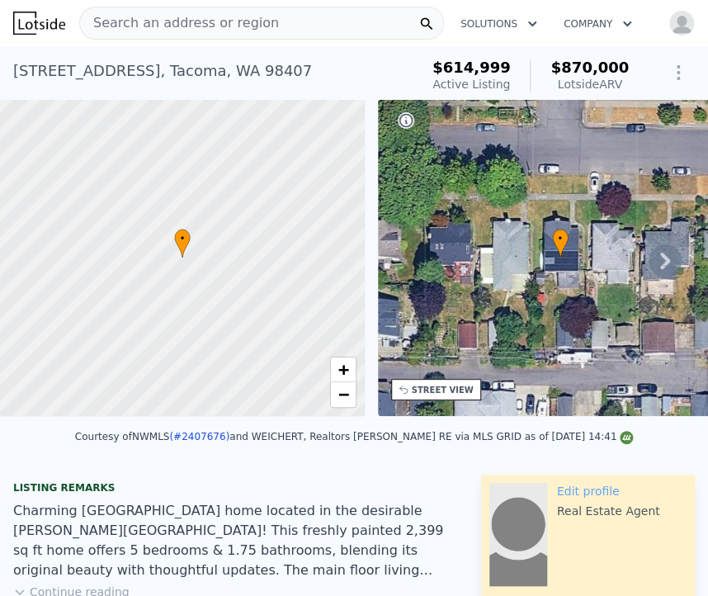
click at [245, 72] on div "[STREET_ADDRESS] Active at $614,999 (~ARV $870k )" at bounding box center [212, 76] width 399 height 46
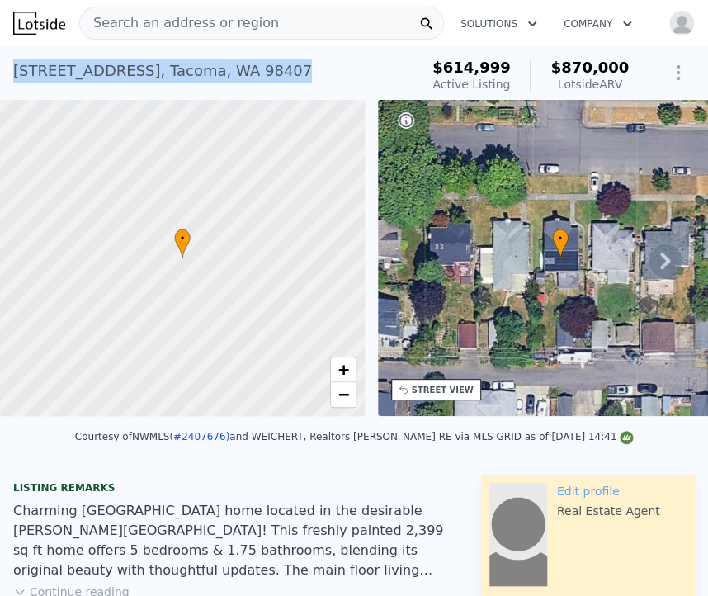
drag, startPoint x: 245, startPoint y: 72, endPoint x: 10, endPoint y: 73, distance: 235.2
click at [10, 73] on div "[STREET_ADDRESS] Active at $614,999 (~ARV $870k ) $614,999 Active Listing $870,…" at bounding box center [354, 72] width 708 height 53
copy div "[STREET_ADDRESS]"
click at [337, 83] on div "4138 N 31st St , Tacoma , WA 98407 Active at $614,999 (~ARV $870k )" at bounding box center [212, 76] width 399 height 46
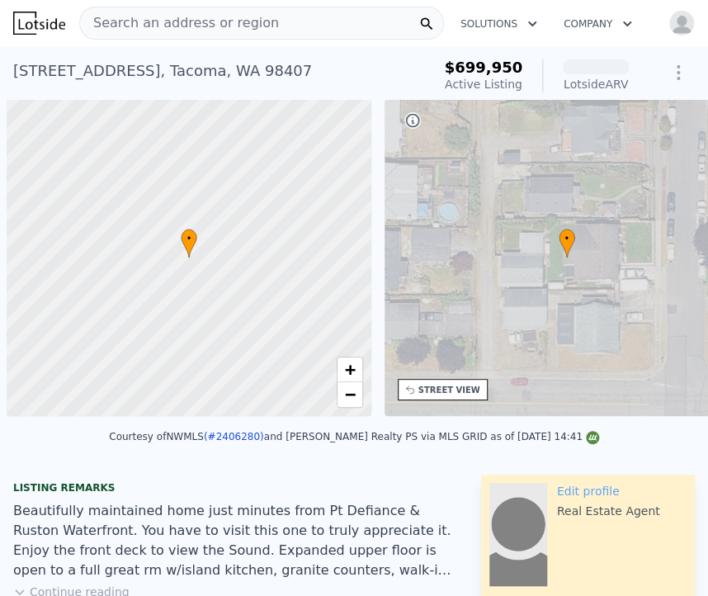
scroll to position [0, 7]
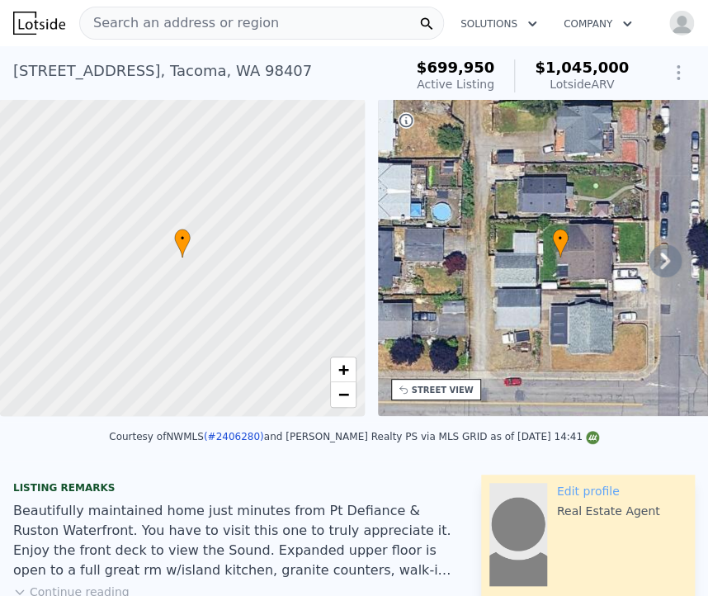
click at [656, 256] on icon at bounding box center [665, 260] width 33 height 33
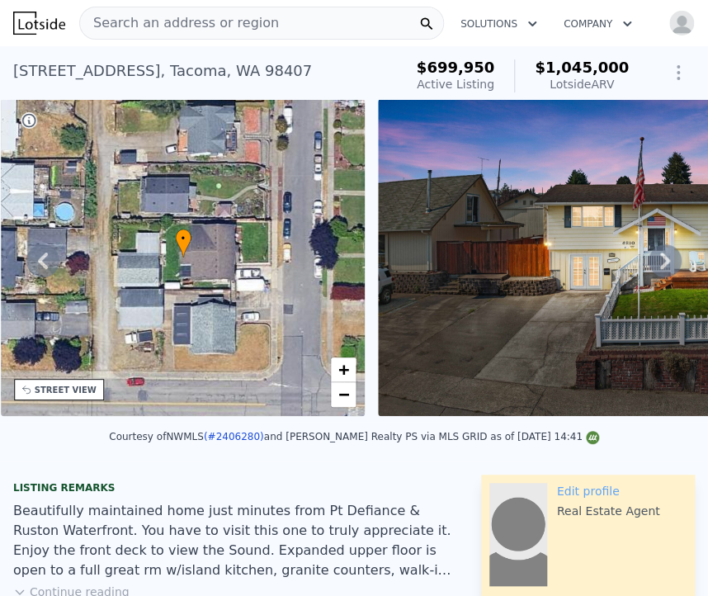
click at [656, 256] on icon at bounding box center [665, 260] width 33 height 33
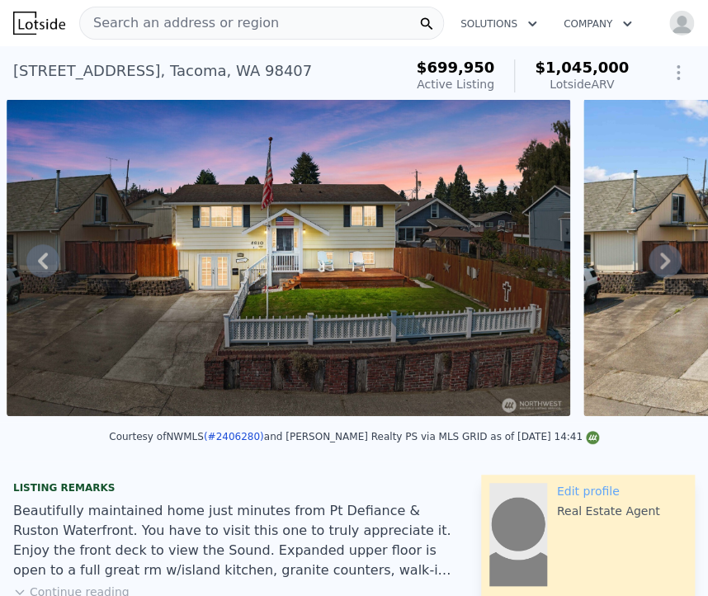
click at [656, 256] on icon at bounding box center [665, 260] width 33 height 33
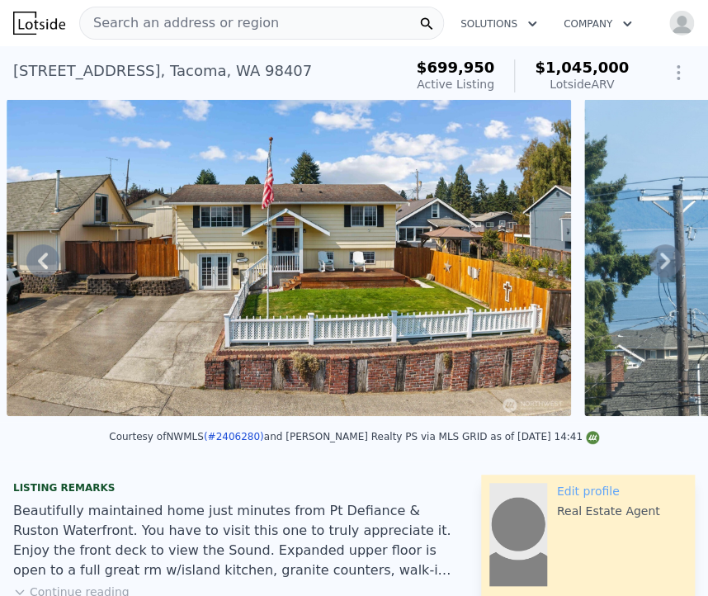
click at [656, 256] on icon at bounding box center [665, 260] width 33 height 33
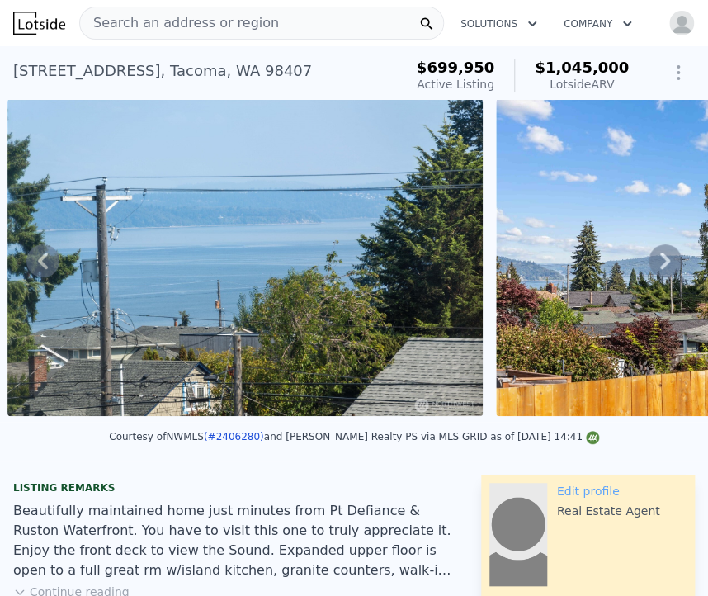
click at [656, 256] on icon at bounding box center [665, 260] width 33 height 33
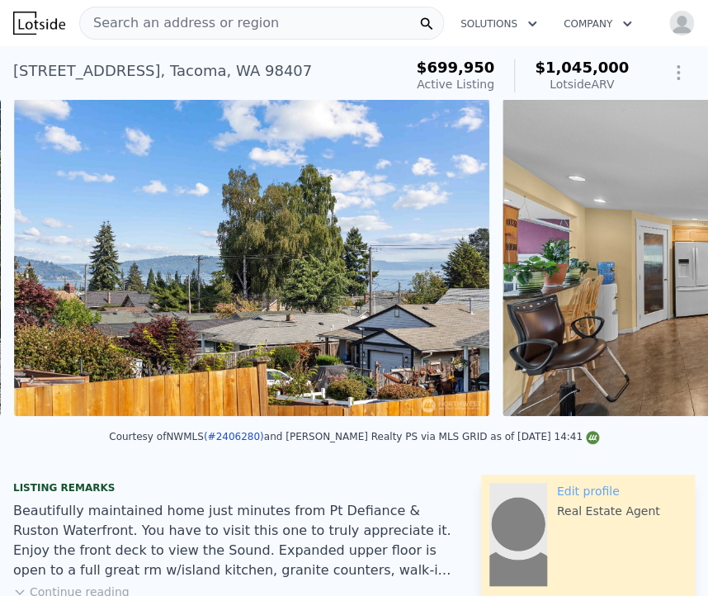
scroll to position [0, 2398]
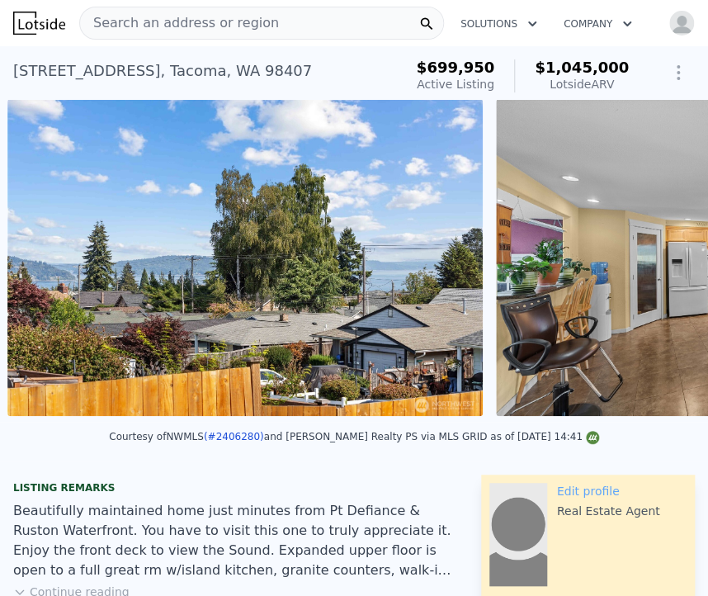
click at [656, 256] on div "• + − • + − STREET VIEW Loading... SATELLITE VIEW" at bounding box center [354, 260] width 708 height 323
click at [656, 256] on icon at bounding box center [665, 260] width 33 height 33
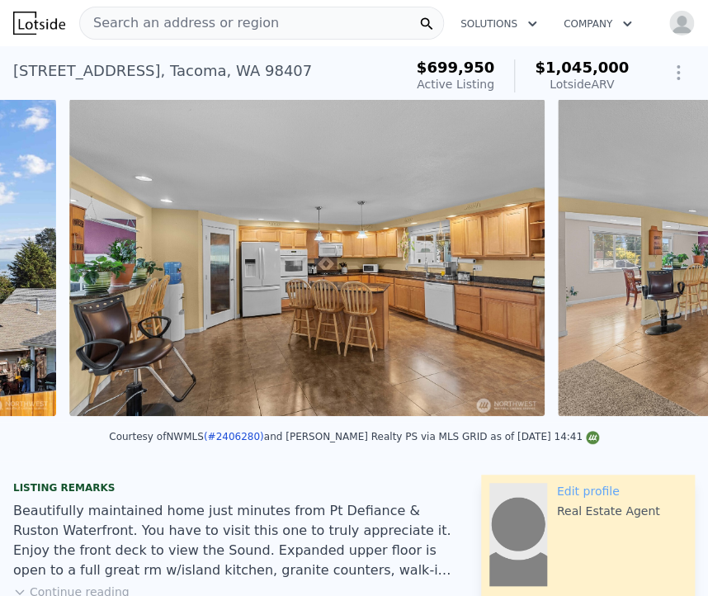
scroll to position [0, 2887]
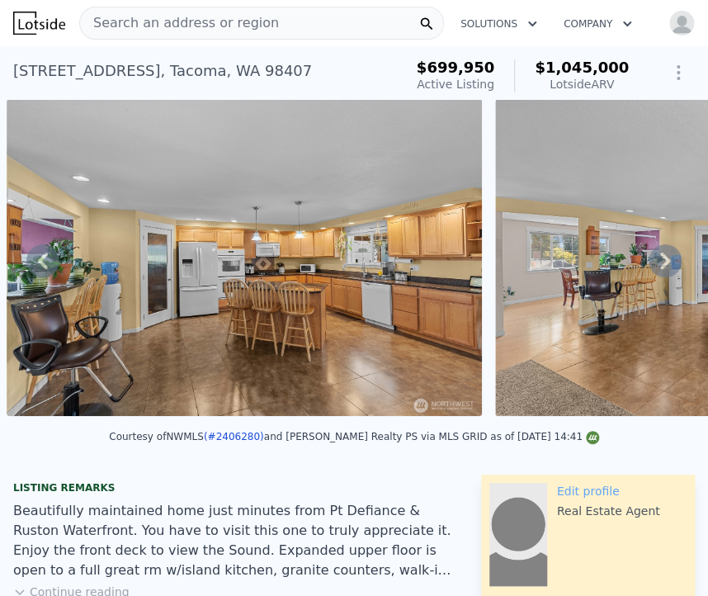
click at [656, 256] on icon at bounding box center [665, 260] width 33 height 33
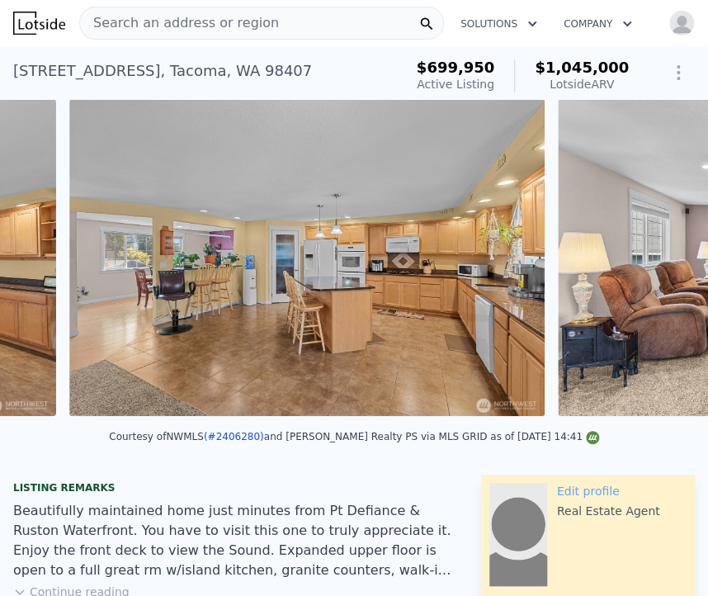
scroll to position [0, 3376]
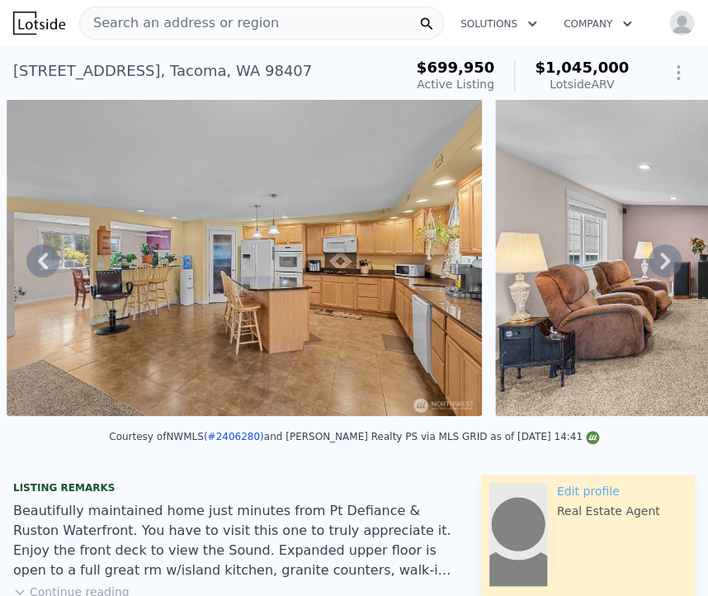
click at [656, 256] on icon at bounding box center [665, 260] width 33 height 33
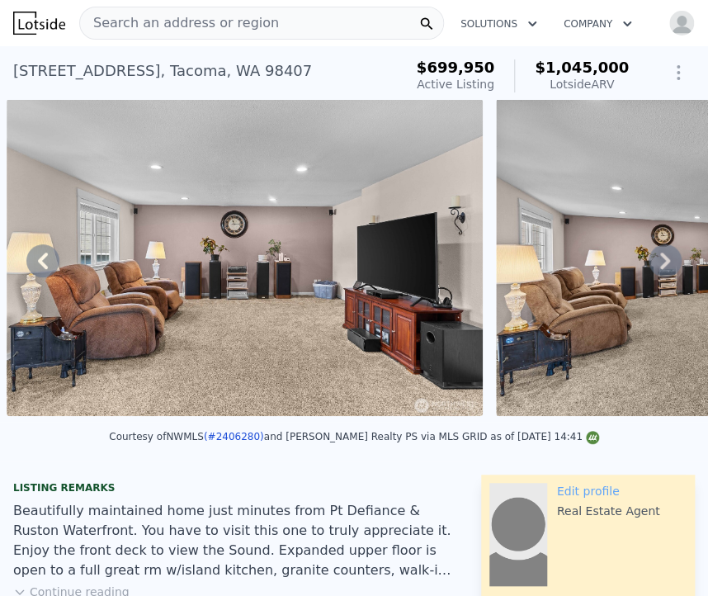
click at [656, 256] on icon at bounding box center [665, 260] width 33 height 33
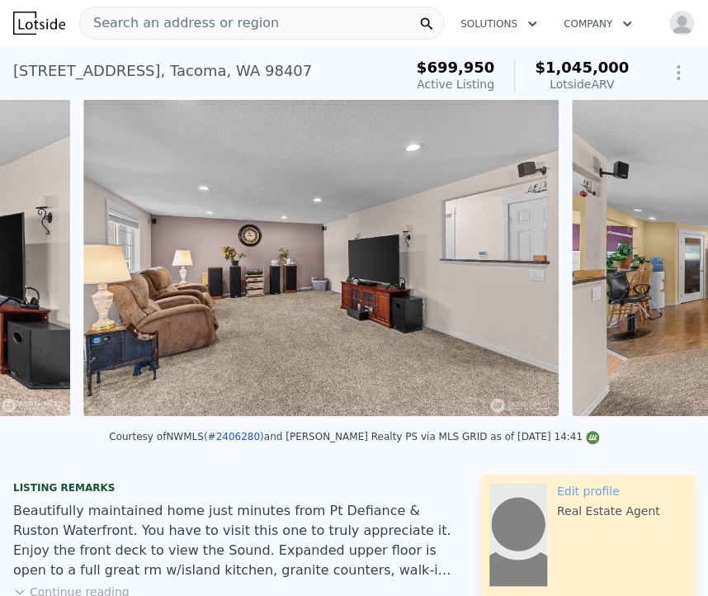
scroll to position [0, 4353]
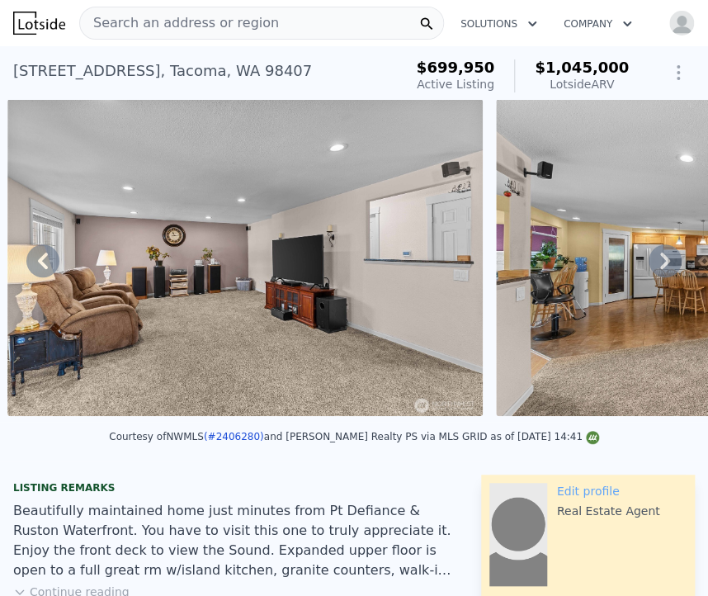
click at [656, 256] on icon at bounding box center [665, 260] width 33 height 33
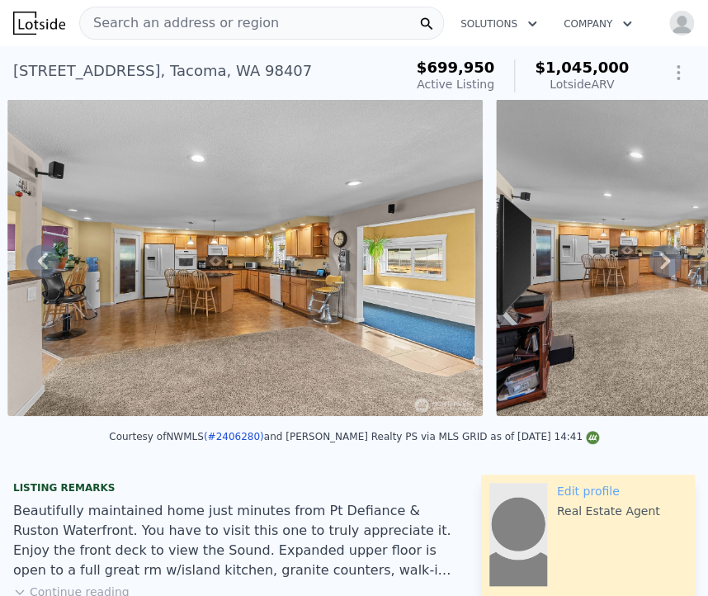
click at [656, 256] on icon at bounding box center [665, 260] width 33 height 33
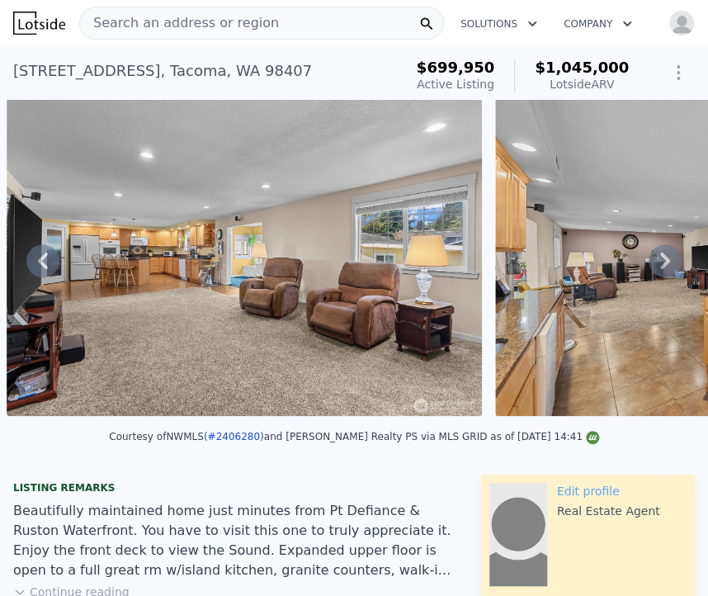
click at [656, 256] on icon at bounding box center [665, 260] width 33 height 33
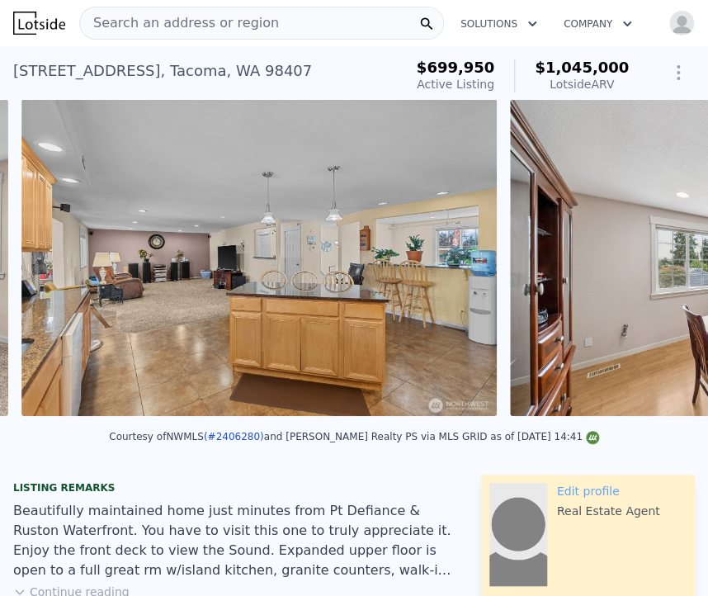
scroll to position [0, 5820]
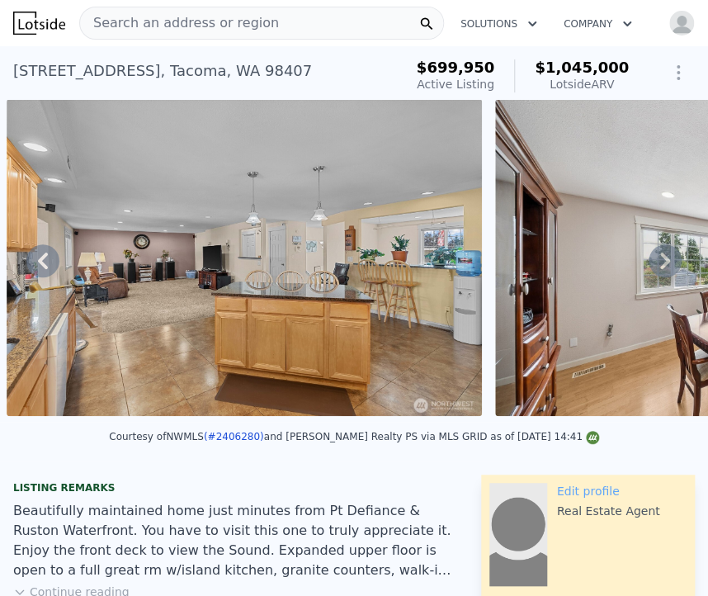
click at [656, 256] on icon at bounding box center [665, 260] width 33 height 33
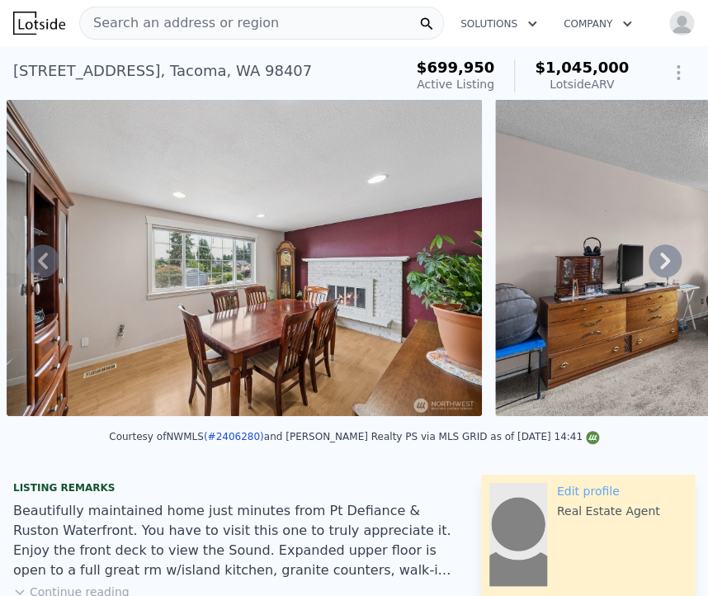
click at [656, 256] on icon at bounding box center [665, 260] width 33 height 33
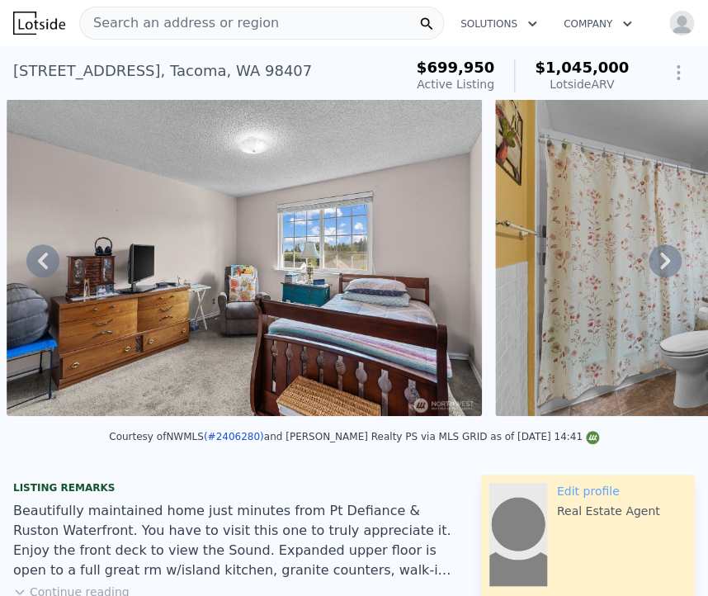
click at [656, 256] on icon at bounding box center [665, 260] width 33 height 33
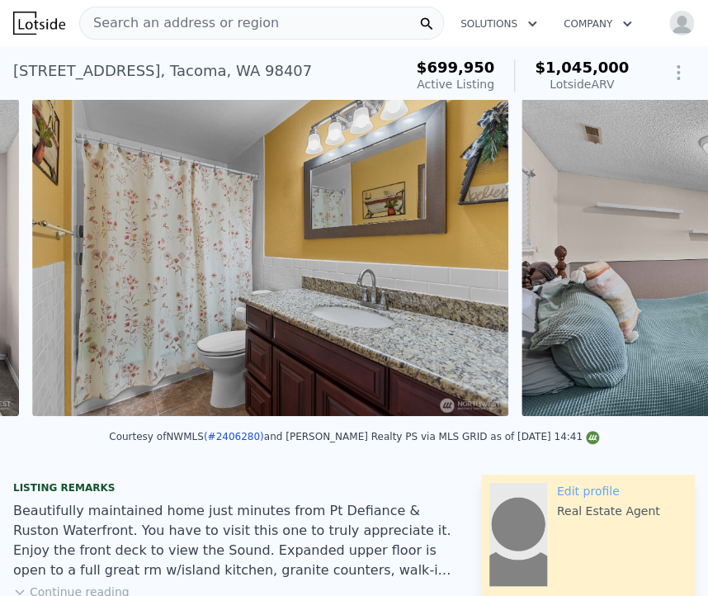
scroll to position [0, 7285]
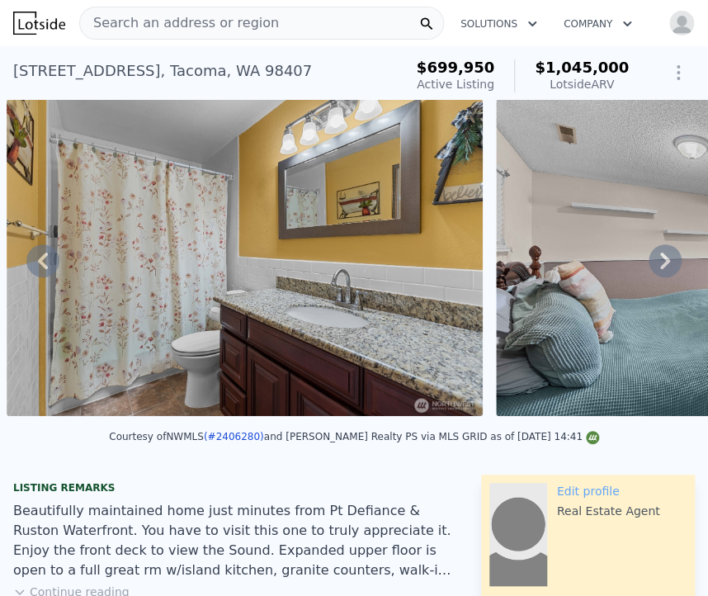
click at [656, 256] on icon at bounding box center [665, 260] width 33 height 33
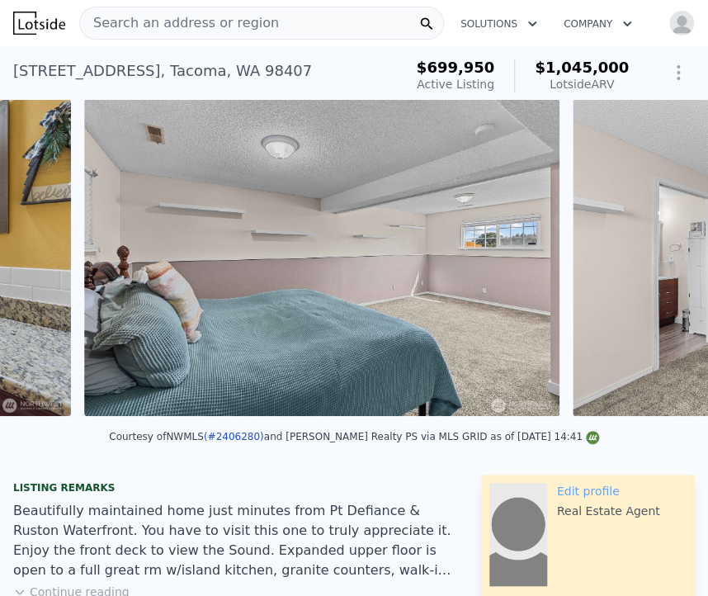
scroll to position [0, 7775]
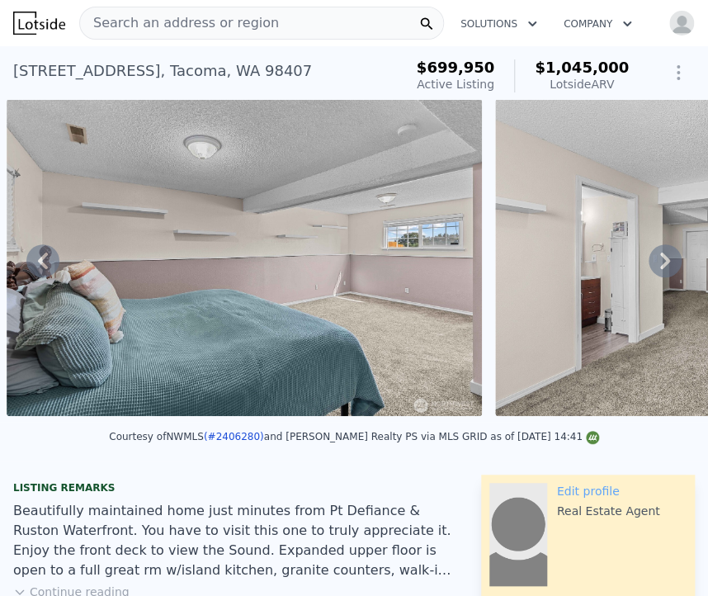
click at [656, 256] on icon at bounding box center [665, 260] width 33 height 33
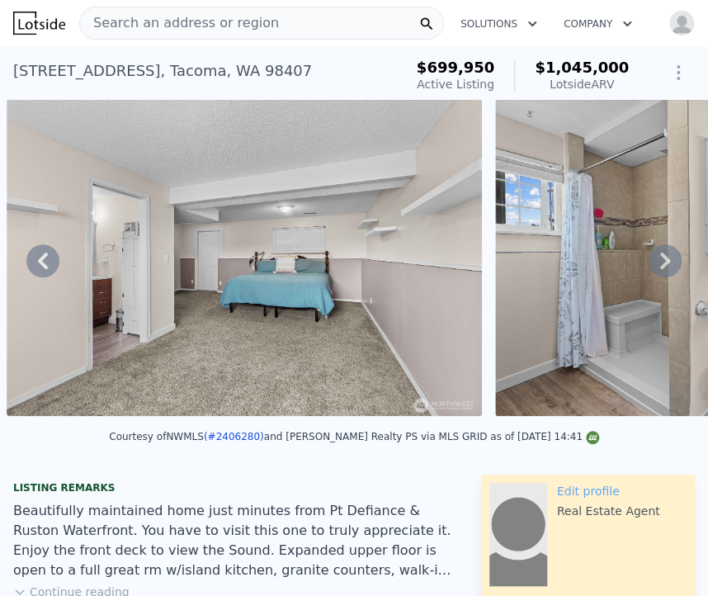
click at [656, 256] on icon at bounding box center [665, 260] width 33 height 33
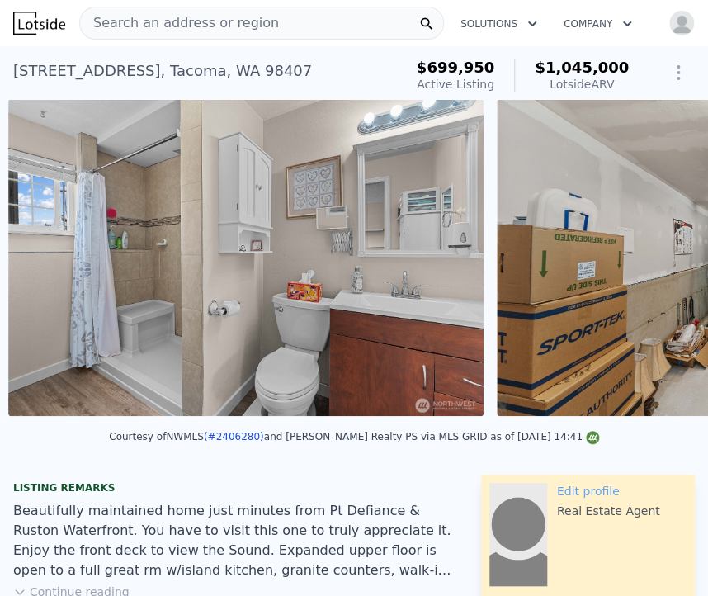
scroll to position [0, 8752]
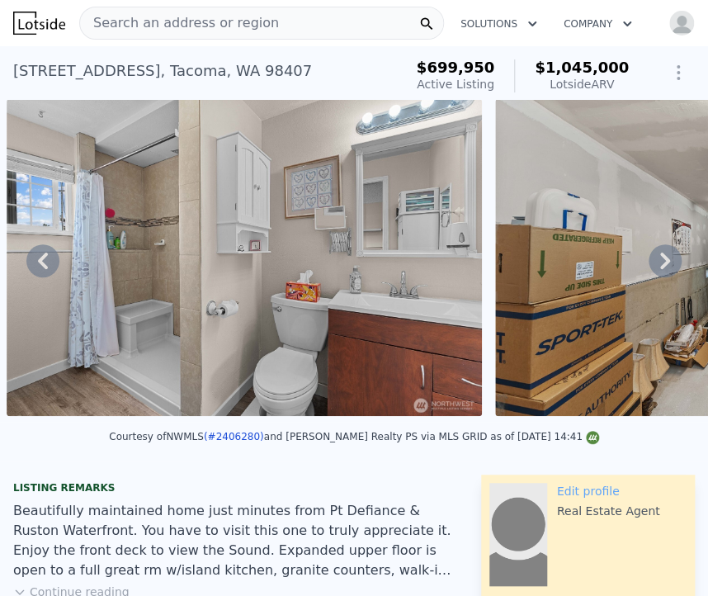
click at [656, 256] on icon at bounding box center [665, 260] width 33 height 33
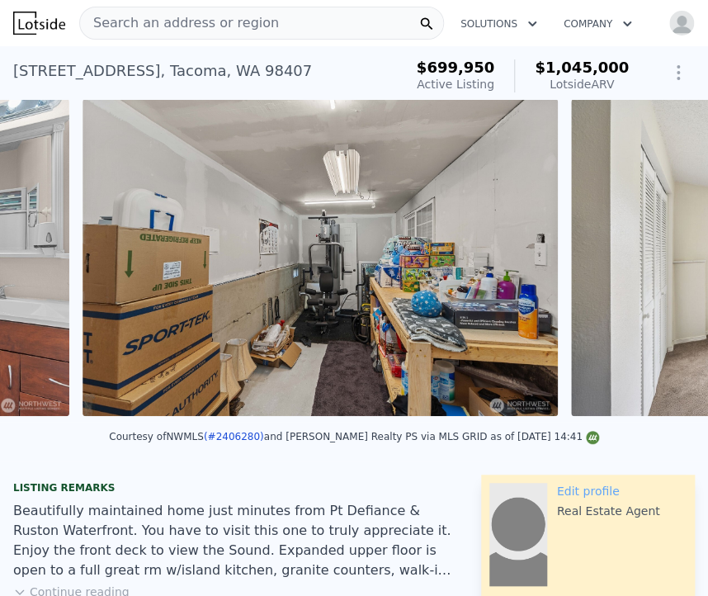
scroll to position [0, 9241]
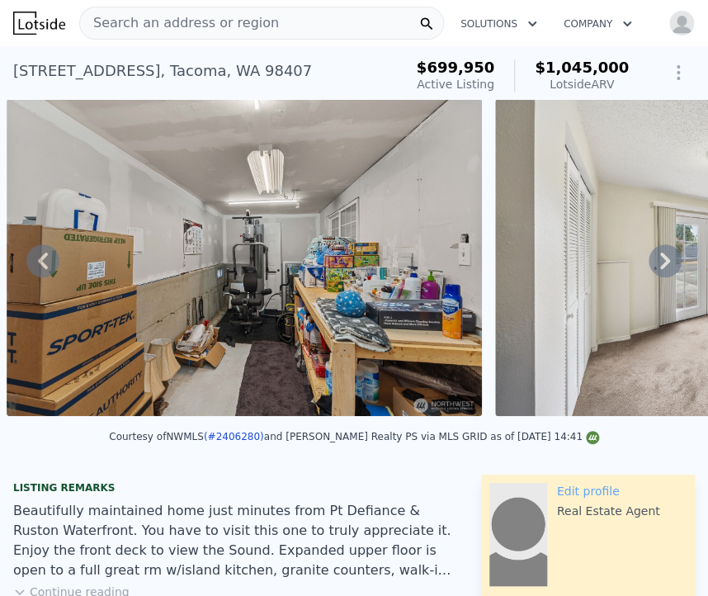
click at [656, 256] on icon at bounding box center [665, 260] width 33 height 33
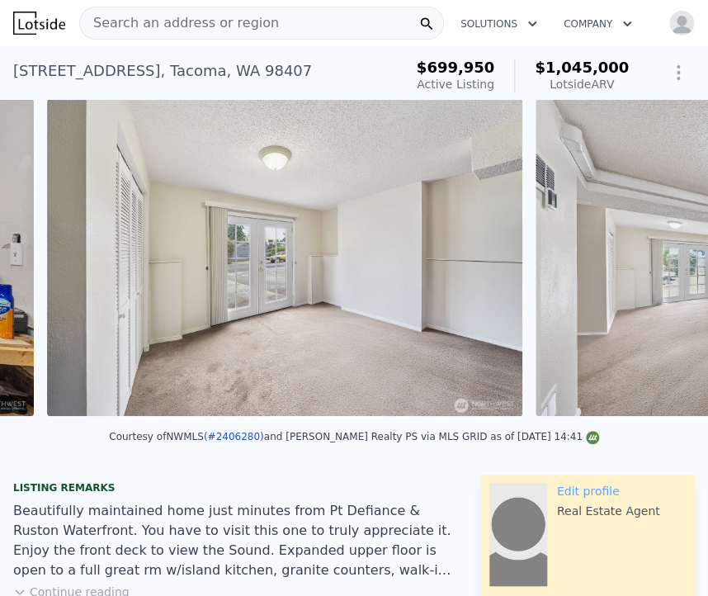
scroll to position [0, 9729]
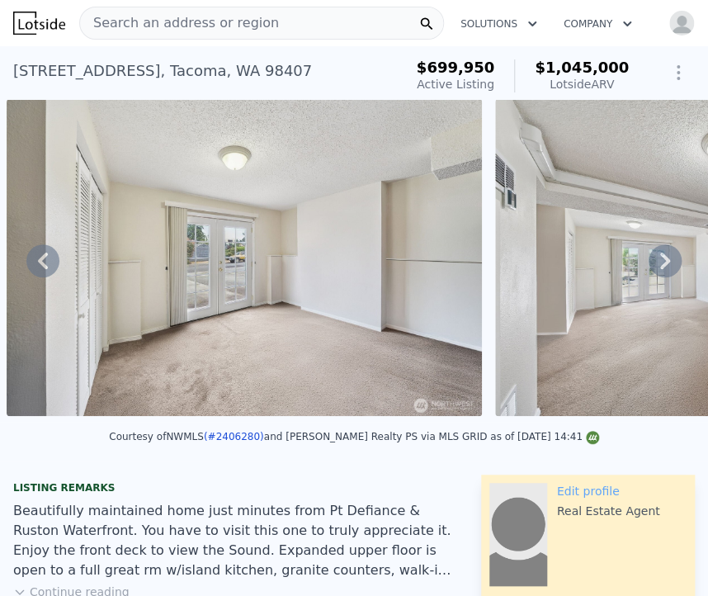
click at [656, 256] on icon at bounding box center [665, 260] width 33 height 33
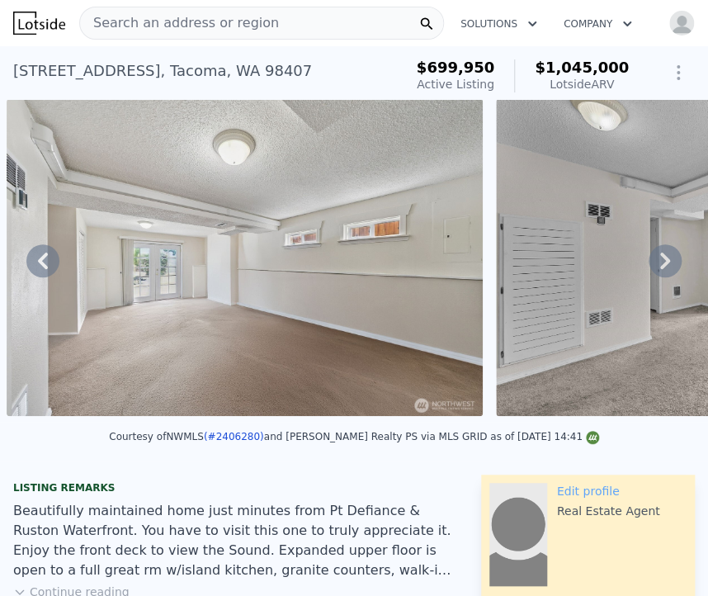
click at [656, 256] on icon at bounding box center [665, 260] width 33 height 33
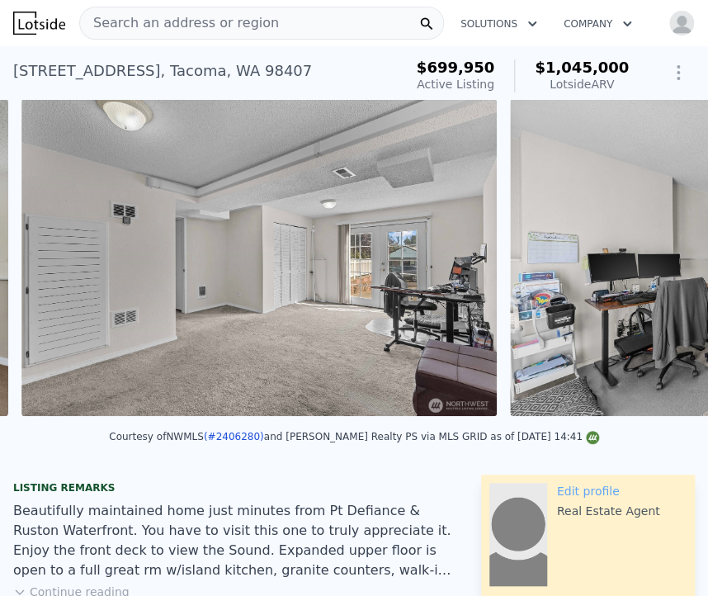
scroll to position [0, 10707]
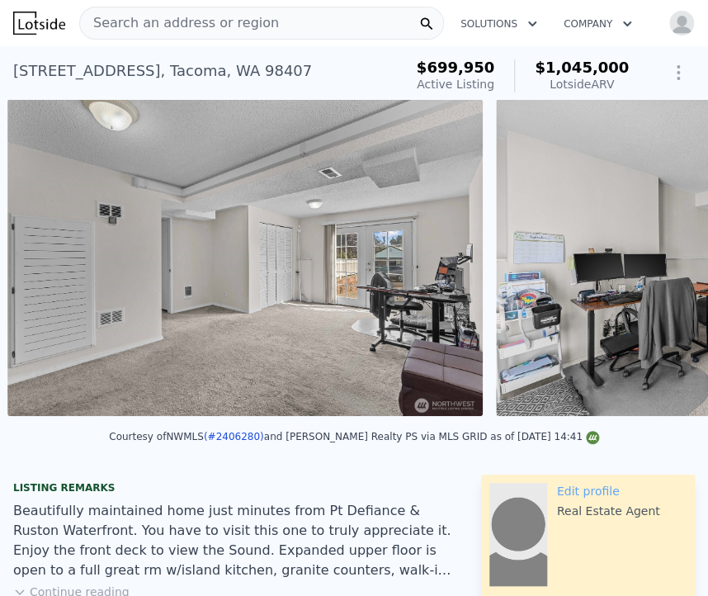
click at [656, 256] on div "• + − • + − STREET VIEW Loading... SATELLITE VIEW" at bounding box center [354, 260] width 708 height 323
click at [656, 256] on icon at bounding box center [665, 260] width 33 height 33
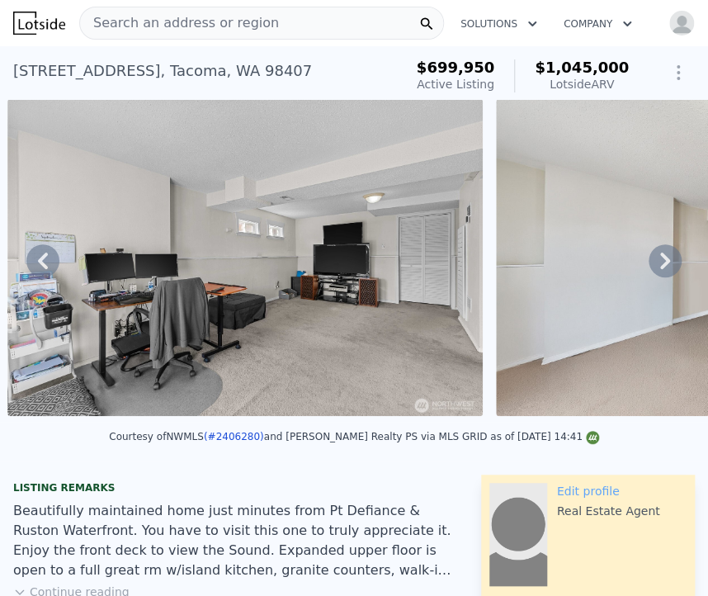
click at [656, 256] on icon at bounding box center [665, 260] width 33 height 33
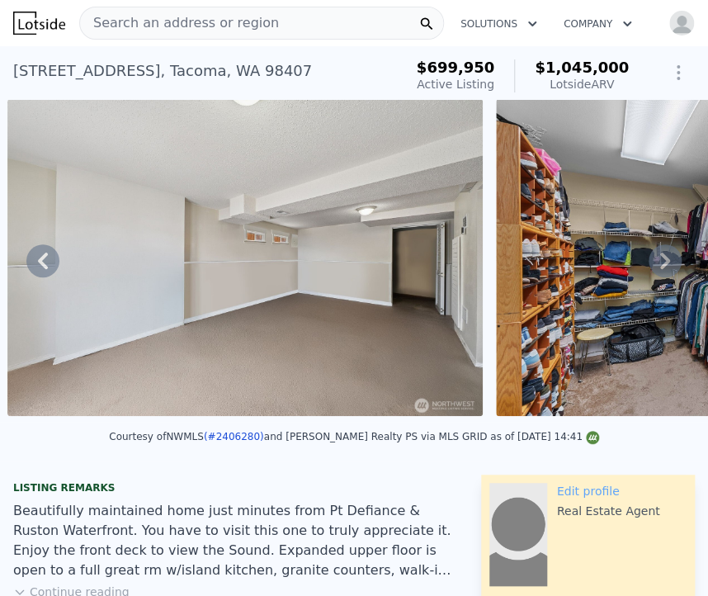
click at [656, 256] on icon at bounding box center [665, 260] width 33 height 33
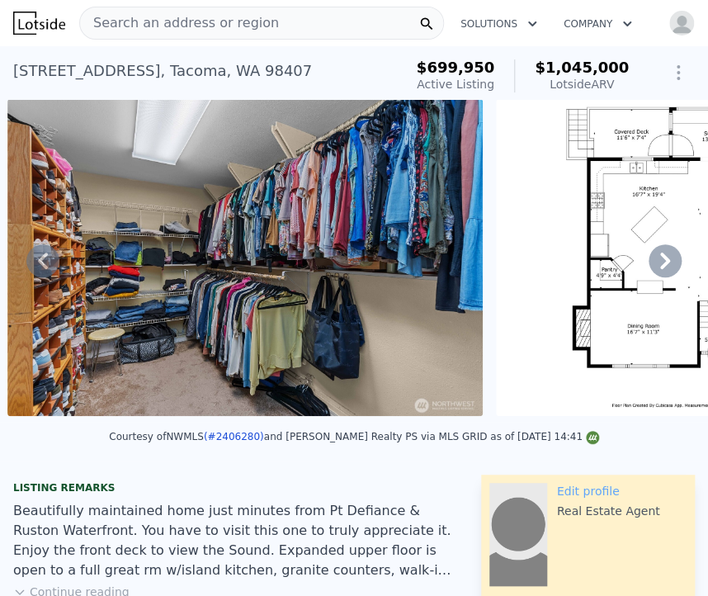
click at [656, 256] on icon at bounding box center [665, 260] width 33 height 33
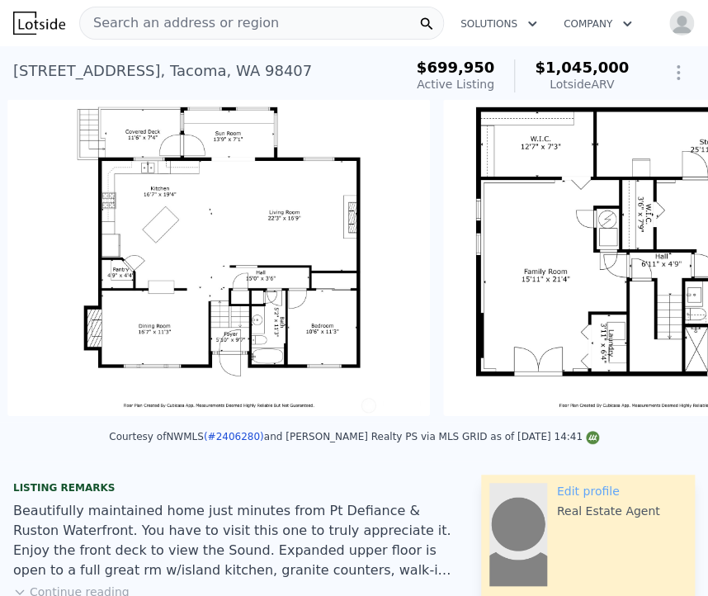
scroll to position [0, 12662]
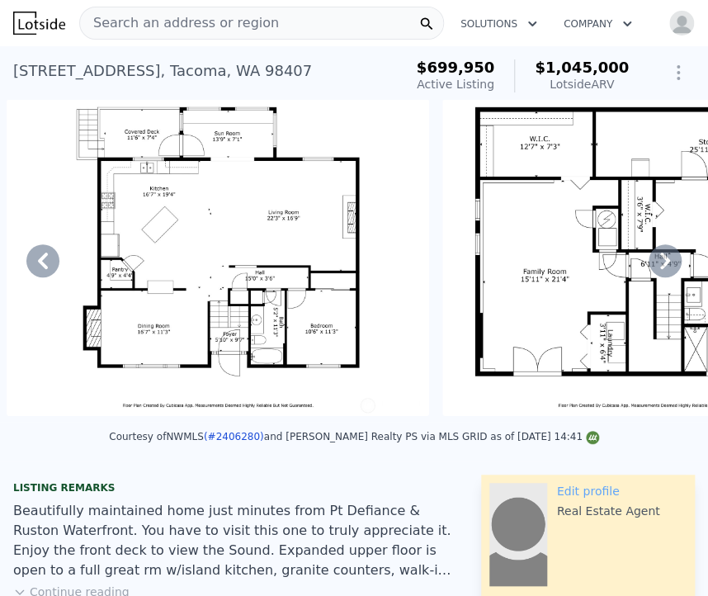
click at [283, 71] on div "4610 N Defiance St , Tacoma , WA 98407 Active at $699,950 (~ARV $1.045m )" at bounding box center [205, 76] width 384 height 46
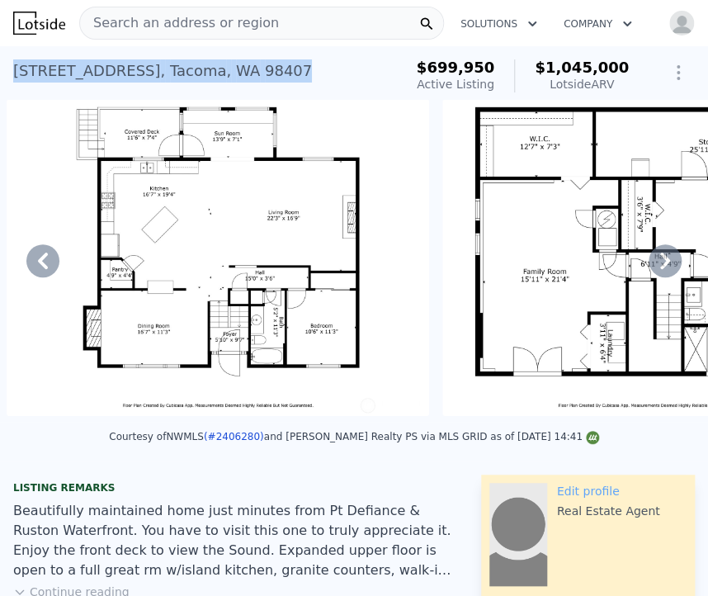
drag, startPoint x: 283, startPoint y: 71, endPoint x: 6, endPoint y: 86, distance: 277.7
click at [6, 86] on div "4610 N Defiance St , Tacoma , WA 98407 Active at $699,950 (~ARV $1.045m ) $699,…" at bounding box center [354, 72] width 708 height 53
copy div "4610 N Defiance St , Tacoma , WA 98407"
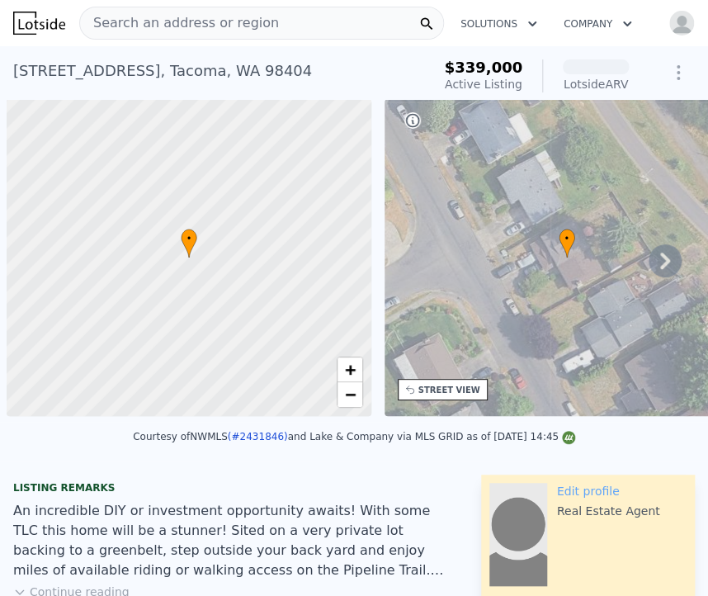
scroll to position [0, 7]
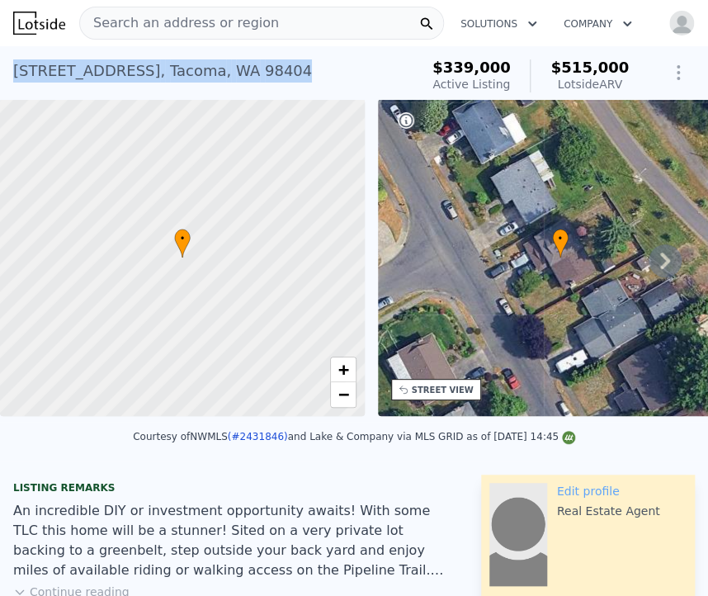
drag, startPoint x: 300, startPoint y: 69, endPoint x: 13, endPoint y: 57, distance: 287.5
click at [13, 57] on div "[STREET_ADDRESS] Active at $339k (~ARV $515k )" at bounding box center [212, 76] width 399 height 46
copy div "[STREET_ADDRESS]"
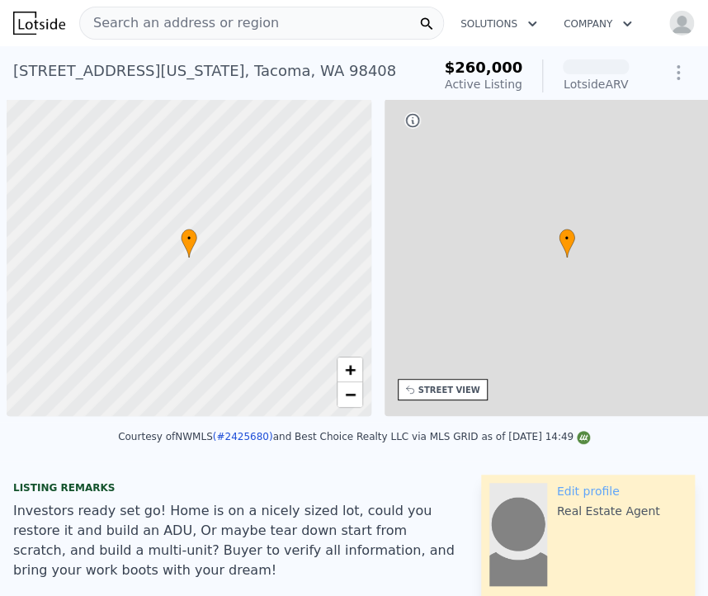
scroll to position [0, 7]
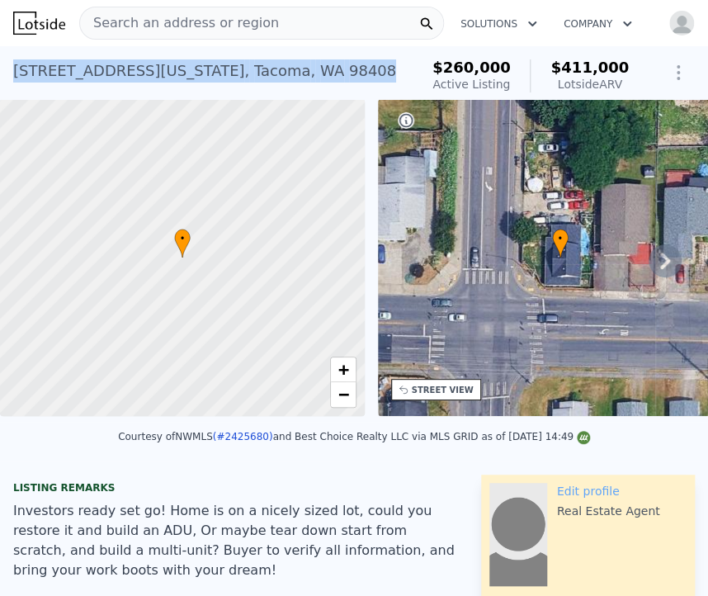
drag, startPoint x: 259, startPoint y: 69, endPoint x: 12, endPoint y: 77, distance: 246.9
click at [12, 77] on div "4717 S Alaska St , Tacoma , WA 98408 Active at $260k (~ARV $411k ) $260,000 Act…" at bounding box center [354, 72] width 708 height 53
copy div "4717 S Alaska St , Tacoma , WA 98408"
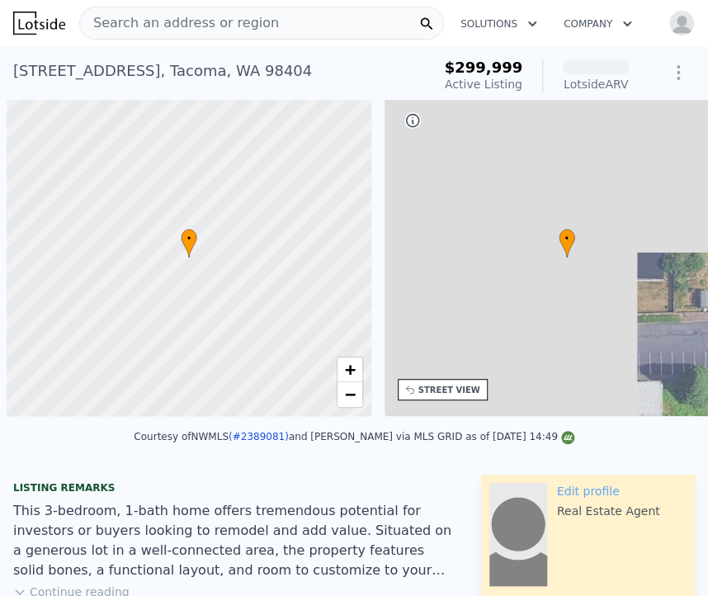
scroll to position [0, 7]
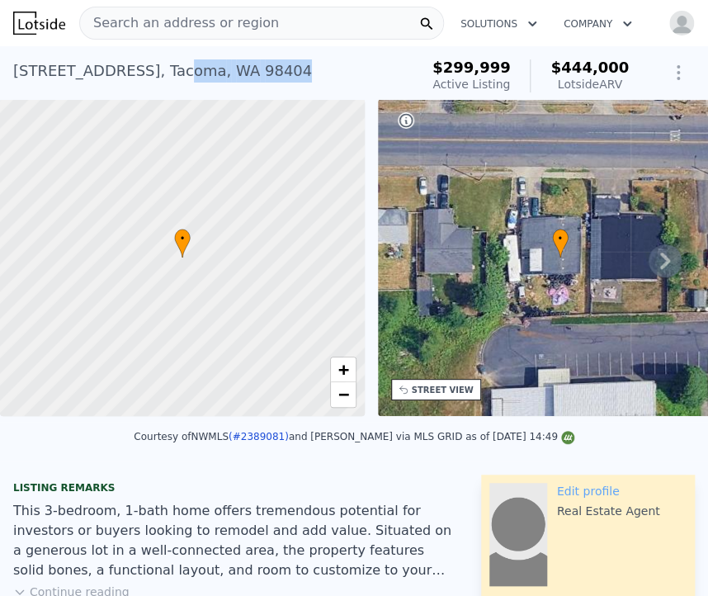
drag, startPoint x: 252, startPoint y: 74, endPoint x: 131, endPoint y: 54, distance: 122.3
click at [131, 54] on div "1416 E 38th St , Tacoma , WA 98404 Active at $299,999 (~ARV $444k )" at bounding box center [212, 76] width 399 height 46
click at [253, 63] on div "1416 E 38th St , Tacoma , WA 98404 Active at $299,999 (~ARV $444k )" at bounding box center [212, 76] width 399 height 46
drag, startPoint x: 182, startPoint y: 64, endPoint x: 14, endPoint y: 80, distance: 168.3
click at [14, 80] on div "1416 E 38th St , Tacoma , WA 98404 Active at $299,999 (~ARV $444k )" at bounding box center [212, 76] width 399 height 46
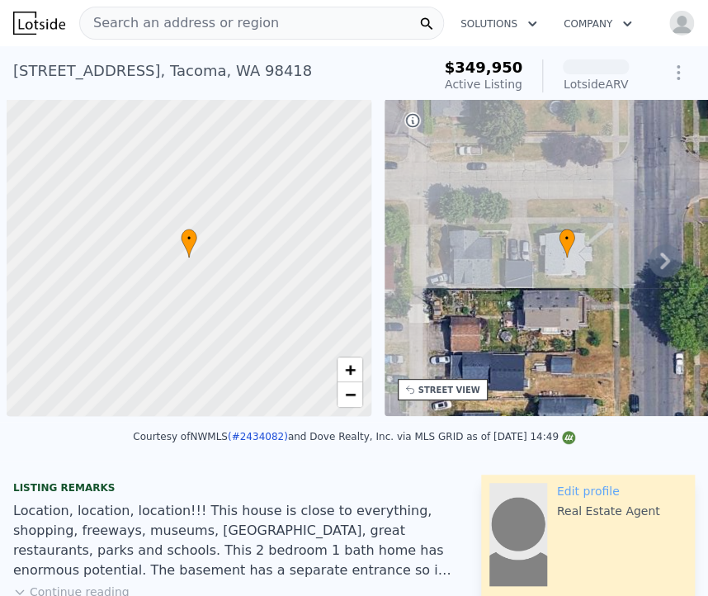
scroll to position [0, 7]
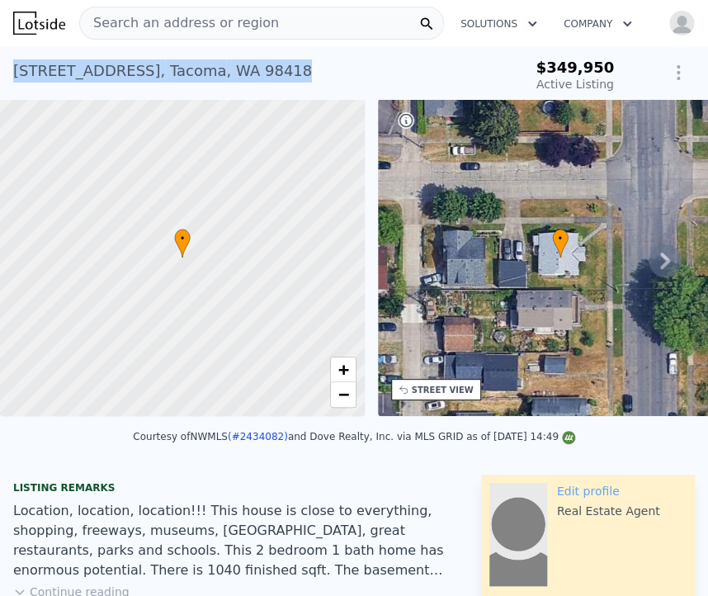
drag, startPoint x: 278, startPoint y: 71, endPoint x: 16, endPoint y: 73, distance: 262.5
click at [16, 73] on div "[STREET_ADDRESS] Active at $349,950" at bounding box center [262, 76] width 499 height 46
copy div "[STREET_ADDRESS]"
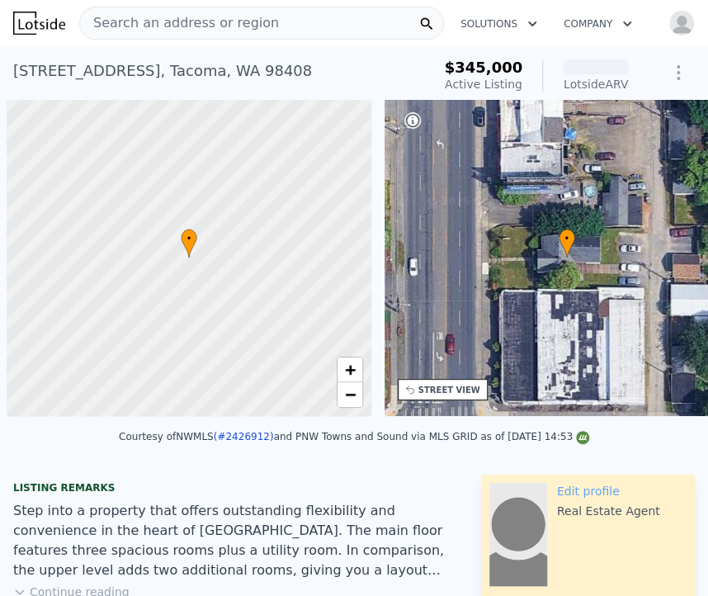
scroll to position [0, 7]
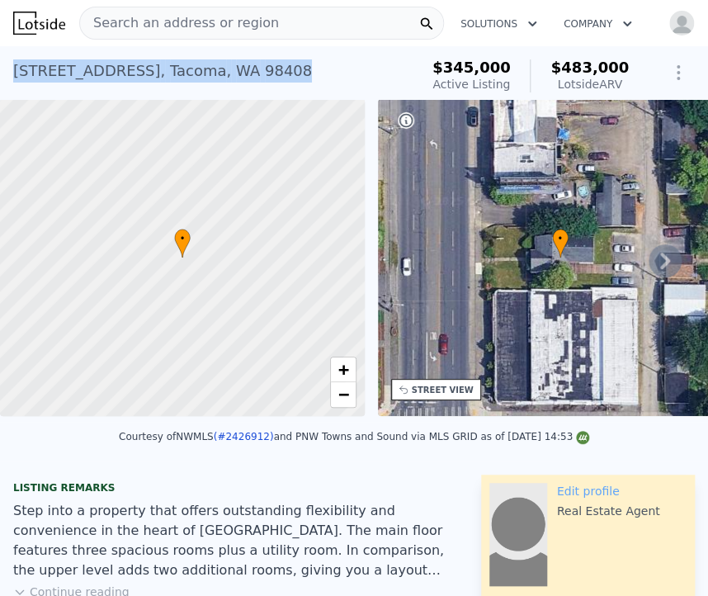
drag, startPoint x: 272, startPoint y: 73, endPoint x: 16, endPoint y: 67, distance: 256.8
click at [16, 67] on div "[STREET_ADDRESS] Active at $345k (~ARV $483k )" at bounding box center [212, 76] width 399 height 46
copy div "[STREET_ADDRESS]"
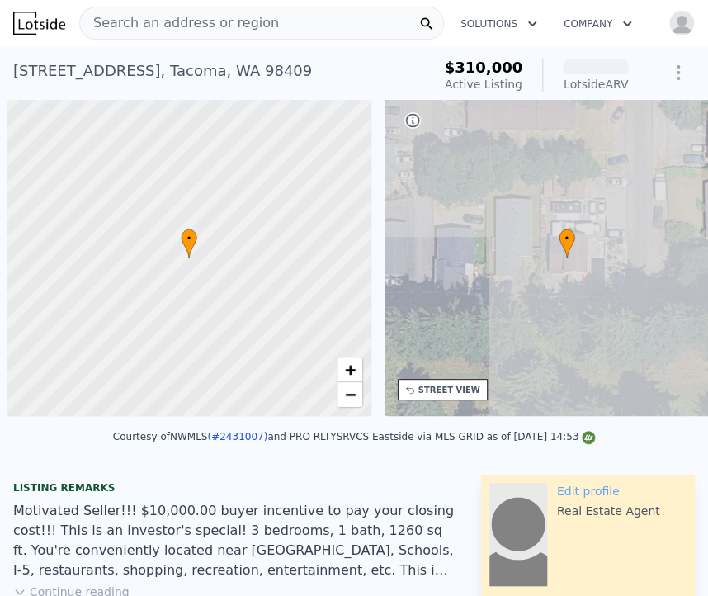
scroll to position [0, 7]
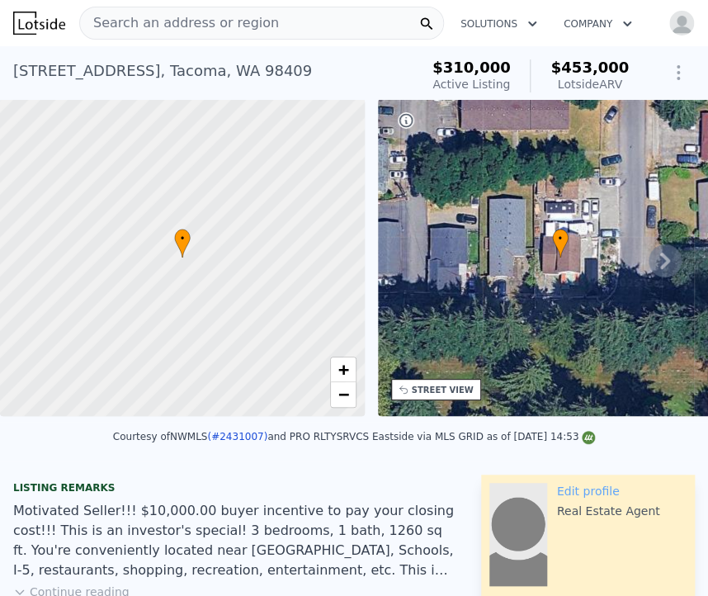
click at [660, 269] on icon at bounding box center [665, 261] width 10 height 17
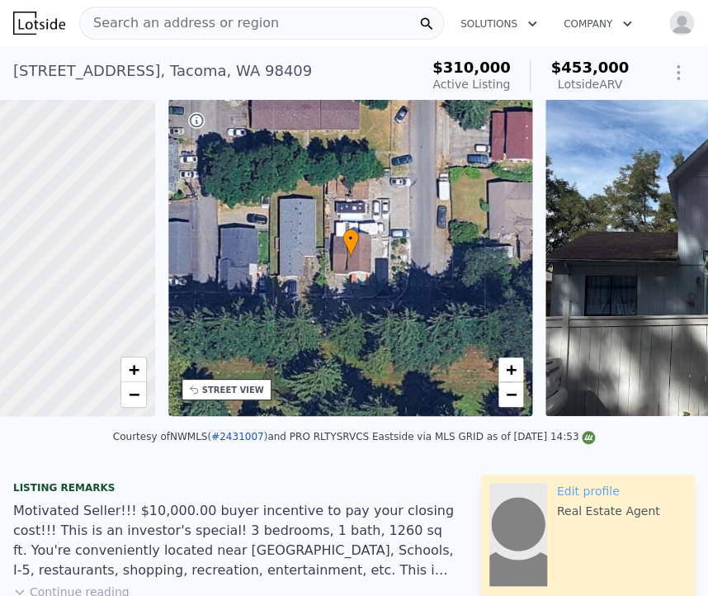
scroll to position [0, 384]
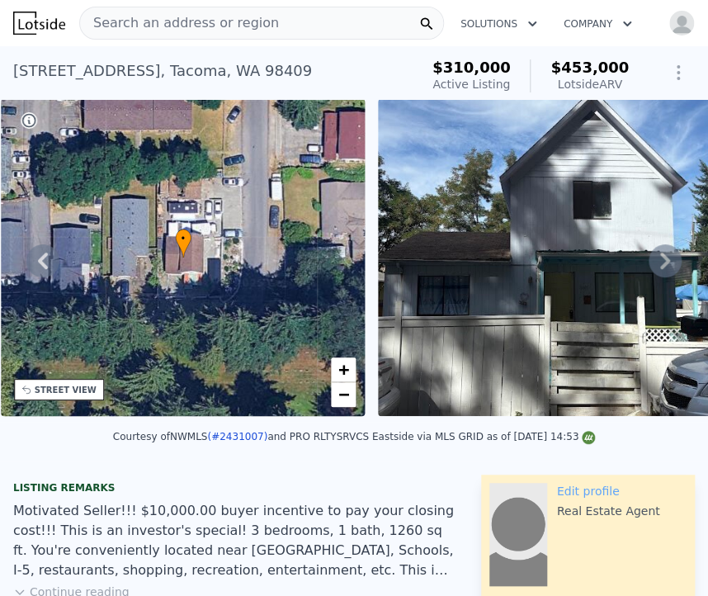
click at [660, 269] on icon at bounding box center [665, 261] width 10 height 17
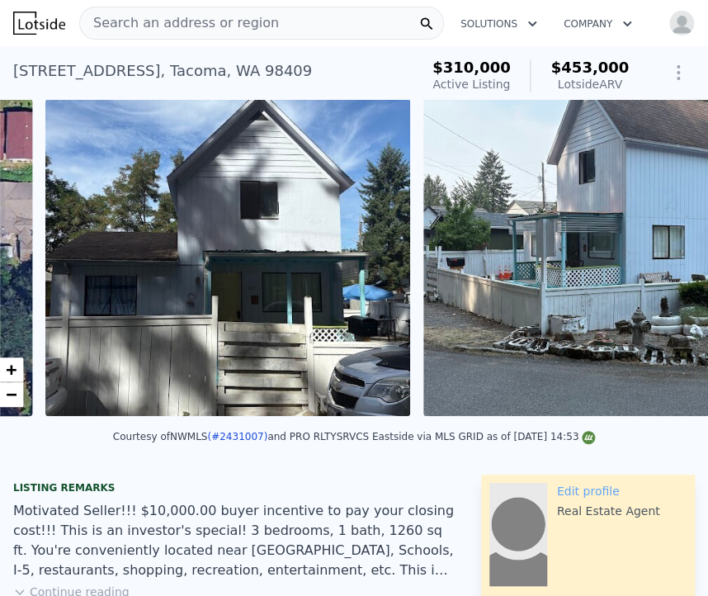
scroll to position [0, 755]
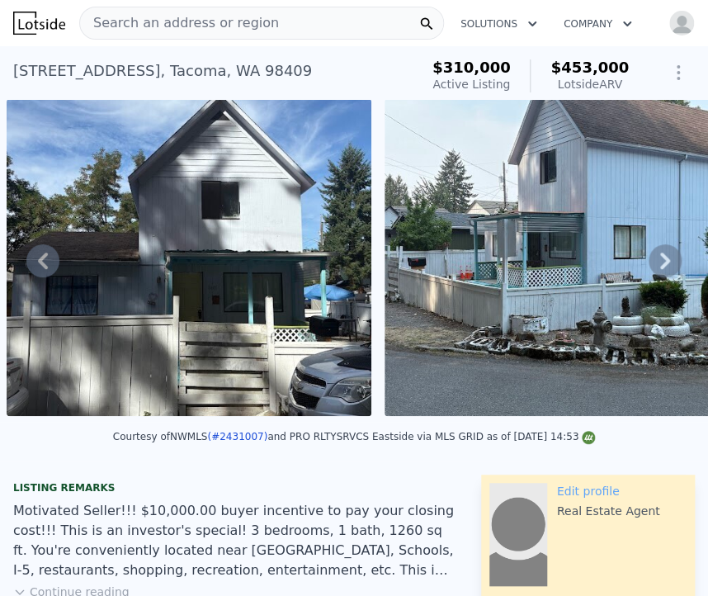
click at [660, 269] on icon at bounding box center [665, 261] width 10 height 17
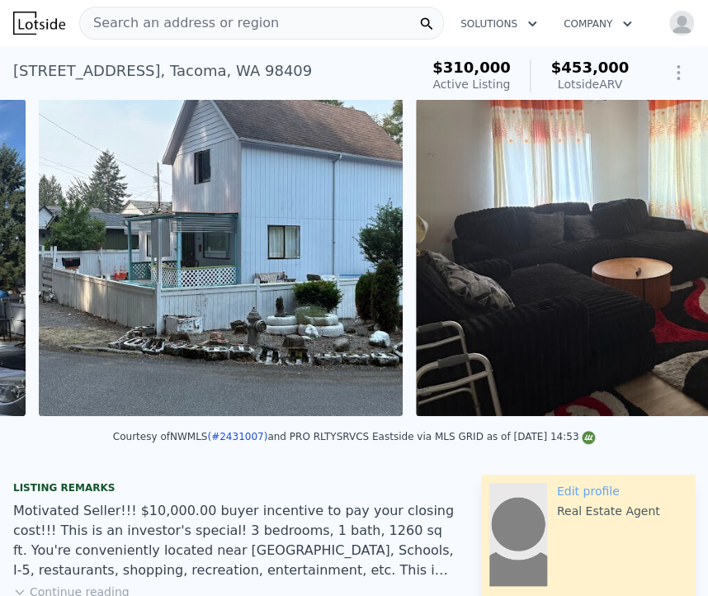
scroll to position [0, 1132]
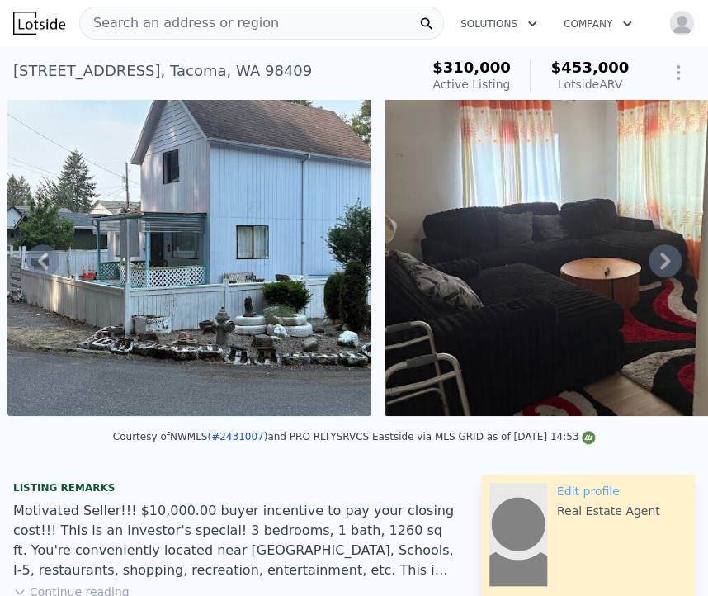
click at [660, 269] on icon at bounding box center [665, 261] width 10 height 17
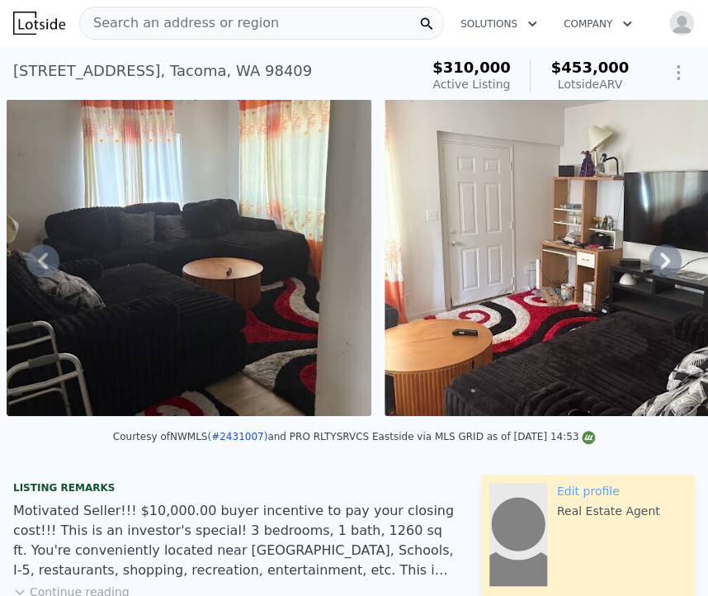
click at [660, 269] on icon at bounding box center [665, 261] width 10 height 17
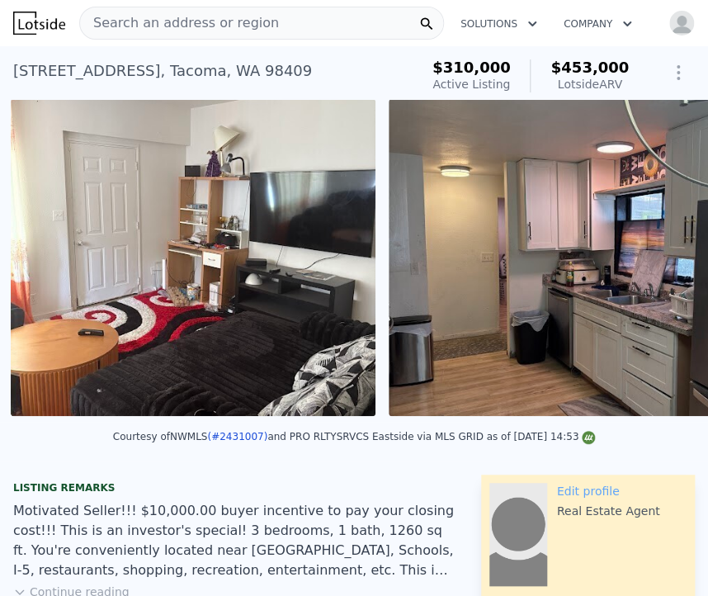
scroll to position [0, 1888]
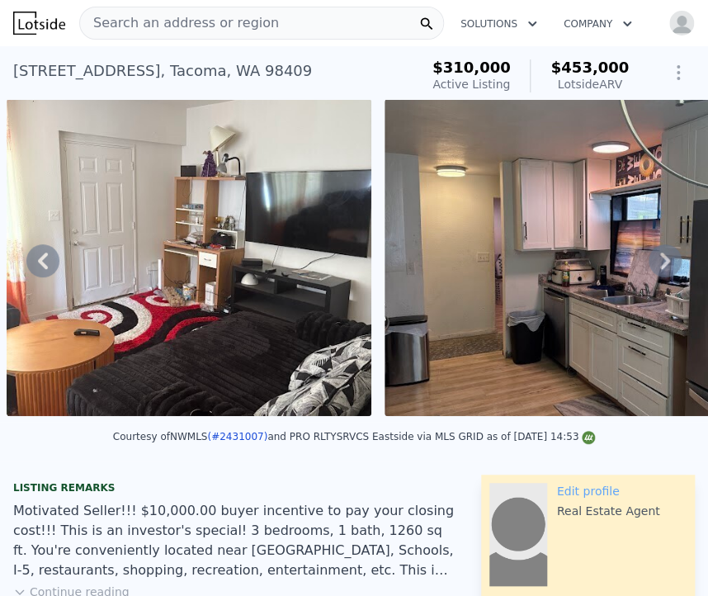
click at [660, 269] on icon at bounding box center [665, 261] width 10 height 17
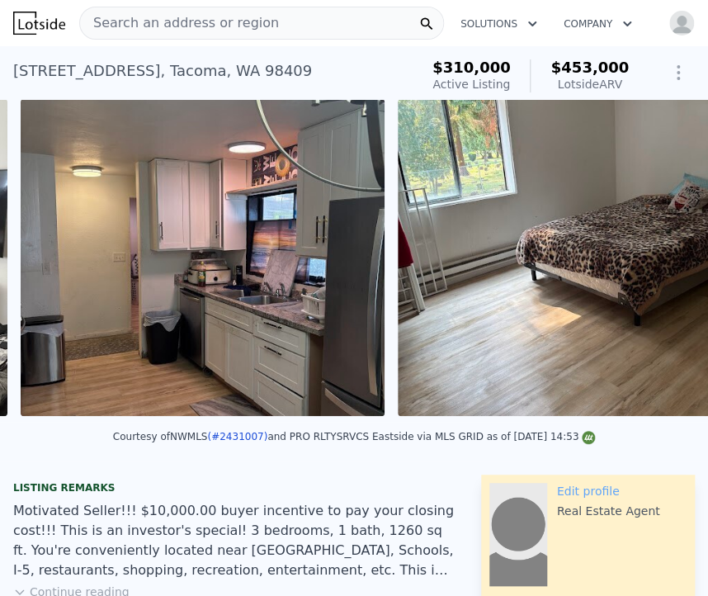
scroll to position [0, 2266]
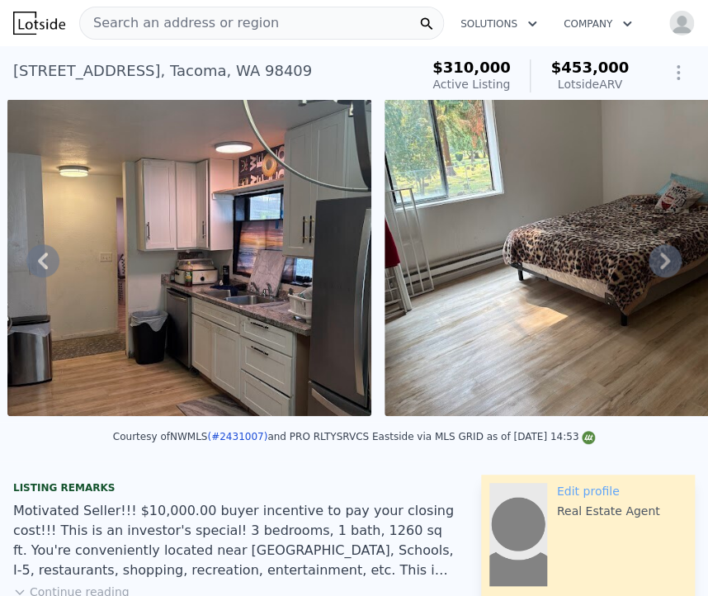
click at [660, 269] on icon at bounding box center [665, 261] width 10 height 17
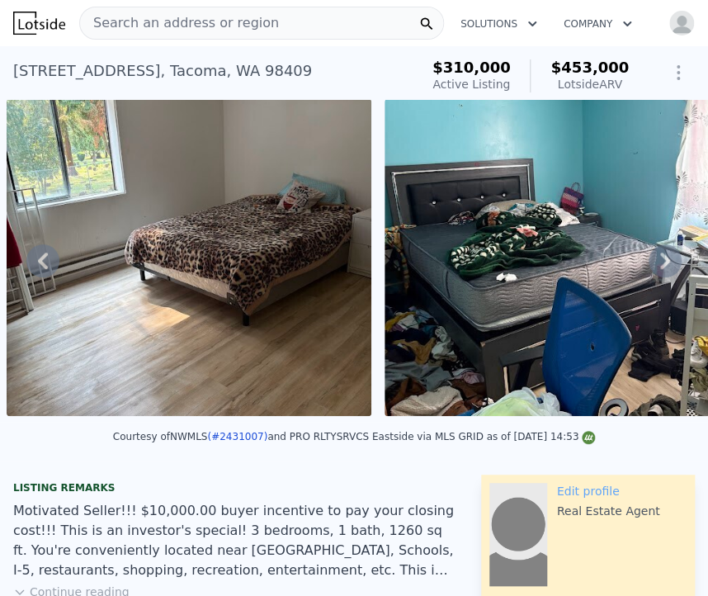
click at [660, 269] on icon at bounding box center [665, 261] width 10 height 17
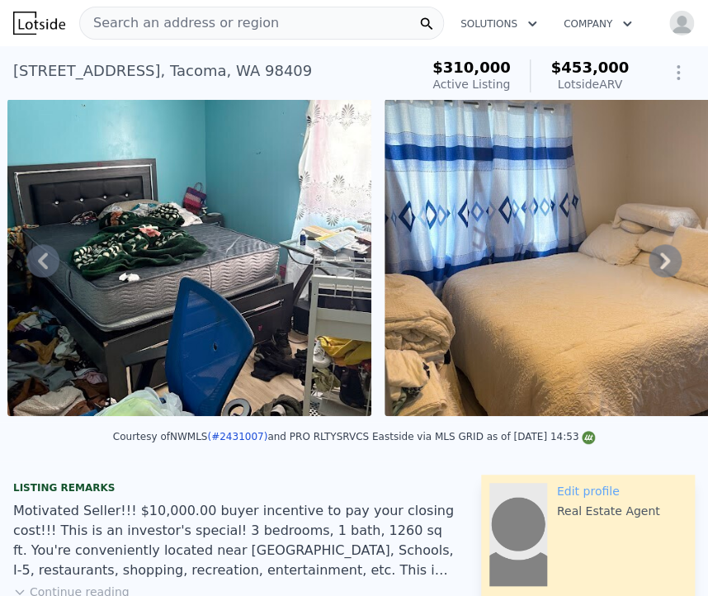
click at [660, 269] on icon at bounding box center [665, 261] width 10 height 17
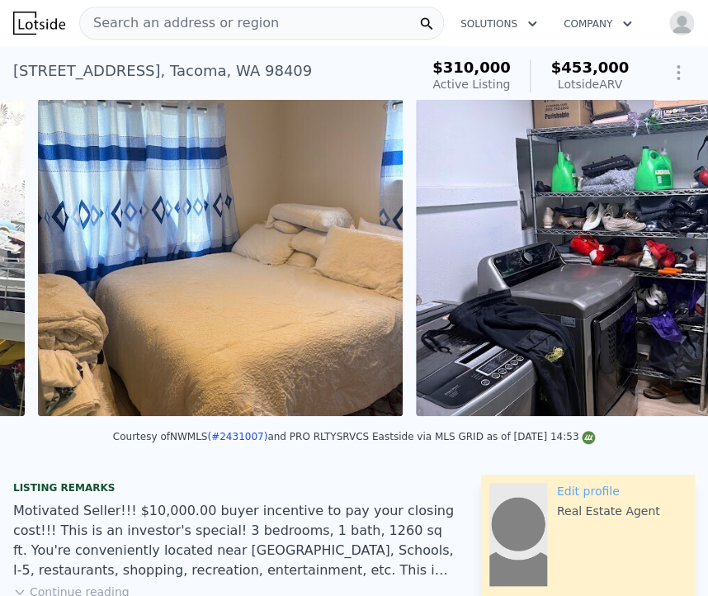
scroll to position [0, 3399]
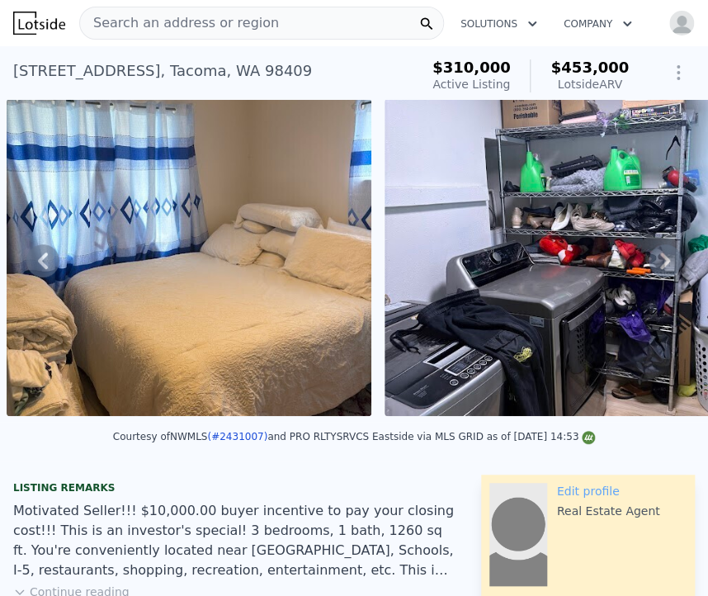
click at [650, 272] on div "• + − • + − STREET VIEW Loading... SATELLITE VIEW" at bounding box center [354, 260] width 708 height 323
click at [660, 269] on icon at bounding box center [665, 261] width 10 height 17
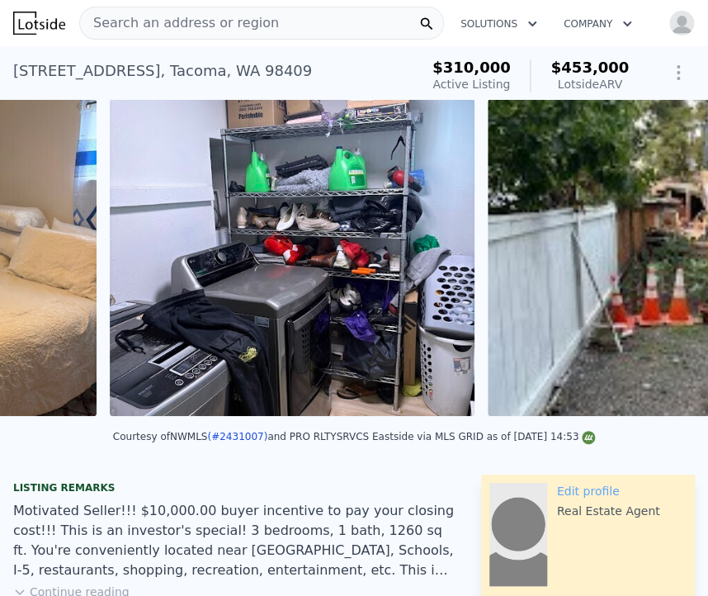
scroll to position [0, 3777]
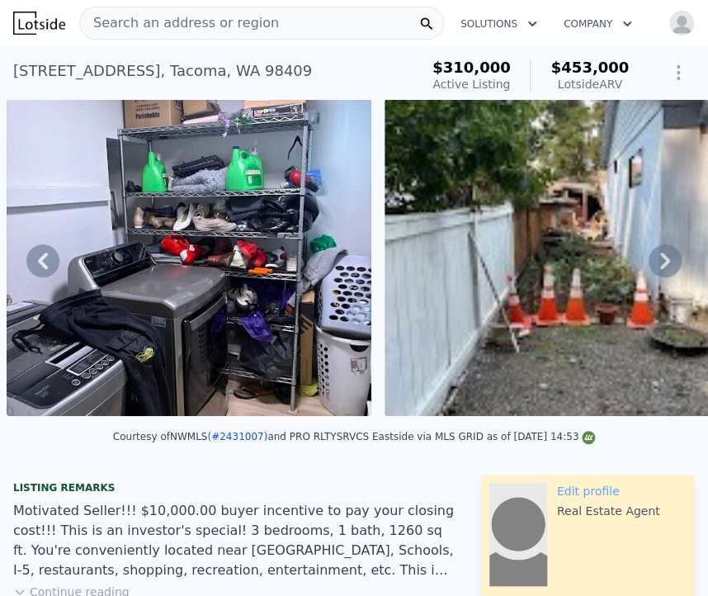
click at [660, 269] on icon at bounding box center [665, 261] width 10 height 17
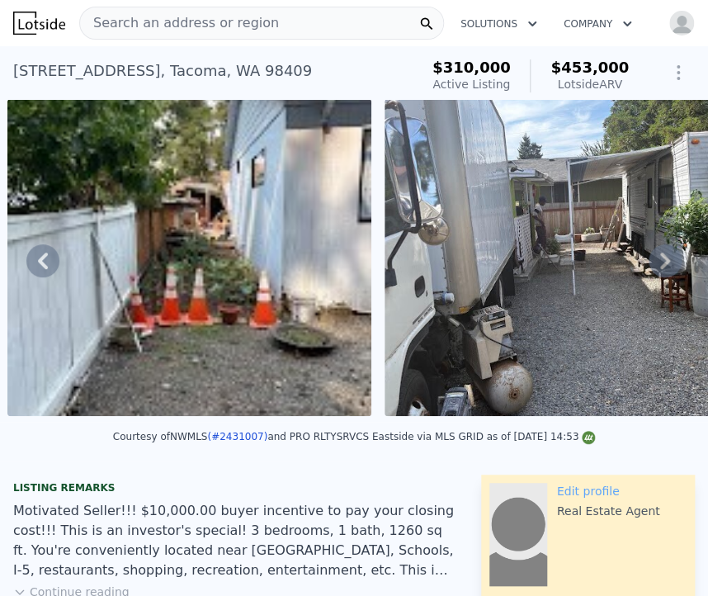
click at [660, 269] on icon at bounding box center [665, 261] width 10 height 17
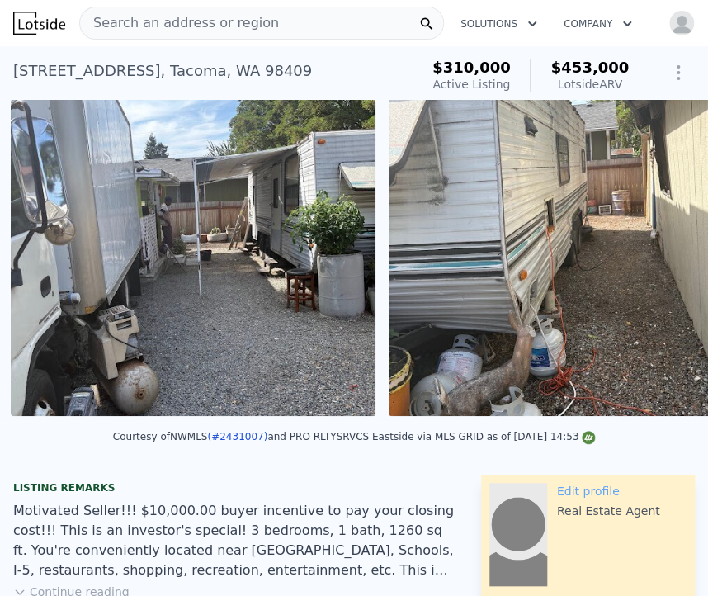
scroll to position [0, 4532]
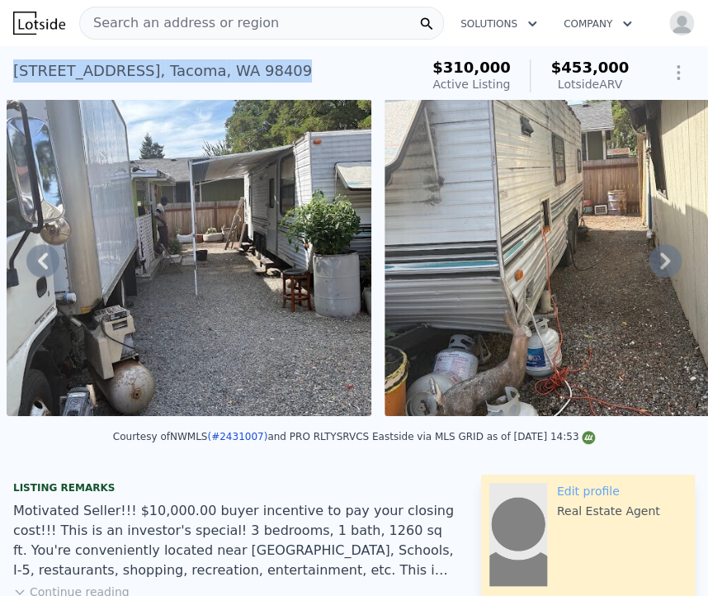
drag, startPoint x: 254, startPoint y: 72, endPoint x: 14, endPoint y: 64, distance: 240.3
click at [14, 64] on div "3405 S 48th St , Tacoma , WA 98409 Active at $310k (~ARV $453k )" at bounding box center [212, 76] width 399 height 46
copy div "3405 S 48th St , Tacoma , WA 98409"
click at [316, 59] on div "3405 S 48th St , Tacoma , WA 98409 Active at $310k (~ARV $453k )" at bounding box center [212, 76] width 399 height 46
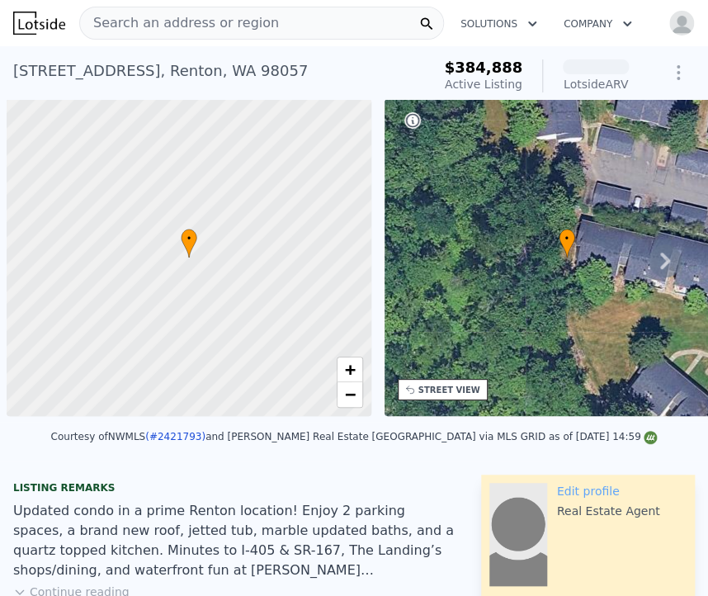
scroll to position [0, 7]
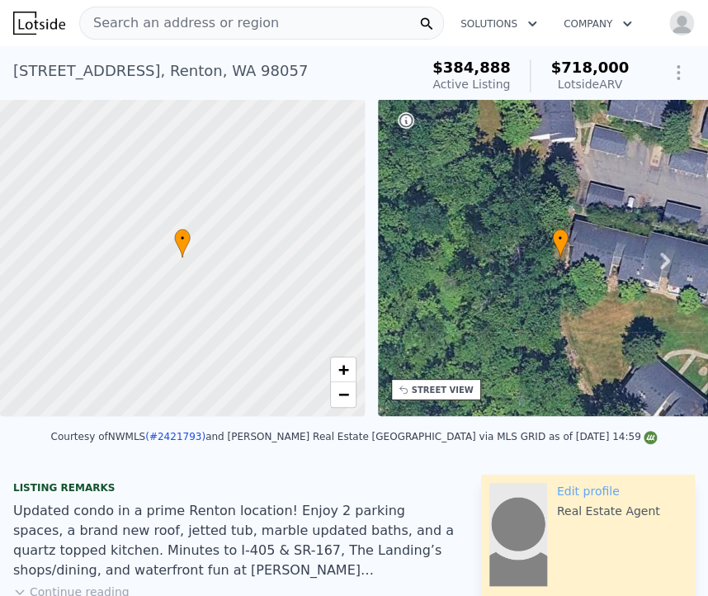
click at [649, 268] on icon at bounding box center [665, 260] width 33 height 33
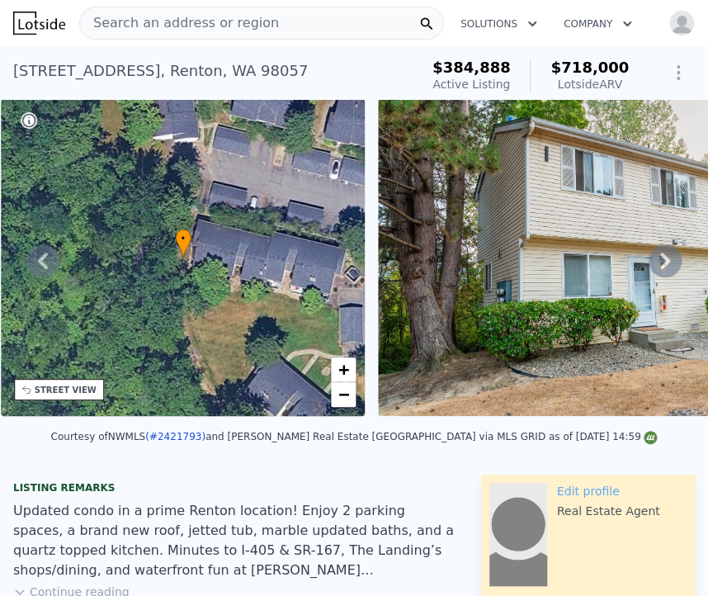
click at [649, 268] on icon at bounding box center [665, 260] width 33 height 33
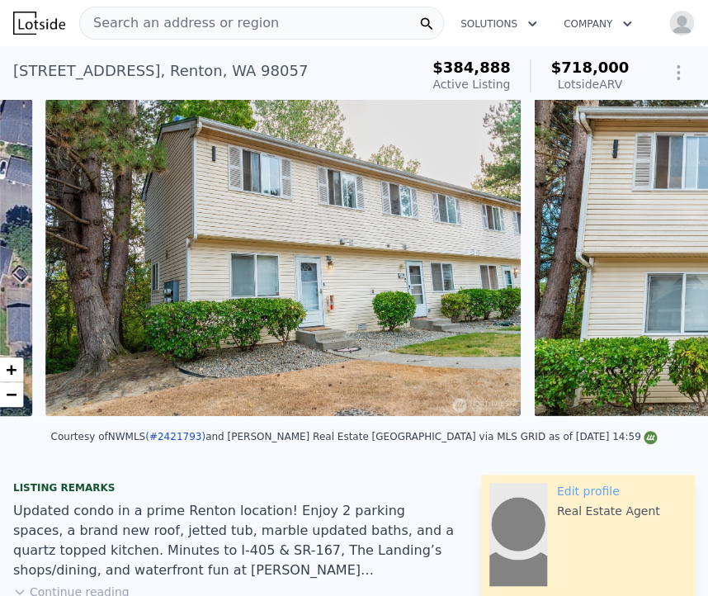
scroll to position [0, 755]
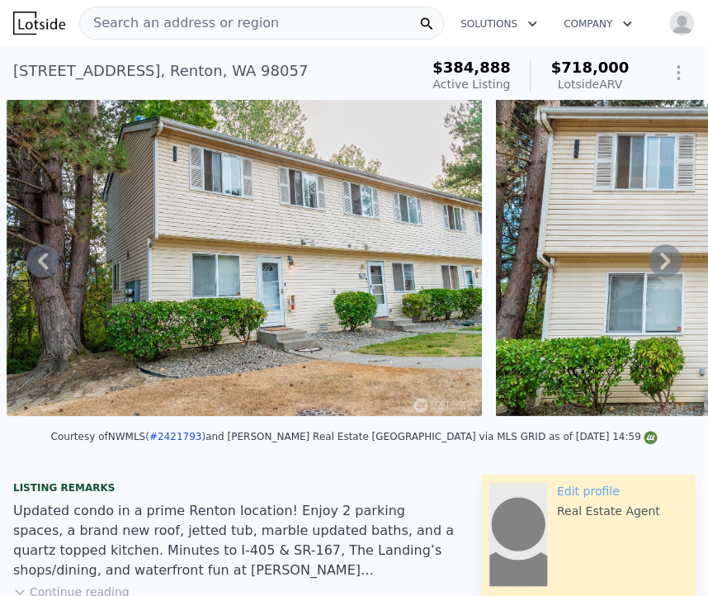
click at [648, 268] on div "• + − • + − STREET VIEW Loading... SATELLITE VIEW" at bounding box center [354, 260] width 708 height 323
click at [649, 268] on icon at bounding box center [665, 260] width 33 height 33
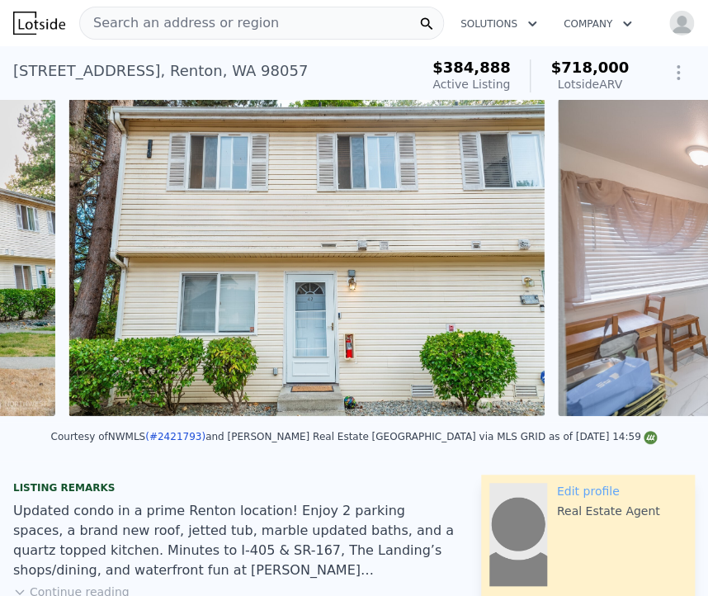
scroll to position [0, 1244]
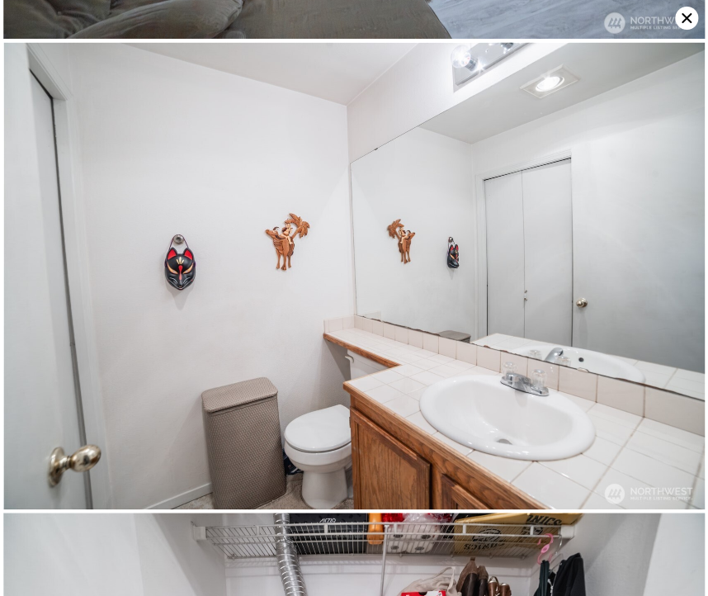
scroll to position [2773, 0]
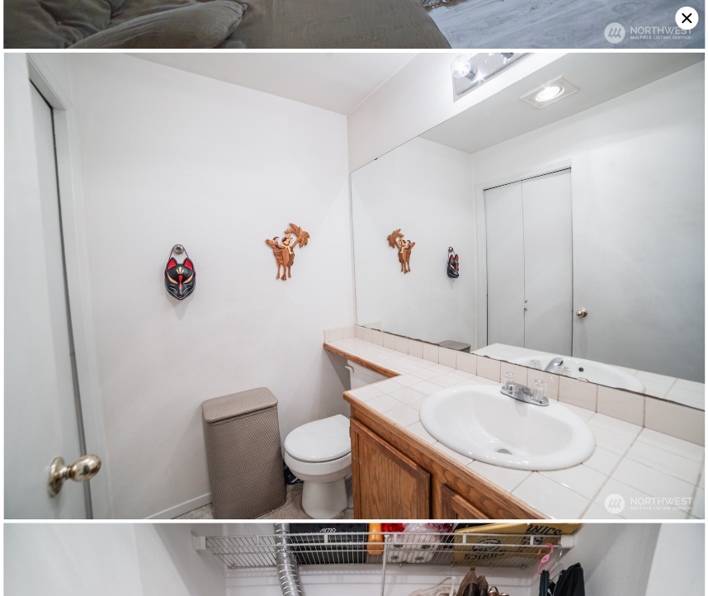
click at [678, 17] on icon at bounding box center [686, 18] width 23 height 23
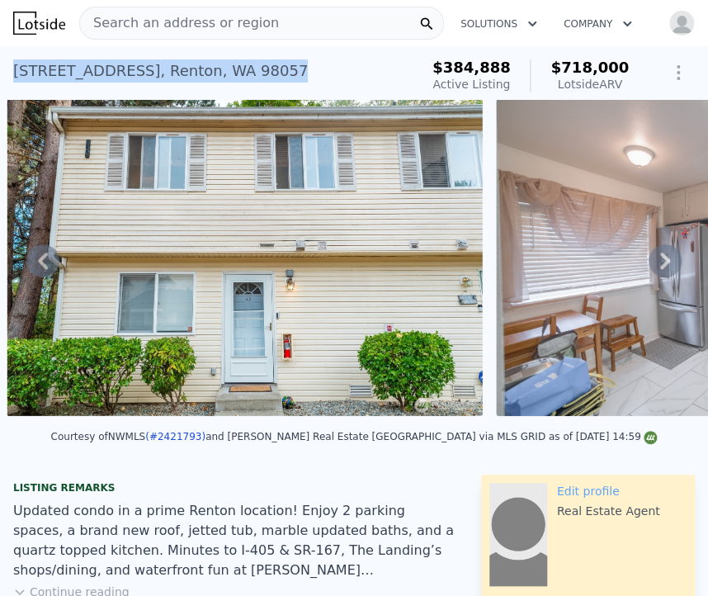
drag, startPoint x: 371, startPoint y: 69, endPoint x: 17, endPoint y: 60, distance: 355.0
click at [17, 60] on div "[STREET_ADDRESS] Active at $384,888 (~ARV $718k )" at bounding box center [212, 76] width 399 height 46
copy div "[STREET_ADDRESS]"
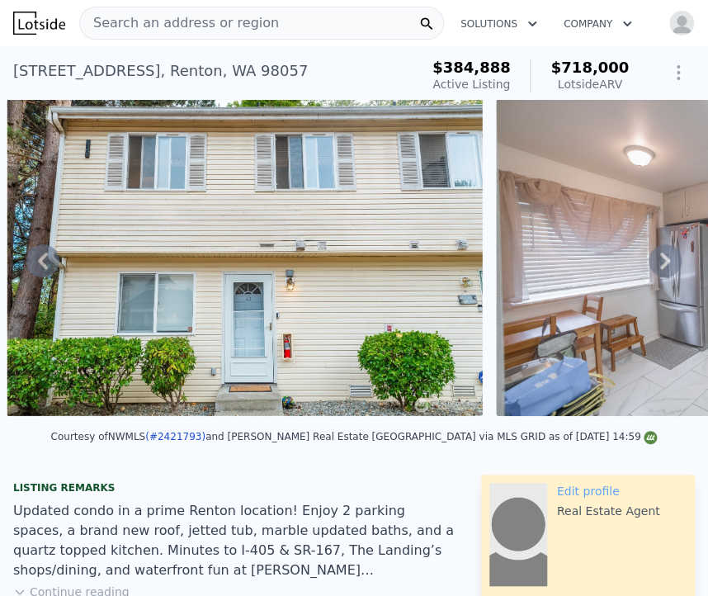
click at [651, 258] on icon at bounding box center [665, 260] width 33 height 33
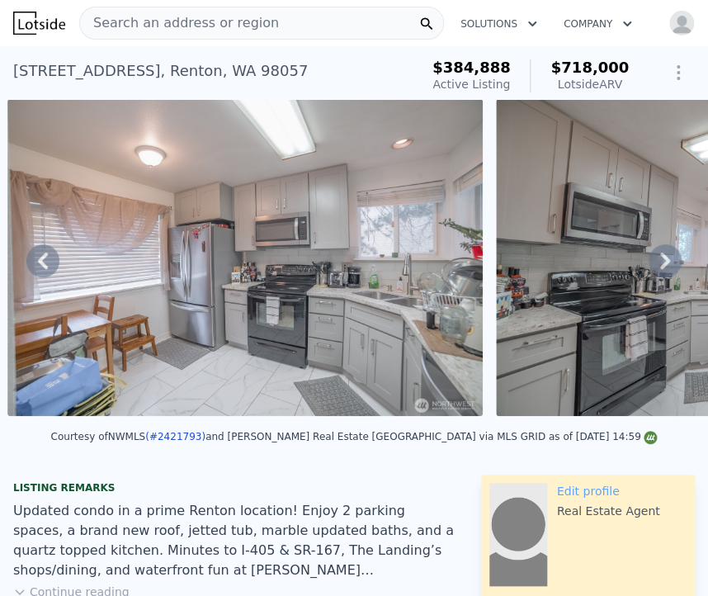
click at [651, 258] on icon at bounding box center [665, 260] width 33 height 33
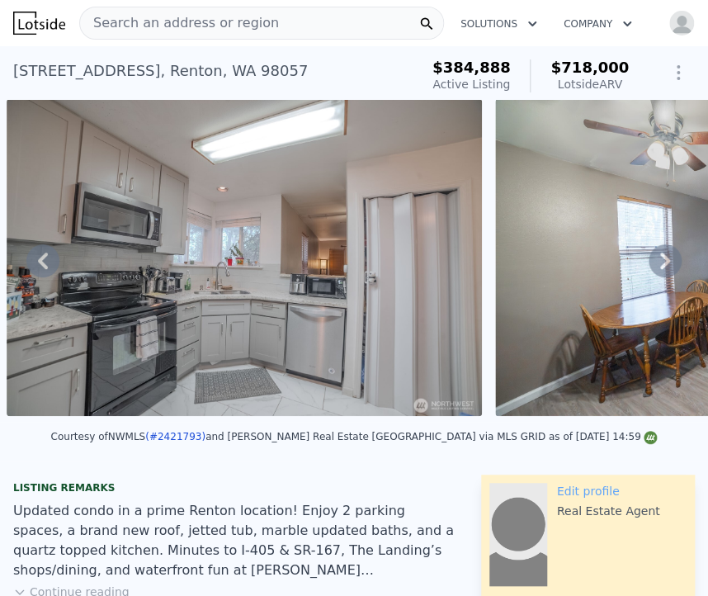
click at [651, 258] on icon at bounding box center [665, 260] width 33 height 33
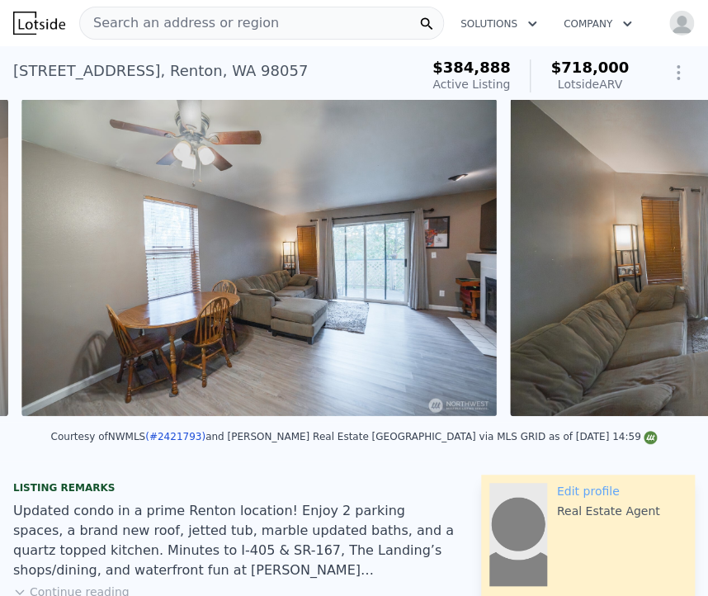
scroll to position [0, 2710]
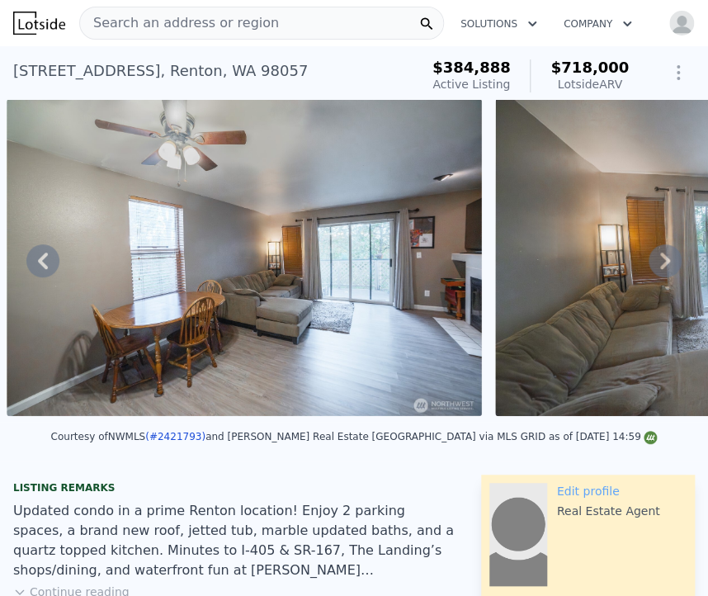
click at [651, 258] on icon at bounding box center [665, 260] width 33 height 33
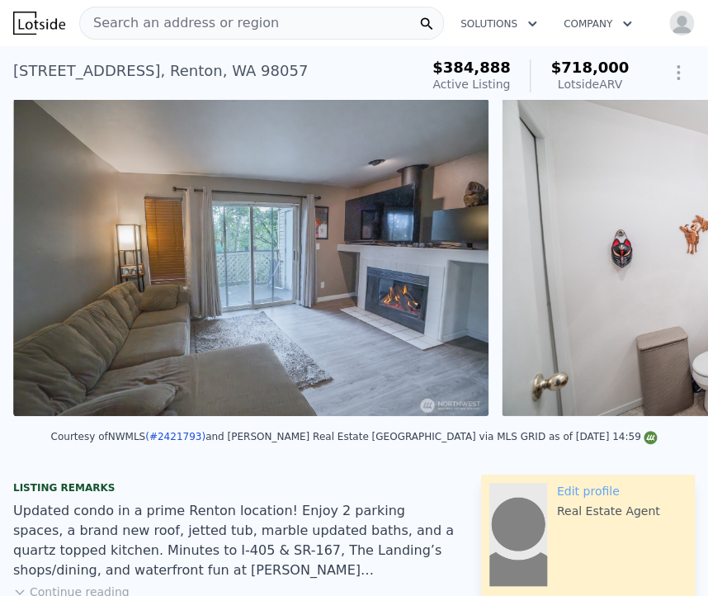
scroll to position [0, 3199]
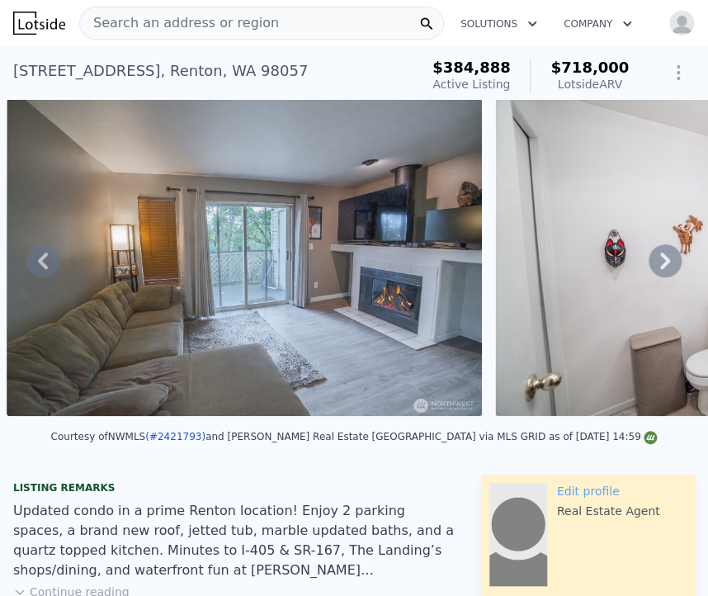
click at [651, 258] on icon at bounding box center [665, 260] width 33 height 33
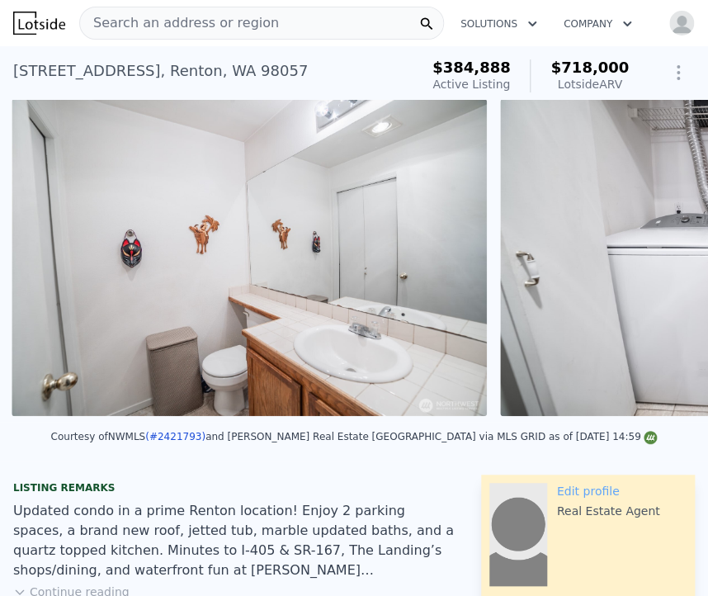
scroll to position [0, 3688]
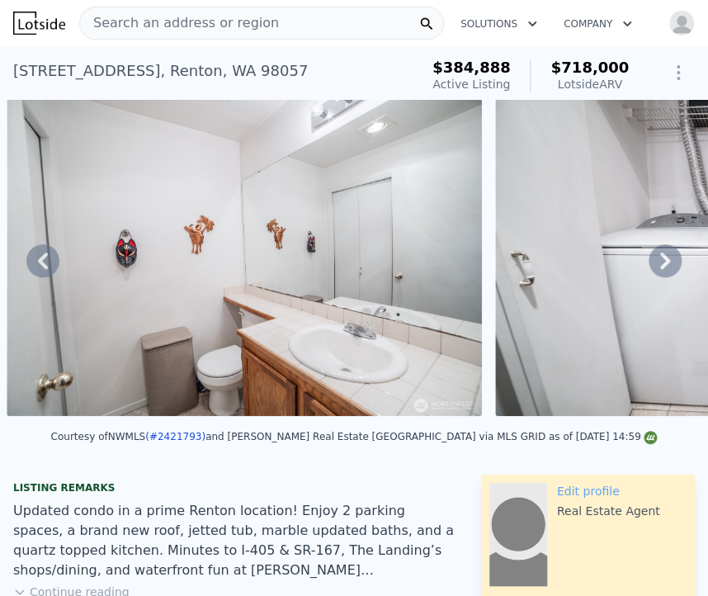
click at [651, 258] on icon at bounding box center [665, 260] width 33 height 33
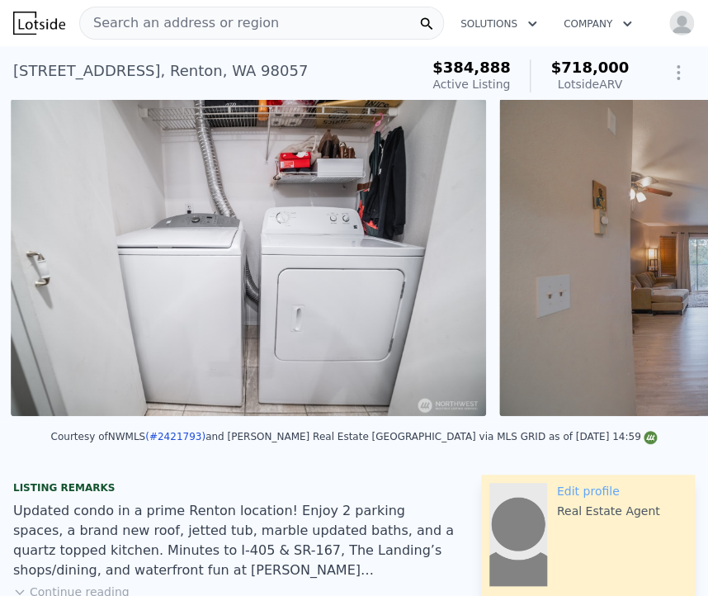
scroll to position [0, 4176]
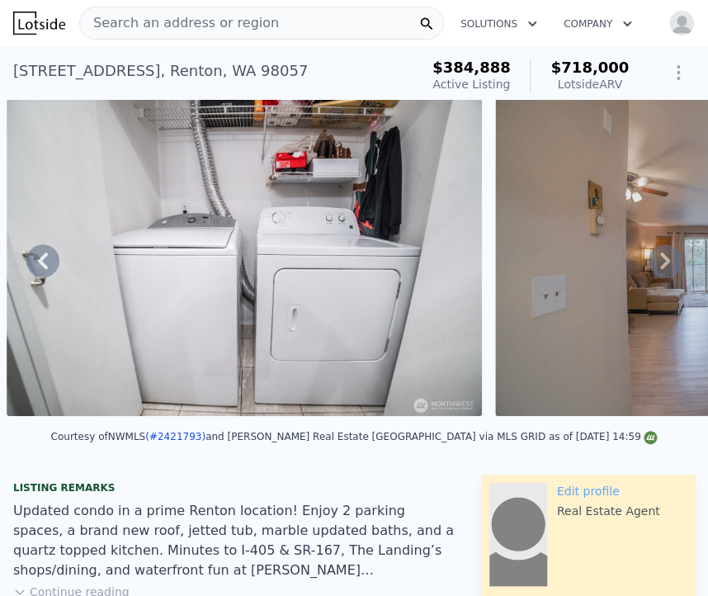
click at [660, 269] on icon at bounding box center [665, 260] width 33 height 33
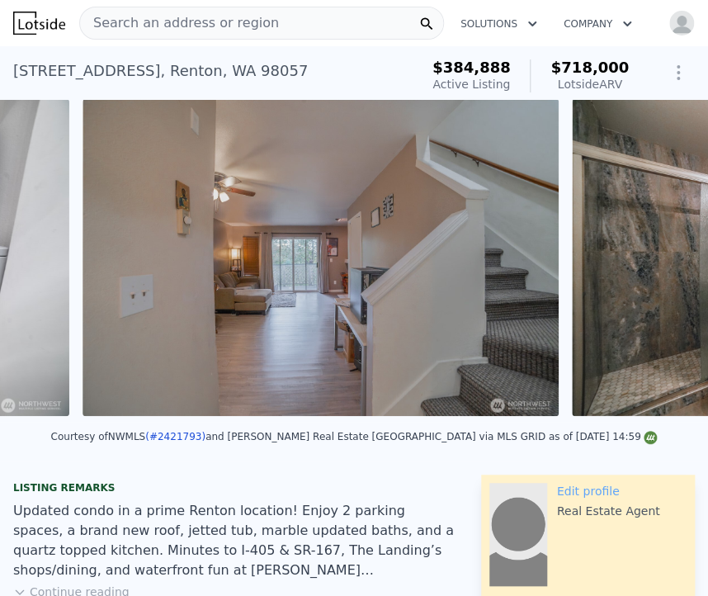
scroll to position [0, 4665]
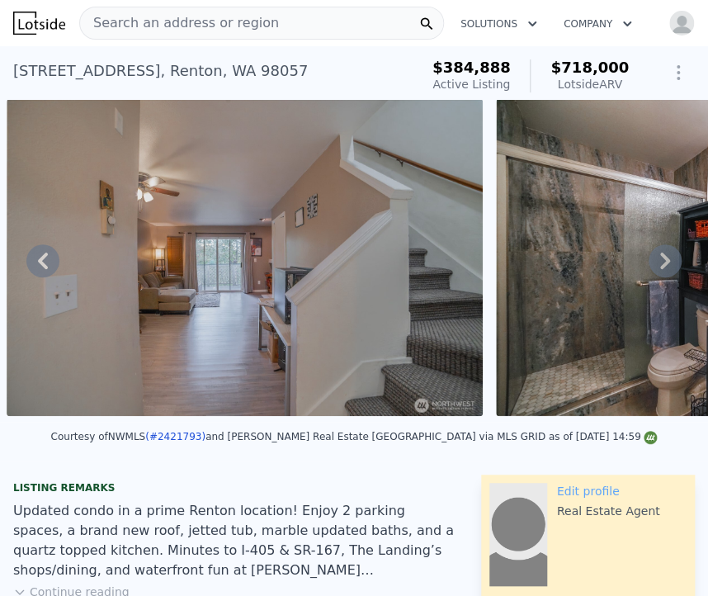
click at [660, 269] on icon at bounding box center [665, 260] width 33 height 33
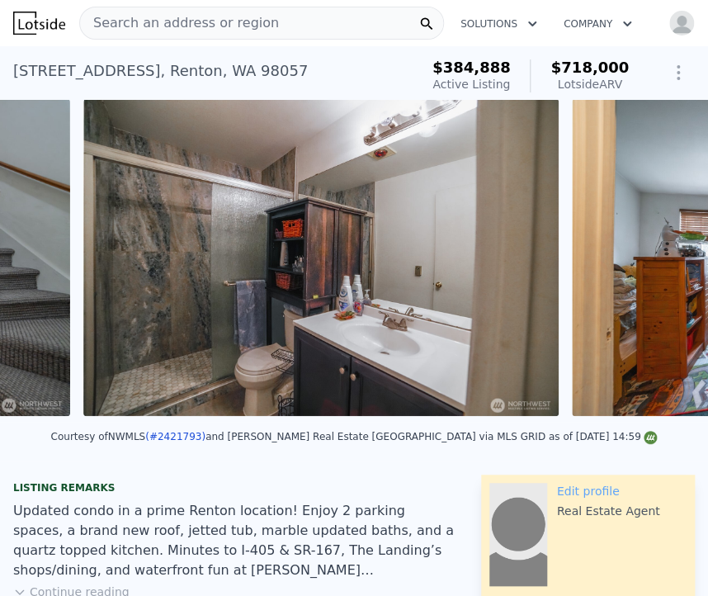
scroll to position [0, 5154]
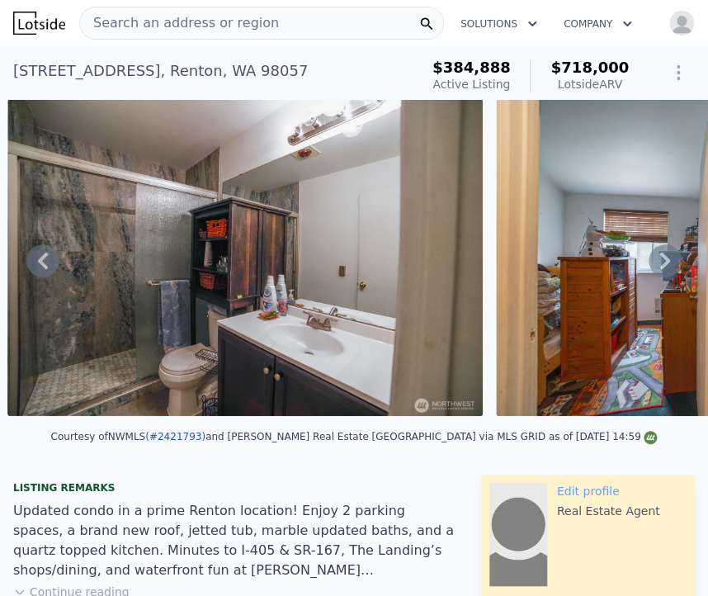
click at [660, 269] on icon at bounding box center [665, 260] width 33 height 33
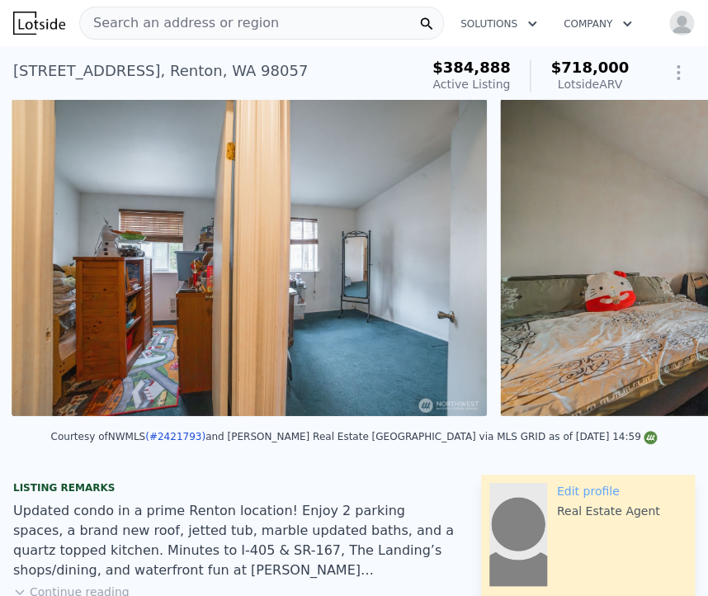
scroll to position [0, 5642]
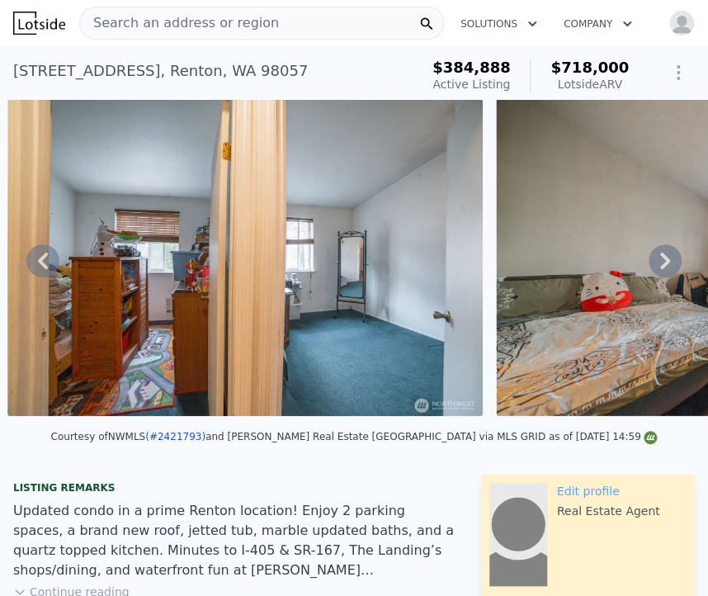
click at [660, 269] on icon at bounding box center [665, 260] width 33 height 33
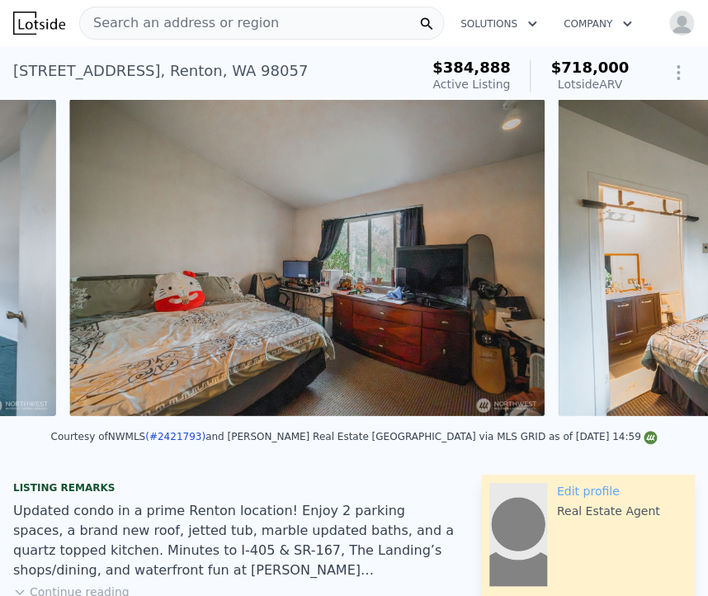
scroll to position [0, 6131]
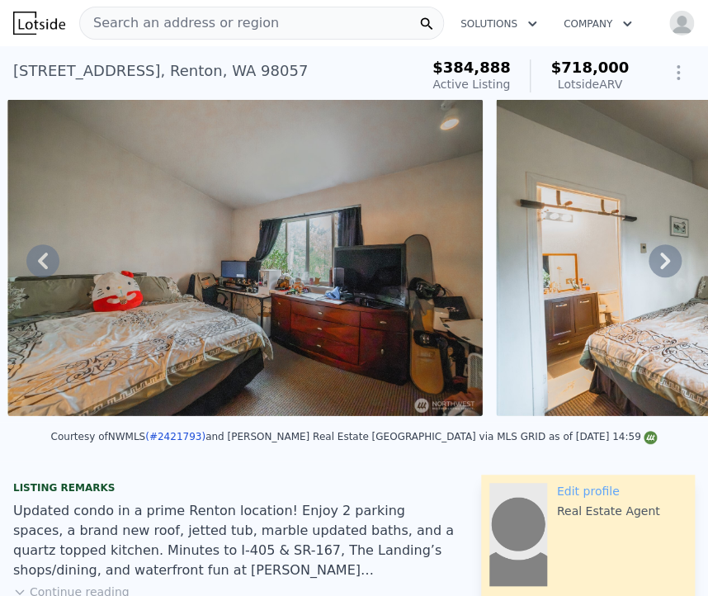
click at [660, 269] on icon at bounding box center [665, 260] width 33 height 33
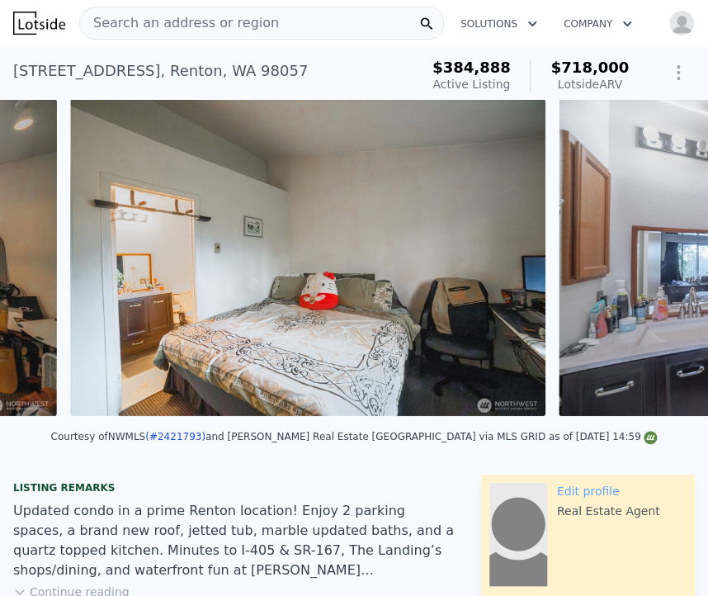
scroll to position [0, 6619]
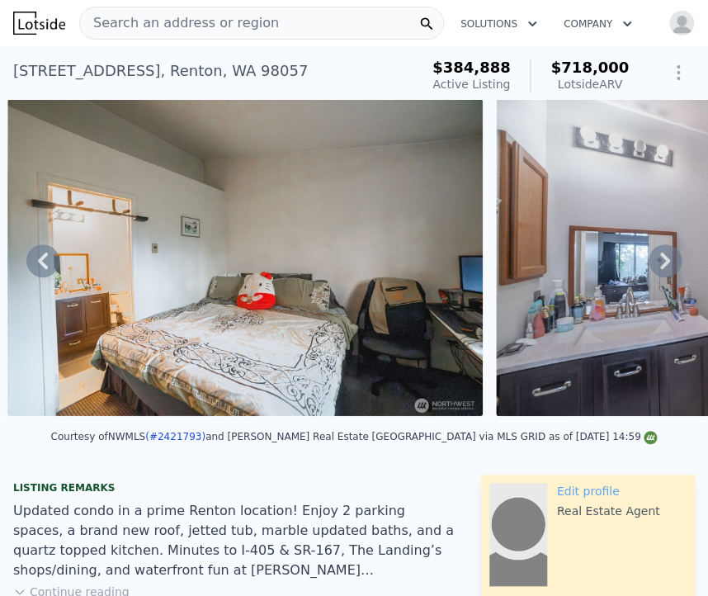
click at [660, 269] on icon at bounding box center [665, 260] width 33 height 33
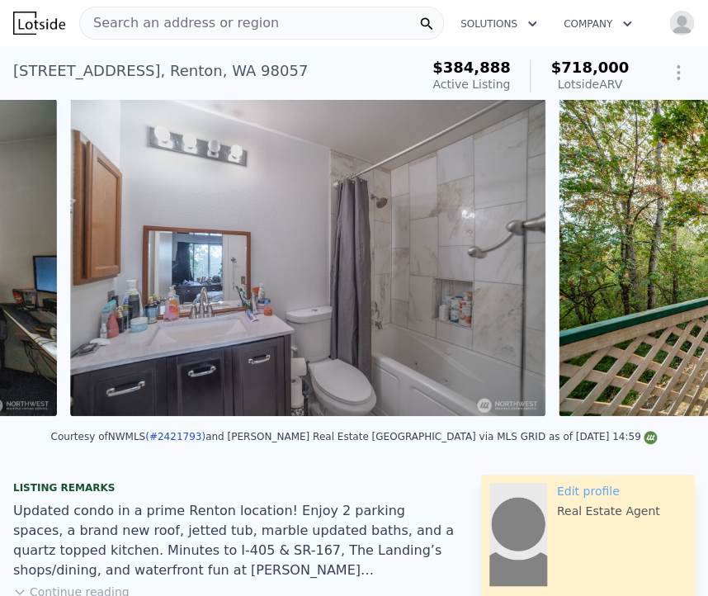
scroll to position [0, 7109]
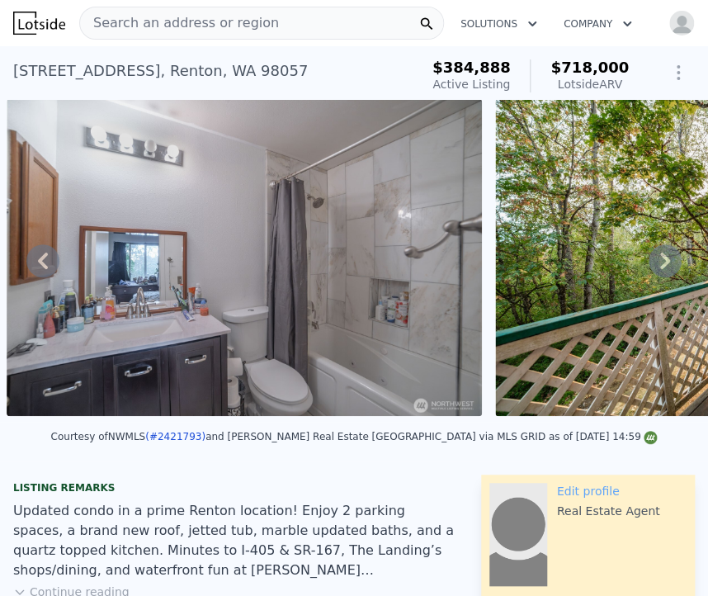
click at [660, 269] on icon at bounding box center [665, 260] width 33 height 33
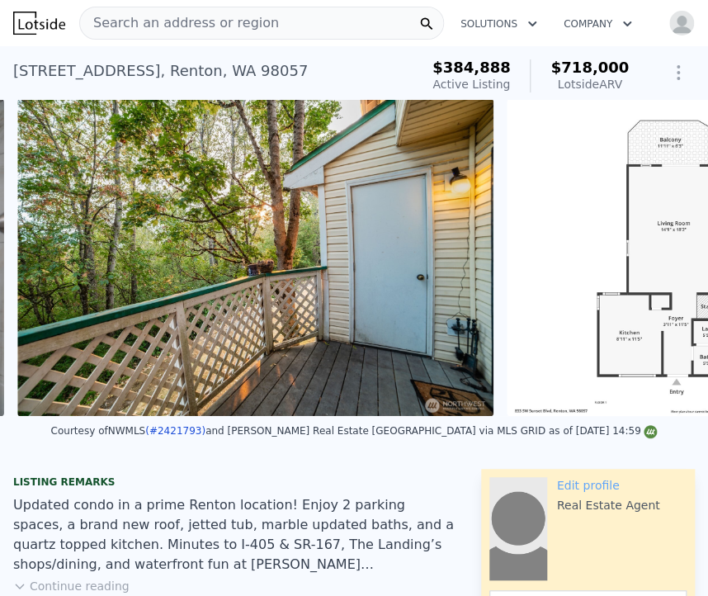
scroll to position [0, 7597]
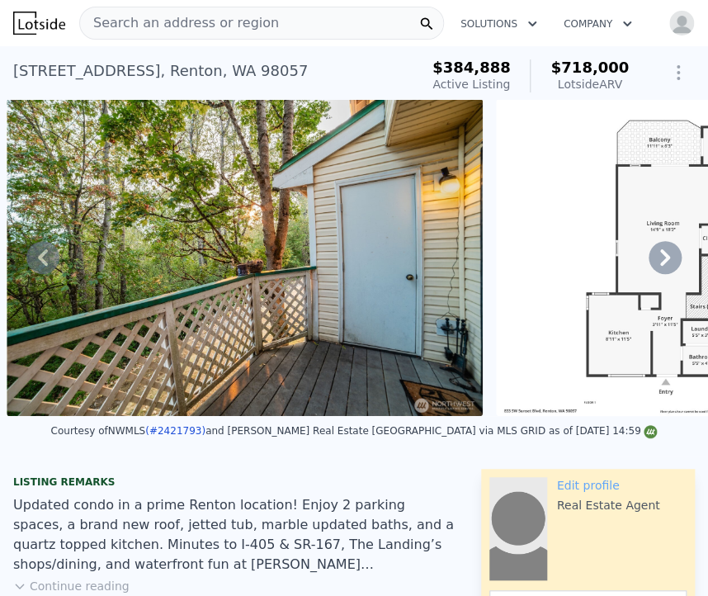
click at [660, 269] on icon at bounding box center [665, 257] width 33 height 33
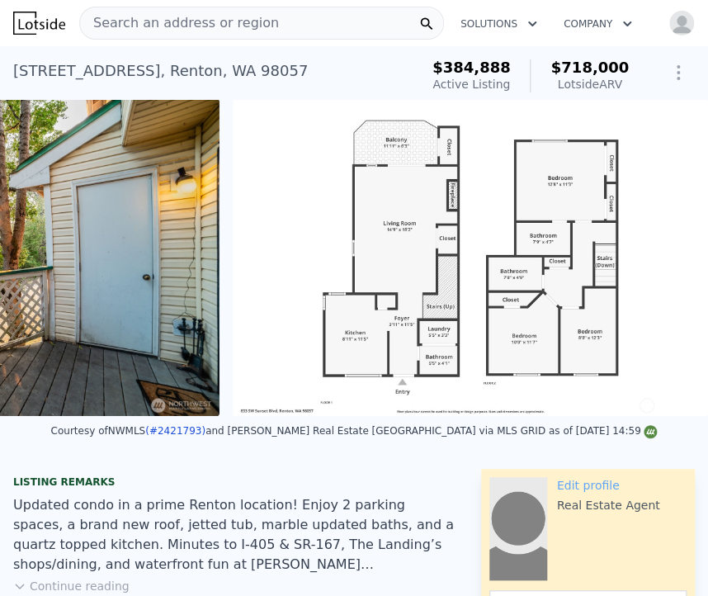
scroll to position [0, 7880]
